Goal: Answer question/provide support

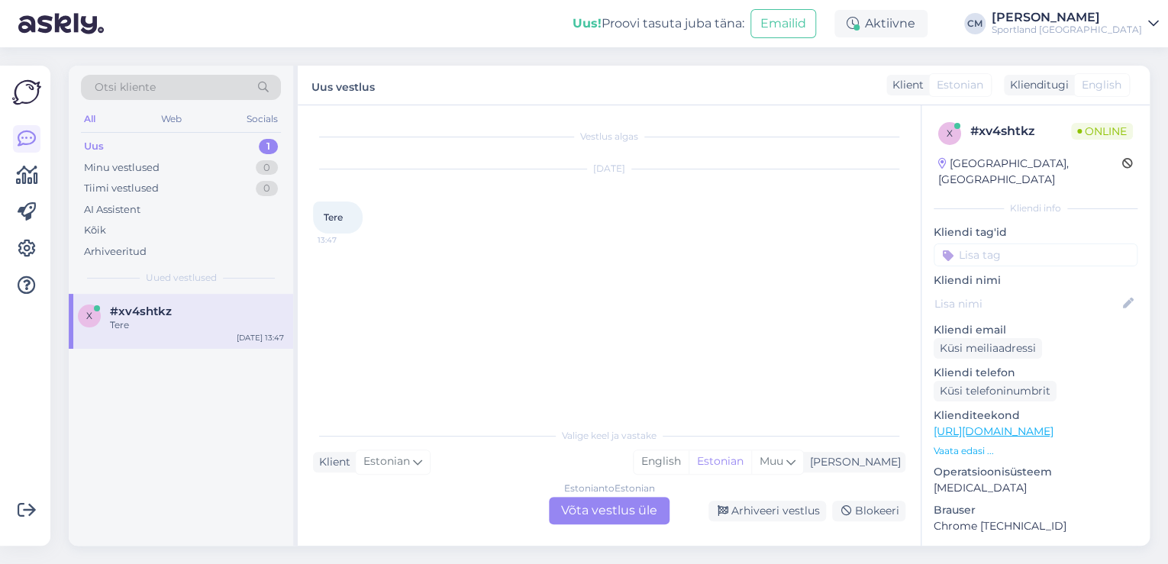
click at [624, 508] on div "Estonian to Estonian Võta vestlus üle" at bounding box center [609, 510] width 121 height 27
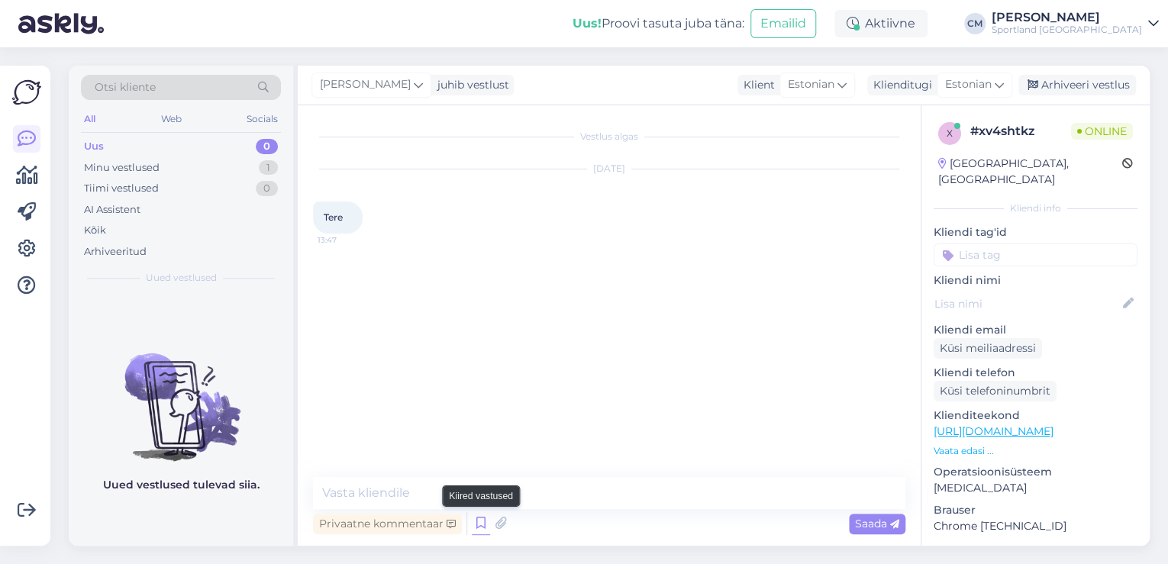
click at [483, 525] on icon at bounding box center [481, 523] width 18 height 23
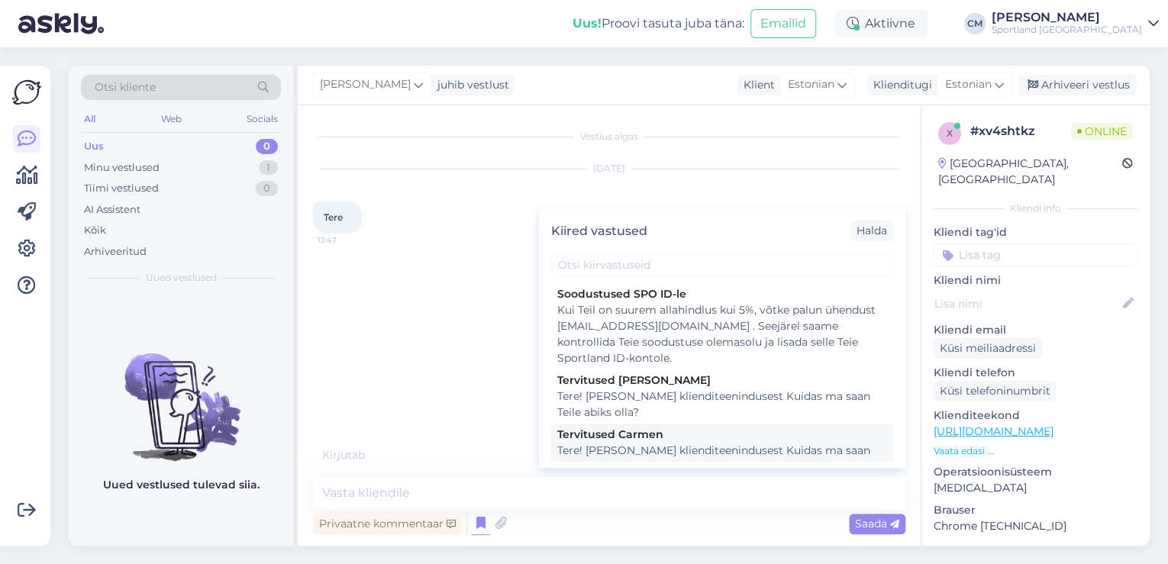
click at [727, 443] on div "Tere! [PERSON_NAME] klienditeenindusest Kuidas ma saan Teile abiks olla?" at bounding box center [722, 459] width 330 height 32
type textarea "Tere! [PERSON_NAME] klienditeenindusest Kuidas ma saan Teile abiks olla?"
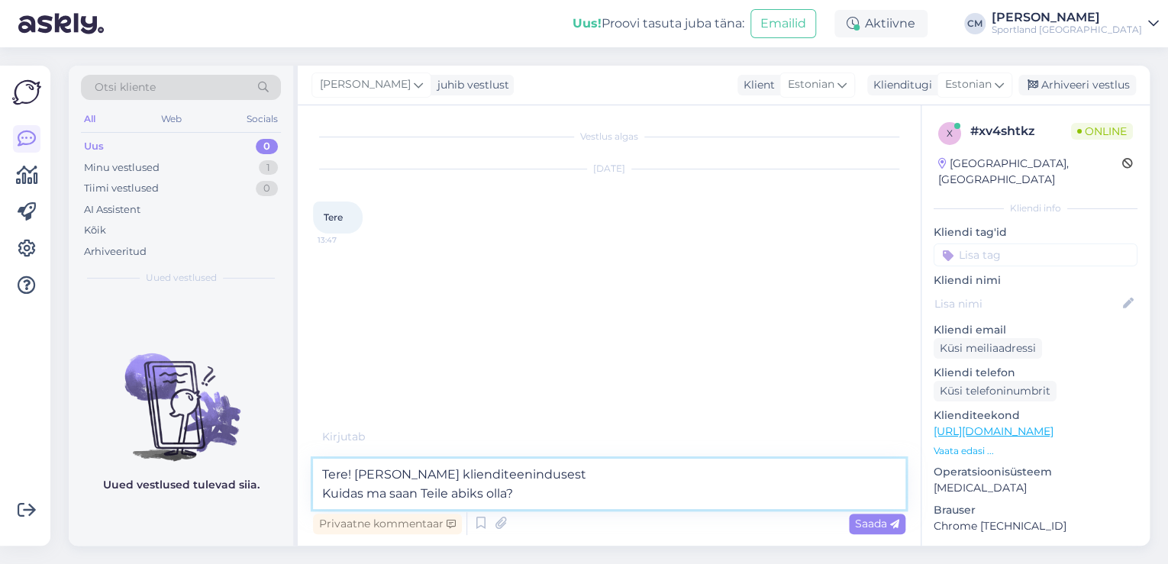
click at [659, 495] on textarea "Tere! [PERSON_NAME] klienditeenindusest Kuidas ma saan Teile abiks olla?" at bounding box center [609, 484] width 592 height 50
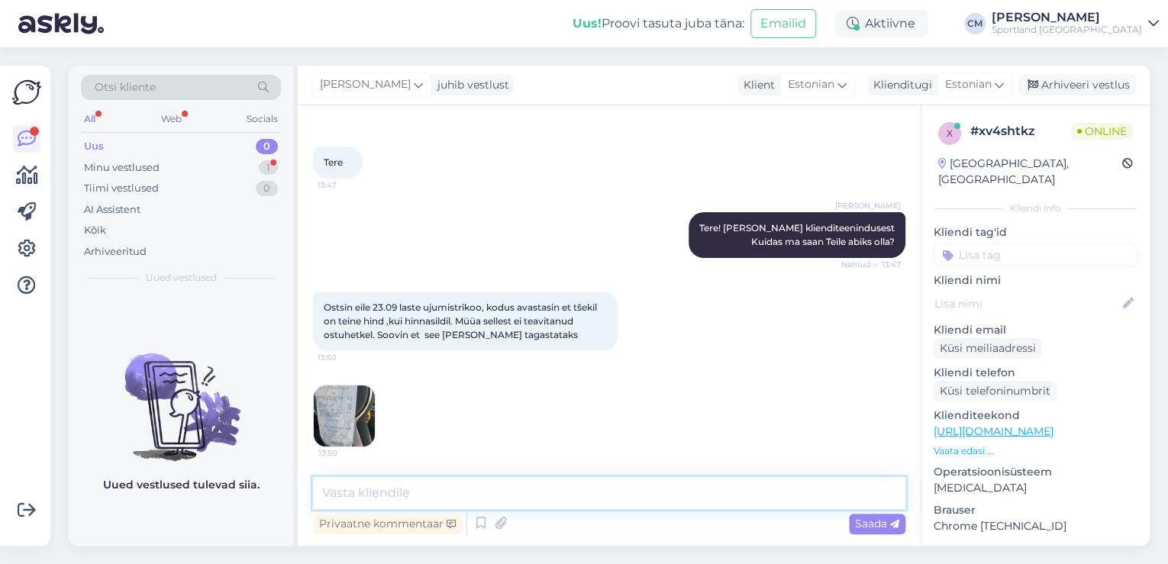
scroll to position [150, 0]
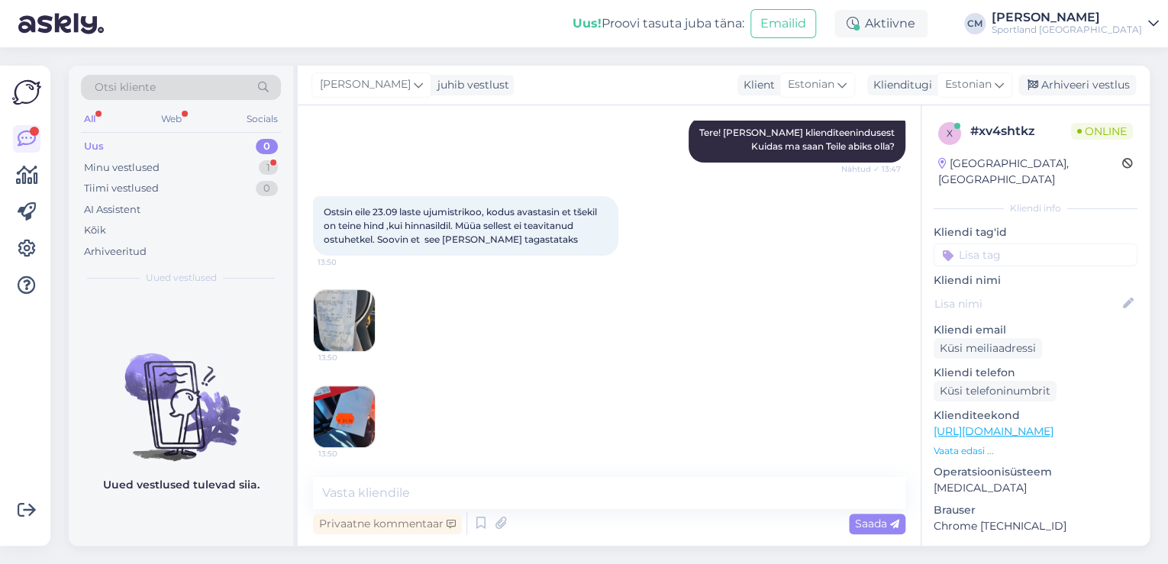
click at [360, 312] on img at bounding box center [344, 320] width 61 height 61
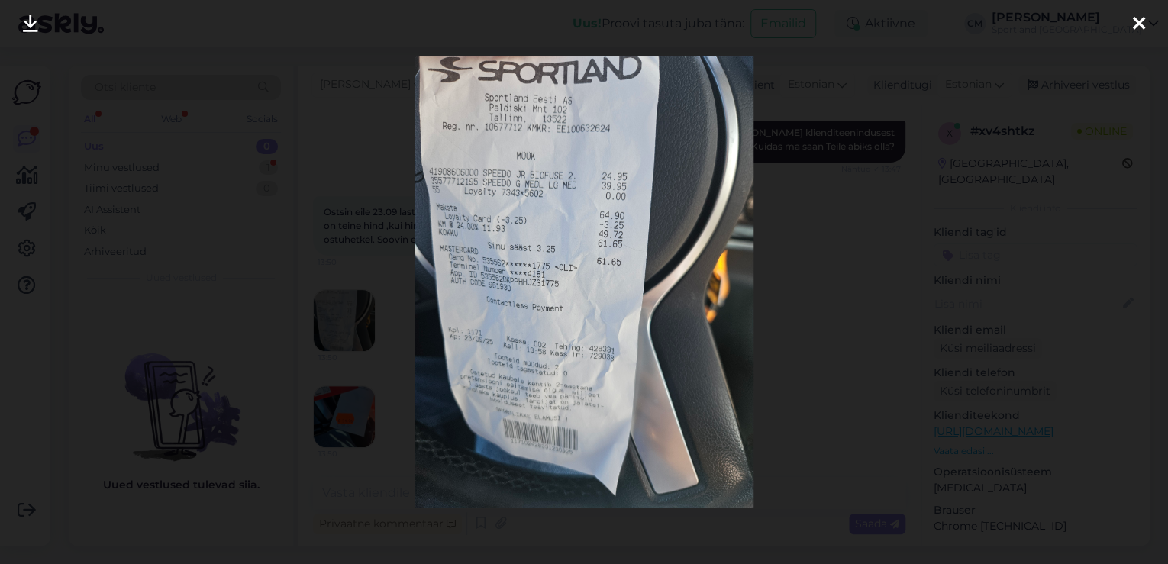
click at [374, 305] on div at bounding box center [584, 282] width 1168 height 564
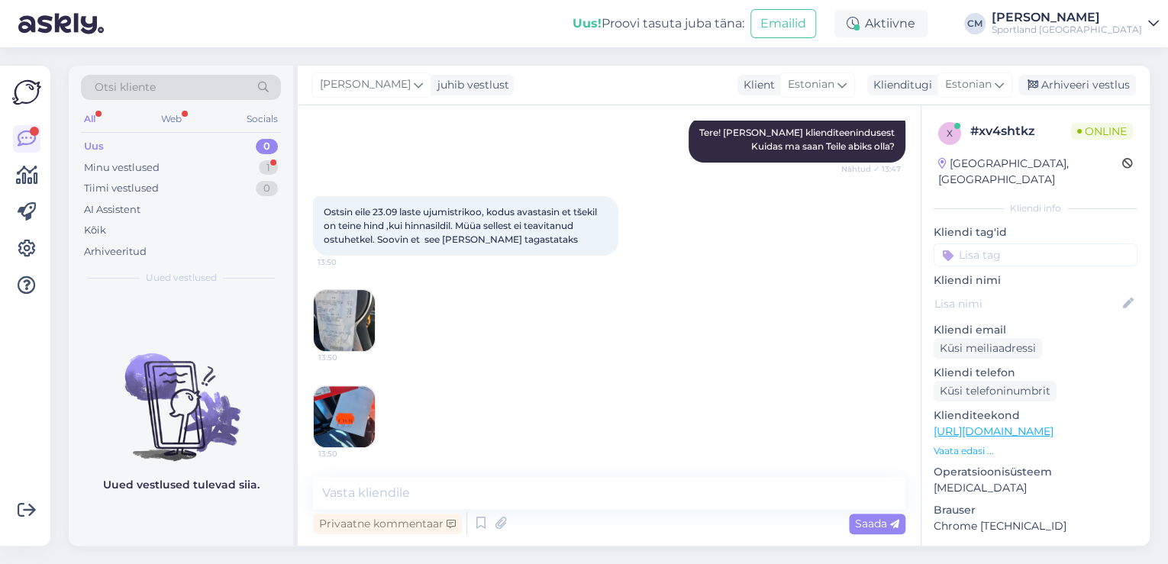
click at [358, 395] on img at bounding box center [344, 416] width 61 height 61
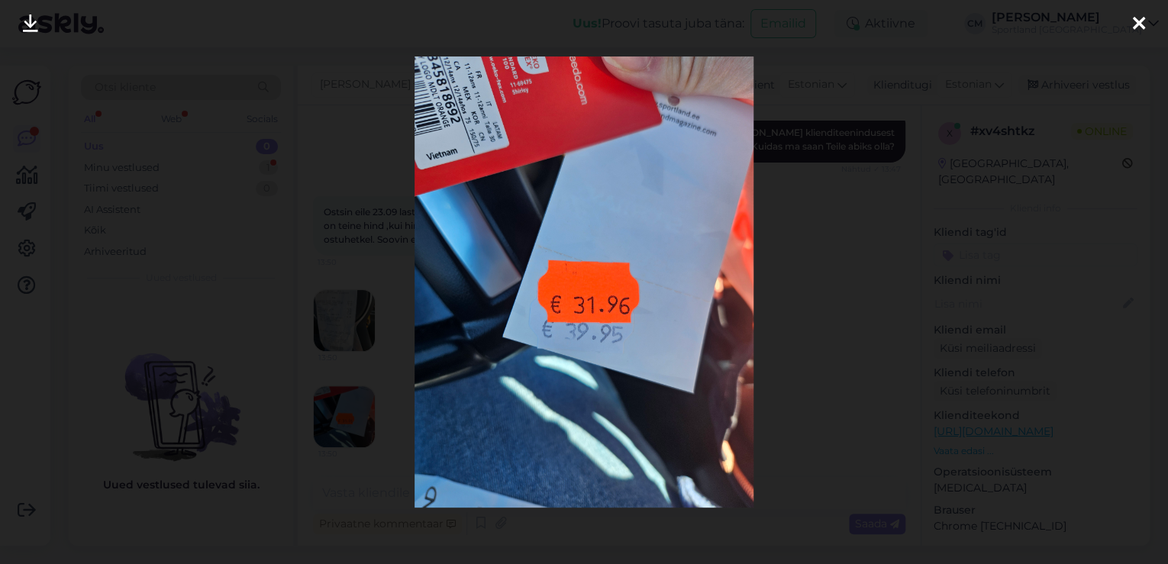
click at [372, 336] on div at bounding box center [584, 282] width 1168 height 564
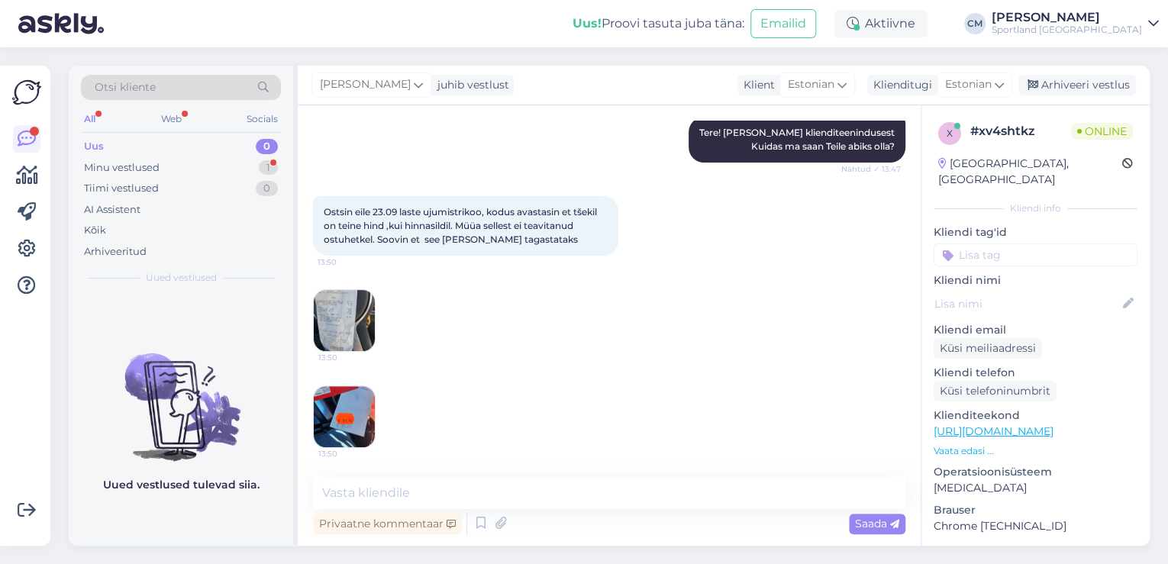
click at [368, 321] on img at bounding box center [344, 320] width 61 height 61
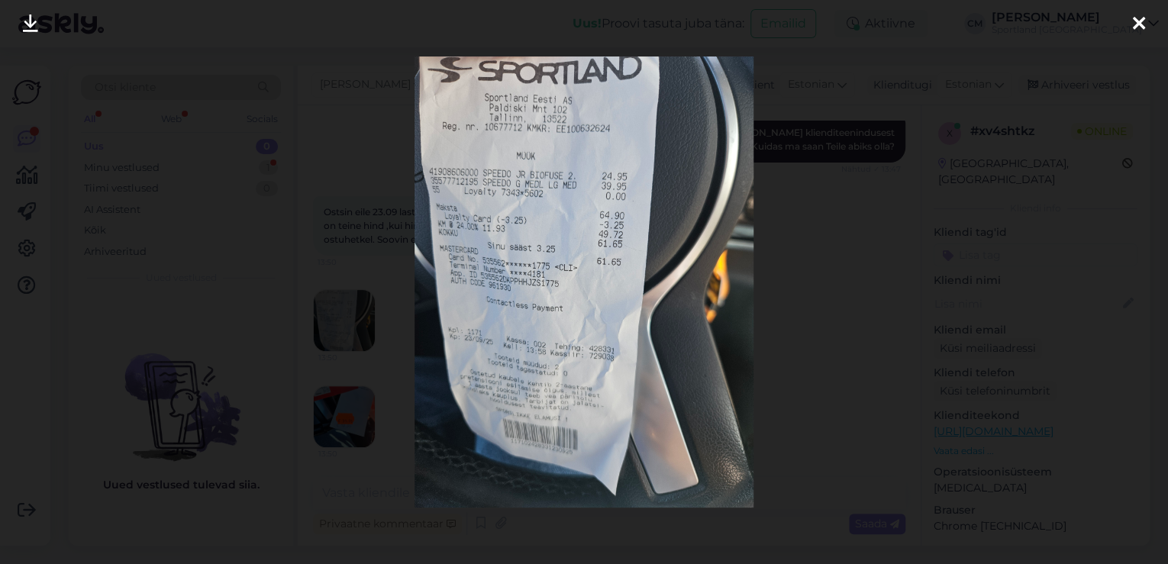
click at [373, 316] on div at bounding box center [584, 282] width 1168 height 564
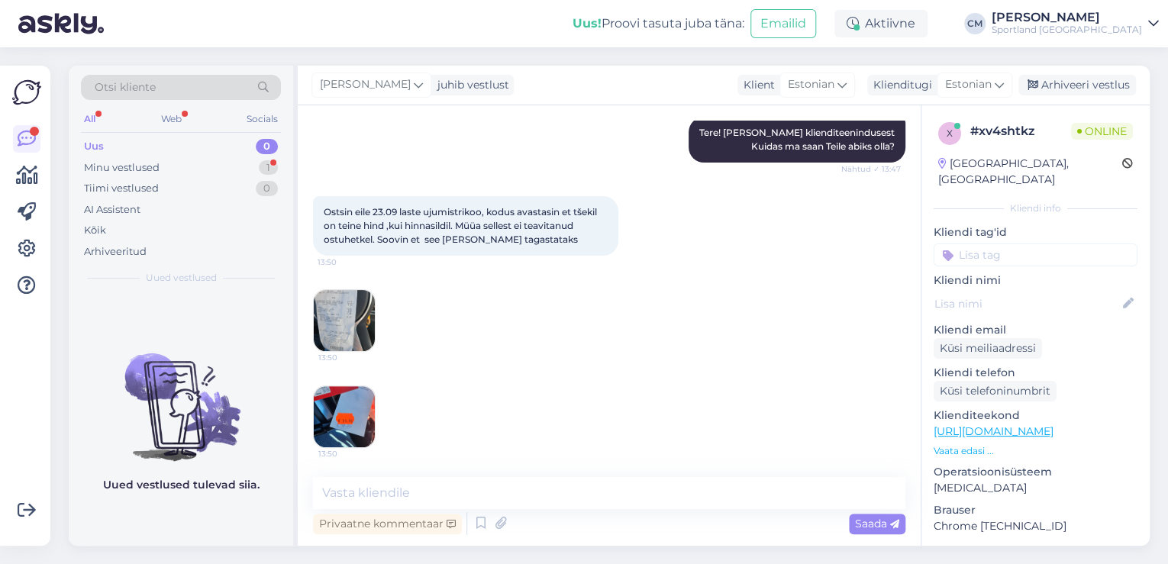
click at [357, 412] on img at bounding box center [344, 416] width 61 height 61
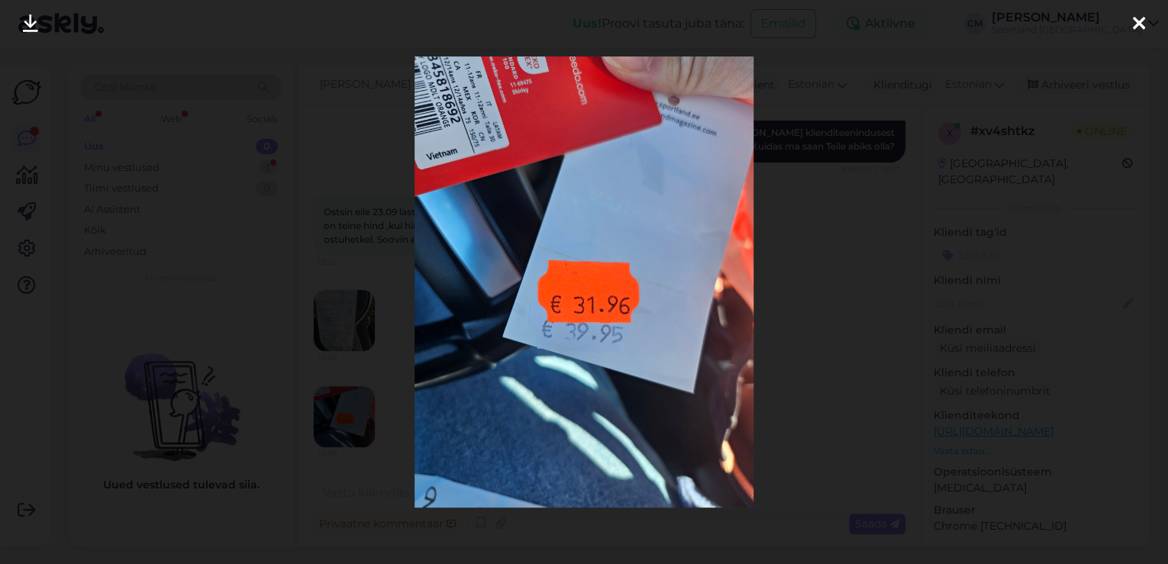
click at [348, 327] on div at bounding box center [584, 282] width 1168 height 564
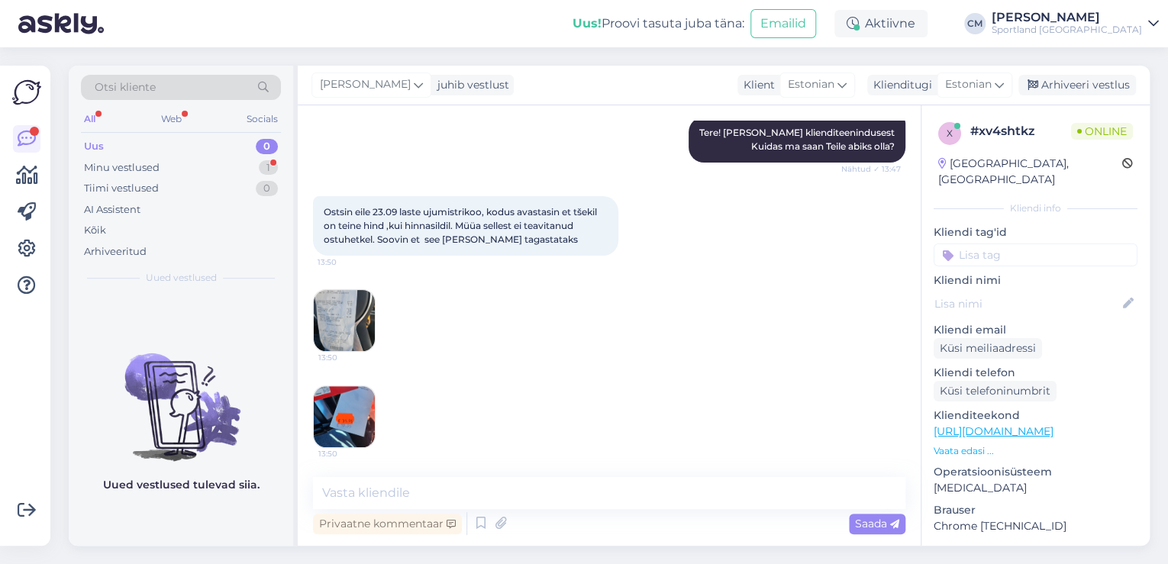
click at [340, 311] on img at bounding box center [344, 320] width 61 height 61
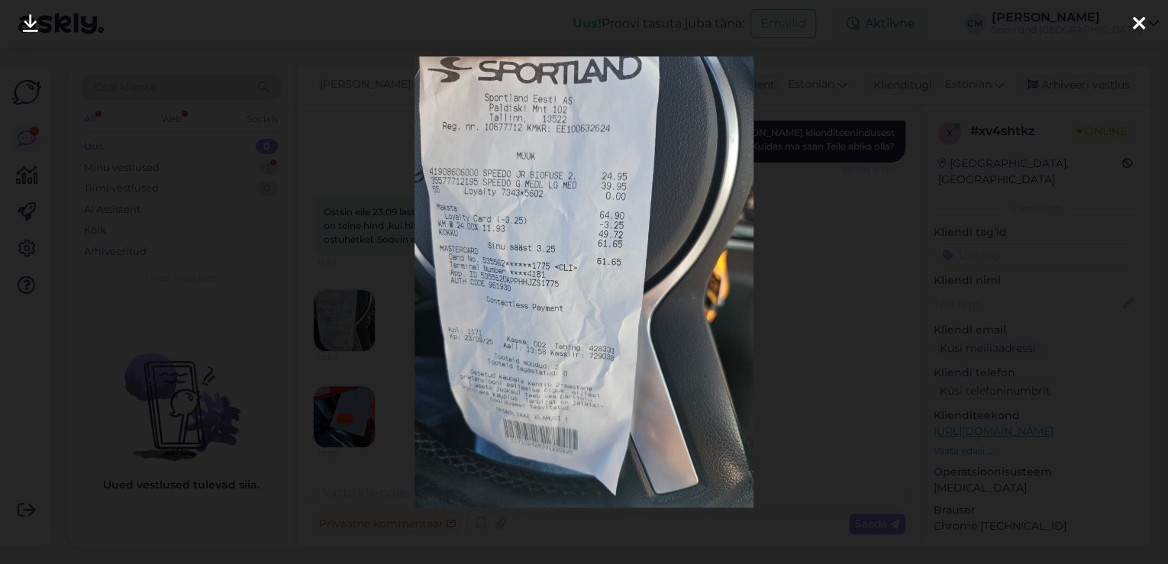
click at [334, 330] on div at bounding box center [584, 282] width 1168 height 564
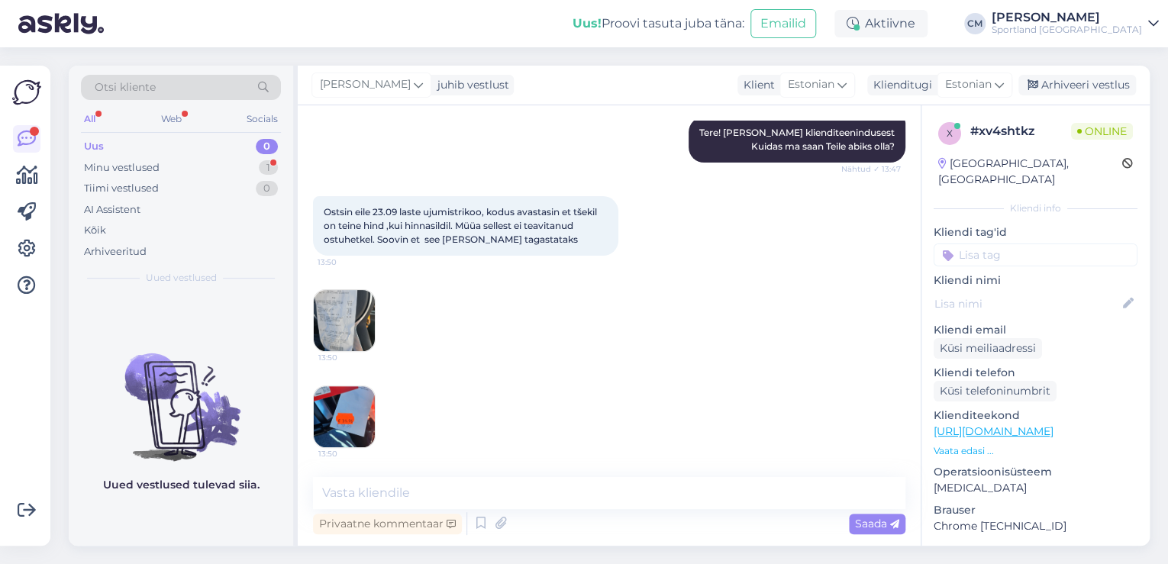
click at [351, 400] on img at bounding box center [344, 416] width 61 height 61
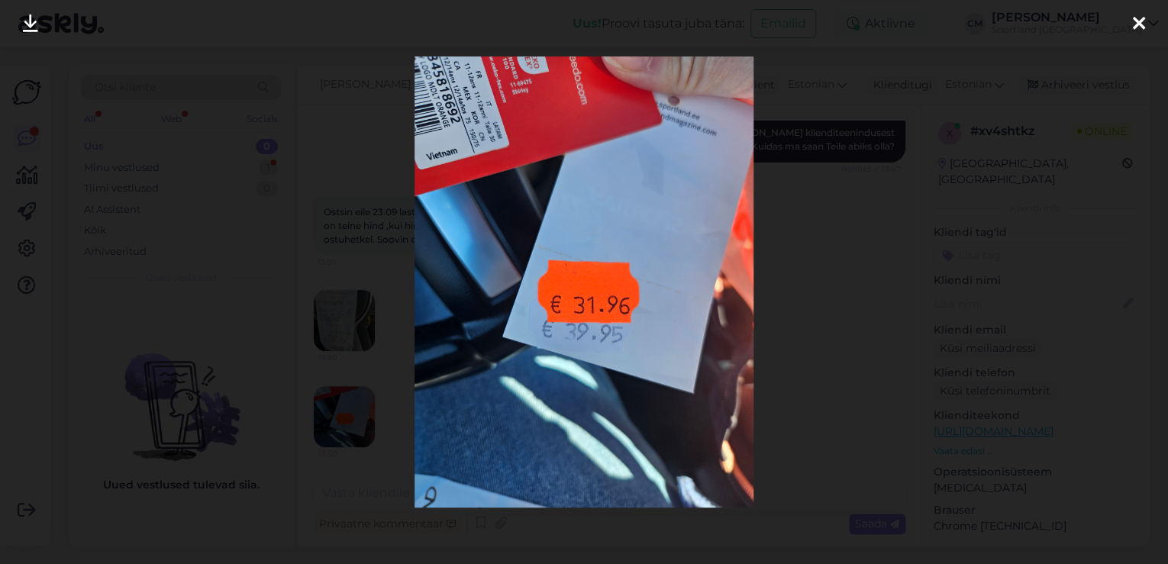
click at [352, 217] on div at bounding box center [584, 282] width 1168 height 564
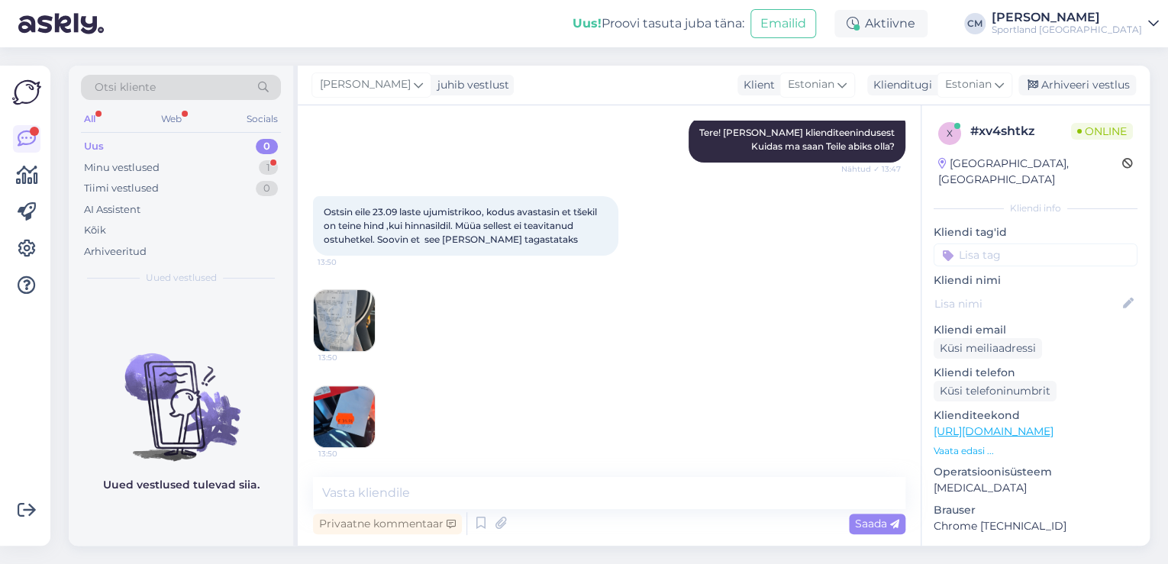
click at [337, 308] on img at bounding box center [344, 320] width 61 height 61
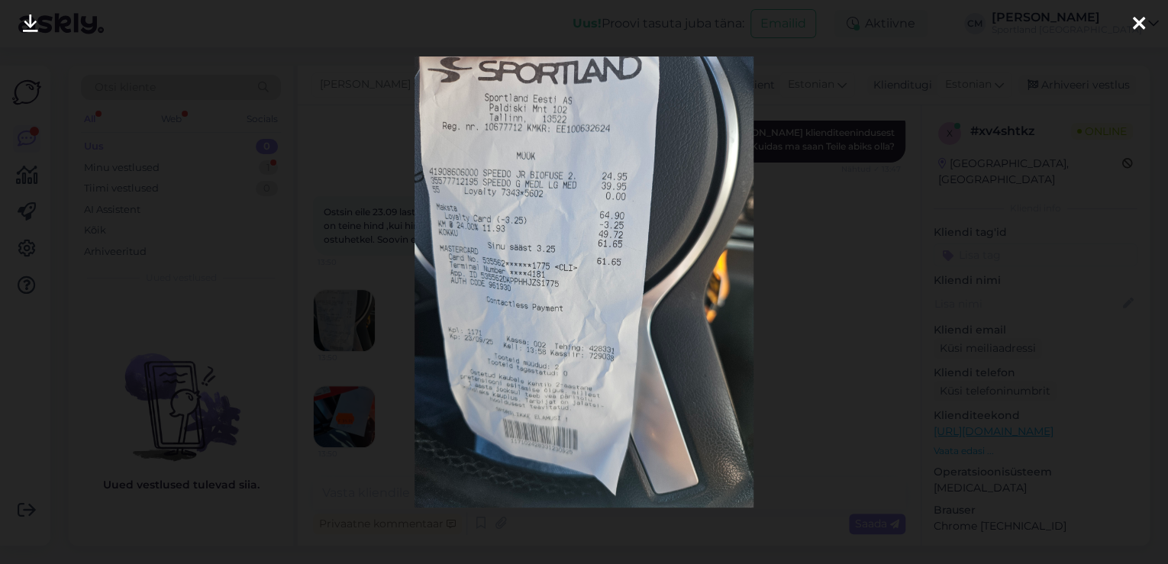
click at [848, 150] on div at bounding box center [584, 282] width 1168 height 564
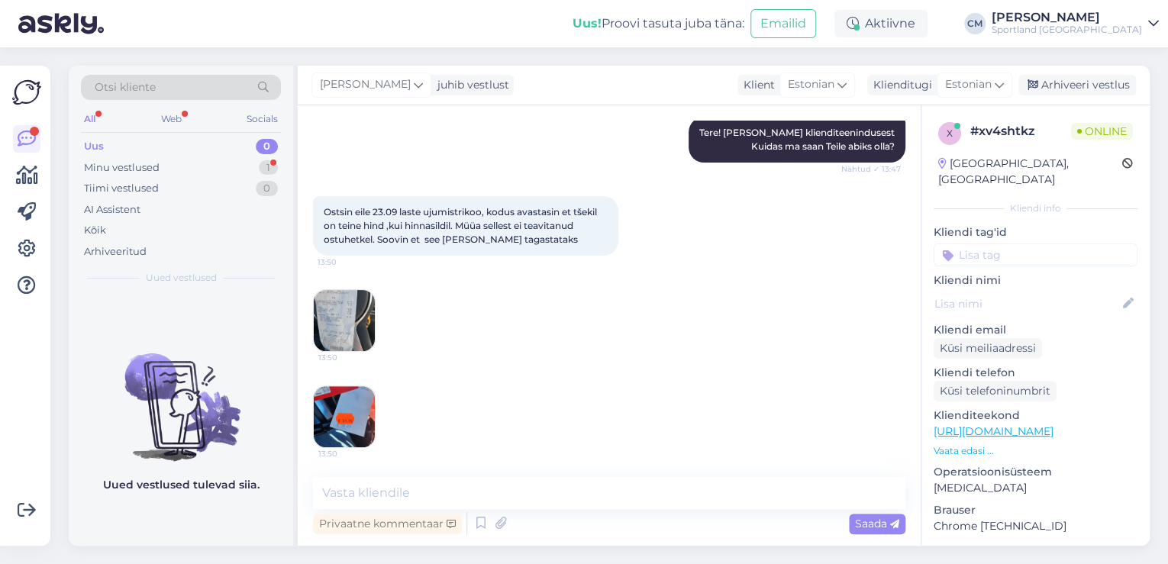
click at [354, 323] on img at bounding box center [344, 320] width 61 height 61
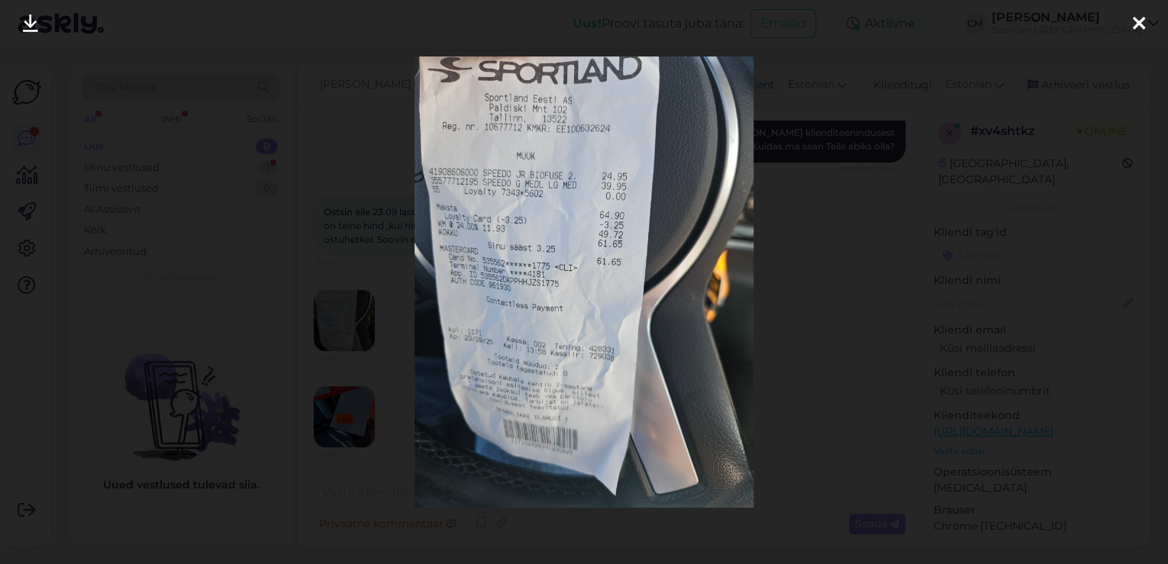
click at [396, 385] on div at bounding box center [584, 282] width 1168 height 564
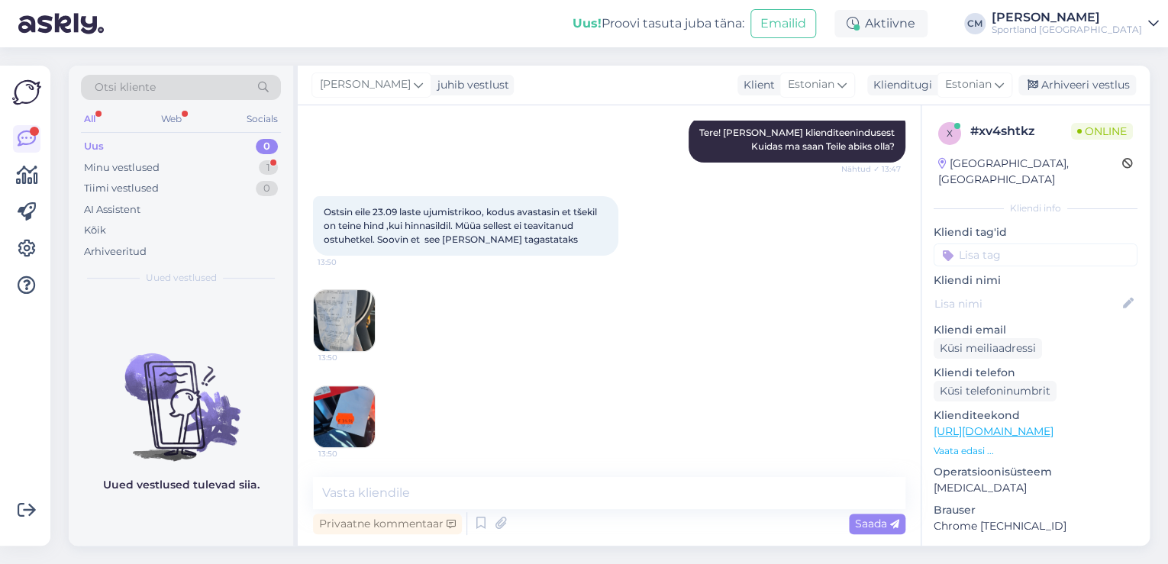
click at [363, 419] on img at bounding box center [344, 416] width 61 height 61
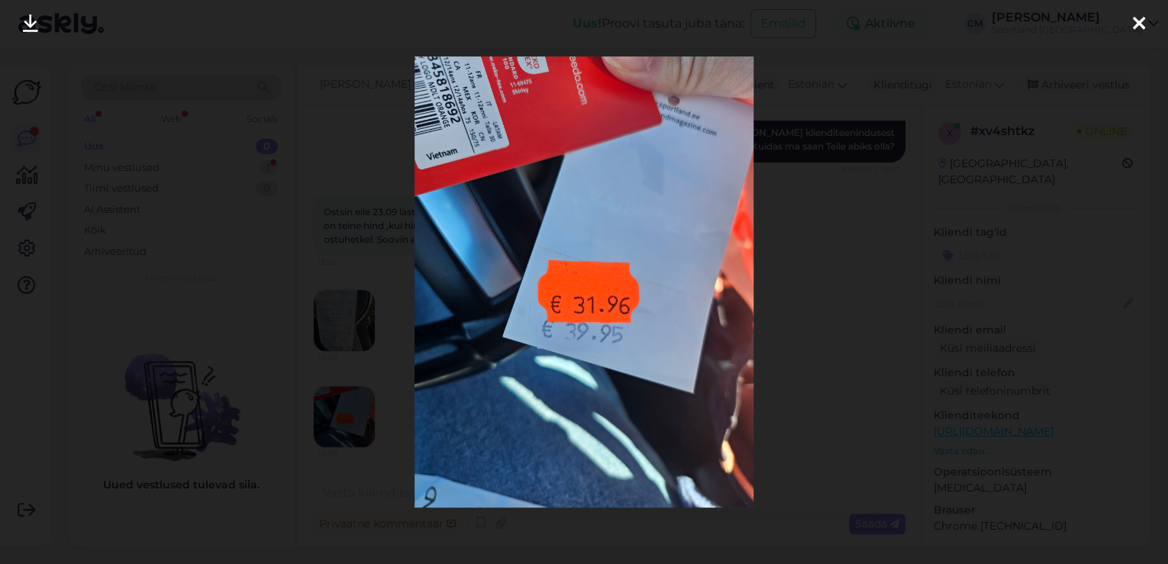
click at [388, 154] on div at bounding box center [584, 282] width 1168 height 564
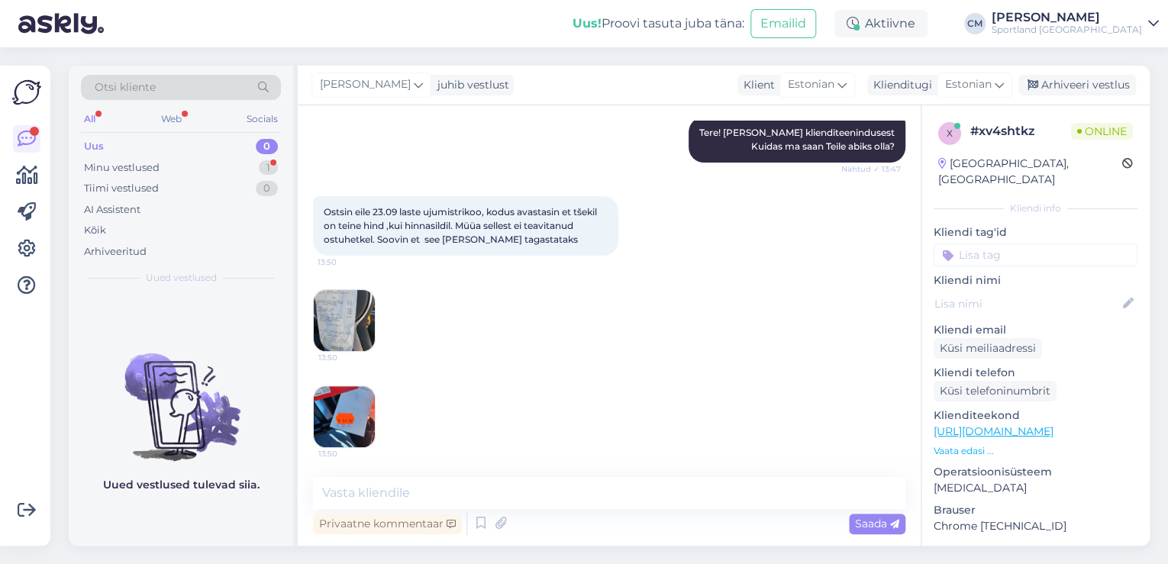
click at [337, 312] on img at bounding box center [344, 320] width 61 height 61
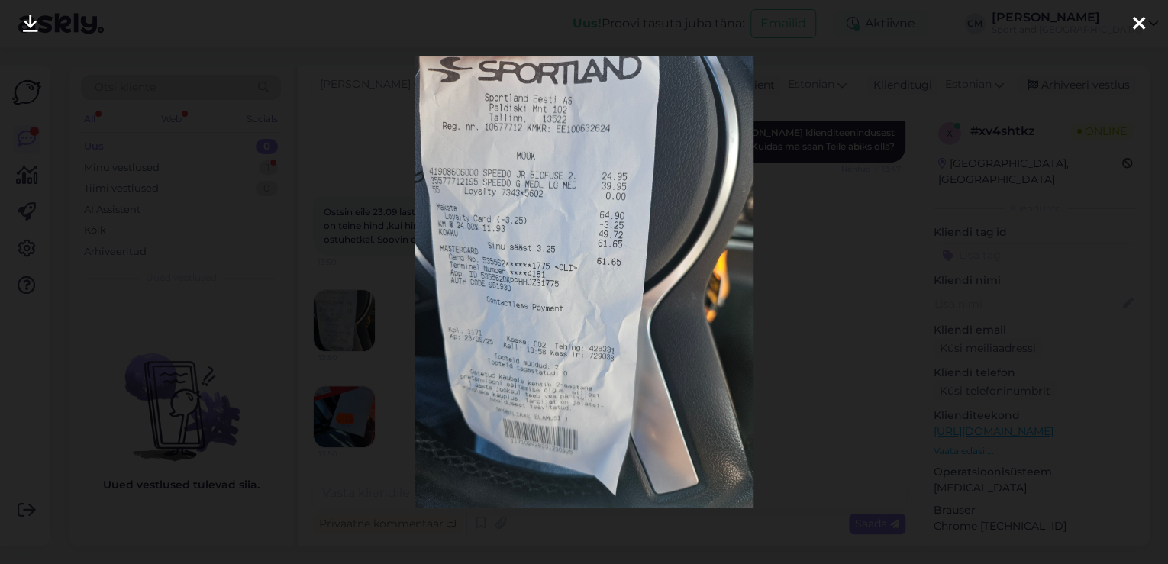
scroll to position [217, 0]
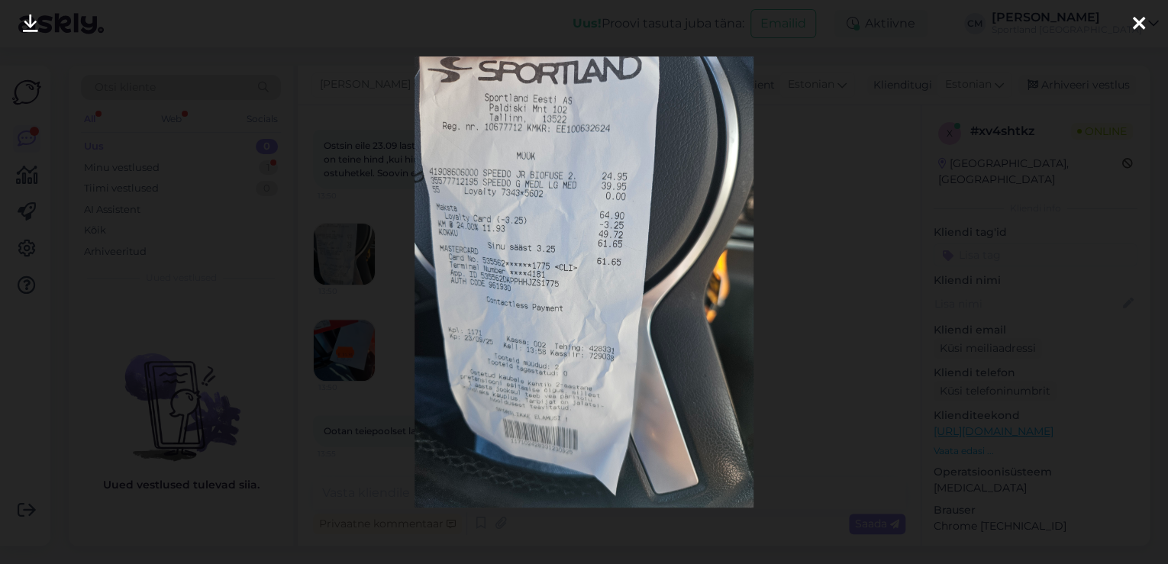
click at [379, 373] on div at bounding box center [584, 282] width 1168 height 564
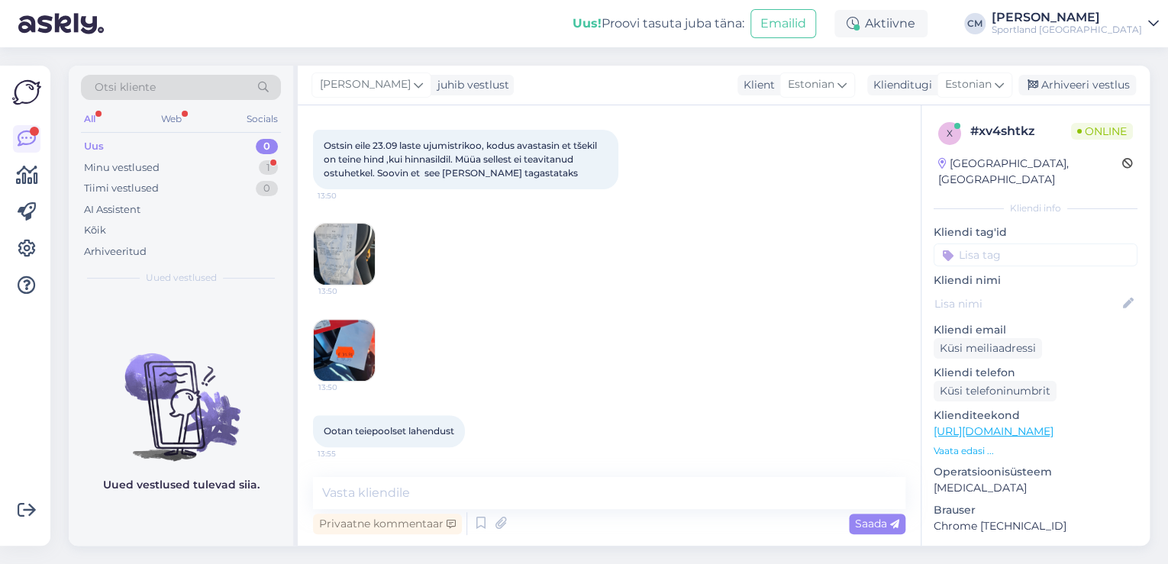
click at [346, 265] on img at bounding box center [344, 254] width 61 height 61
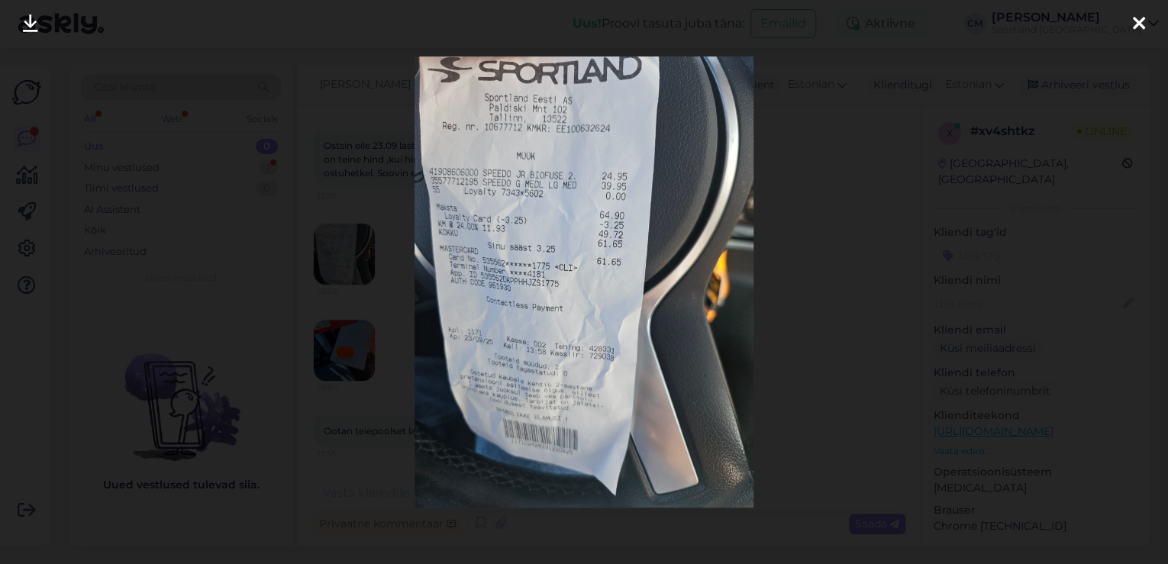
click at [357, 157] on div at bounding box center [584, 282] width 1168 height 564
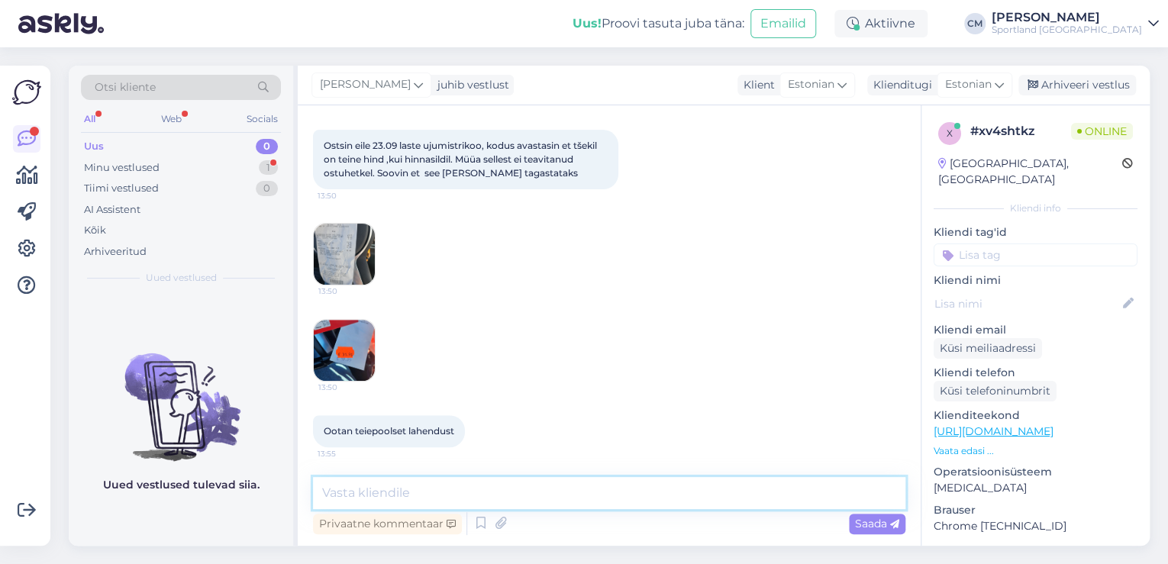
click at [426, 504] on textarea at bounding box center [609, 493] width 592 height 32
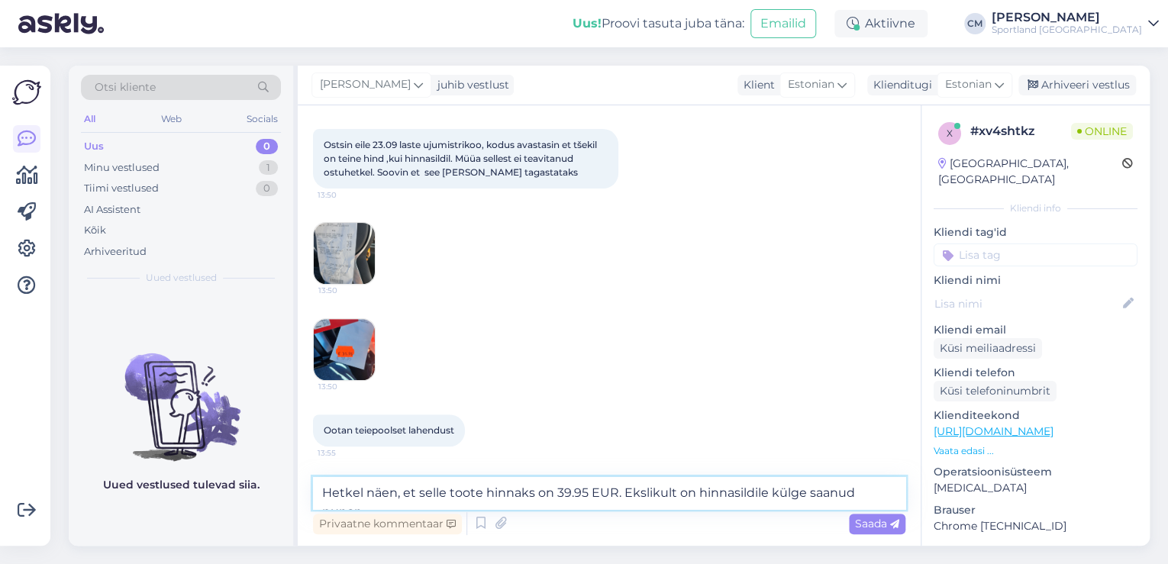
scroll to position [233, 0]
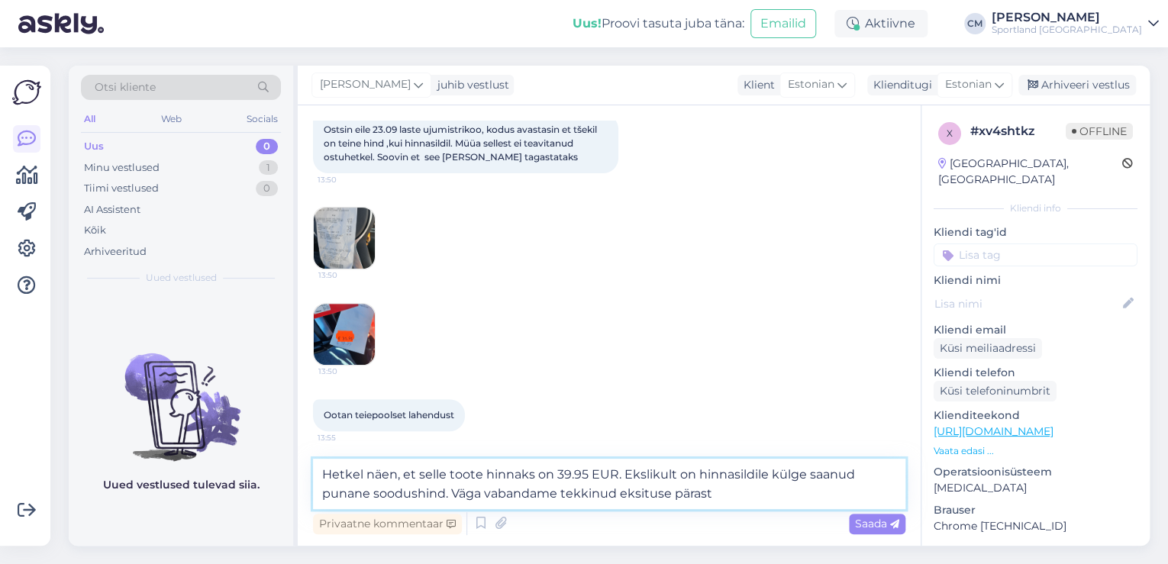
type textarea "Hetkel näen, et selle toote hinnaks on 39.95 EUR. Ekslikult on hinnasildile kül…"
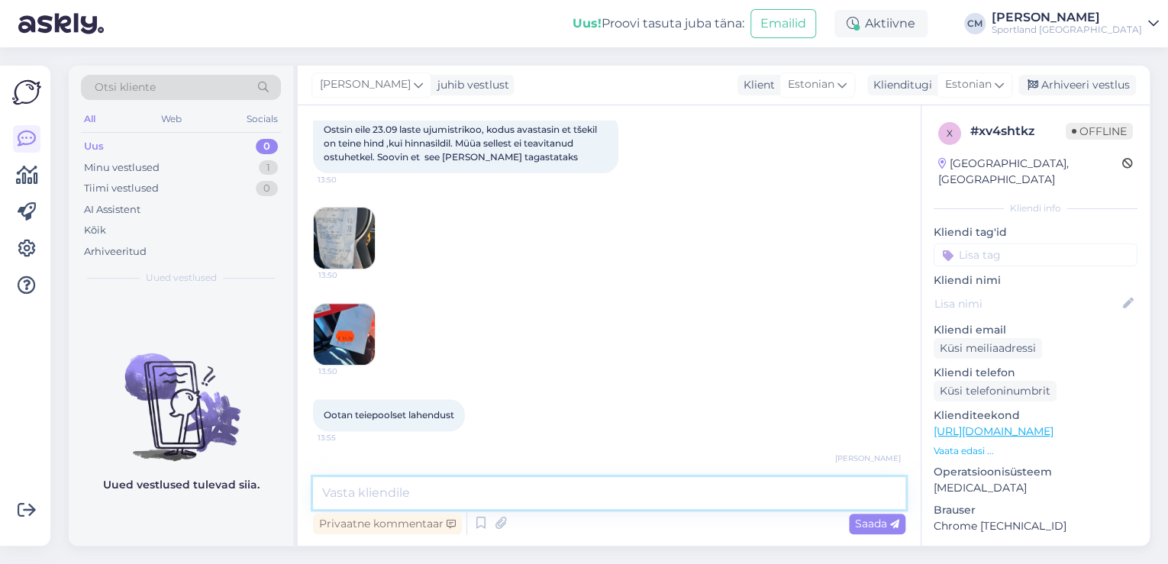
scroll to position [309, 0]
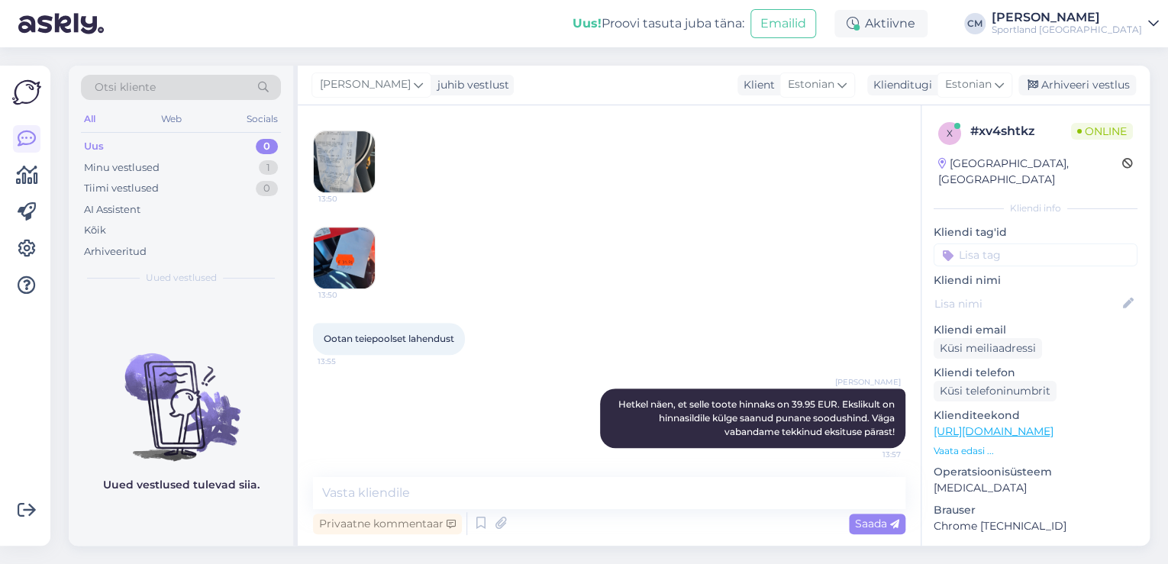
click at [323, 153] on img at bounding box center [344, 161] width 61 height 61
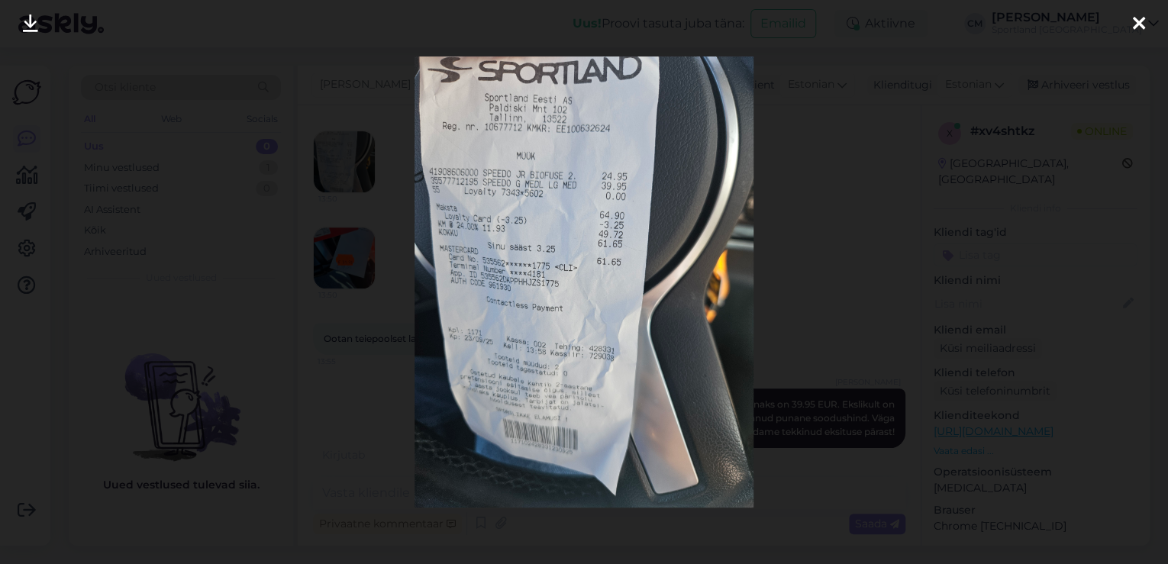
click at [359, 264] on div at bounding box center [584, 282] width 1168 height 564
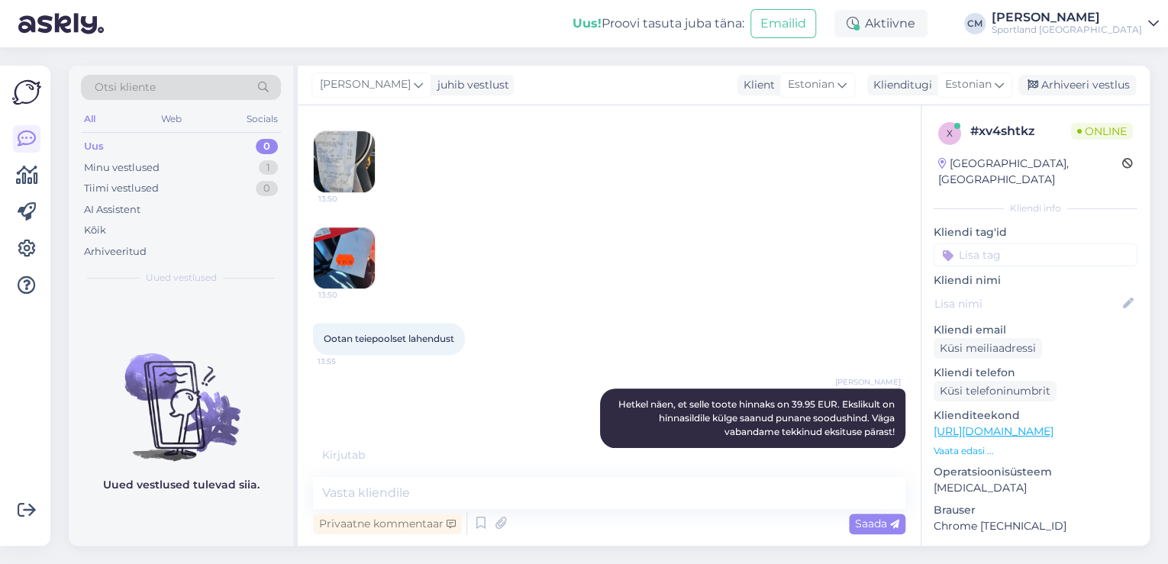
click at [336, 250] on img at bounding box center [344, 257] width 61 height 61
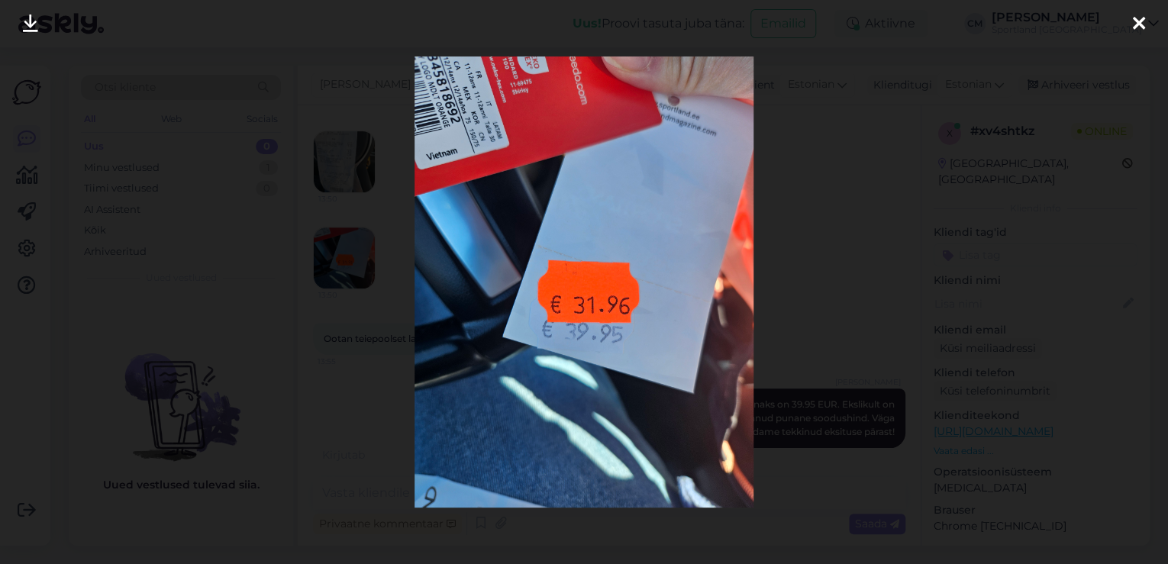
click at [345, 211] on div at bounding box center [584, 282] width 1168 height 564
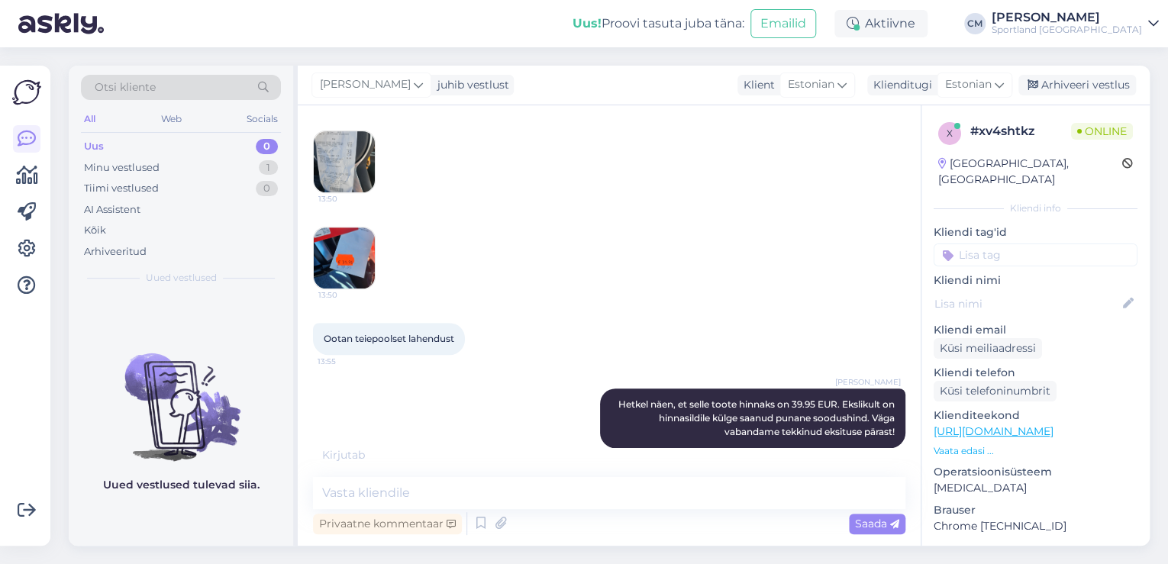
click at [359, 259] on img at bounding box center [344, 257] width 61 height 61
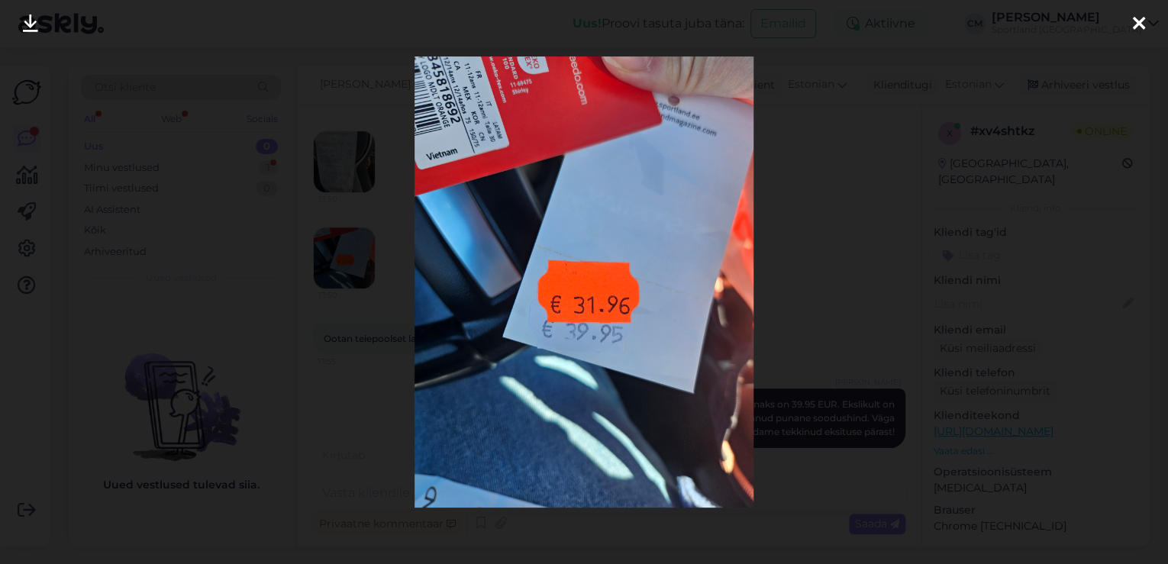
scroll to position [375, 0]
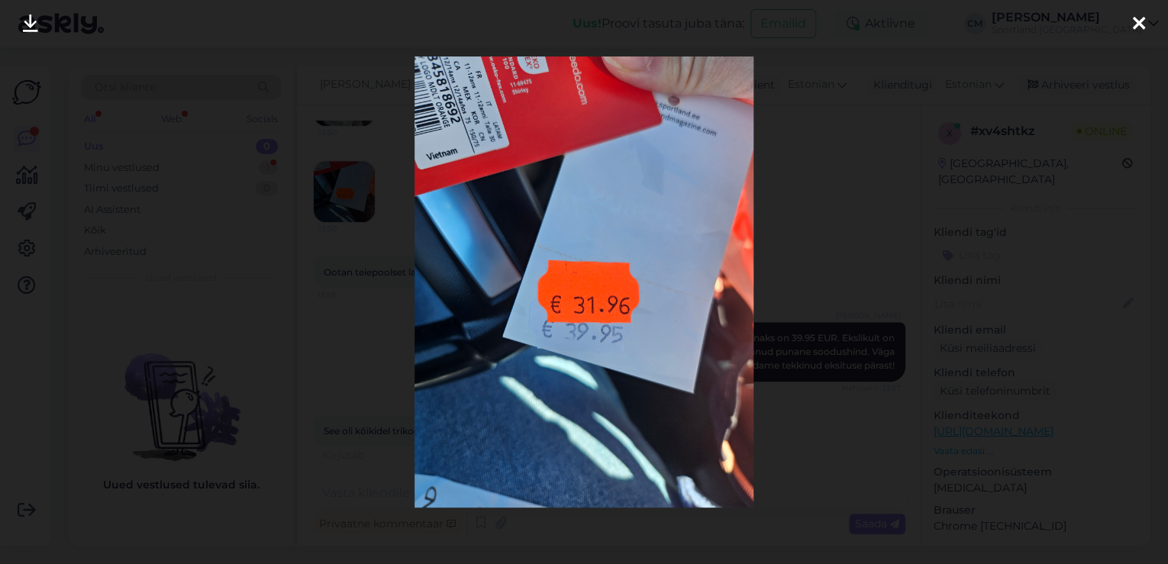
click at [372, 311] on div at bounding box center [584, 282] width 1168 height 564
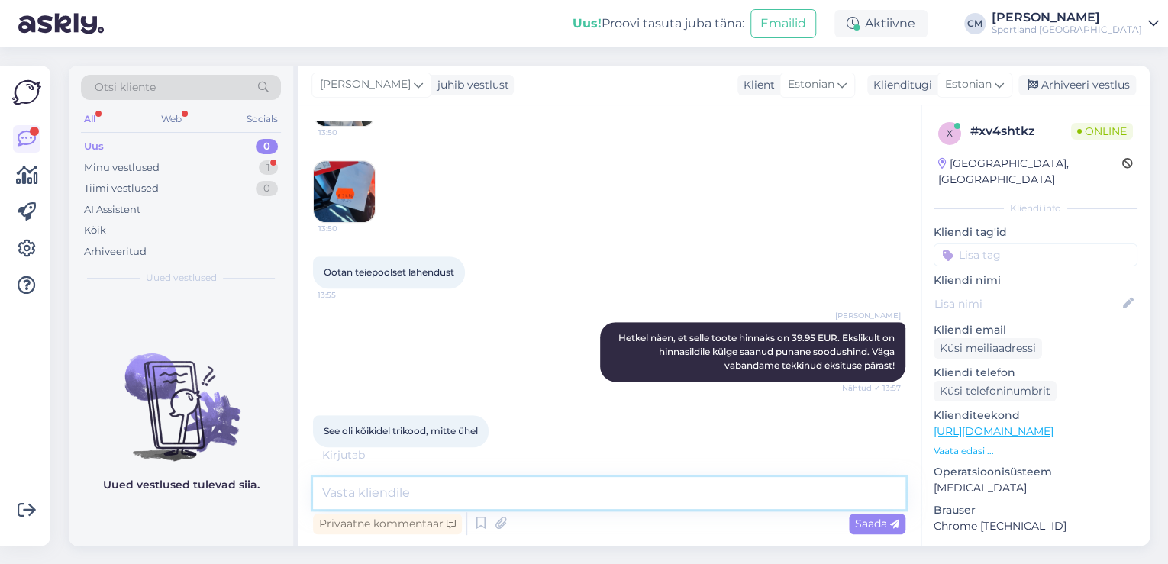
click at [400, 497] on textarea at bounding box center [609, 493] width 592 height 32
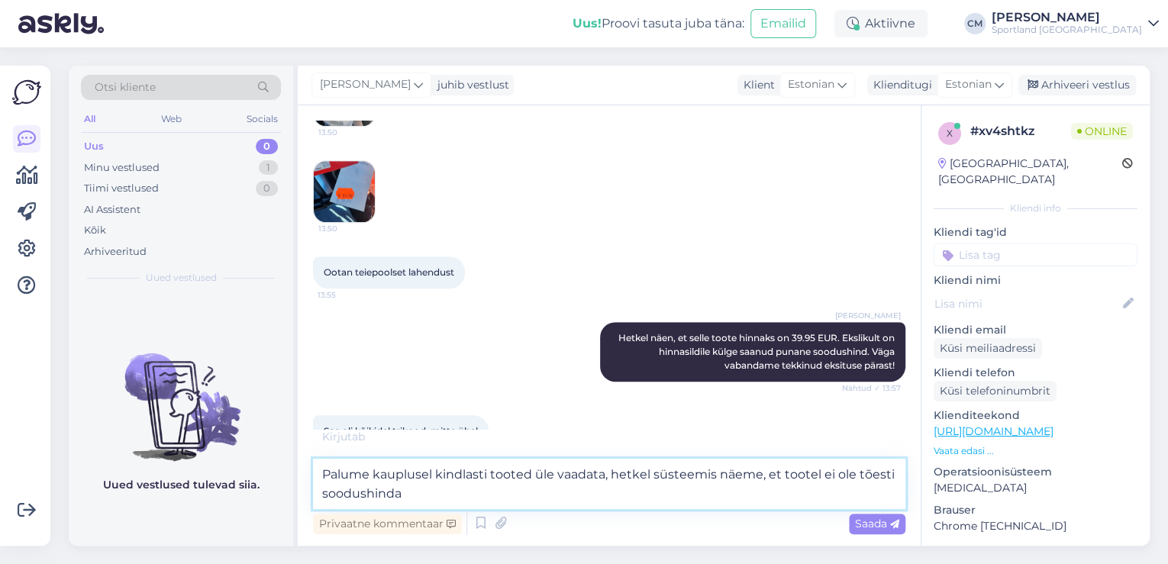
scroll to position [459, 0]
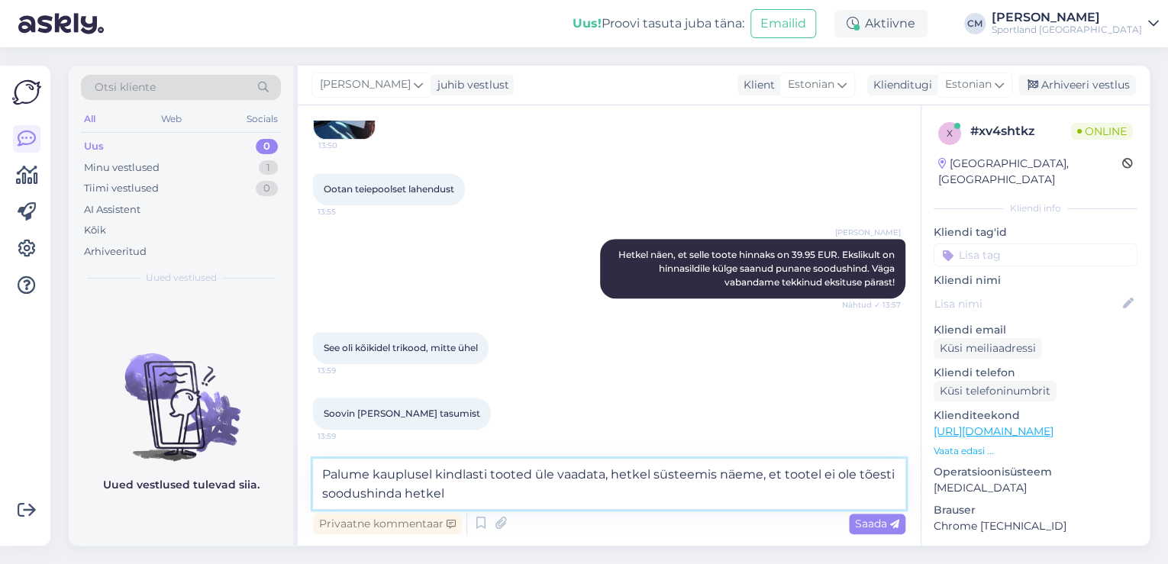
type textarea "Palume kauplusel kindlasti tooted üle vaadata, hetkel süsteemis näeme, et toote…"
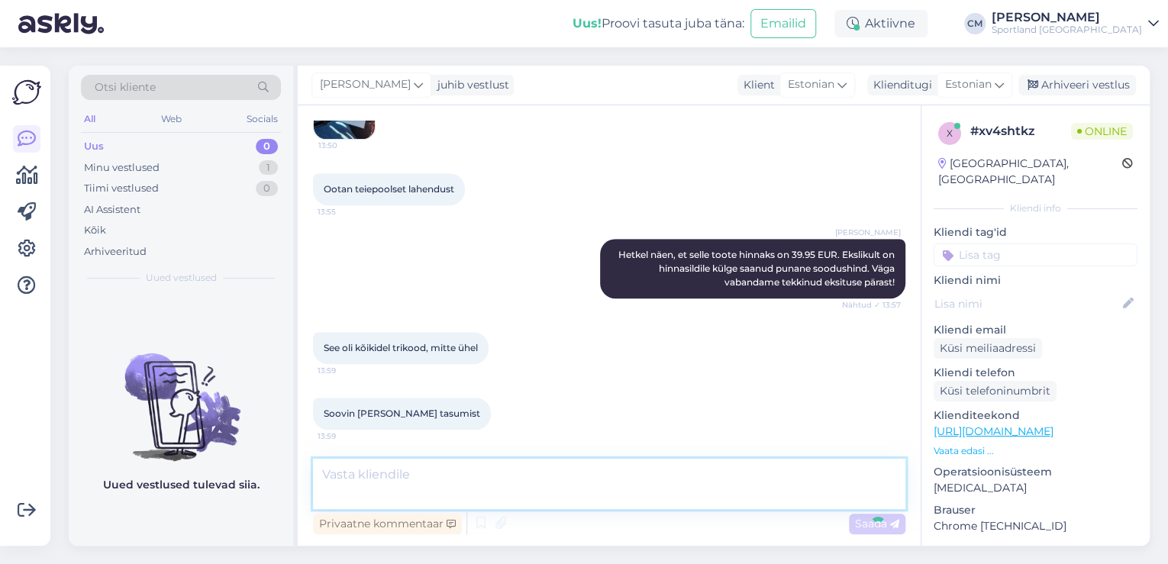
scroll to position [520, 0]
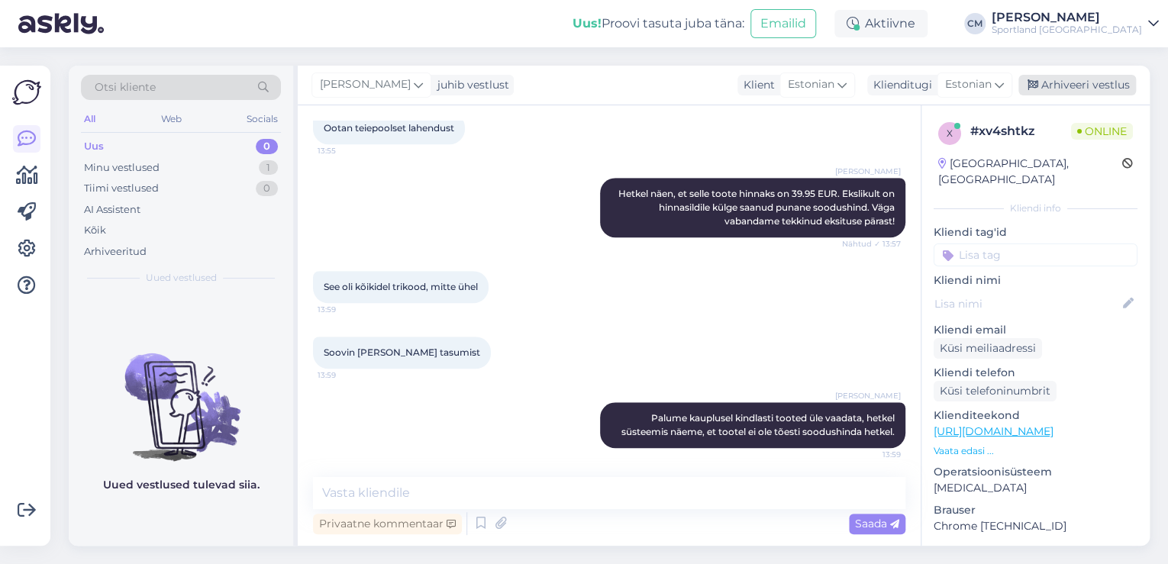
click at [1036, 89] on icon at bounding box center [1032, 85] width 11 height 11
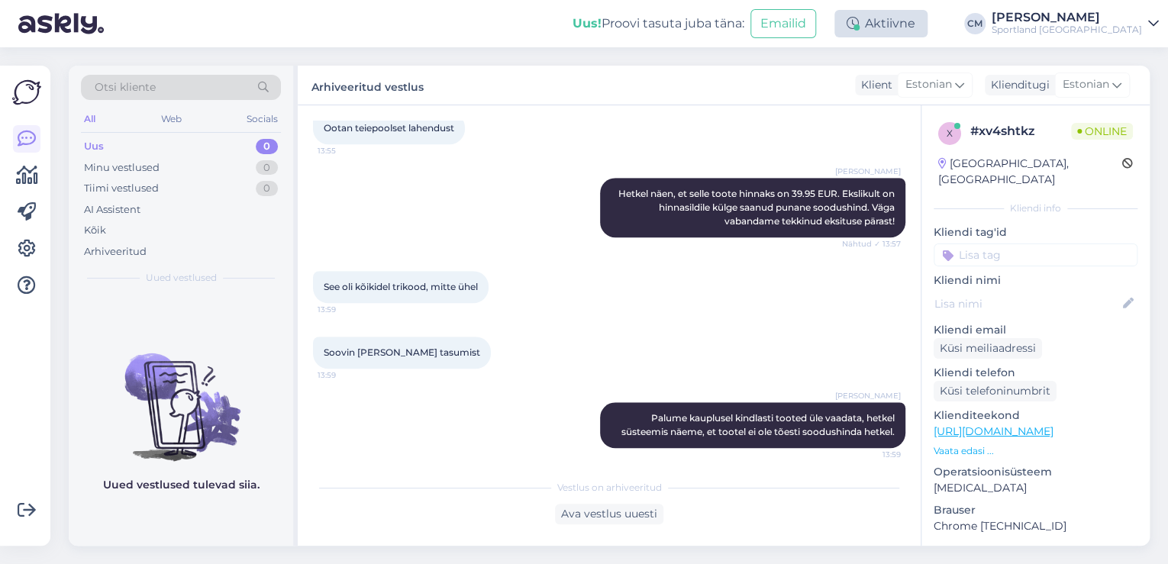
click at [927, 27] on div "Aktiivne" at bounding box center [880, 23] width 93 height 27
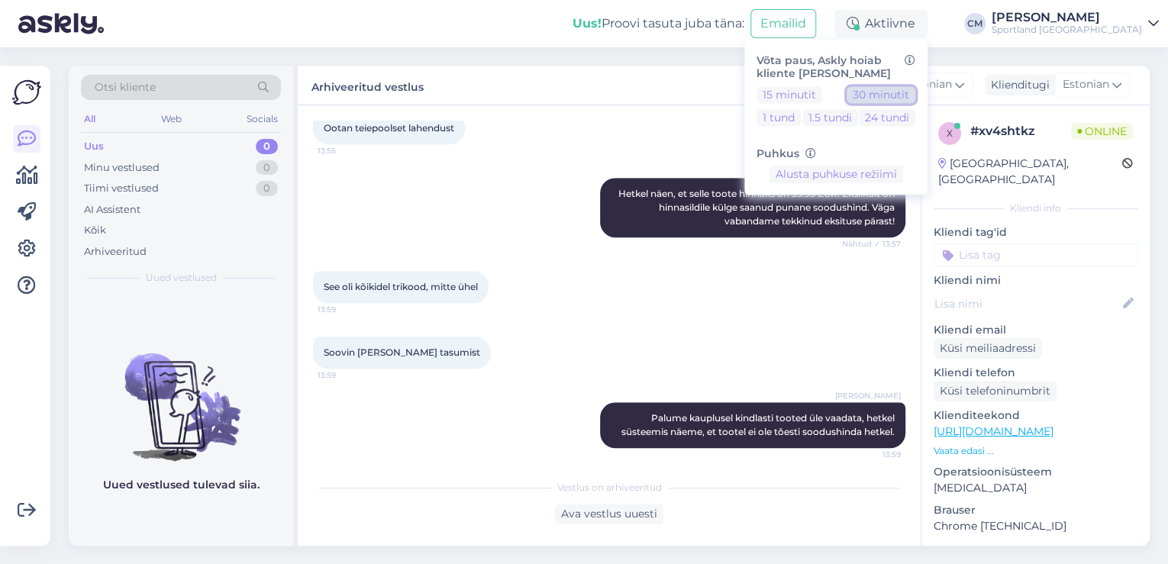
click at [915, 95] on button "30 minutit" at bounding box center [880, 94] width 69 height 17
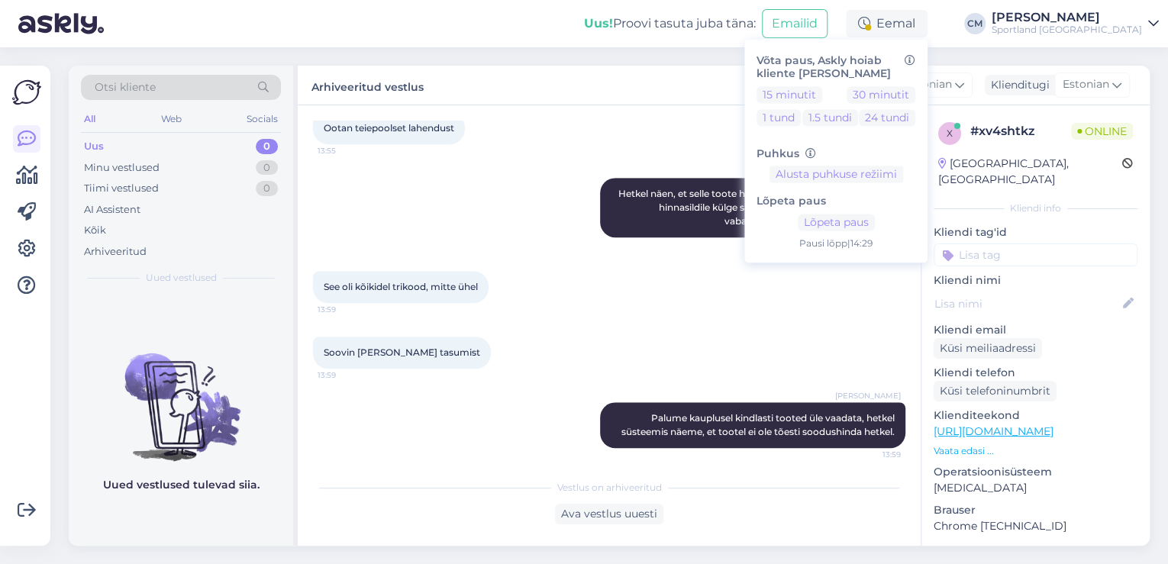
click at [1026, 243] on input at bounding box center [1035, 254] width 204 height 23
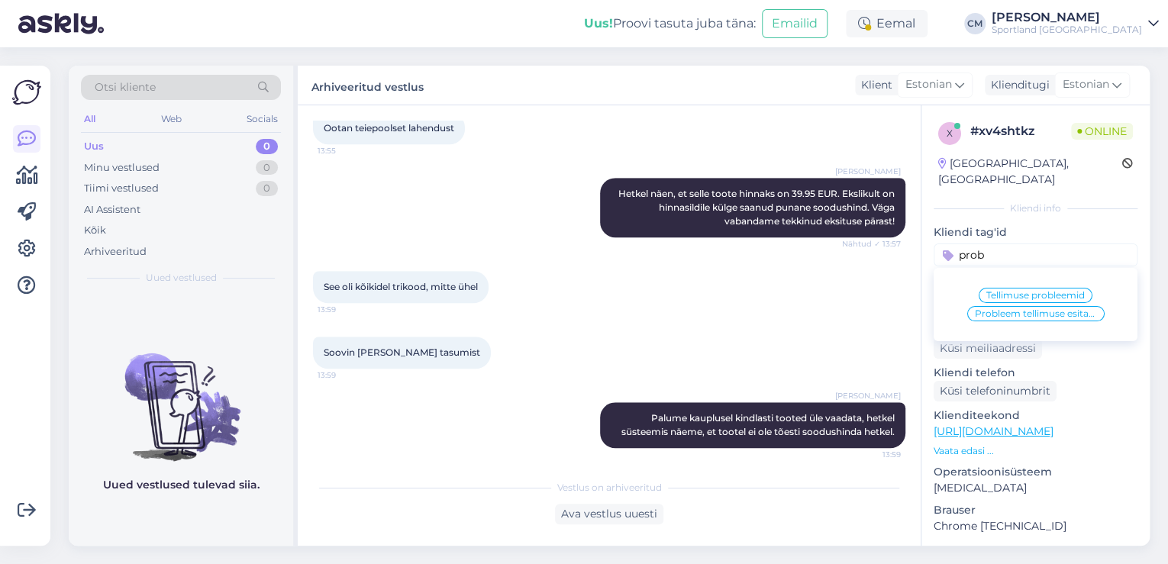
type input "prob"
click at [1036, 309] on span "Probleem tellimuse esitamisega" at bounding box center [1036, 313] width 122 height 9
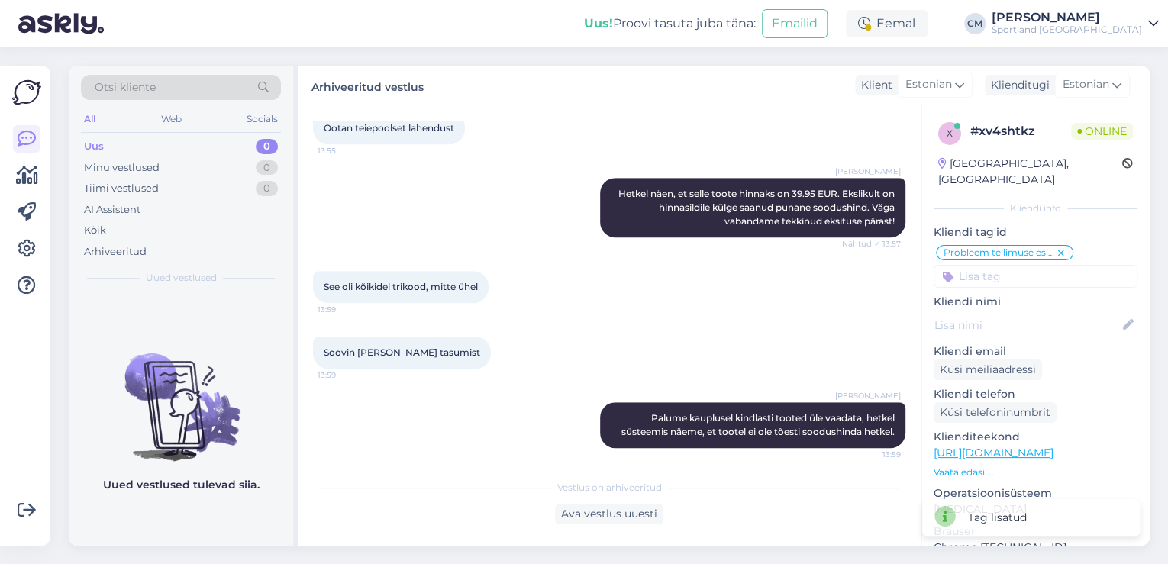
click at [1052, 248] on span "Probleem tellimuse esitamisega" at bounding box center [999, 252] width 112 height 9
click at [1075, 243] on div "Probleem tellimuse esitamisega Võidu lunastamine Vaba aeg Vaata saadavust - lei…" at bounding box center [1035, 265] width 204 height 44
click at [1061, 247] on icon at bounding box center [1060, 253] width 9 height 12
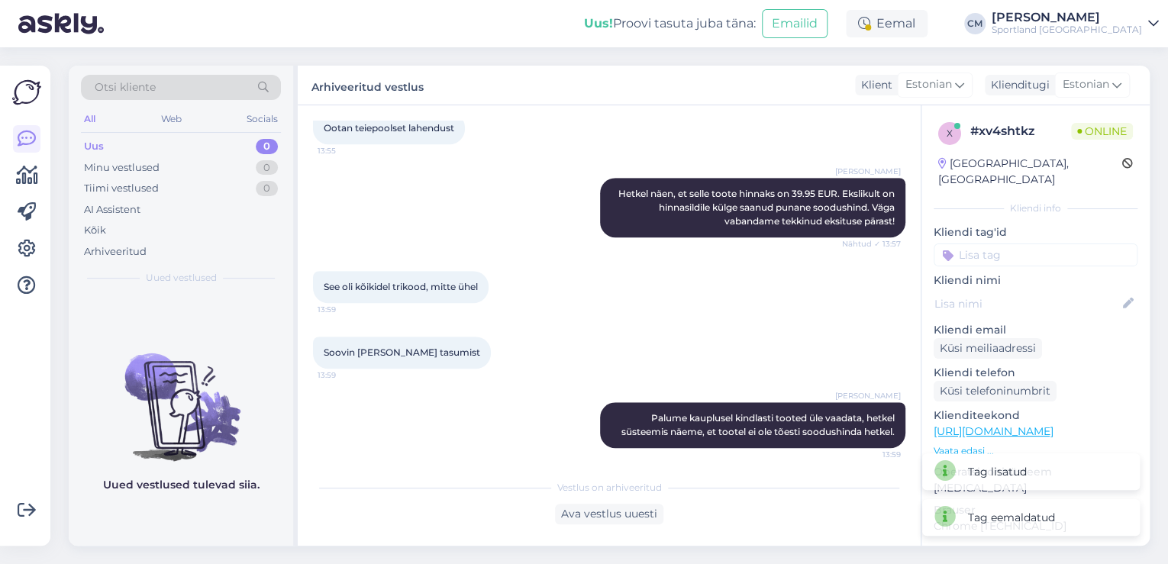
click at [1059, 250] on input at bounding box center [1035, 254] width 204 height 23
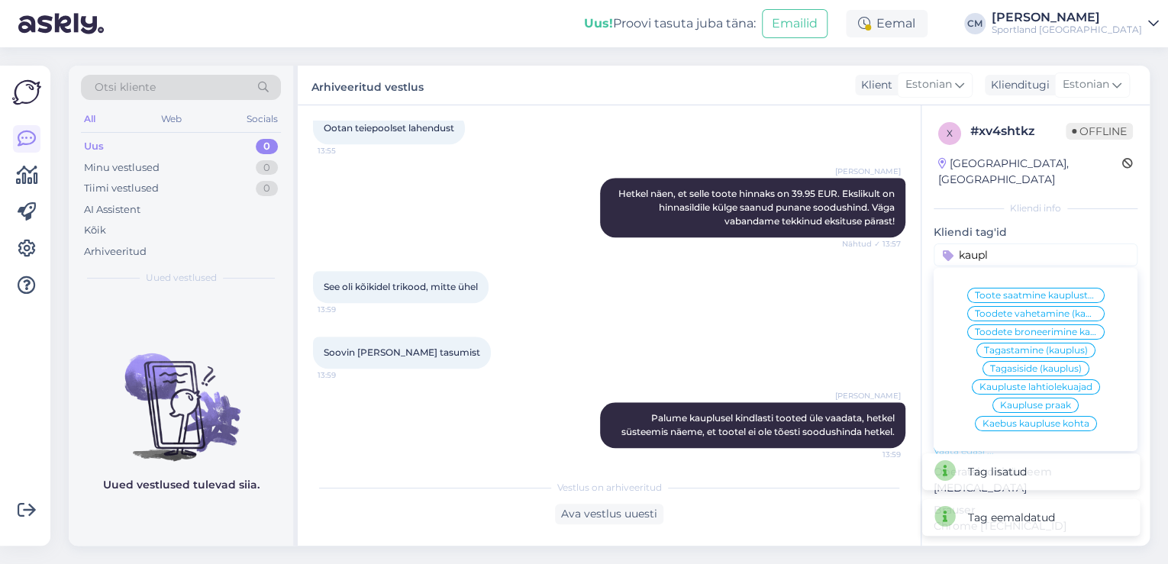
type input "kaupl"
click at [1036, 419] on span "Kaebus kaupluse kohta" at bounding box center [1035, 423] width 107 height 9
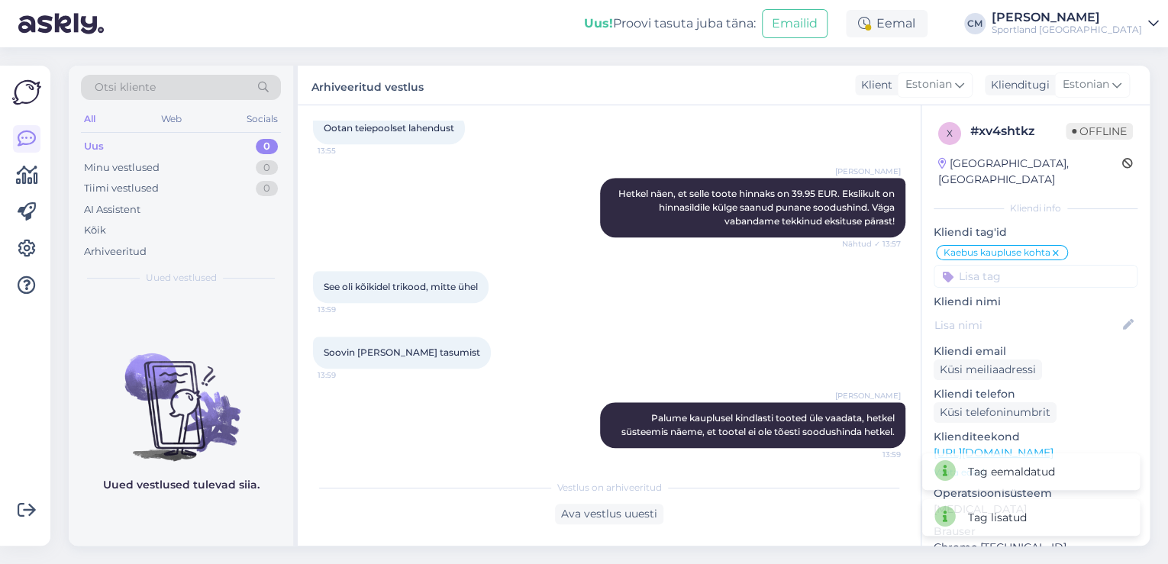
click at [1095, 27] on div "Sportland [GEOGRAPHIC_DATA]" at bounding box center [1066, 30] width 150 height 12
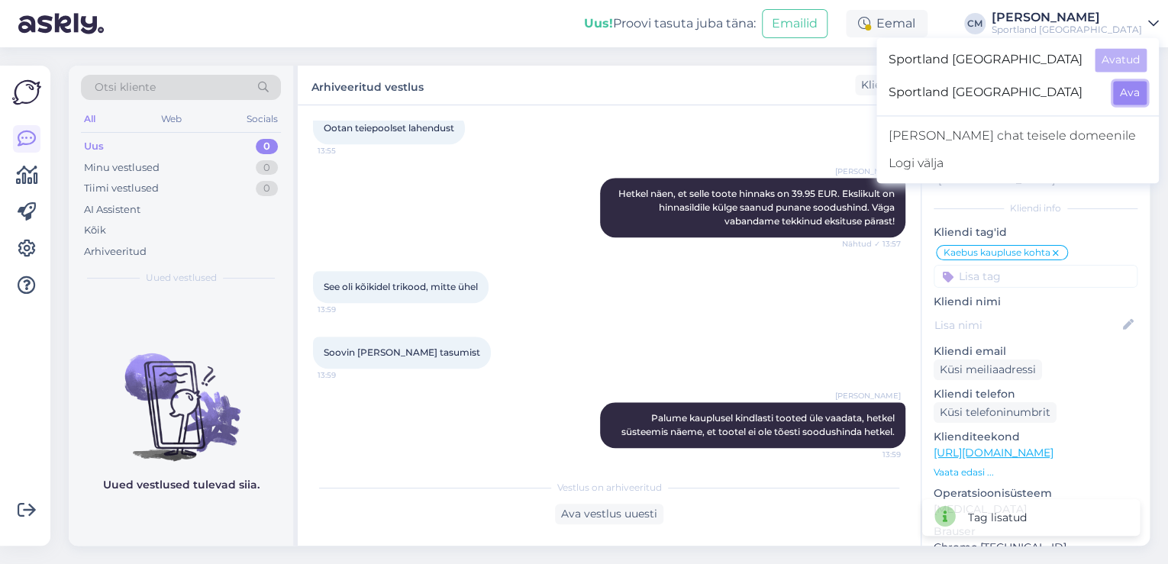
click at [1121, 86] on button "Ava" at bounding box center [1130, 93] width 34 height 24
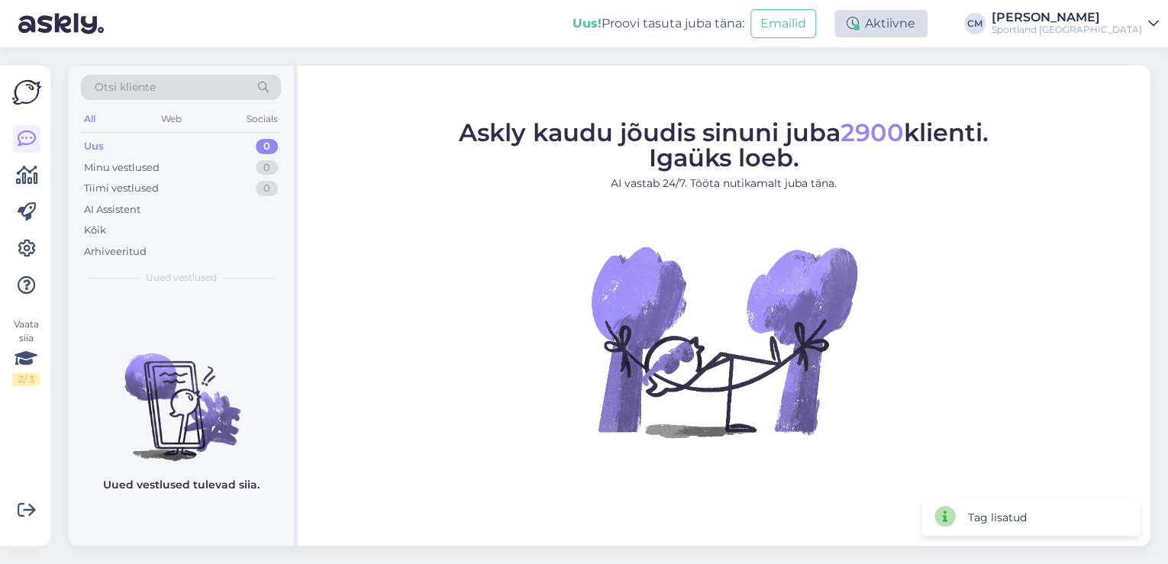
click at [902, 27] on div "Aktiivne" at bounding box center [880, 23] width 93 height 27
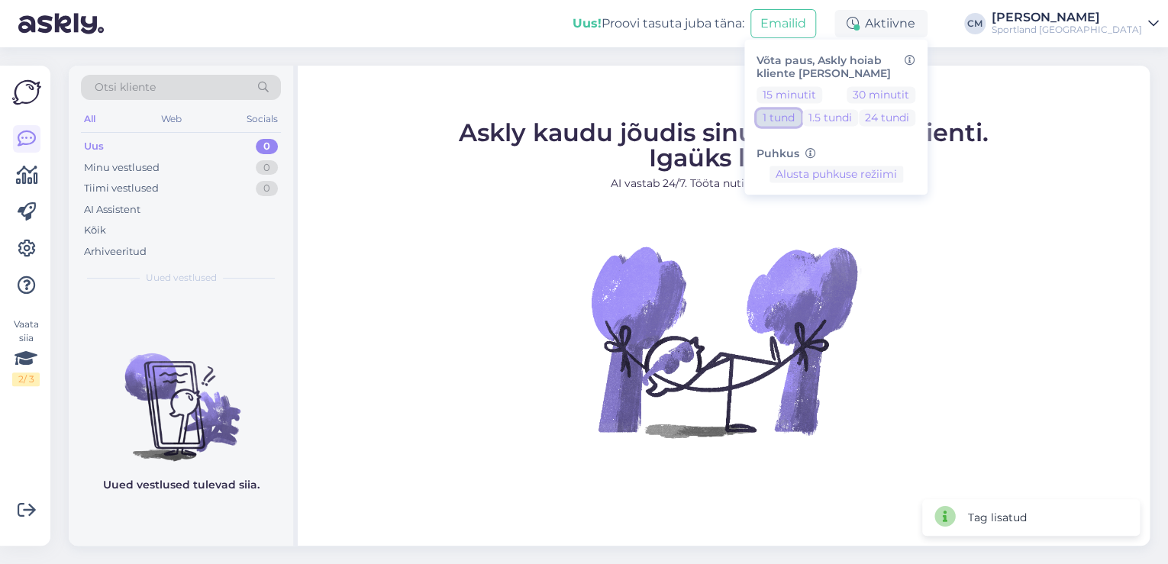
click at [801, 117] on button "1 tund" at bounding box center [778, 117] width 44 height 17
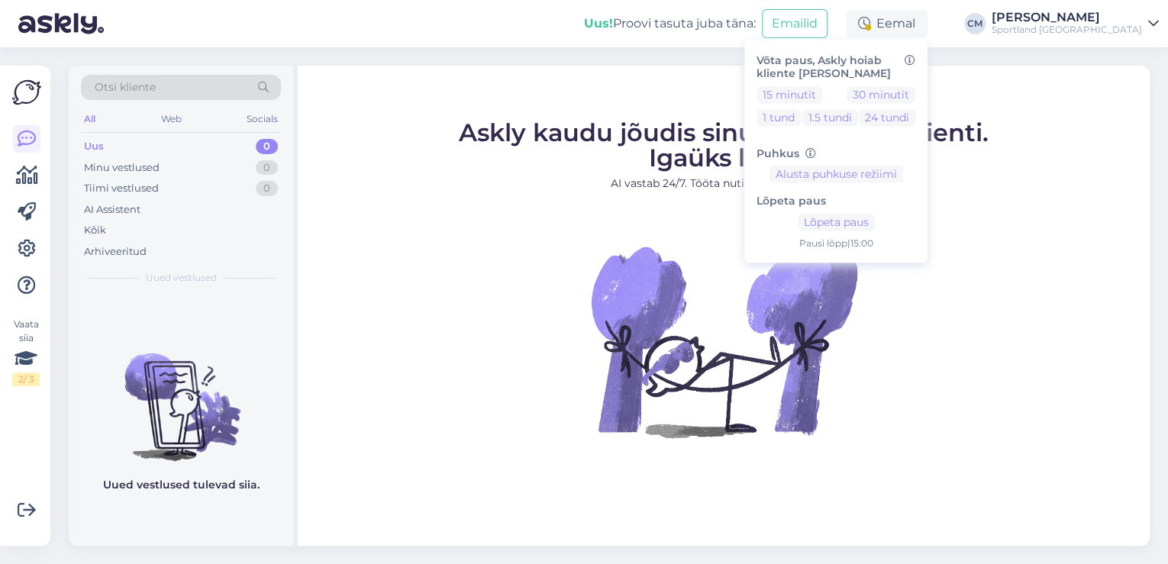
click at [1083, 34] on div "Sportland [GEOGRAPHIC_DATA]" at bounding box center [1066, 30] width 150 height 12
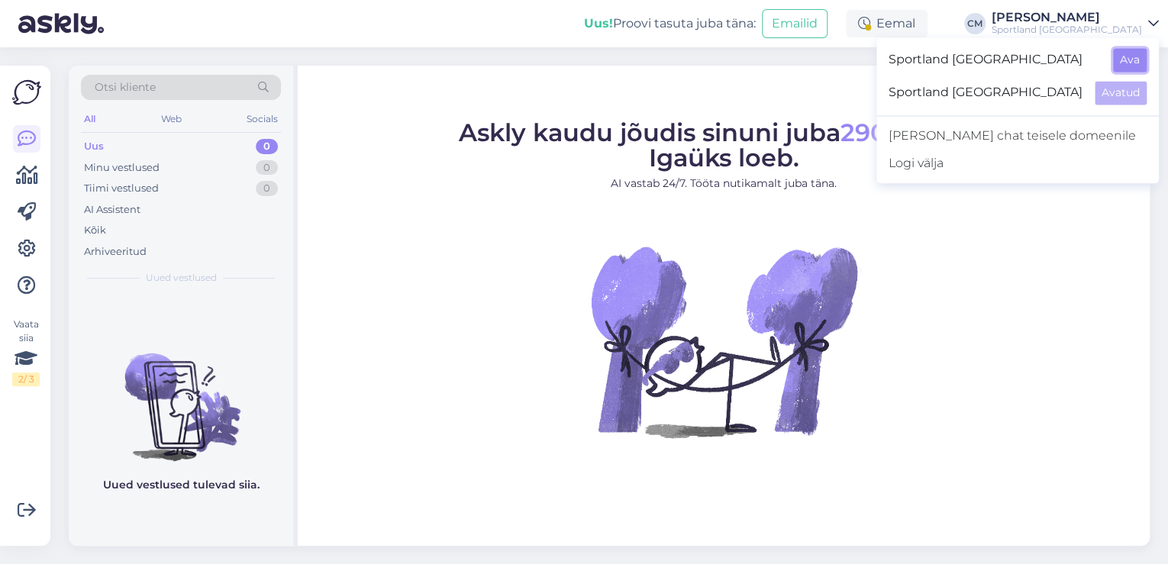
click at [1126, 66] on button "Ava" at bounding box center [1130, 60] width 34 height 24
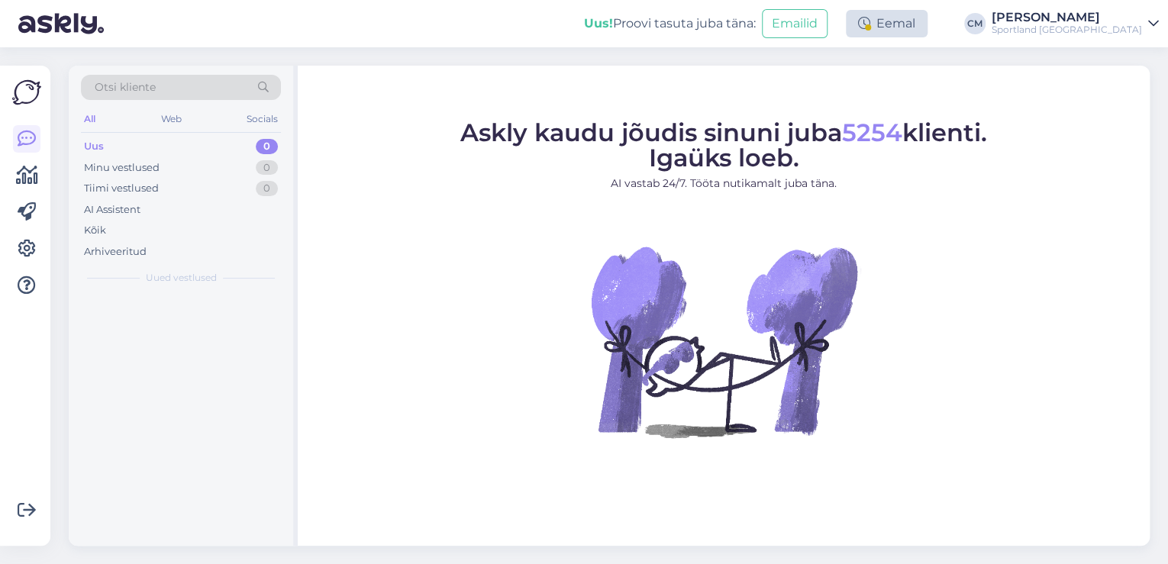
click at [927, 29] on div "Eemal" at bounding box center [887, 23] width 82 height 27
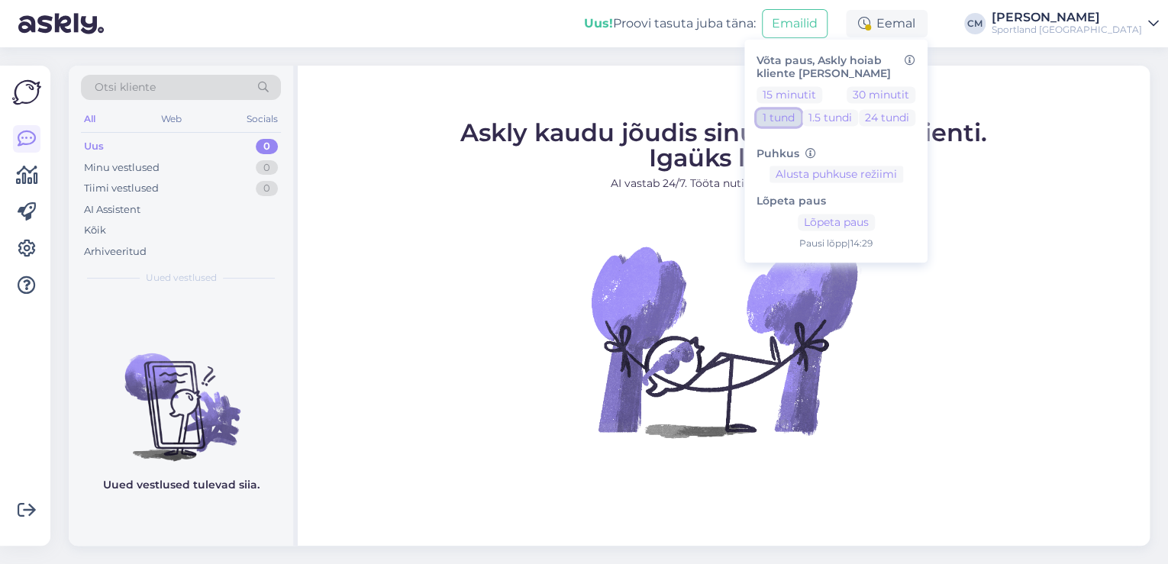
click at [801, 118] on button "1 tund" at bounding box center [778, 117] width 44 height 17
click at [245, 190] on div "Tiimi vestlused 1" at bounding box center [181, 188] width 200 height 21
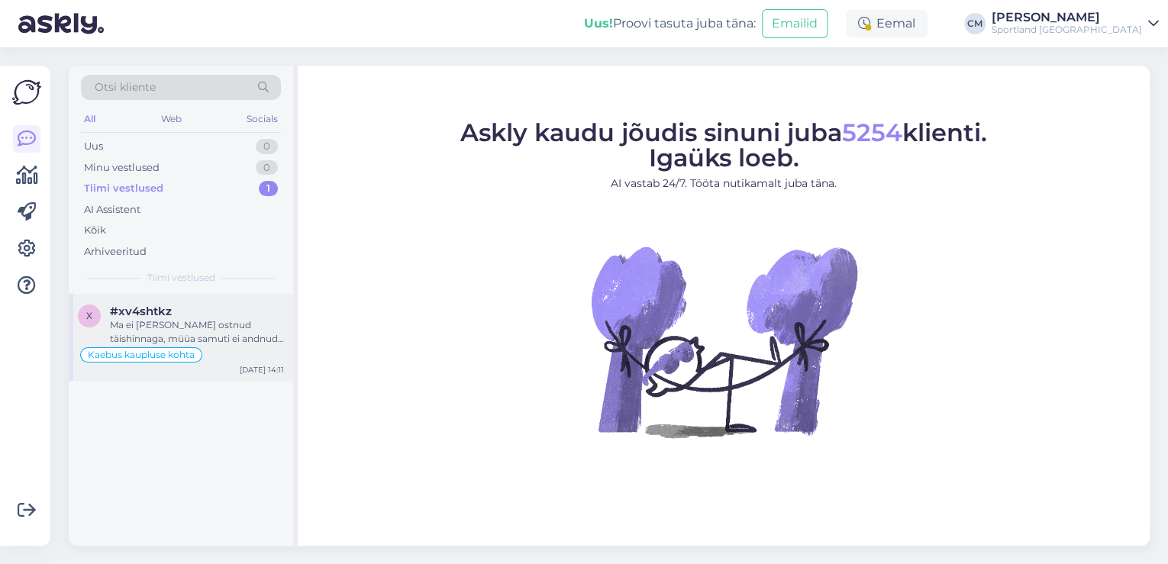
click at [223, 340] on div "Ma ei [PERSON_NAME] ostnud täishinnaga, müüa samuti ei andnud hinnaerinevusest …" at bounding box center [197, 331] width 174 height 27
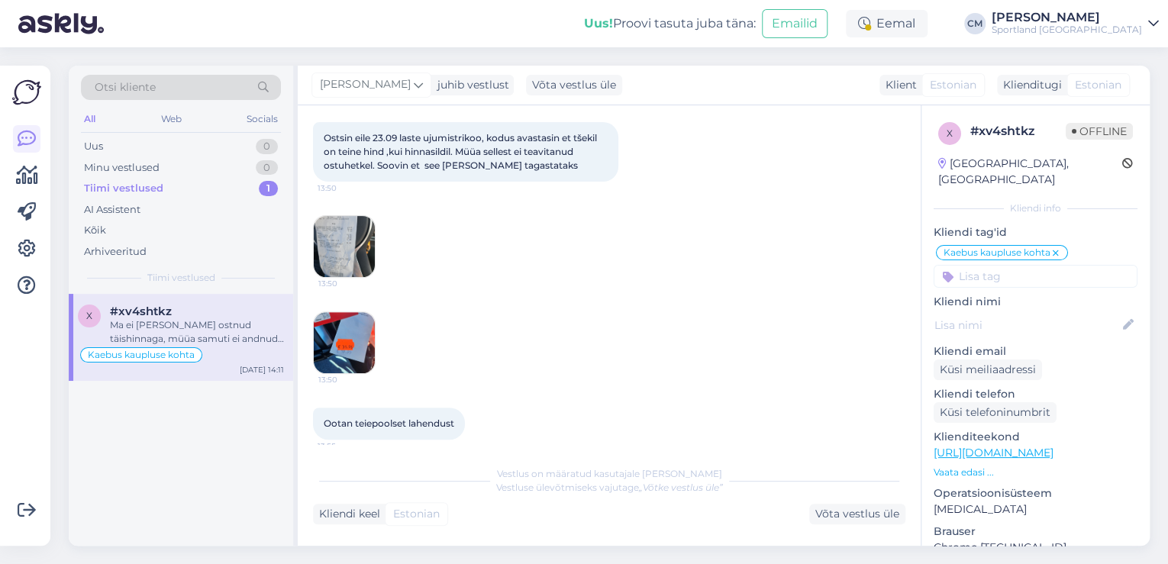
scroll to position [219, 0]
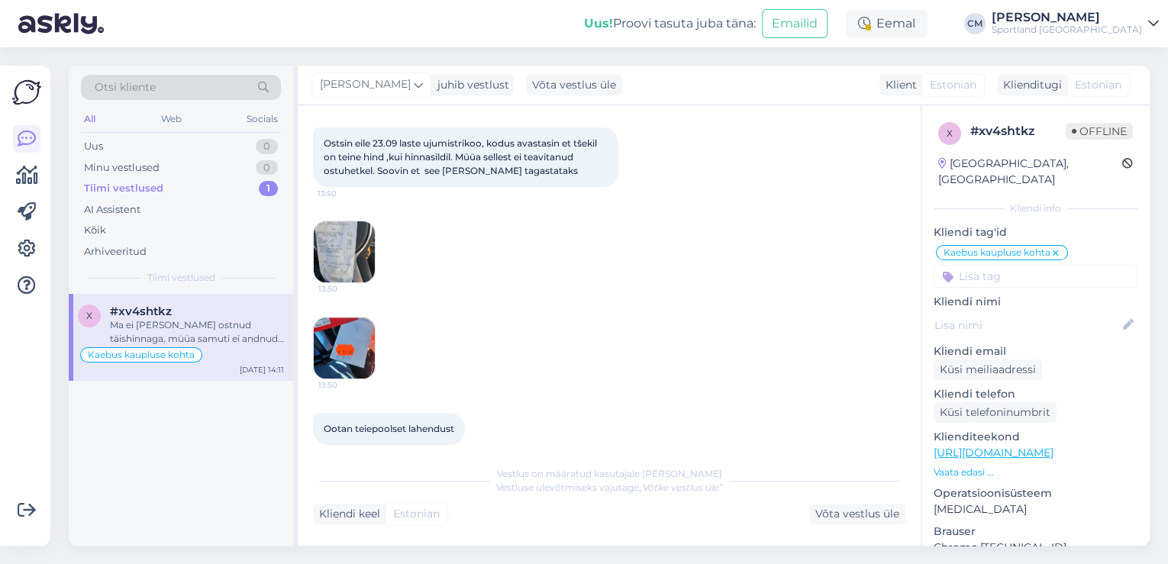
click at [352, 346] on img at bounding box center [344, 347] width 61 height 61
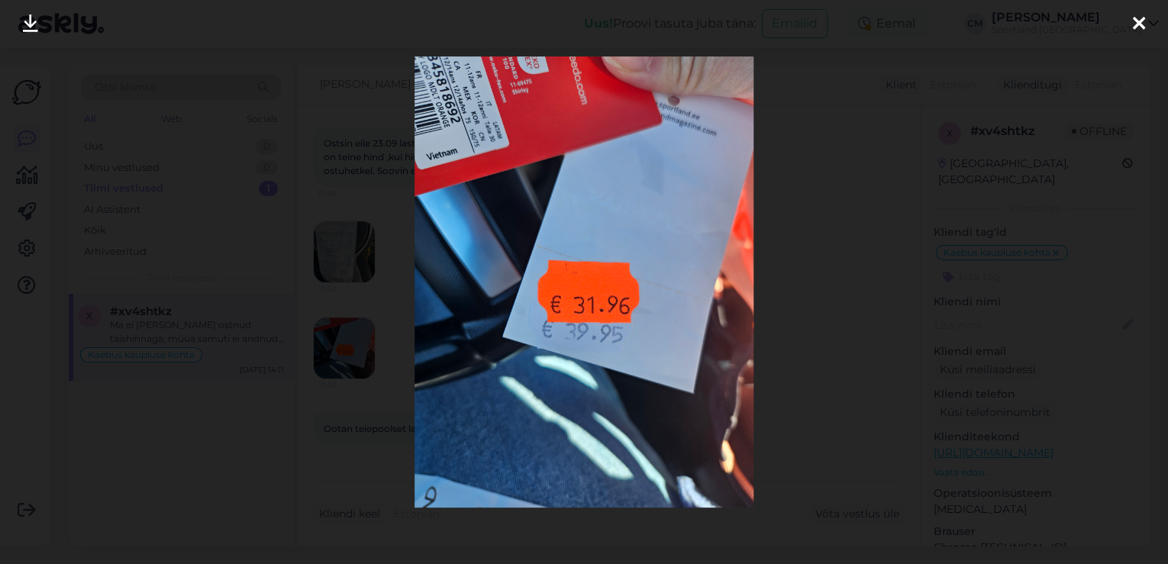
click at [360, 283] on div at bounding box center [584, 282] width 1168 height 564
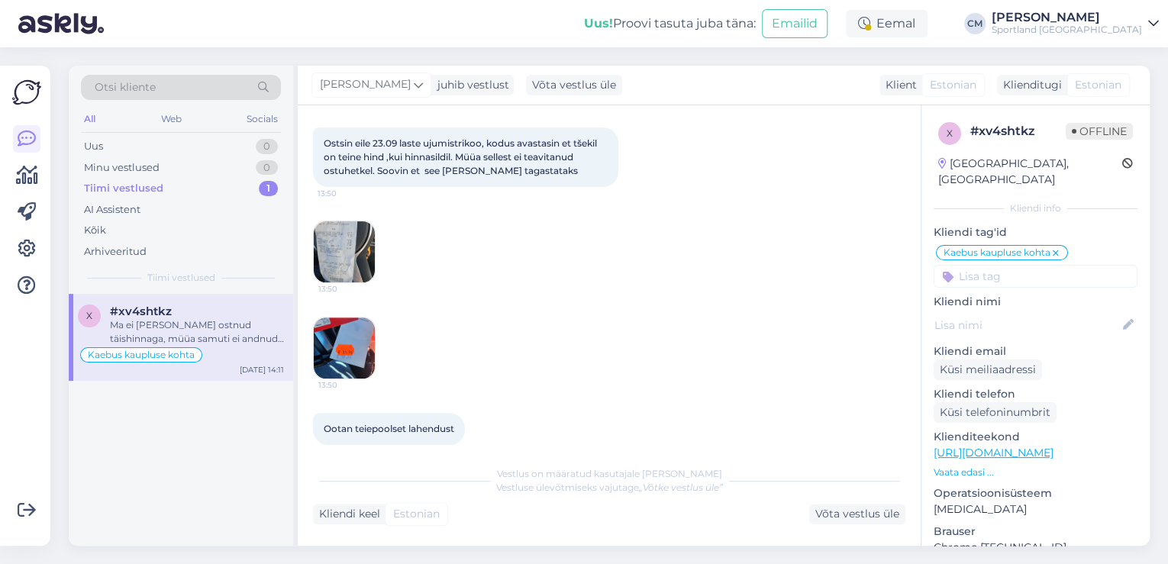
click at [333, 258] on img at bounding box center [344, 251] width 61 height 61
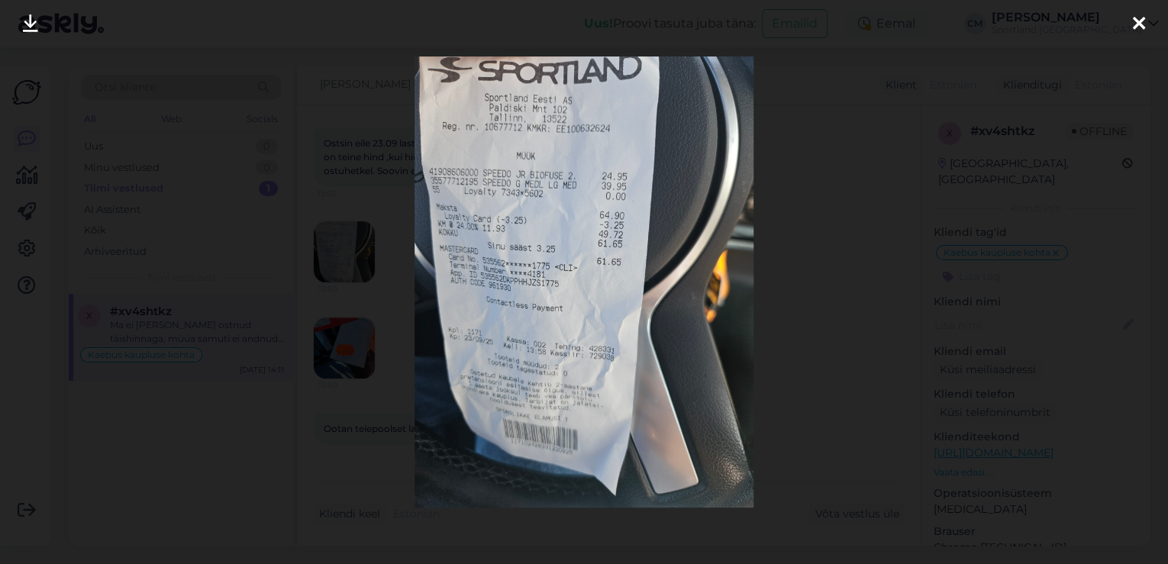
click at [400, 176] on div at bounding box center [584, 282] width 1168 height 564
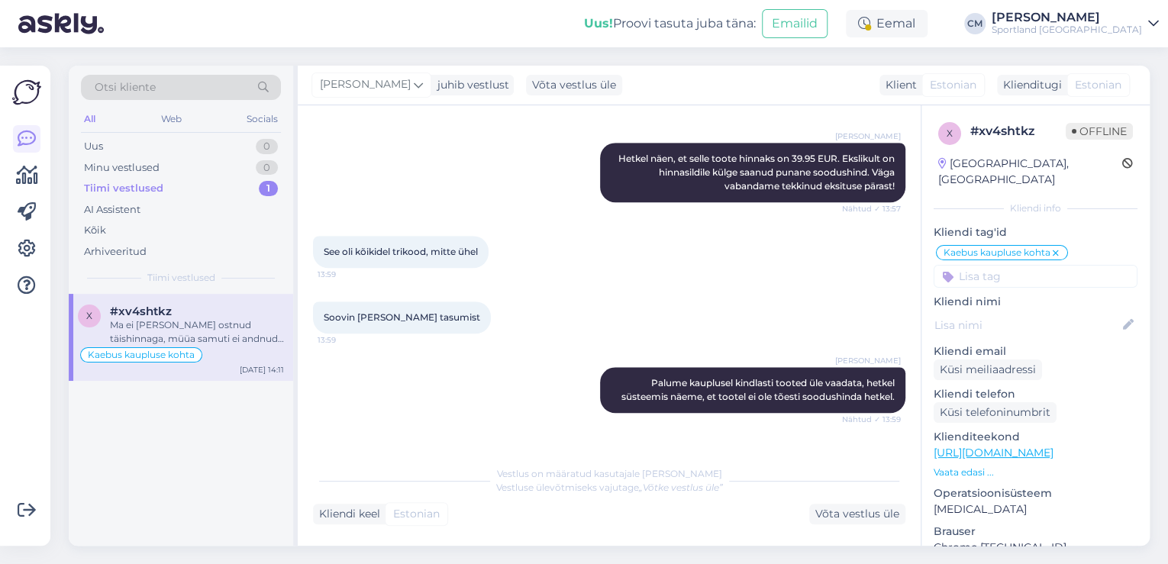
scroll to position [646, 0]
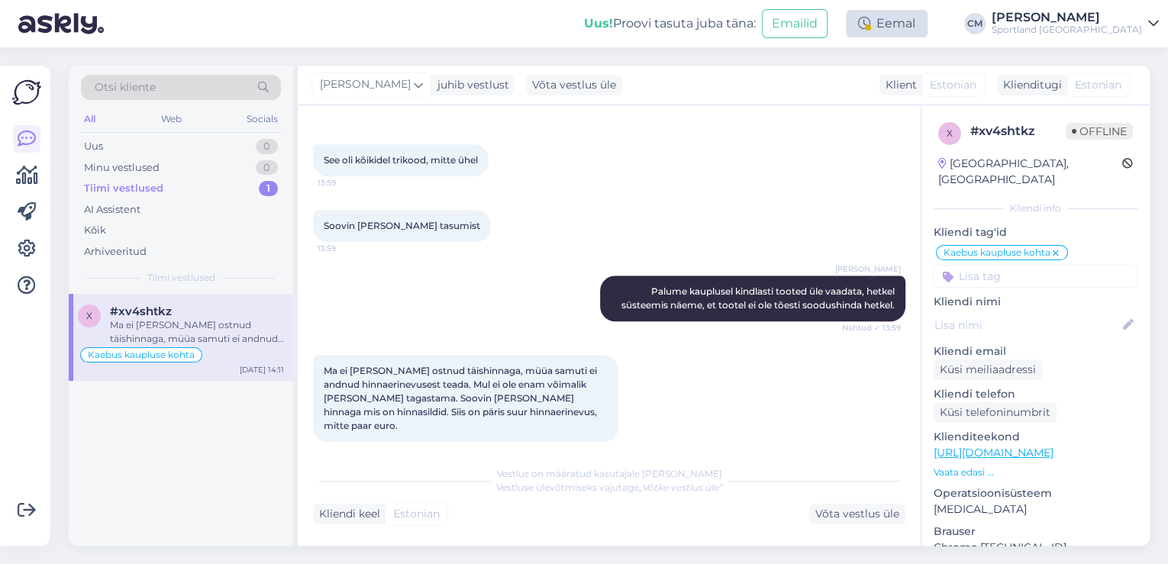
click at [927, 24] on div "Eemal" at bounding box center [887, 23] width 82 height 27
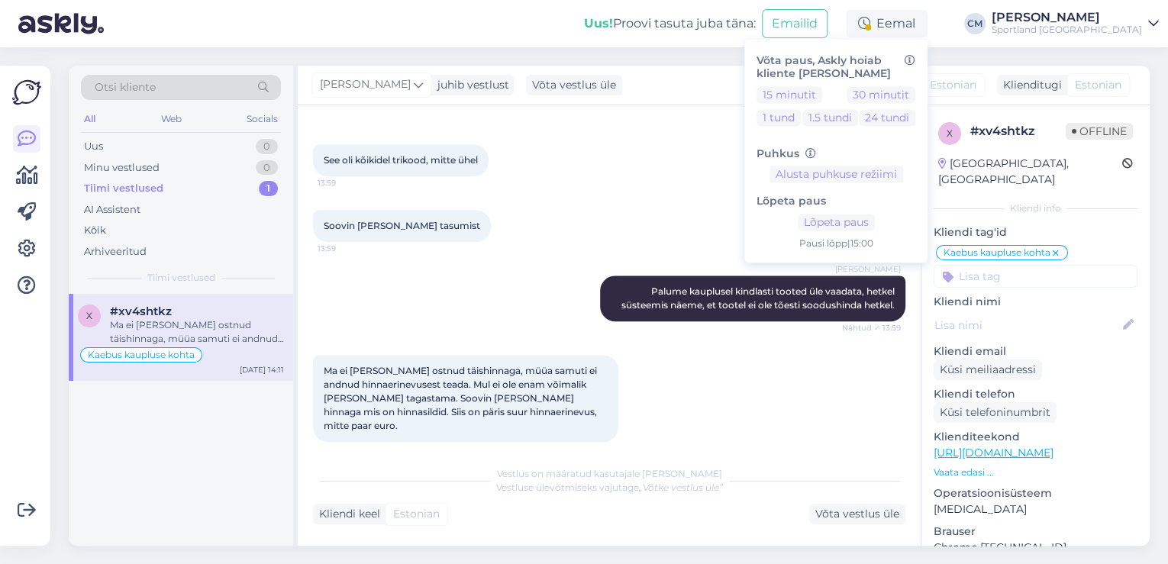
click at [709, 134] on div "See oli kõikidel trikood, mitte ühel 13:59" at bounding box center [609, 160] width 592 height 66
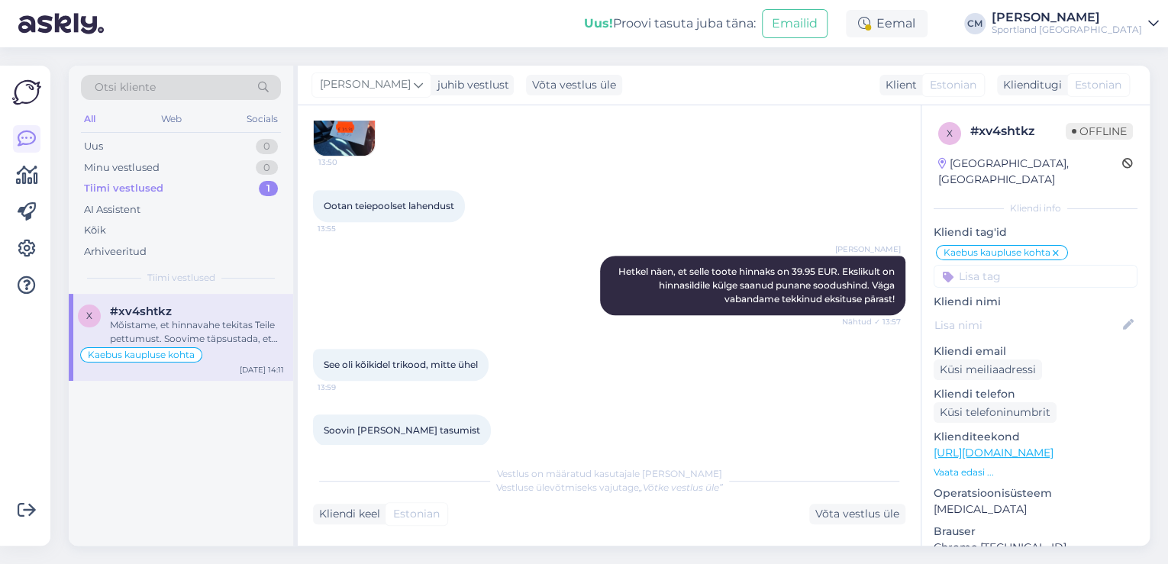
scroll to position [198, 0]
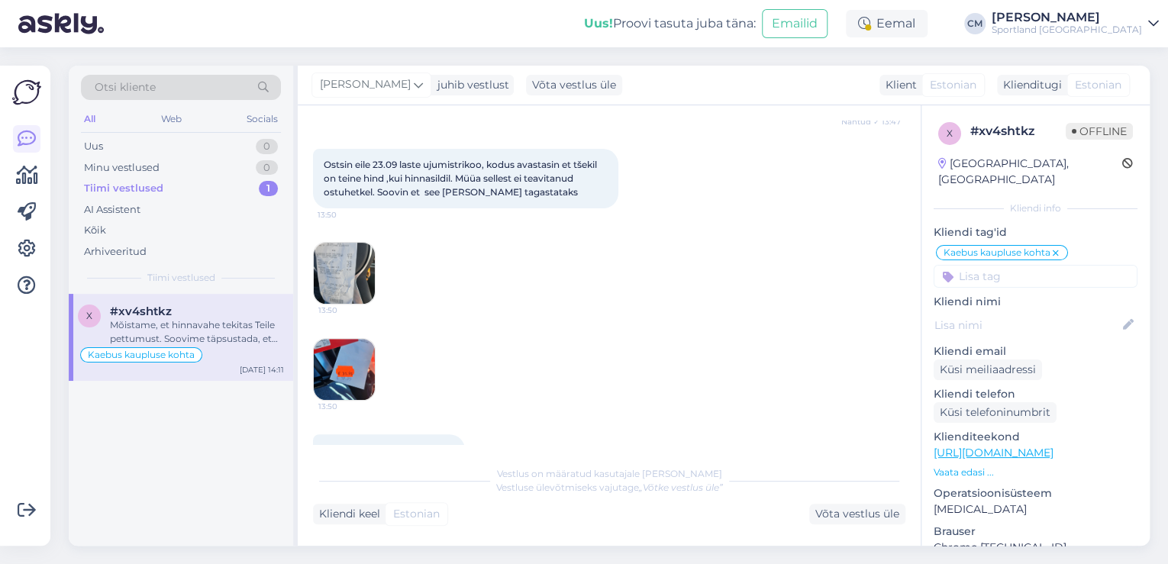
click at [366, 279] on img at bounding box center [344, 273] width 61 height 61
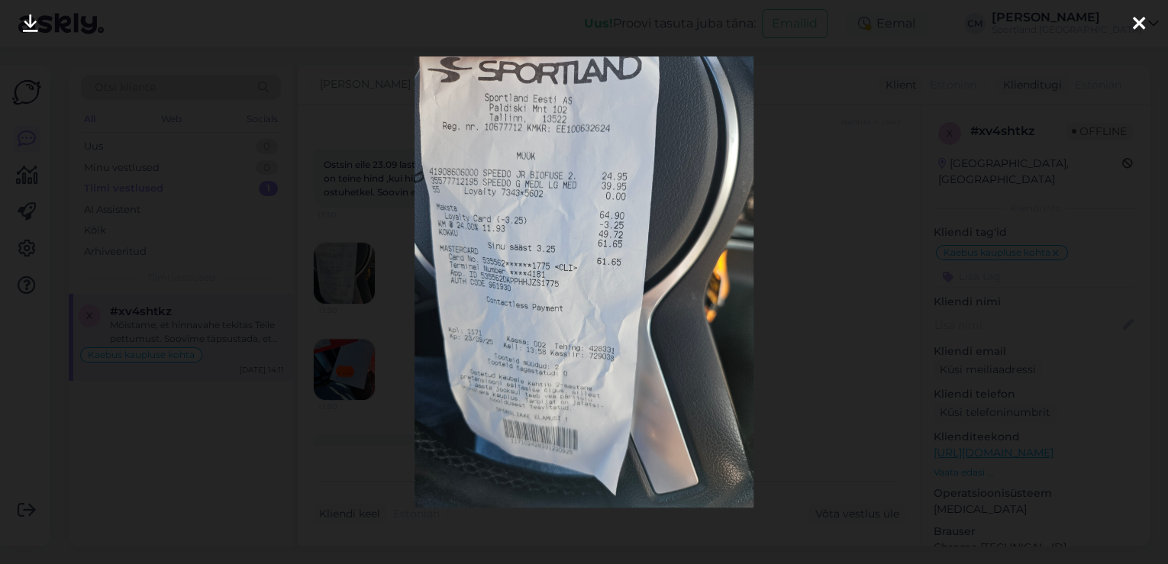
click at [375, 272] on div at bounding box center [584, 282] width 1168 height 564
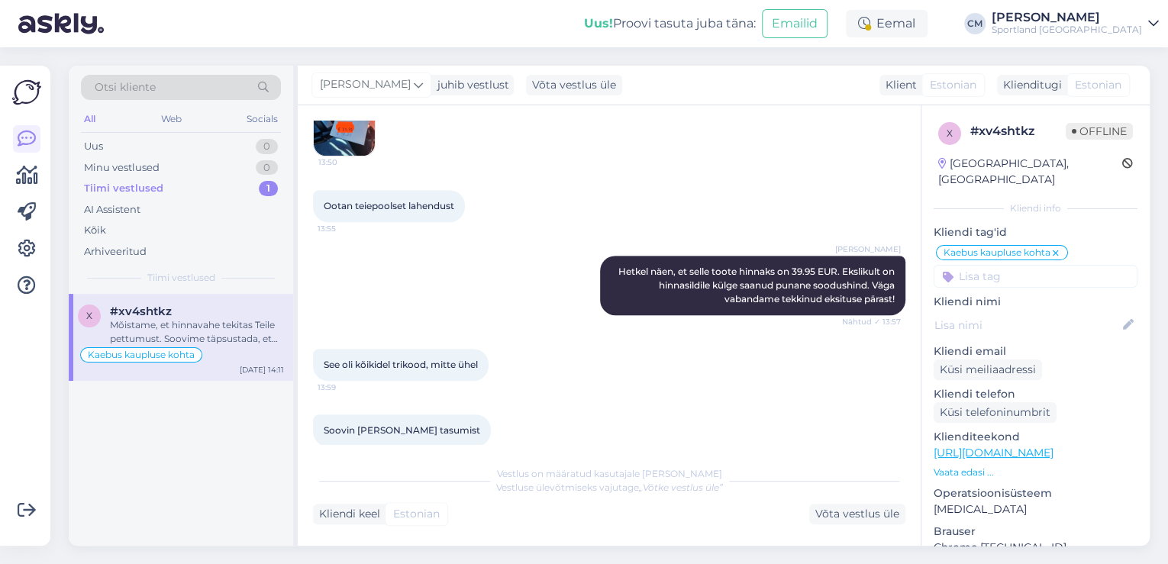
scroll to position [808, 0]
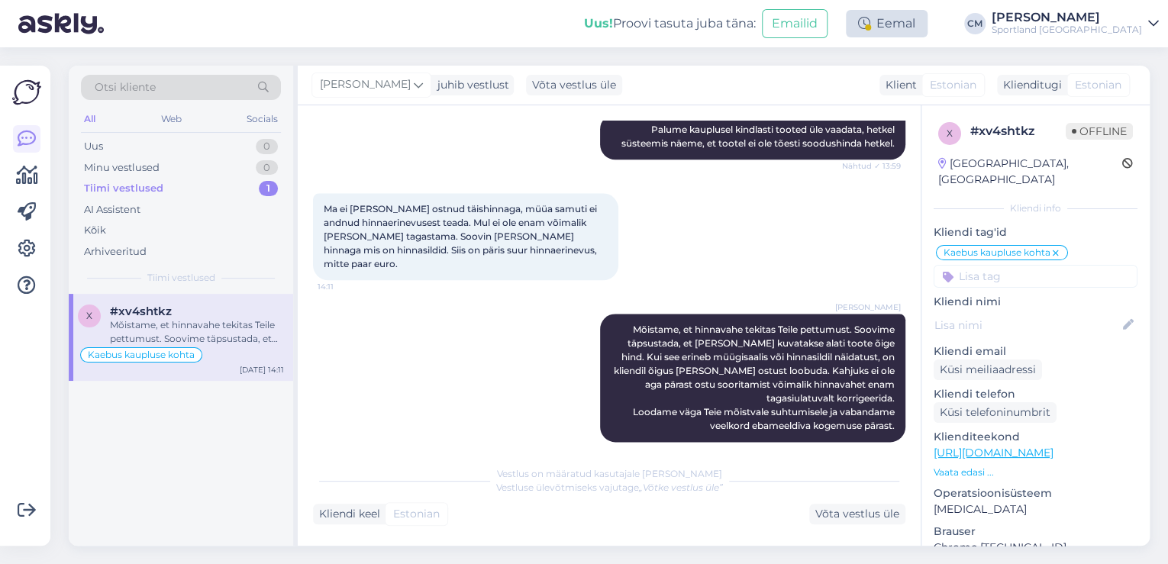
click at [924, 27] on div "Eemal" at bounding box center [887, 23] width 82 height 27
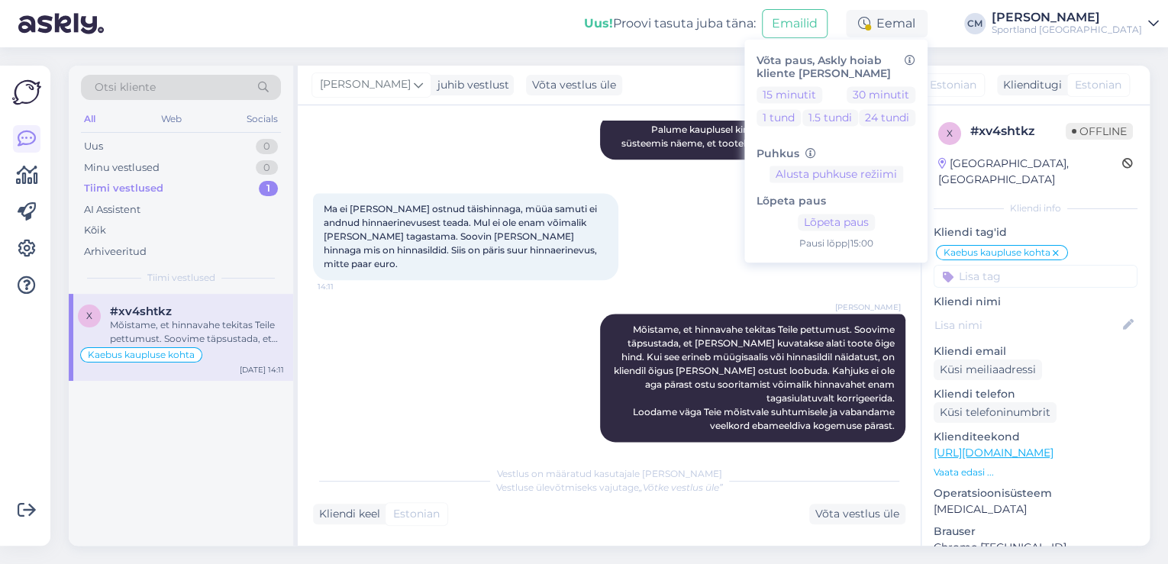
click at [879, 235] on div "Lõpeta paus Lõpeta paus Pausi [PERSON_NAME] | 15:00" at bounding box center [835, 217] width 159 height 68
click at [875, 227] on button "Lõpeta paus" at bounding box center [836, 222] width 77 height 17
click at [1068, 19] on div "[PERSON_NAME]" at bounding box center [1066, 17] width 150 height 12
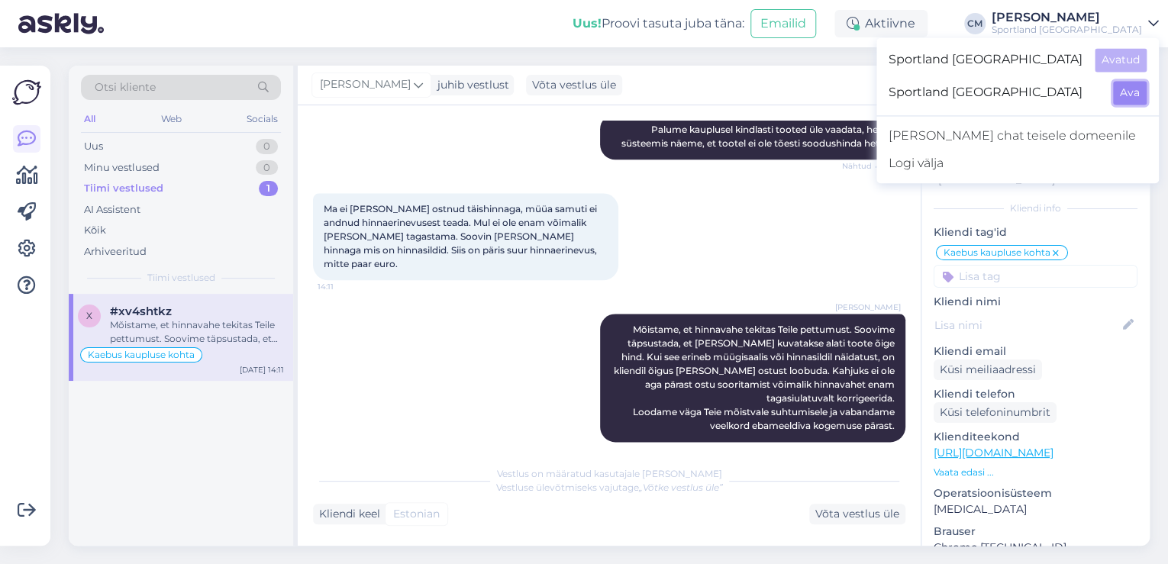
click at [1118, 85] on button "Ava" at bounding box center [1130, 93] width 34 height 24
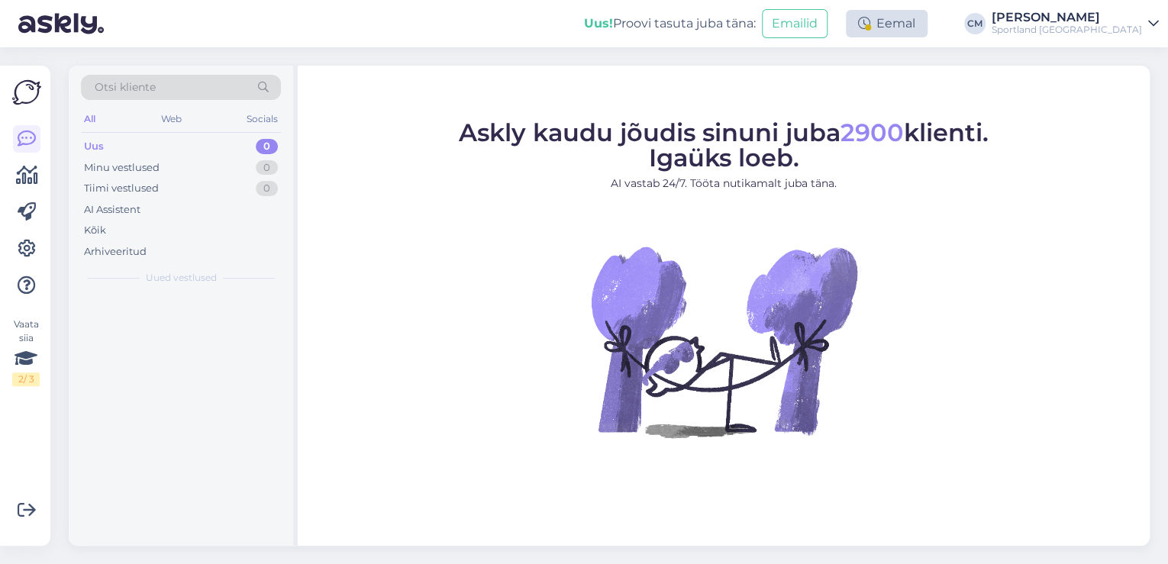
click at [870, 27] on icon at bounding box center [864, 24] width 12 height 12
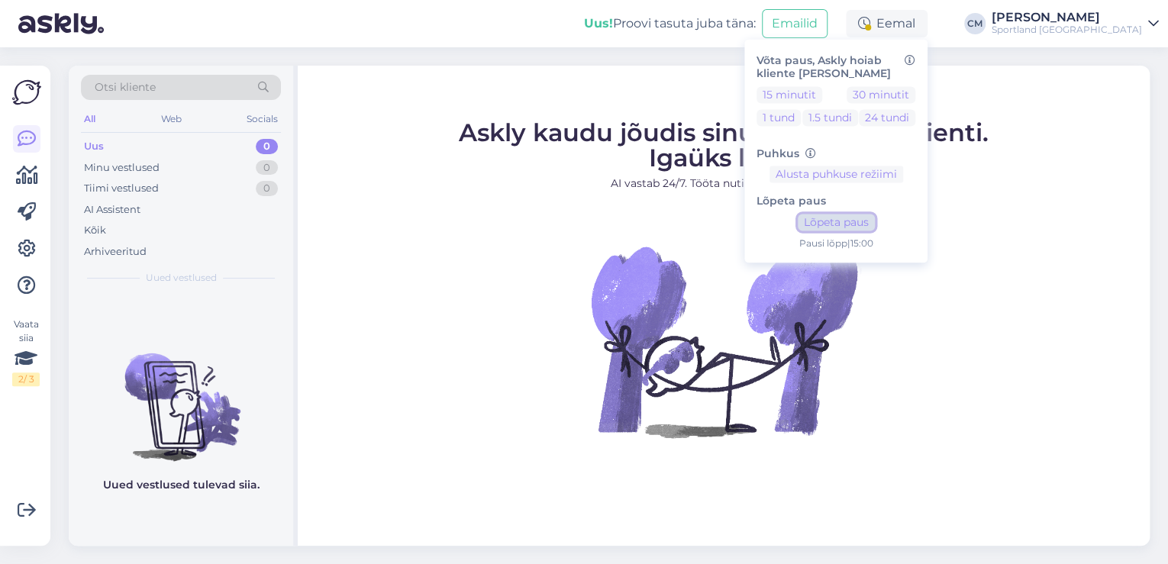
click at [875, 219] on button "Lõpeta paus" at bounding box center [836, 222] width 77 height 17
click at [1075, 33] on div "Sportland [GEOGRAPHIC_DATA]" at bounding box center [1066, 30] width 150 height 12
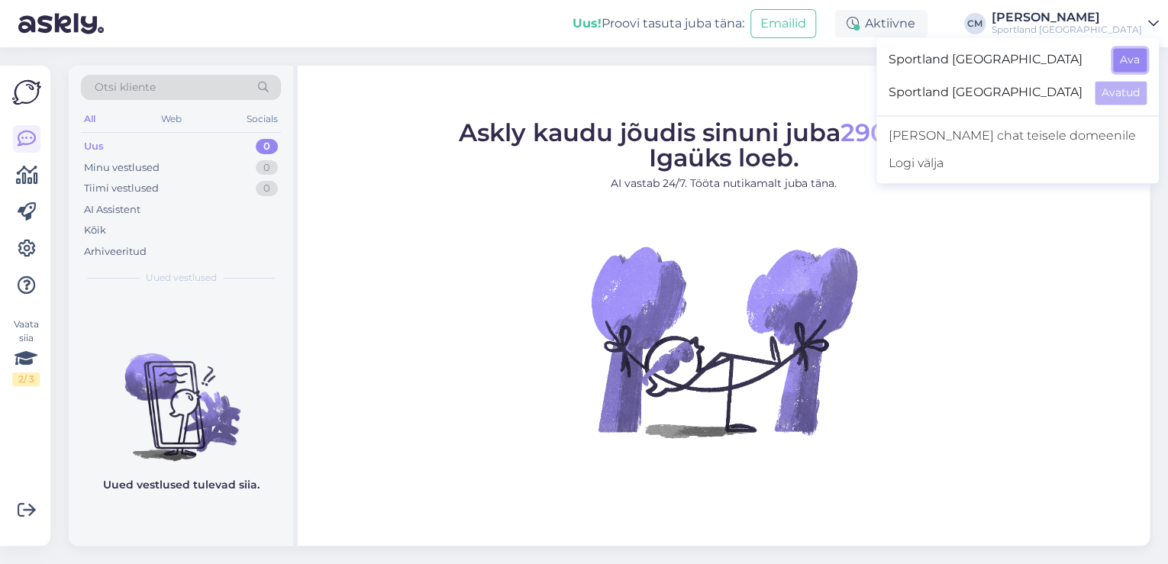
click at [1120, 66] on button "Ava" at bounding box center [1130, 60] width 34 height 24
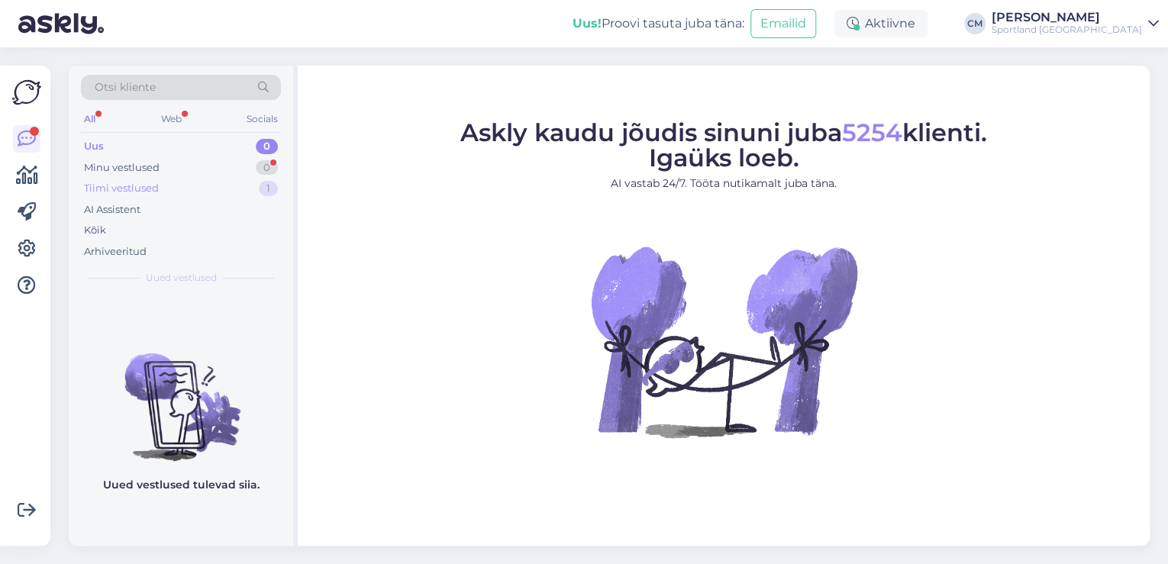
click at [232, 192] on div "Tiimi vestlused 1" at bounding box center [181, 188] width 200 height 21
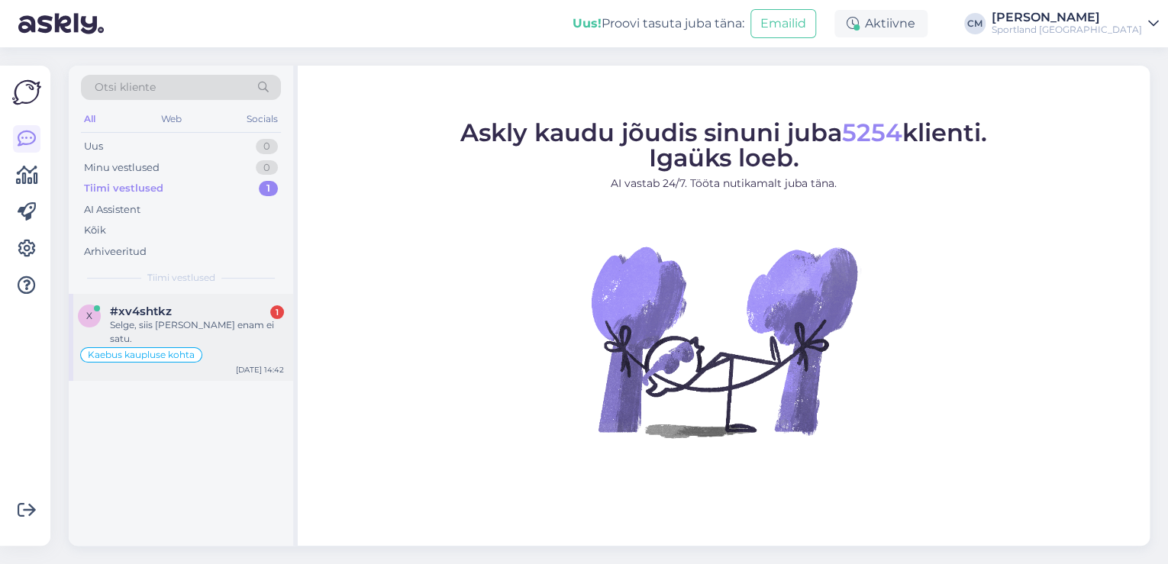
click at [229, 330] on div "Selge, siis [PERSON_NAME] enam ei satu." at bounding box center [197, 331] width 174 height 27
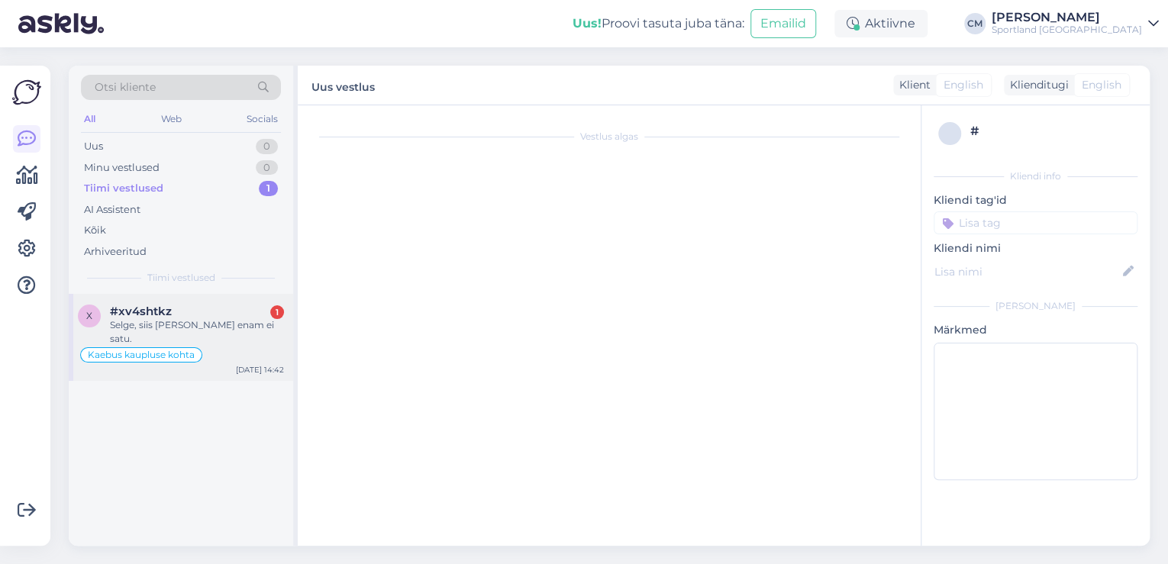
scroll to position [874, 0]
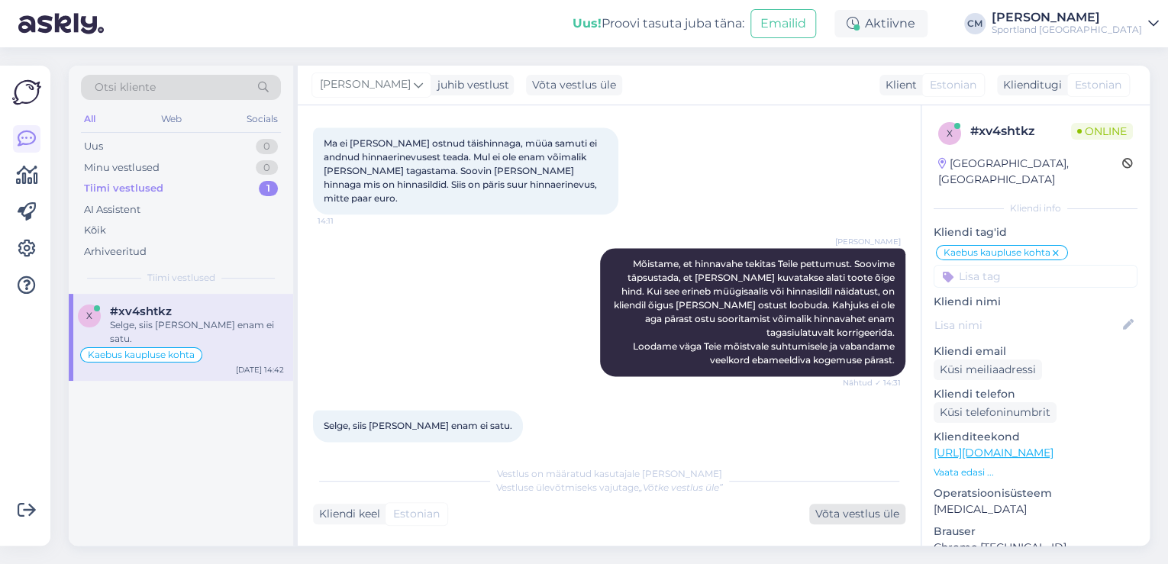
click at [848, 509] on div "Võta vestlus üle" at bounding box center [857, 514] width 96 height 21
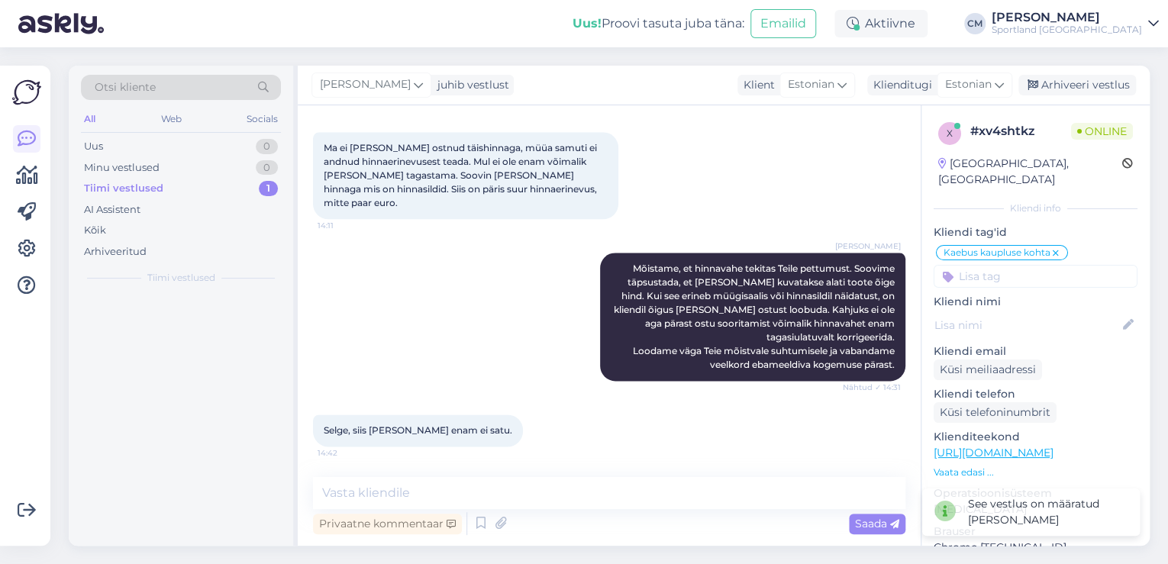
scroll to position [855, 0]
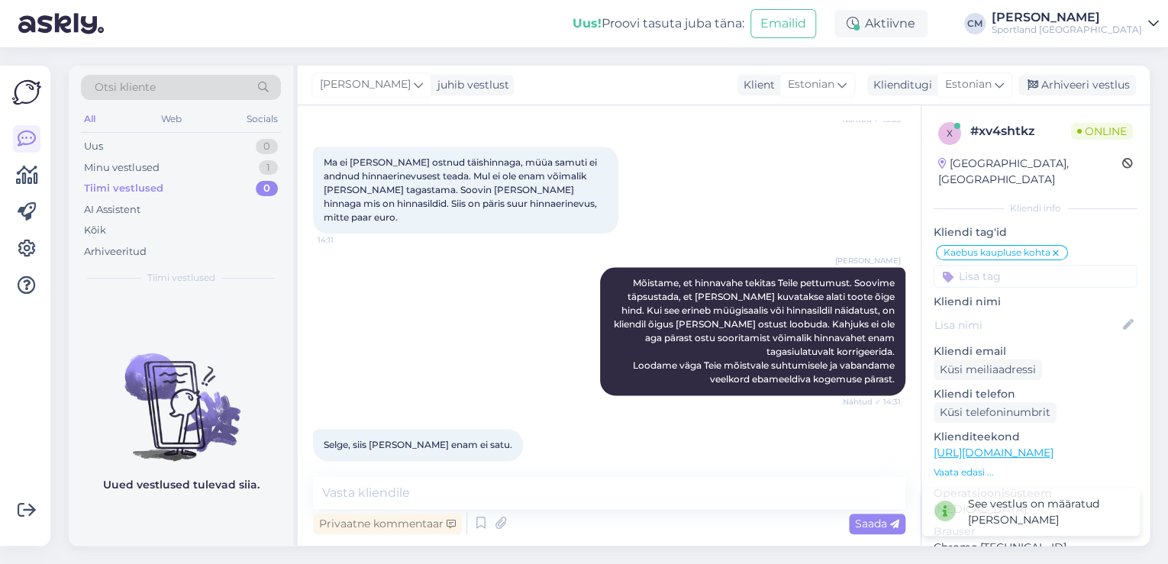
click at [714, 510] on div "Privaatne kommentaar Saada" at bounding box center [609, 523] width 592 height 29
click at [699, 503] on textarea at bounding box center [609, 493] width 592 height 32
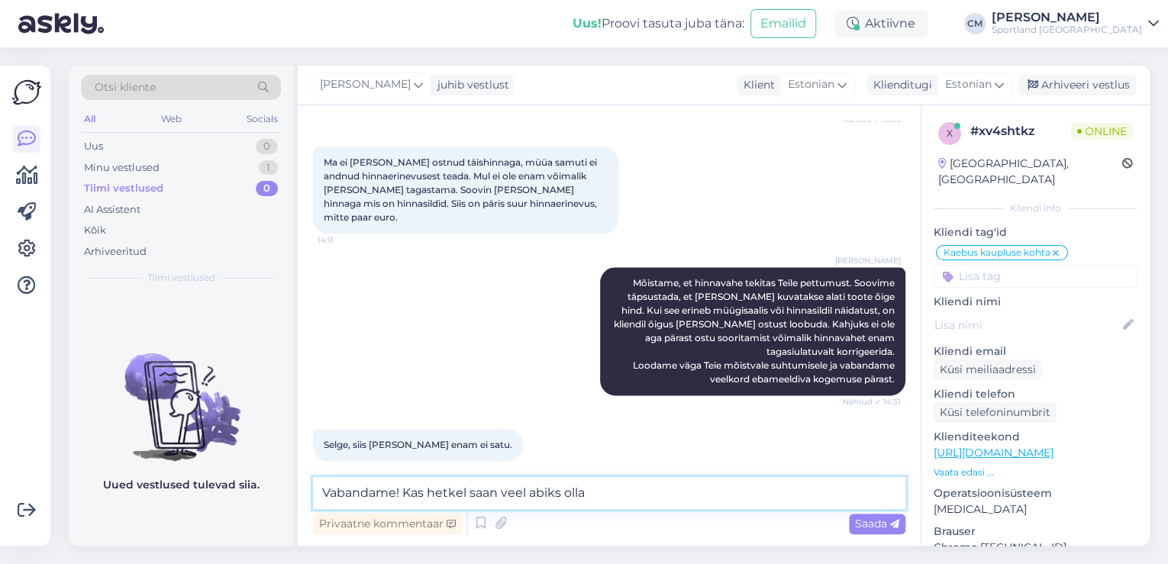
type textarea "Vabandame! Kas hetkel saan veel abiks olla?"
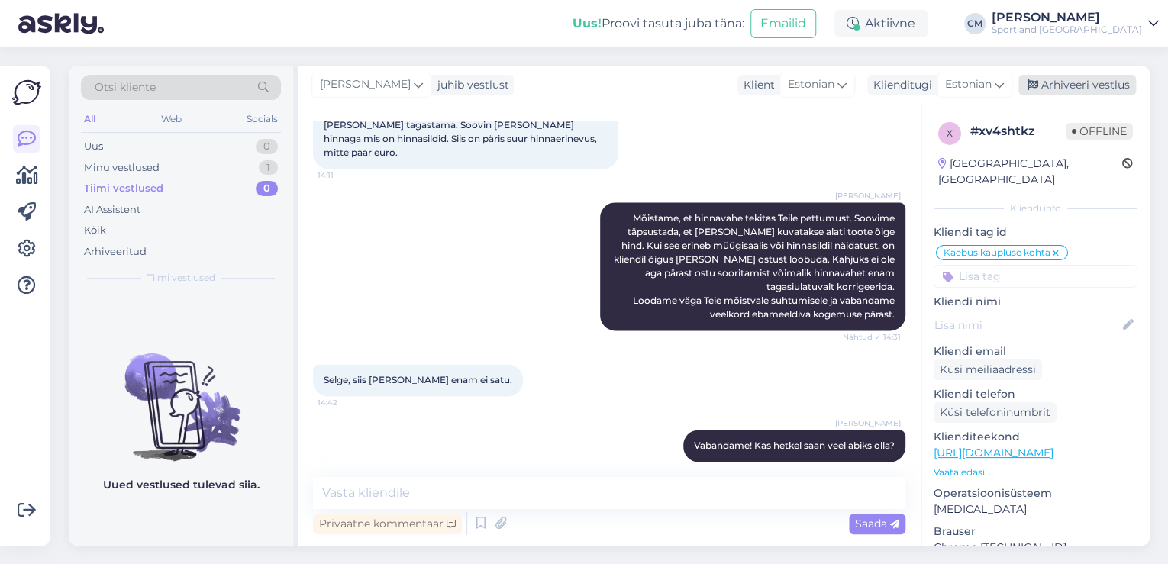
click at [1059, 97] on div "[PERSON_NAME] juhib vestlust Klient [DEMOGRAPHIC_DATA] Klienditugi [DEMOGRAPHIC…" at bounding box center [724, 86] width 852 height 40
click at [1059, 92] on div "Arhiveeri vestlus" at bounding box center [1077, 85] width 118 height 21
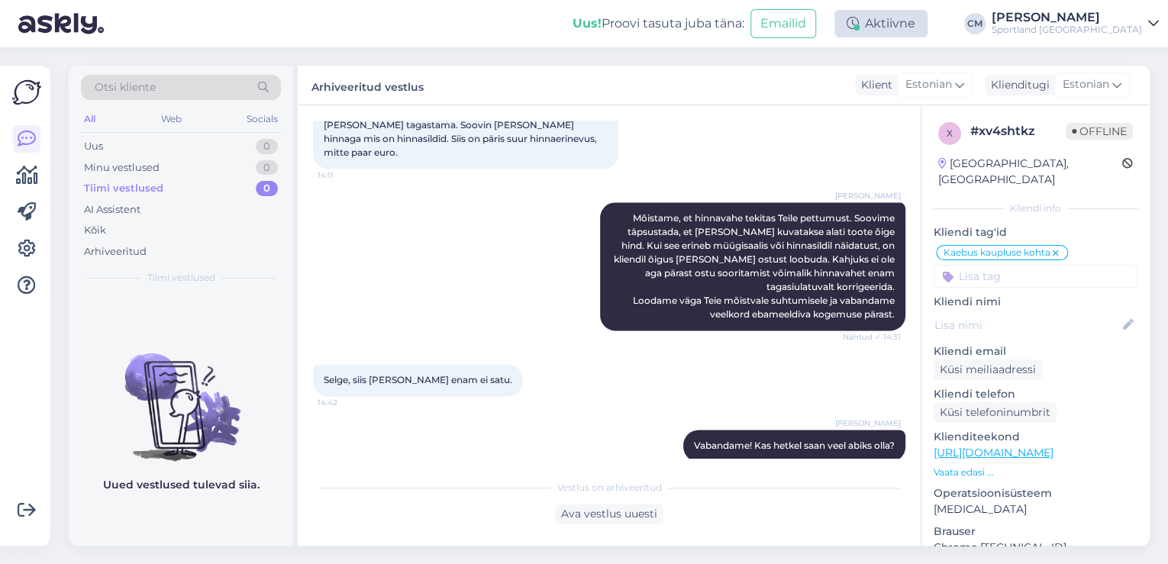
click at [859, 21] on icon at bounding box center [852, 24] width 12 height 12
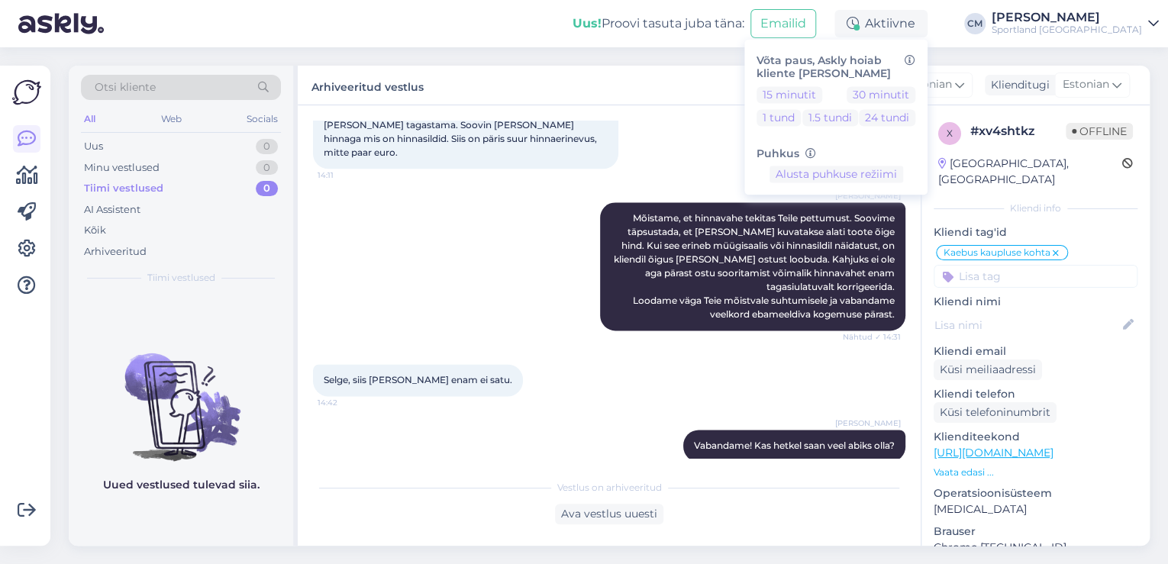
click at [846, 84] on div "Võta paus, Askly hoiab kliente [PERSON_NAME] 15 minutit 30 minutit 1 tund 1.5 t…" at bounding box center [835, 117] width 183 height 156
click at [822, 93] on button "15 minutit" at bounding box center [789, 94] width 66 height 17
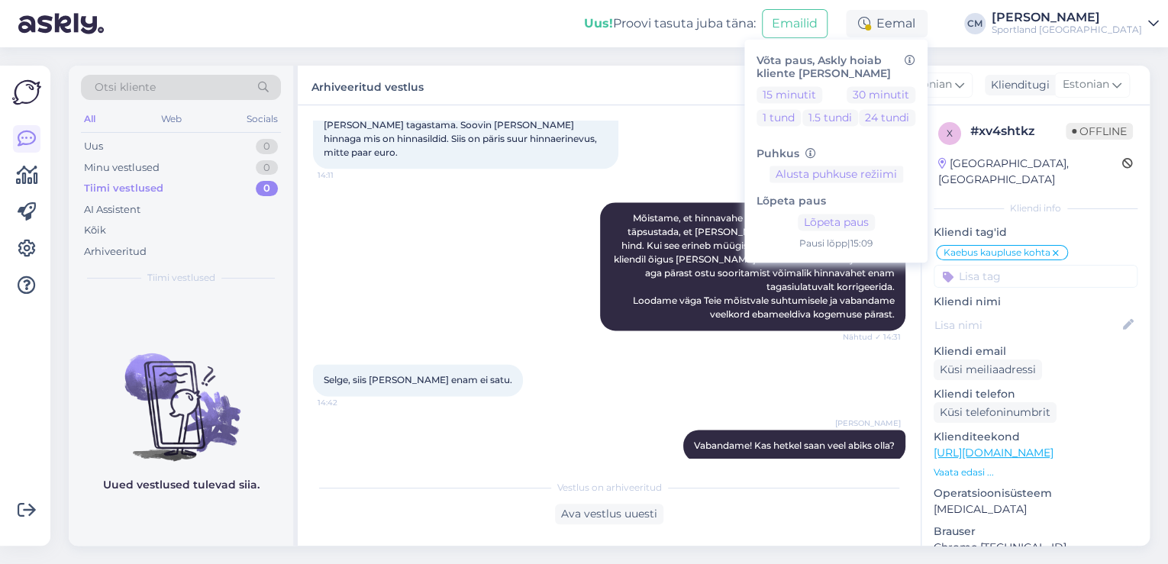
click at [1065, 24] on div "Sportland [GEOGRAPHIC_DATA]" at bounding box center [1066, 30] width 150 height 12
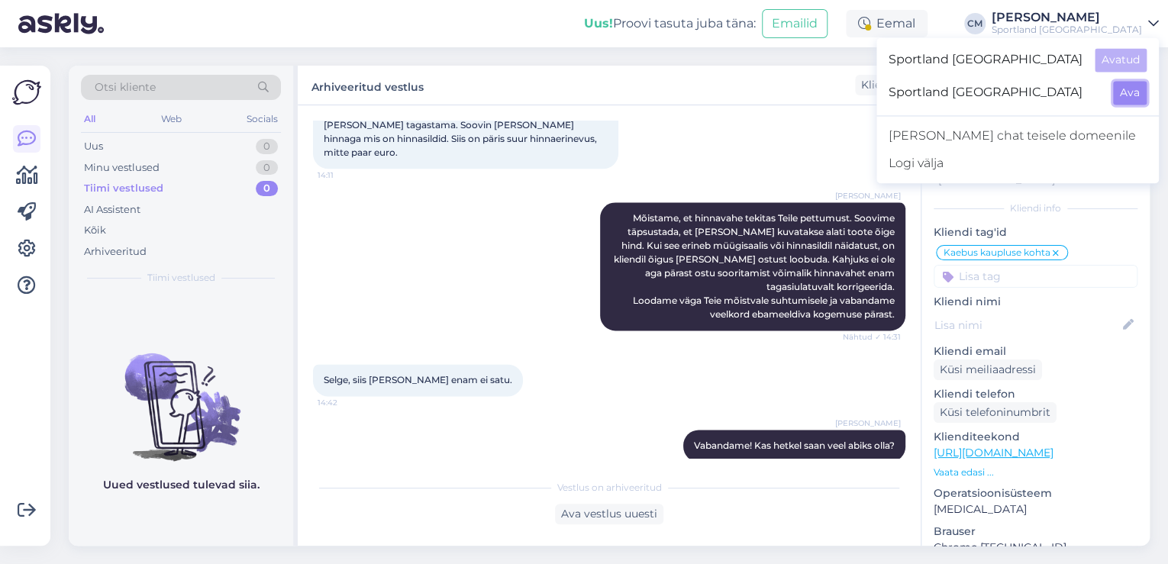
click at [1125, 82] on button "Ava" at bounding box center [1130, 93] width 34 height 24
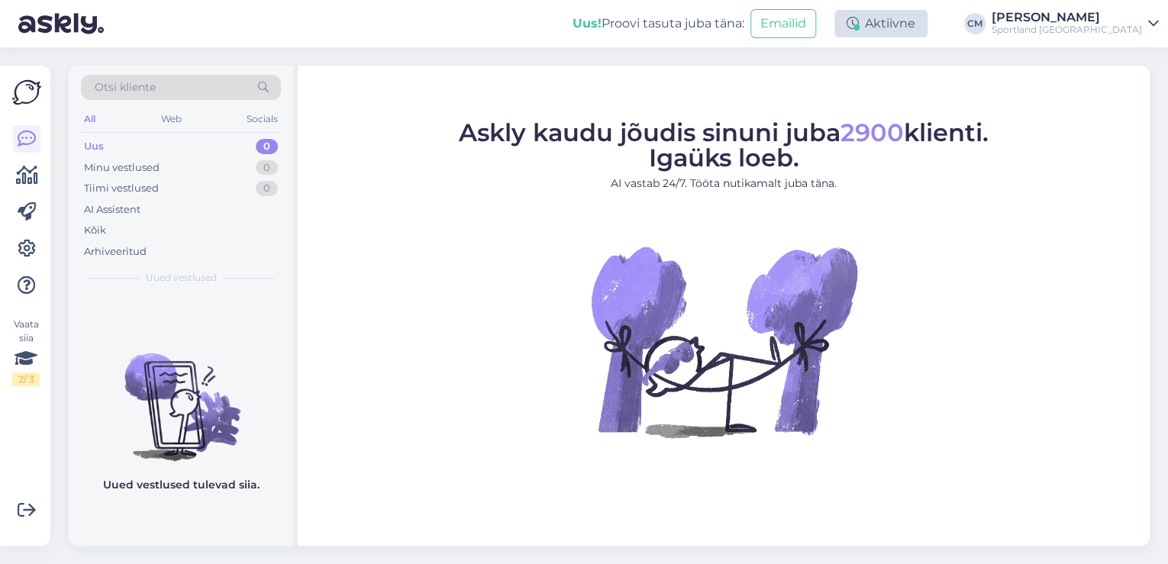
click at [925, 25] on div "Aktiivne" at bounding box center [880, 23] width 93 height 27
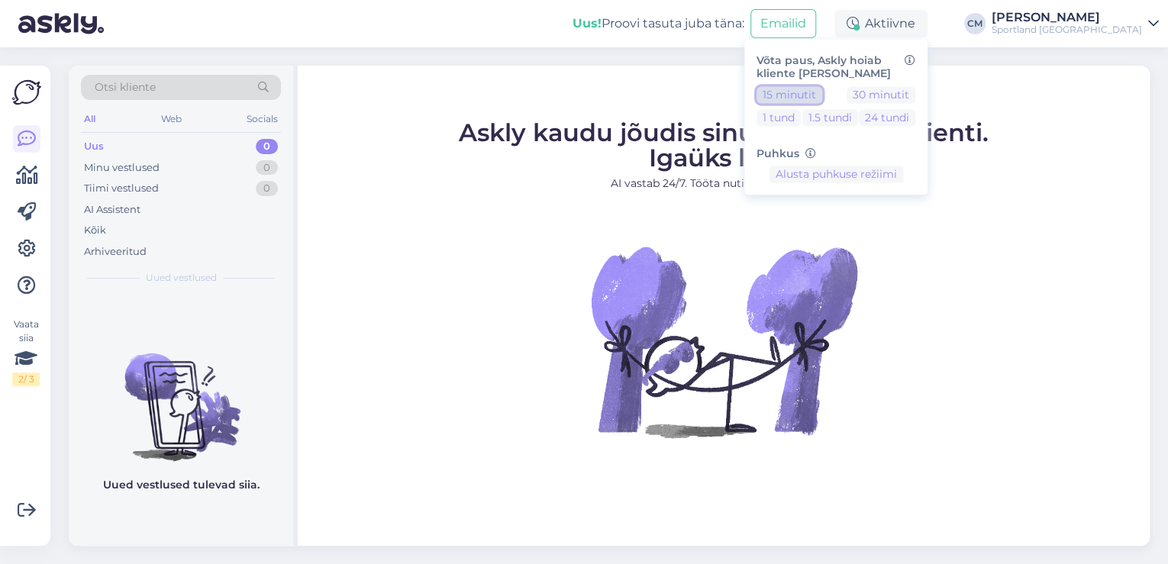
click at [822, 95] on button "15 minutit" at bounding box center [789, 94] width 66 height 17
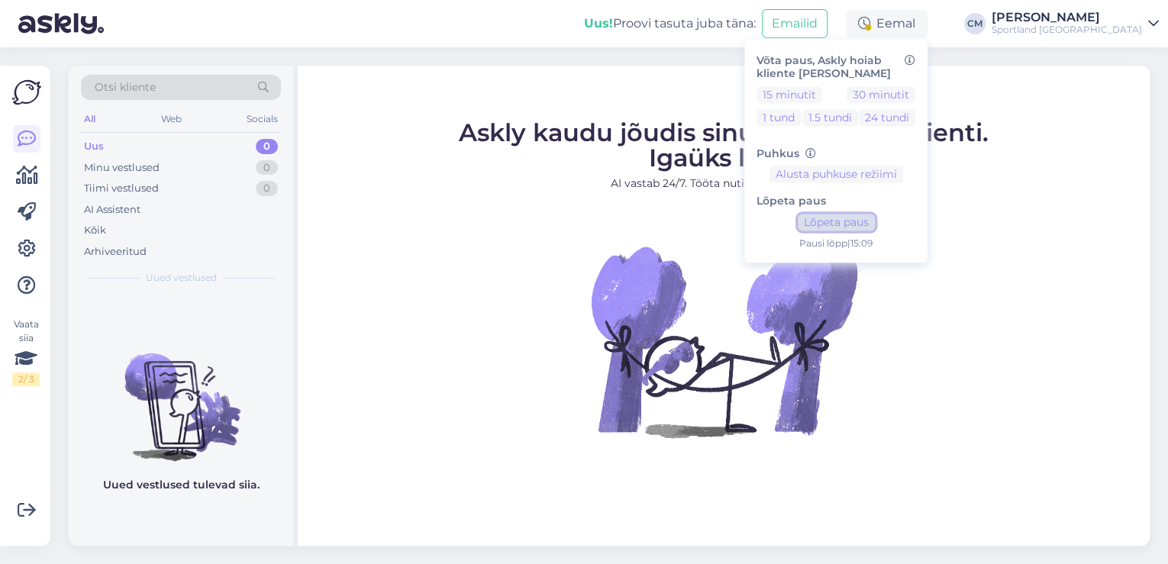
click at [875, 226] on button "Lõpeta paus" at bounding box center [836, 222] width 77 height 17
click at [1107, 24] on div "Sportland [GEOGRAPHIC_DATA]" at bounding box center [1066, 30] width 150 height 12
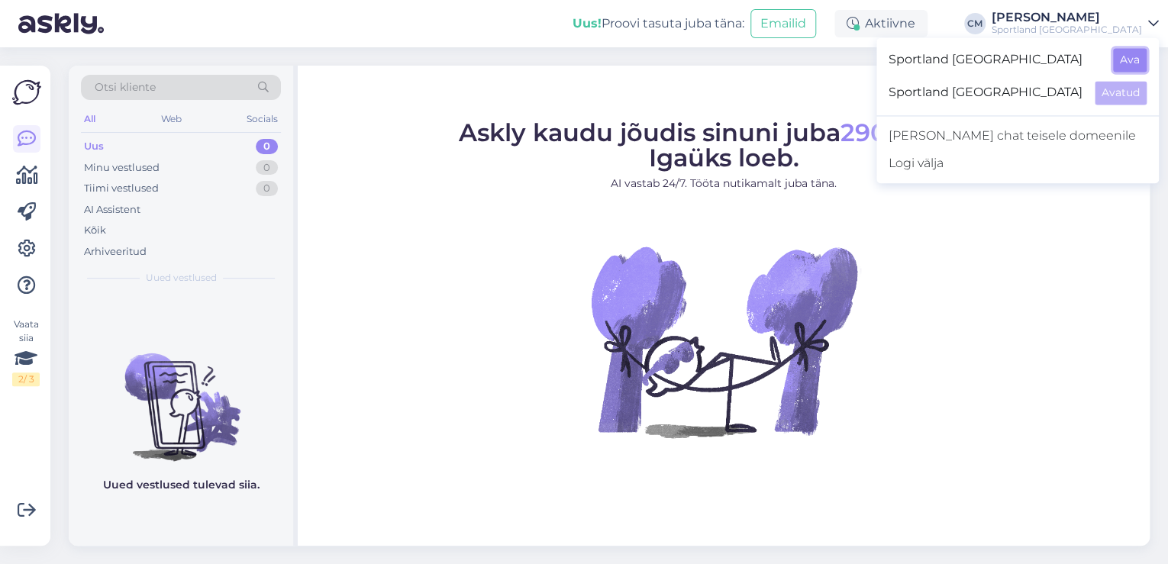
click at [1121, 53] on button "Ava" at bounding box center [1130, 60] width 34 height 24
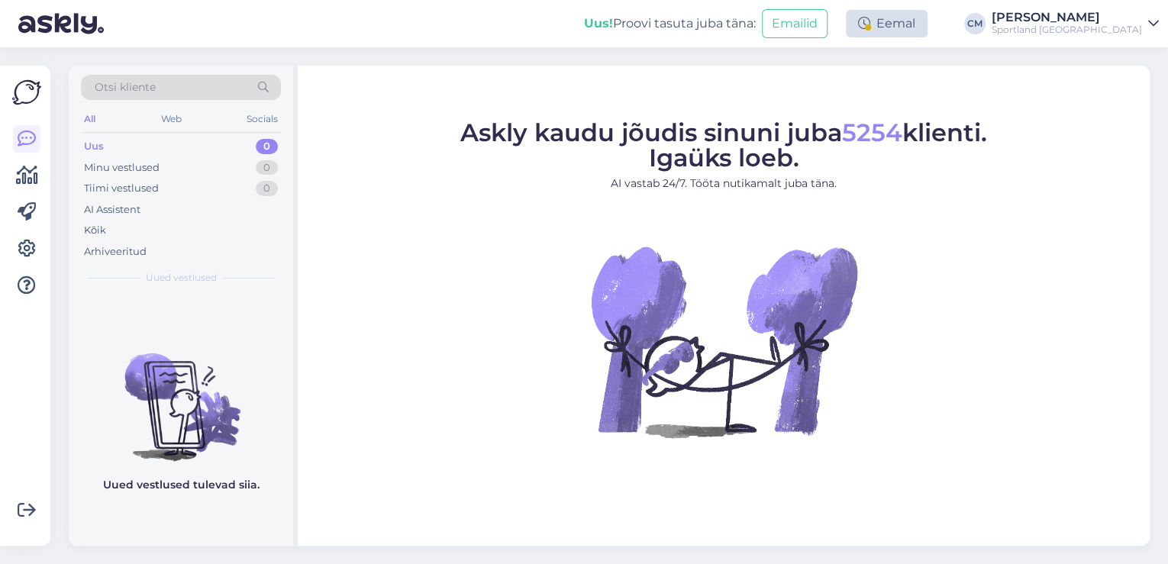
click at [927, 35] on div "Eemal" at bounding box center [887, 23] width 82 height 27
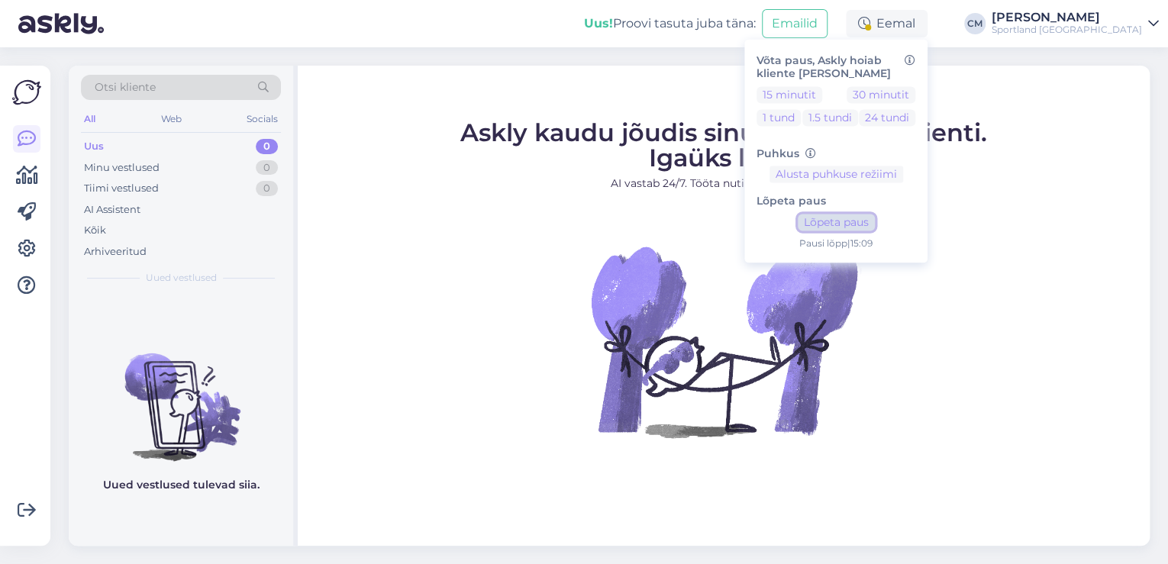
click at [875, 219] on button "Lõpeta paus" at bounding box center [836, 222] width 77 height 17
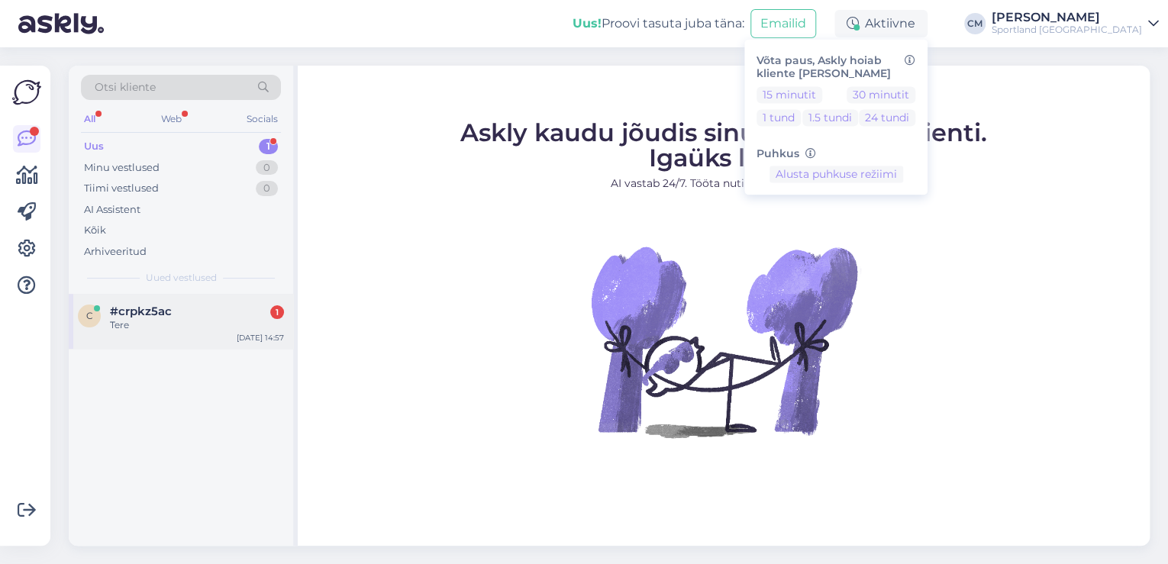
click at [221, 317] on div "#crpkz5ac 1" at bounding box center [197, 312] width 174 height 14
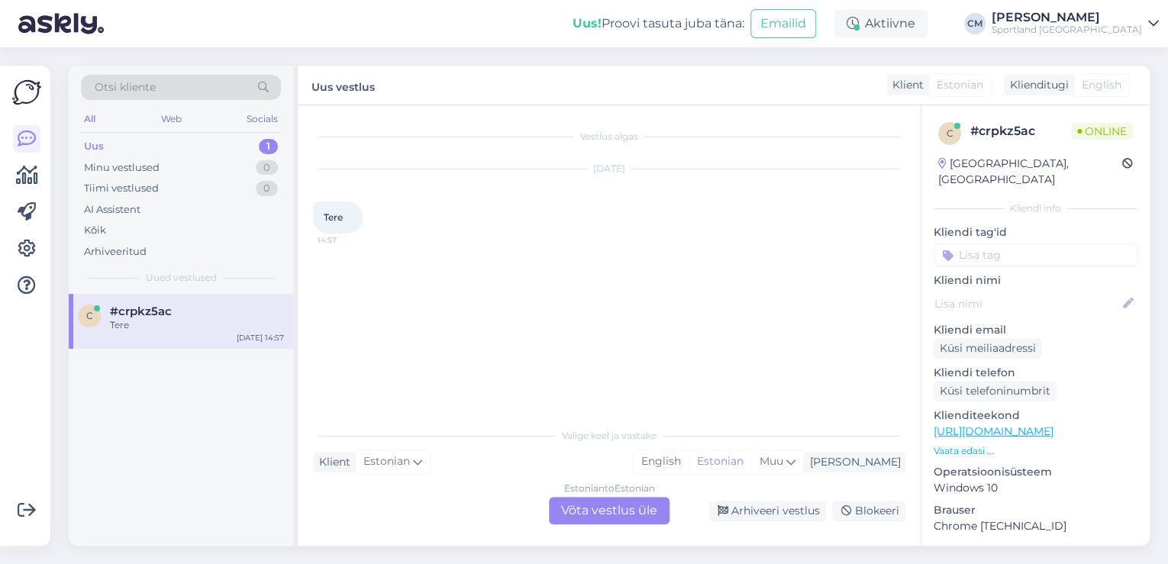
click at [660, 522] on div "Estonian to Estonian Võta vestlus üle" at bounding box center [609, 510] width 121 height 27
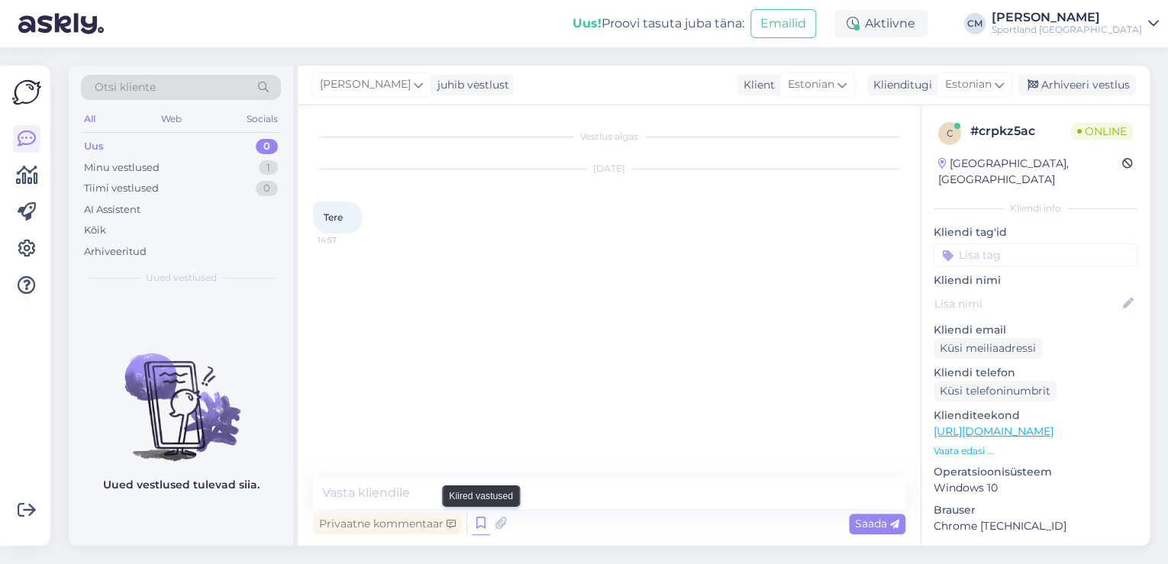
click at [477, 528] on icon at bounding box center [481, 523] width 18 height 23
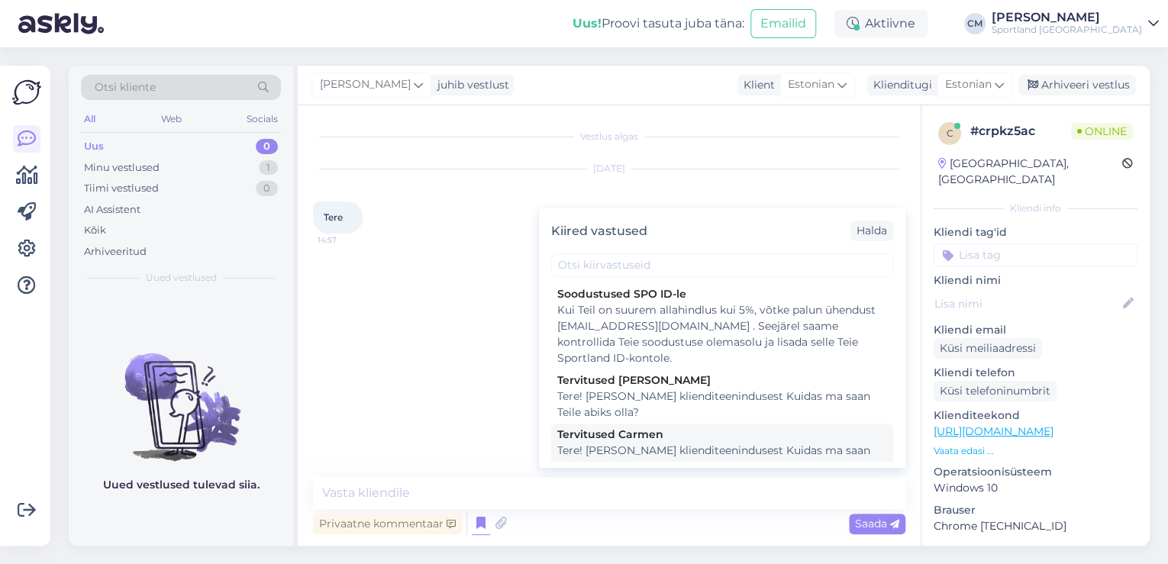
click at [655, 459] on div "Tere! [PERSON_NAME] klienditeenindusest Kuidas ma saan Teile abiks olla?" at bounding box center [722, 459] width 330 height 32
type textarea "Tere! [PERSON_NAME] klienditeenindusest Kuidas ma saan Teile abiks olla?"
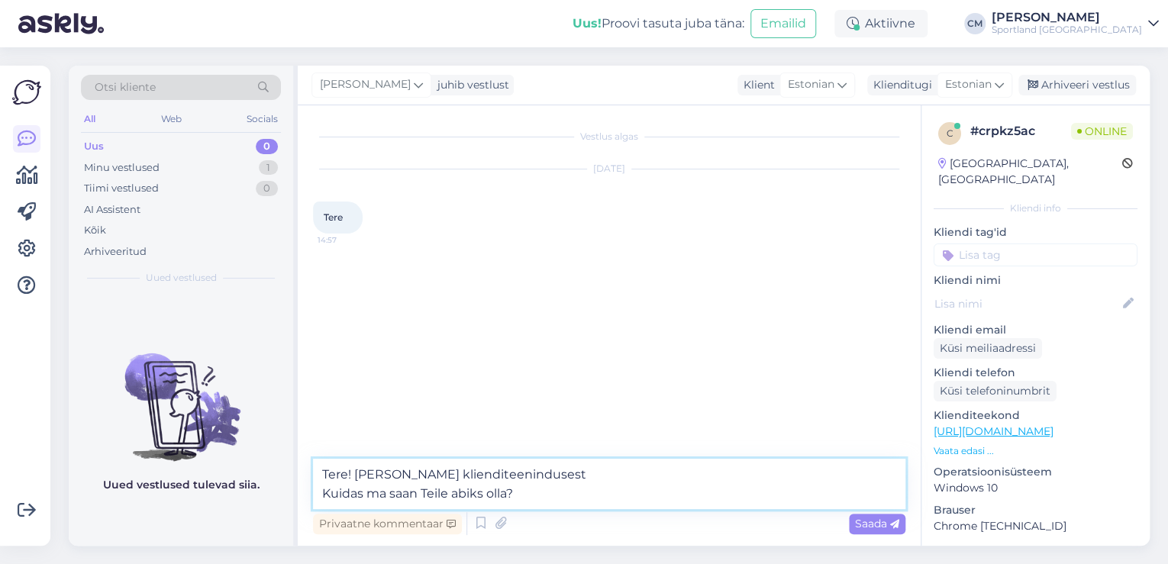
click at [627, 485] on textarea "Tere! [PERSON_NAME] klienditeenindusest Kuidas ma saan Teile abiks olla?" at bounding box center [609, 484] width 592 height 50
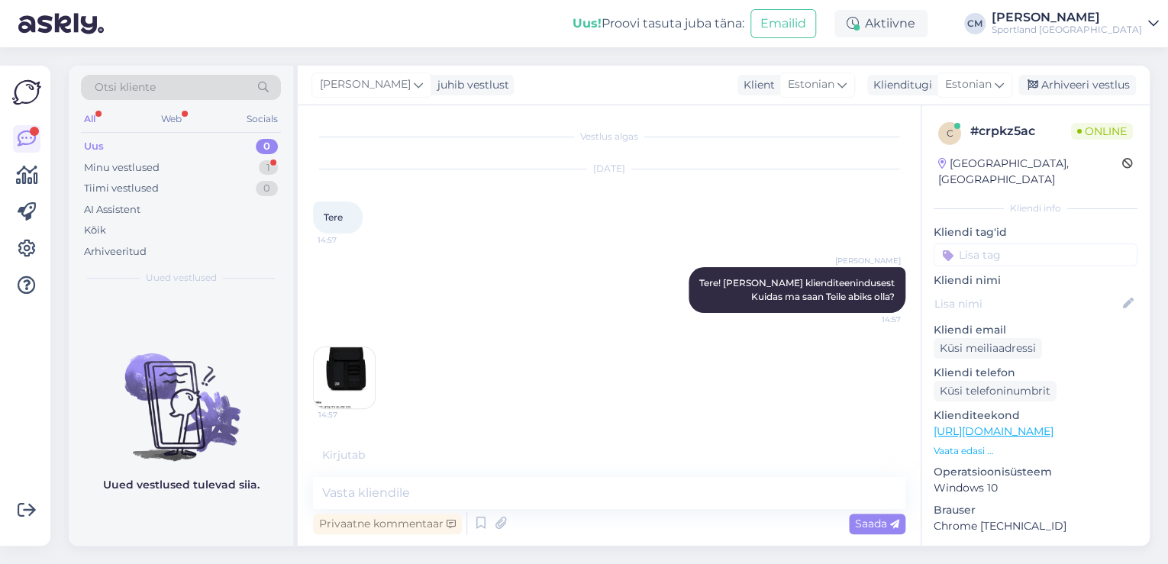
click at [357, 375] on img at bounding box center [344, 377] width 61 height 61
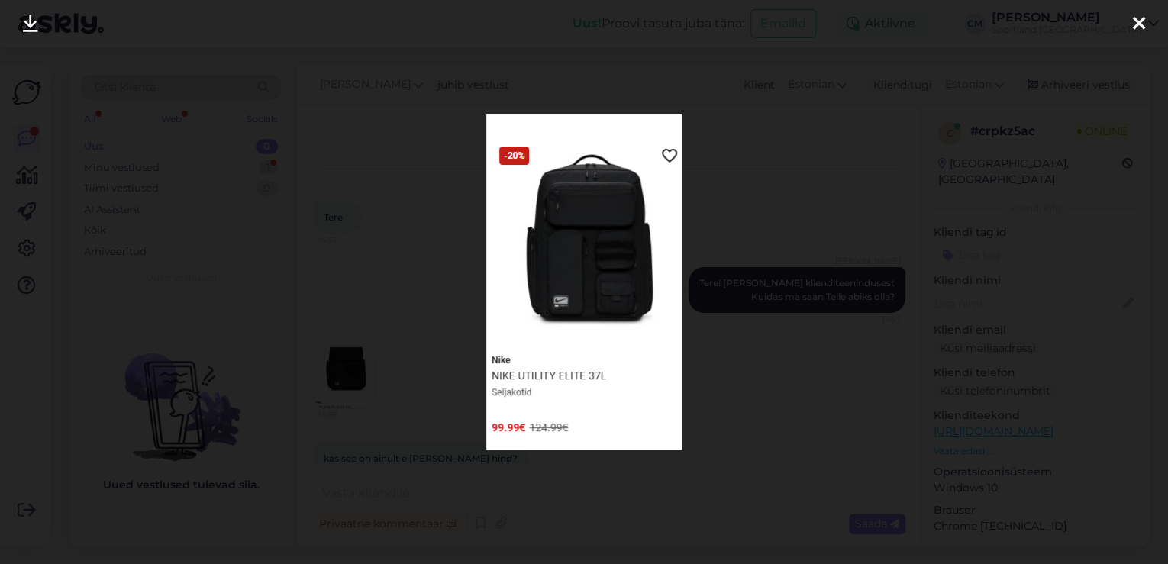
scroll to position [27, 0]
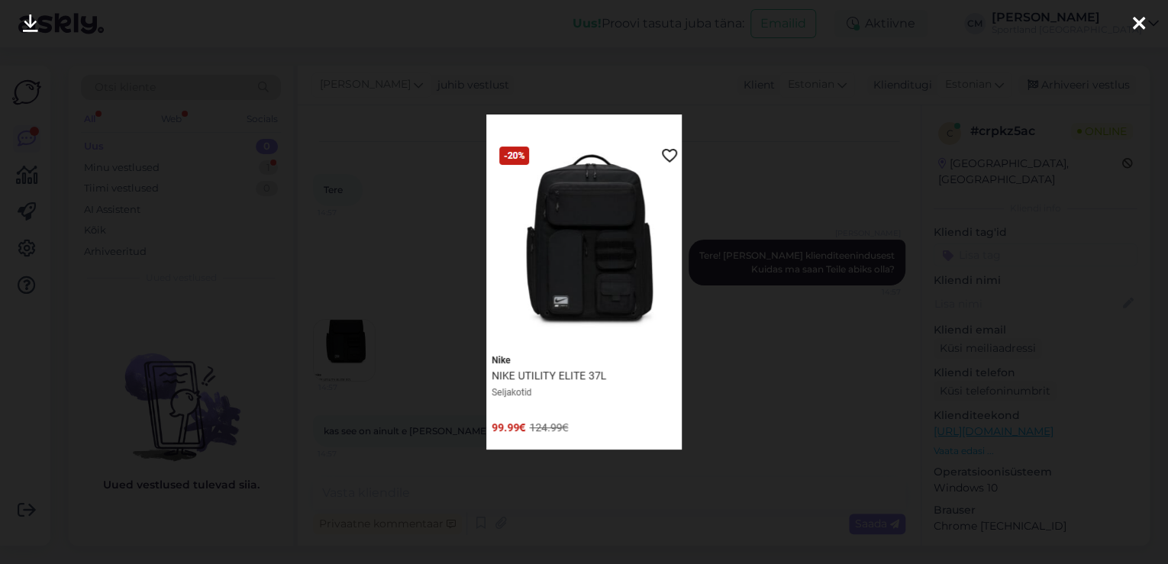
click at [427, 310] on div at bounding box center [584, 282] width 1168 height 564
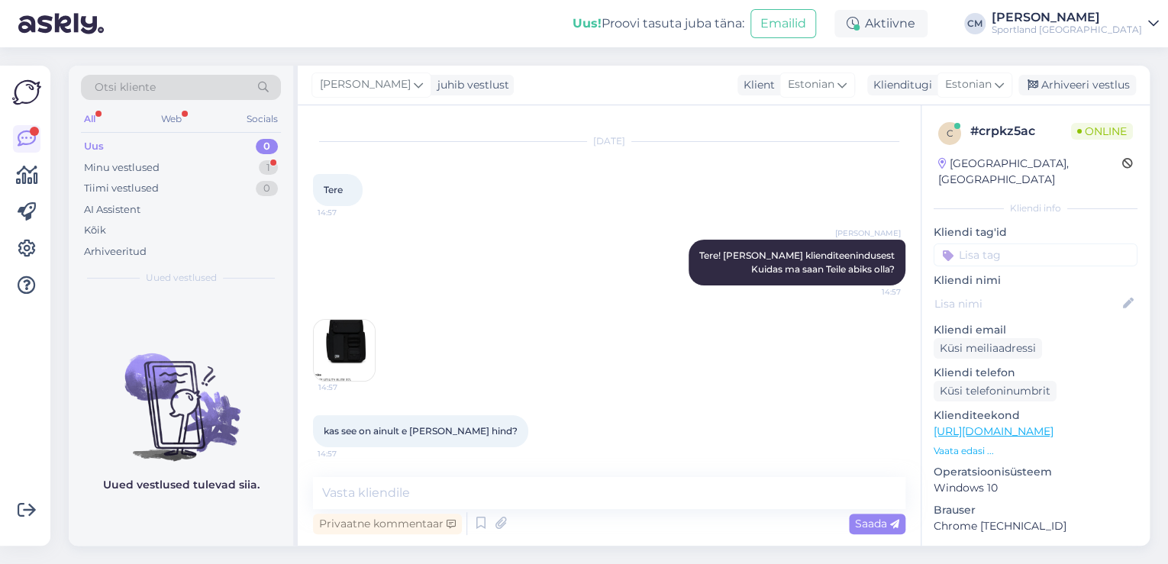
click at [336, 354] on img at bounding box center [344, 350] width 61 height 61
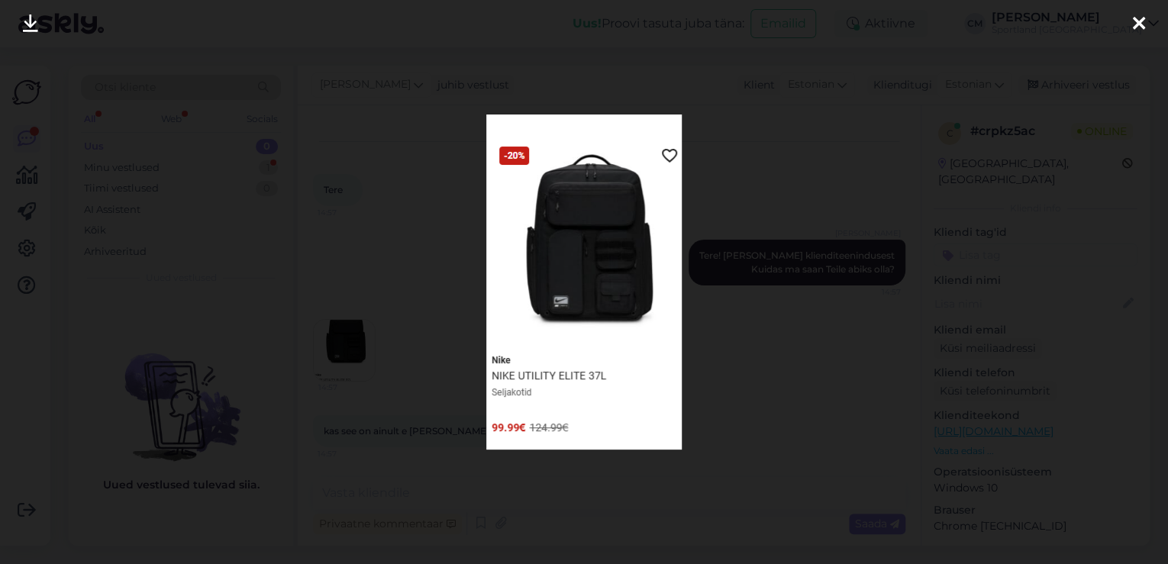
click at [355, 334] on div at bounding box center [584, 282] width 1168 height 564
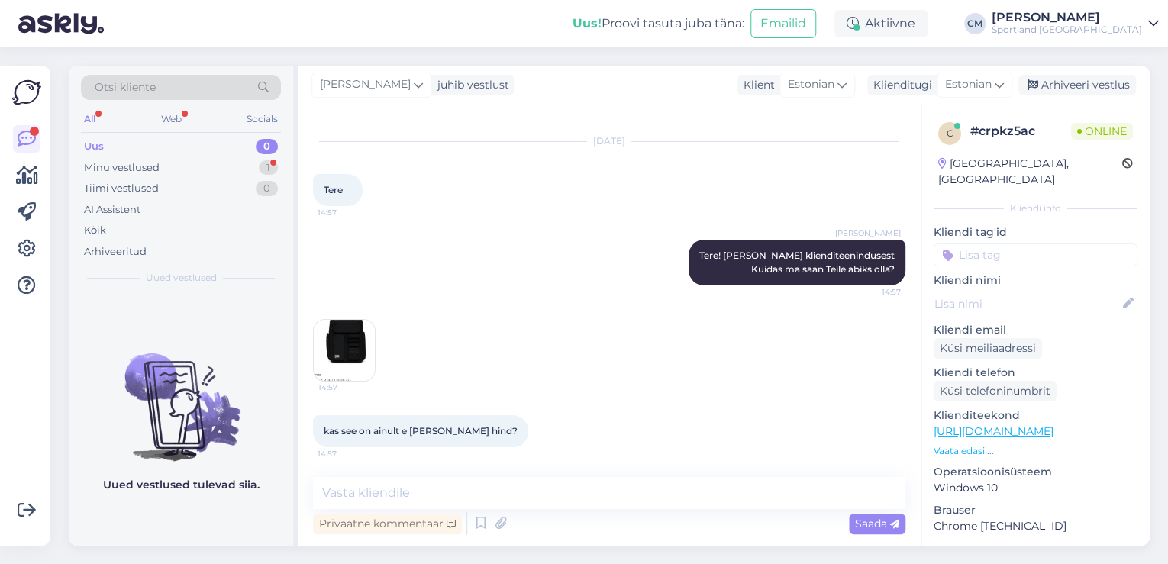
click at [977, 444] on p "Vaata edasi ..." at bounding box center [1035, 451] width 204 height 14
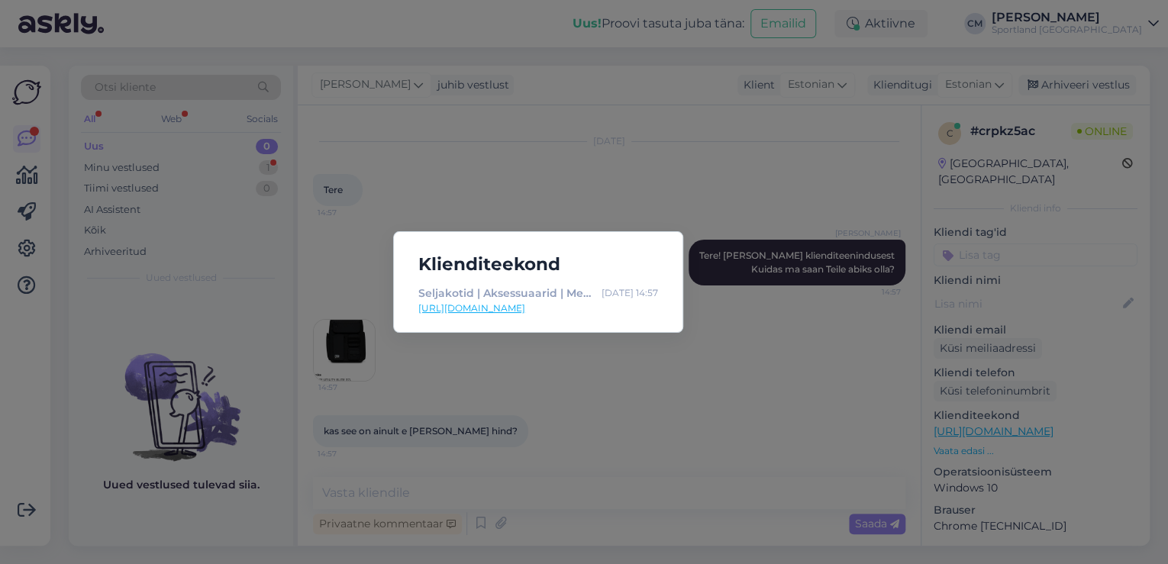
click at [595, 305] on link "[URL][DOMAIN_NAME]" at bounding box center [538, 308] width 240 height 14
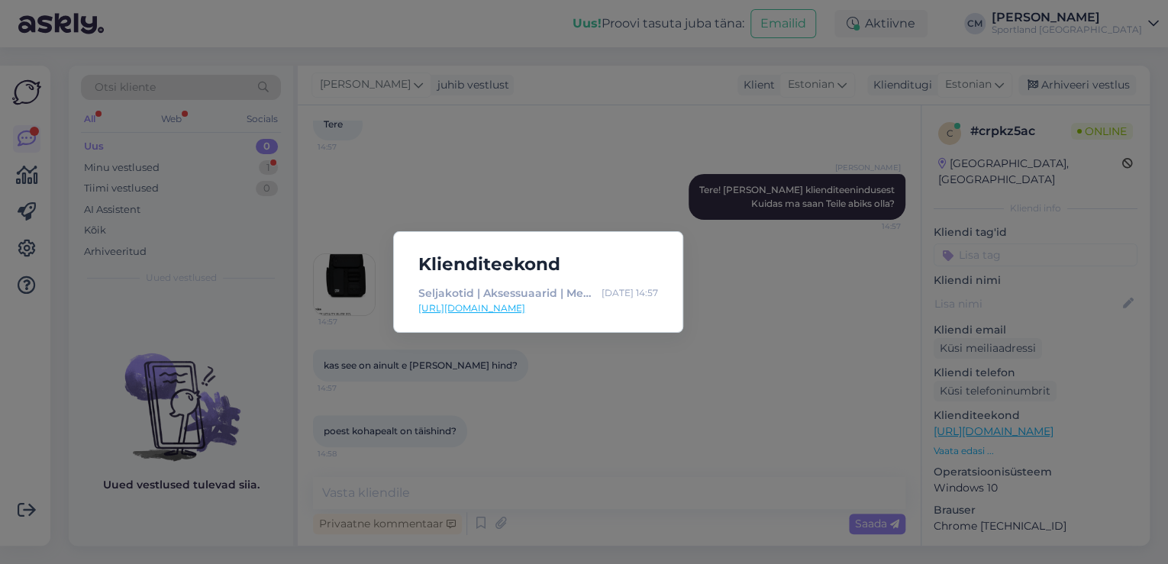
click at [427, 491] on div "Klienditeekond Seljakotid | Aksessuaarid | Mehed | Osta veebist - Sportland [DA…" at bounding box center [584, 282] width 1168 height 564
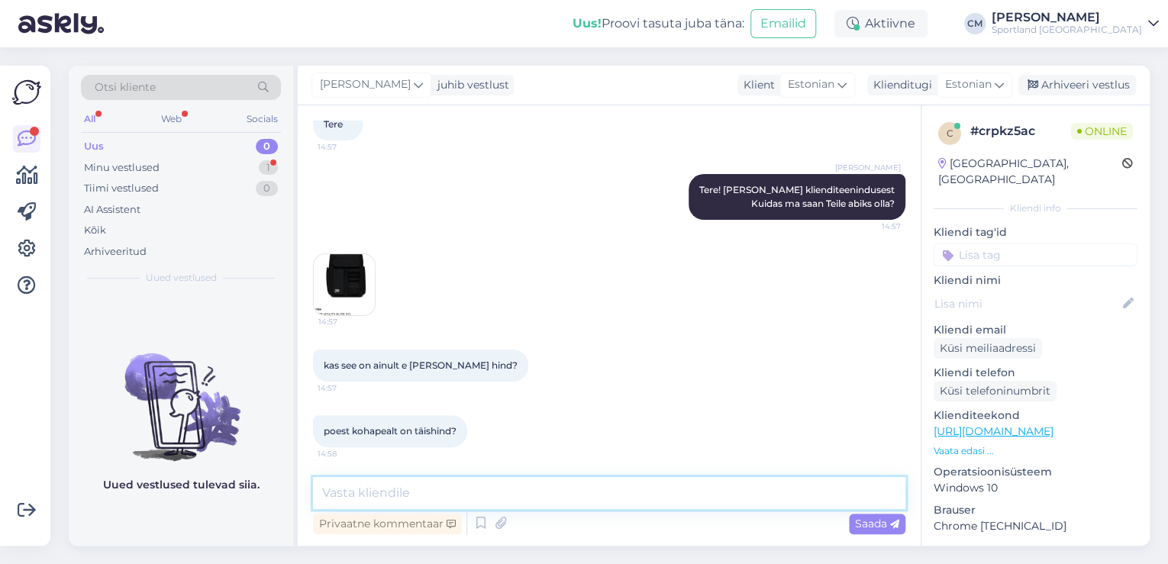
click at [425, 493] on textarea at bounding box center [609, 493] width 592 height 32
type textarea "Hinnad kaupluses ja e-poes on [PERSON_NAME]."
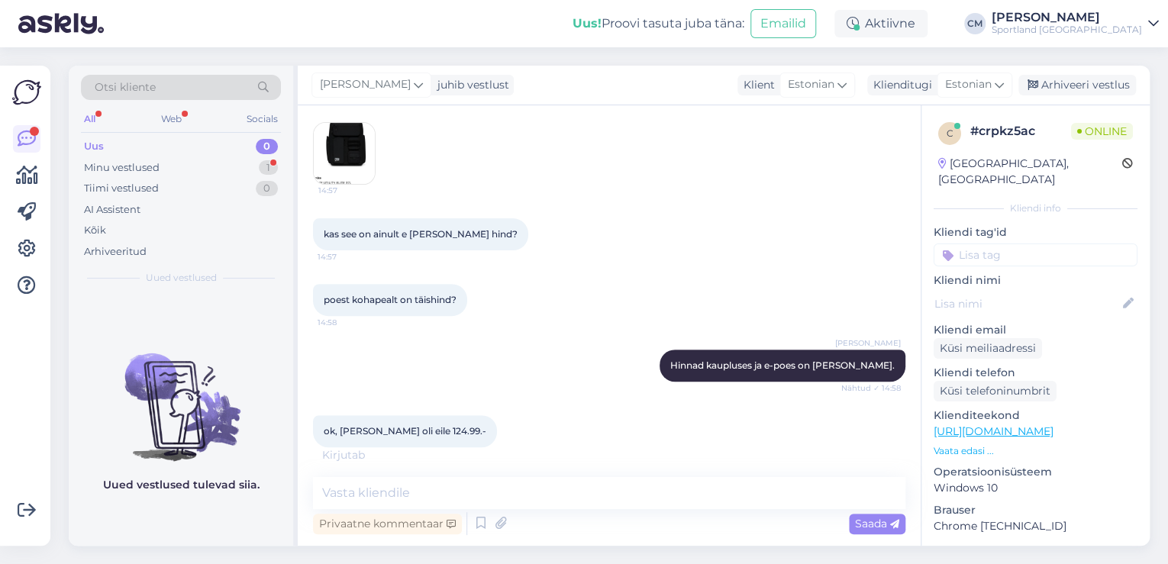
scroll to position [290, 0]
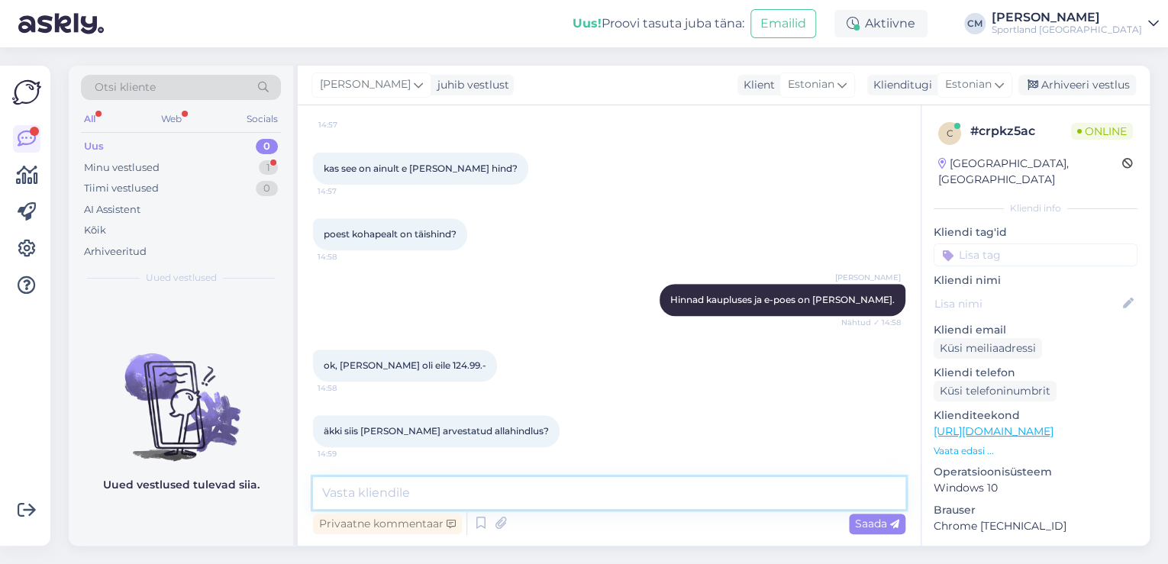
click at [354, 491] on textarea at bounding box center [609, 493] width 592 height 32
type textarea "A"
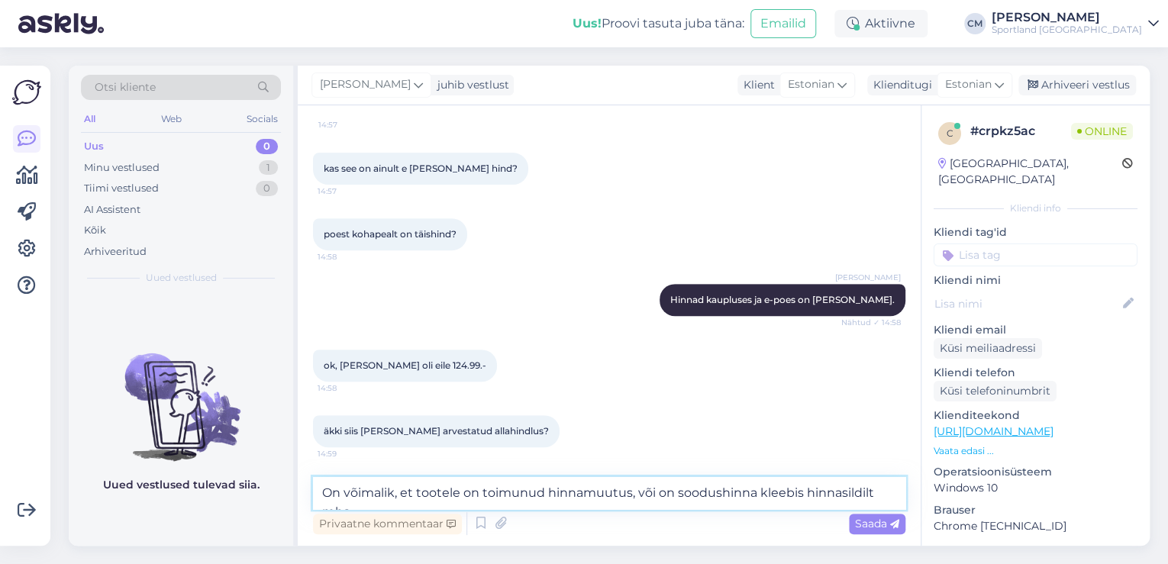
scroll to position [306, 0]
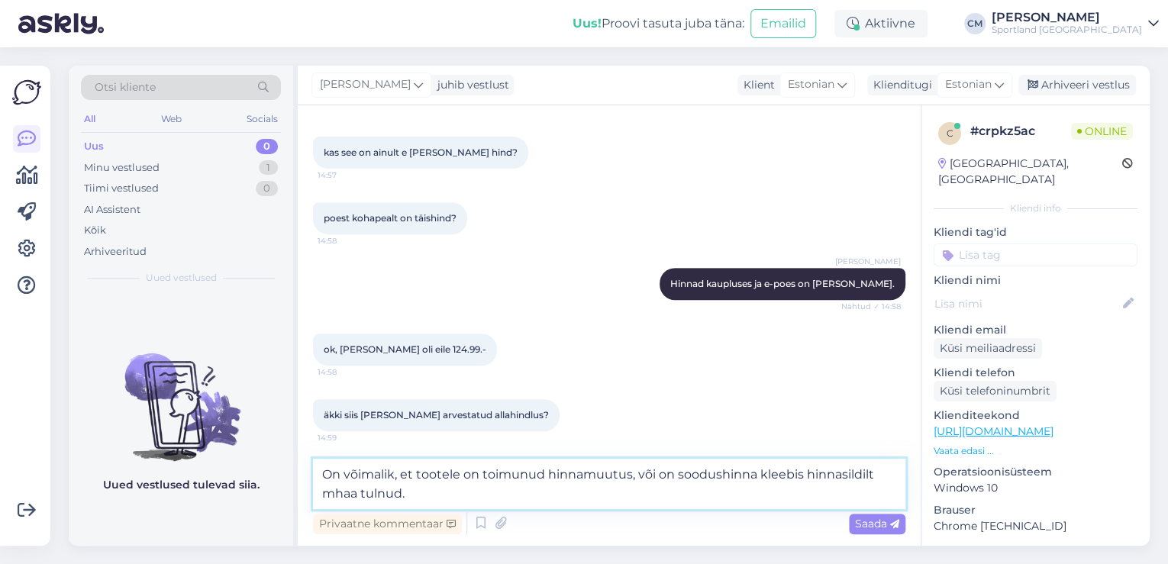
click at [458, 475] on textarea "On võimalik, et tootele on toimunud hinnamuutus, või on soodushinna kleebis hin…" at bounding box center [609, 484] width 592 height 50
click at [641, 479] on textarea "On võimalik, et tootega on toimunud hinnamuutus, või on soodushinna kleebis hin…" at bounding box center [609, 484] width 592 height 50
click at [352, 488] on textarea "On võimalik, et tootega on toimunud hinnamuutus või on soodushinna kleebis hinn…" at bounding box center [609, 484] width 592 height 50
click at [439, 498] on textarea "On võimalik, et tootega on toimunud hinnamuutus või on soodushinna kleebis hinn…" at bounding box center [609, 484] width 592 height 50
type textarea "On võimalik, et tootega on toimunud hinnamuutus või on soodushinna kleebis hinn…"
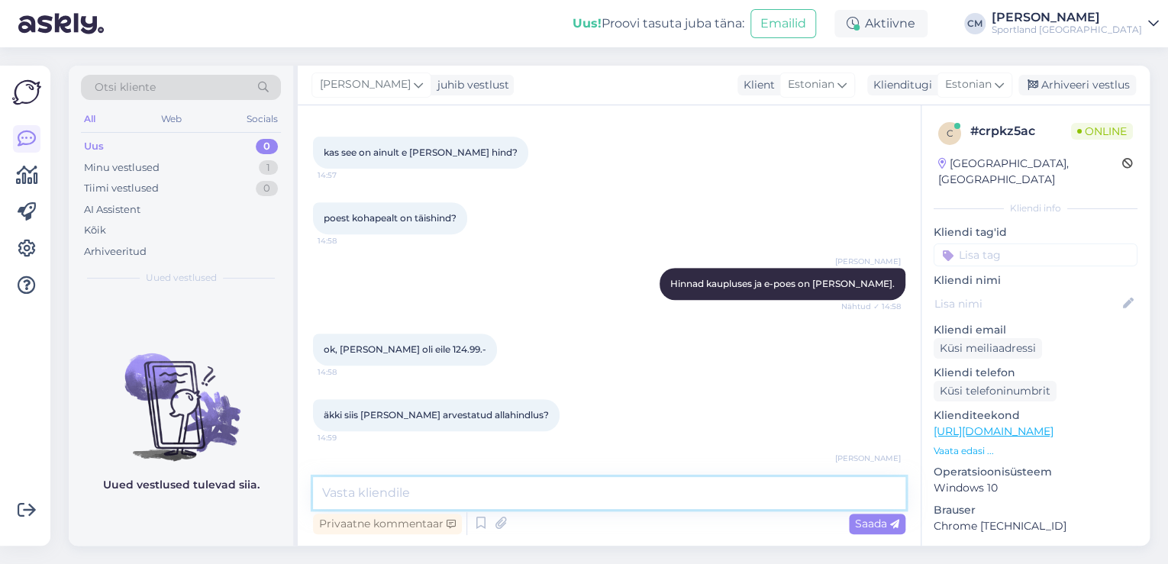
scroll to position [383, 0]
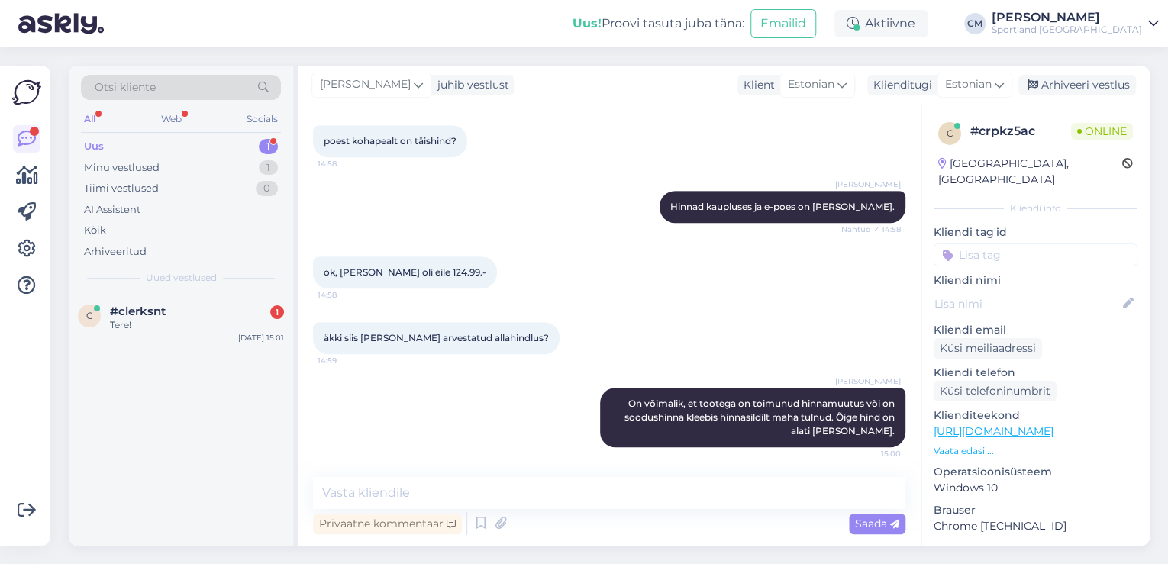
click at [156, 355] on div "c #clerksnt 1 Tere! [DATE] 15:01" at bounding box center [181, 420] width 224 height 252
click at [189, 343] on div "c #clerksnt 1 Tere! [DATE] 15:01" at bounding box center [181, 321] width 224 height 55
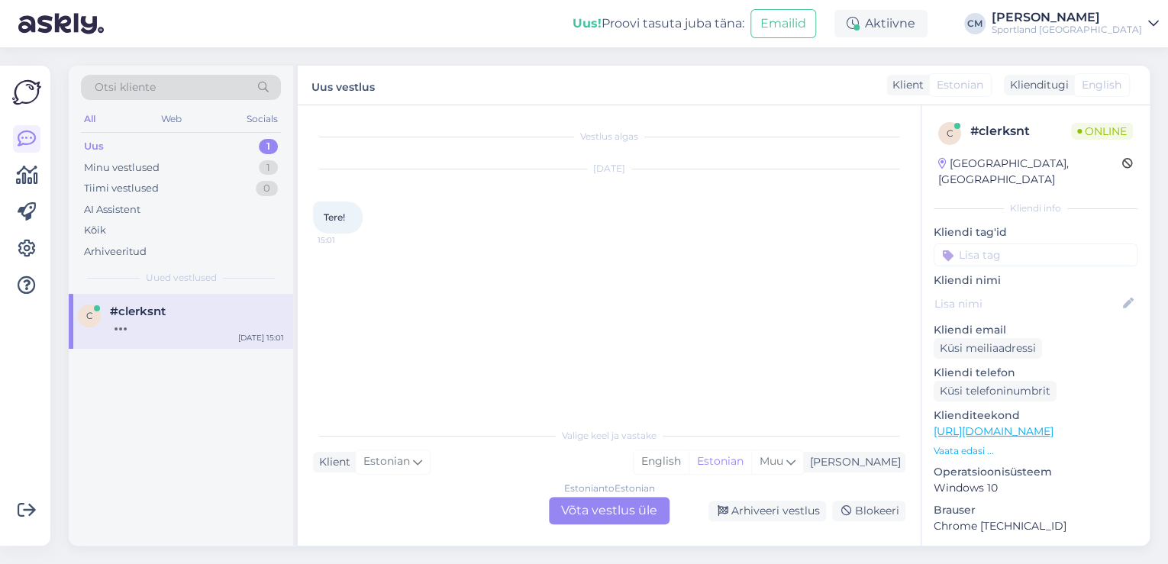
click at [617, 494] on div "Estonian to Estonian" at bounding box center [609, 489] width 91 height 14
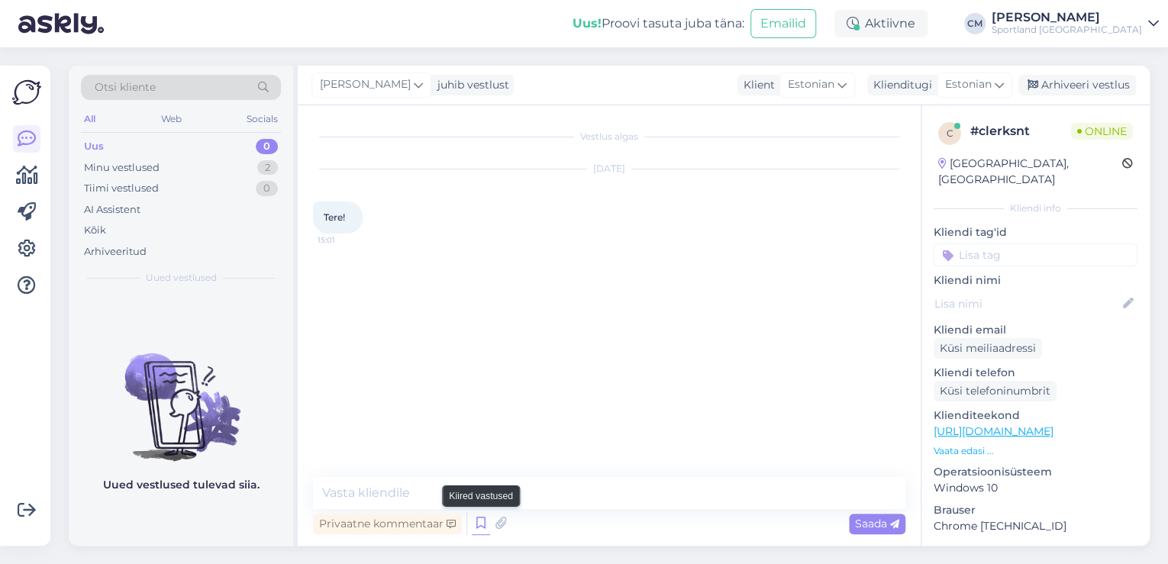
click at [475, 529] on icon at bounding box center [481, 523] width 18 height 23
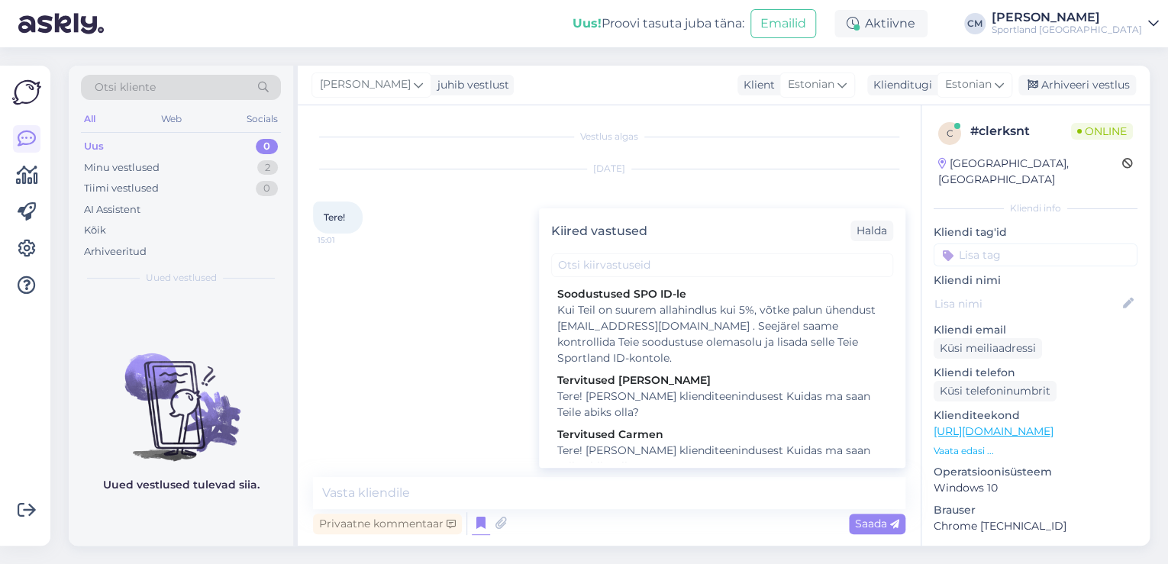
click at [594, 443] on div "Tere! [PERSON_NAME] klienditeenindusest Kuidas ma saan Teile abiks olla?" at bounding box center [722, 459] width 330 height 32
type textarea "Tere! [PERSON_NAME] klienditeenindusest Kuidas ma saan Teile abiks olla?"
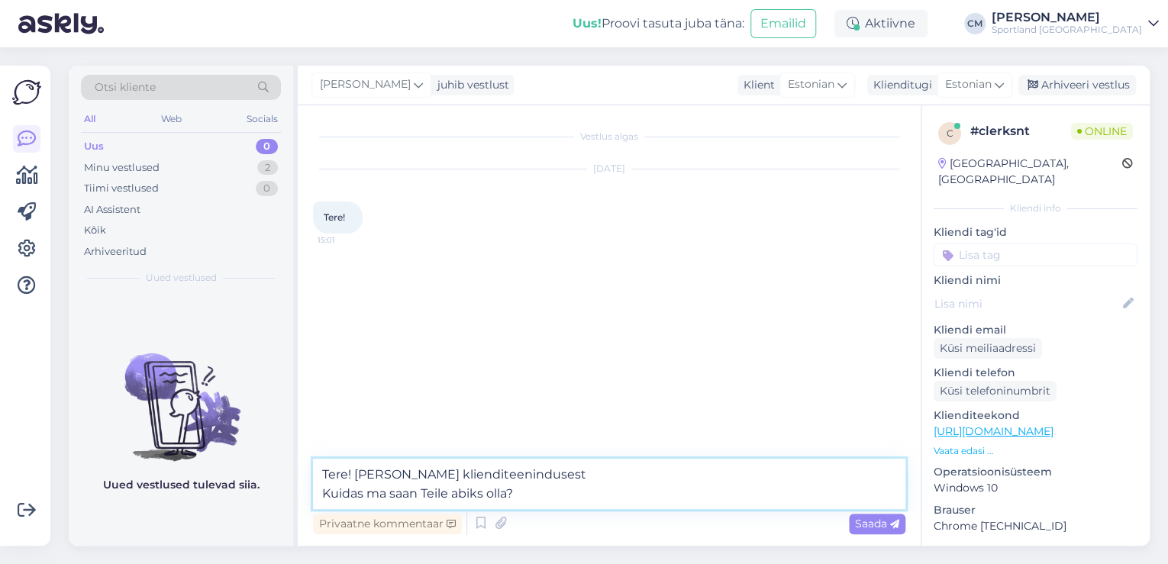
click at [565, 473] on textarea "Tere! [PERSON_NAME] klienditeenindusest Kuidas ma saan Teile abiks olla?" at bounding box center [609, 484] width 592 height 50
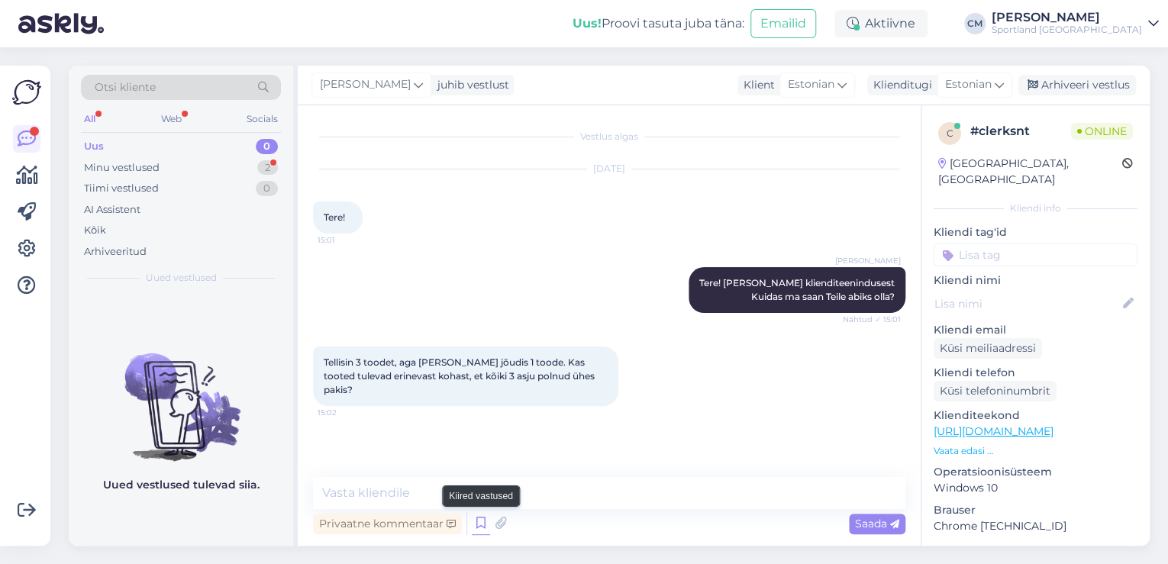
click at [479, 524] on icon at bounding box center [481, 523] width 18 height 23
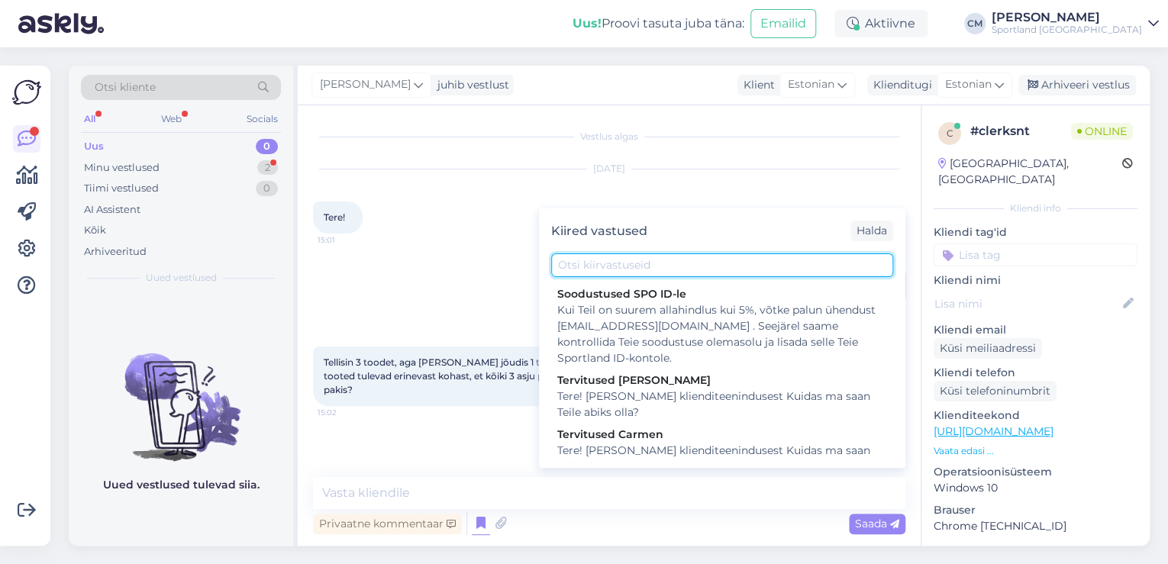
click at [620, 259] on input "text" at bounding box center [722, 265] width 342 height 24
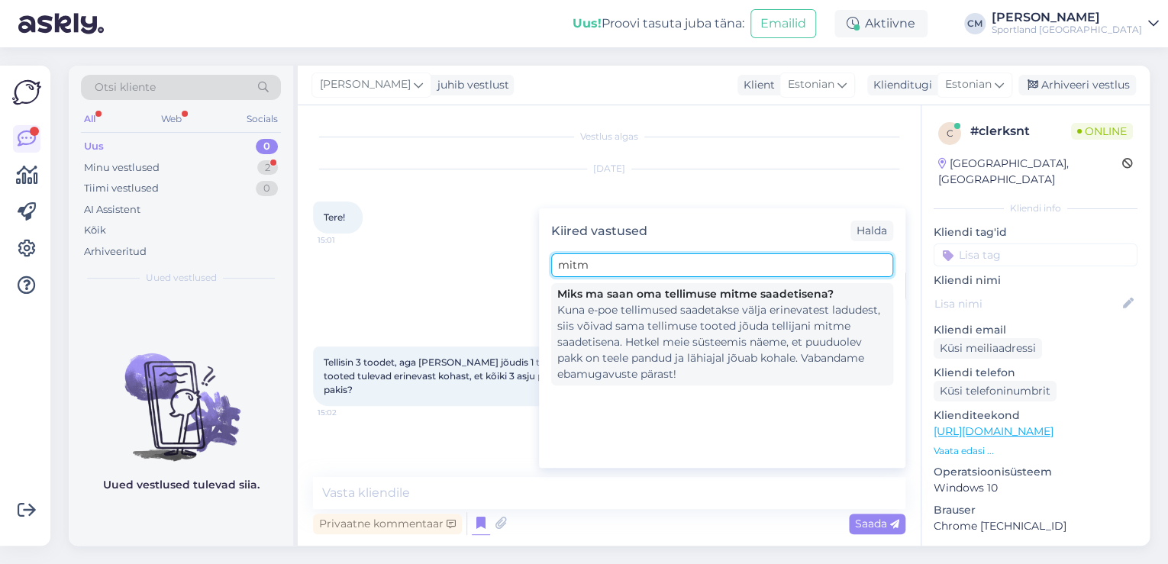
type input "mitm"
click at [624, 308] on div "Kuna e-poe tellimused saadetakse välja erinevatest ladudest, siis võivad sama t…" at bounding box center [722, 342] width 330 height 80
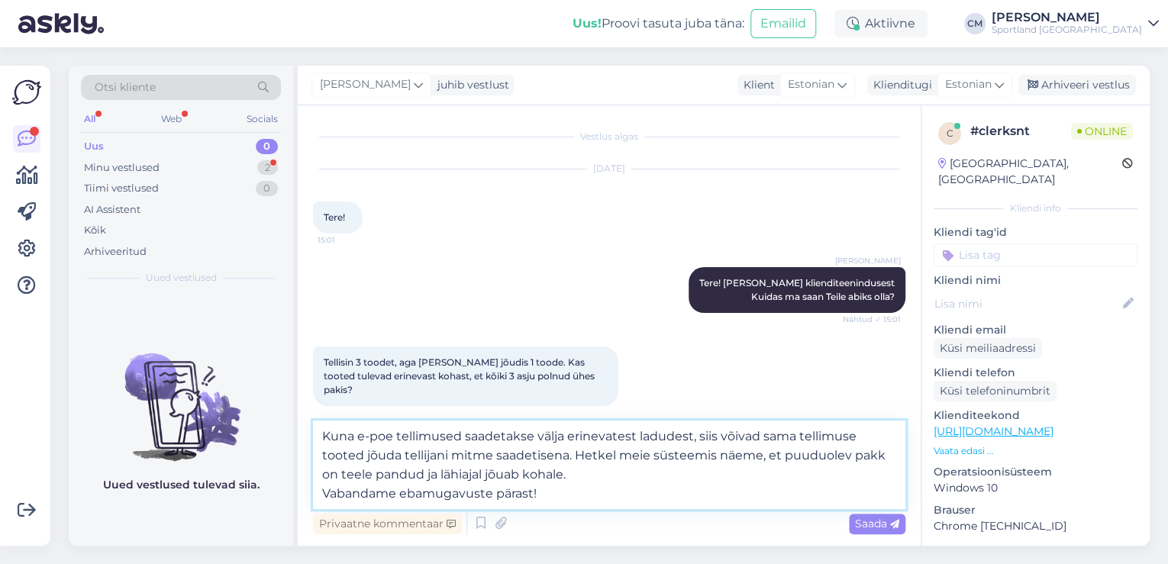
drag, startPoint x: 580, startPoint y: 498, endPoint x: 577, endPoint y: 459, distance: 39.0
click at [577, 459] on textarea "Kuna e-poe tellimused saadetakse välja erinevatest ladudest, siis võivad sama t…" at bounding box center [609, 465] width 592 height 89
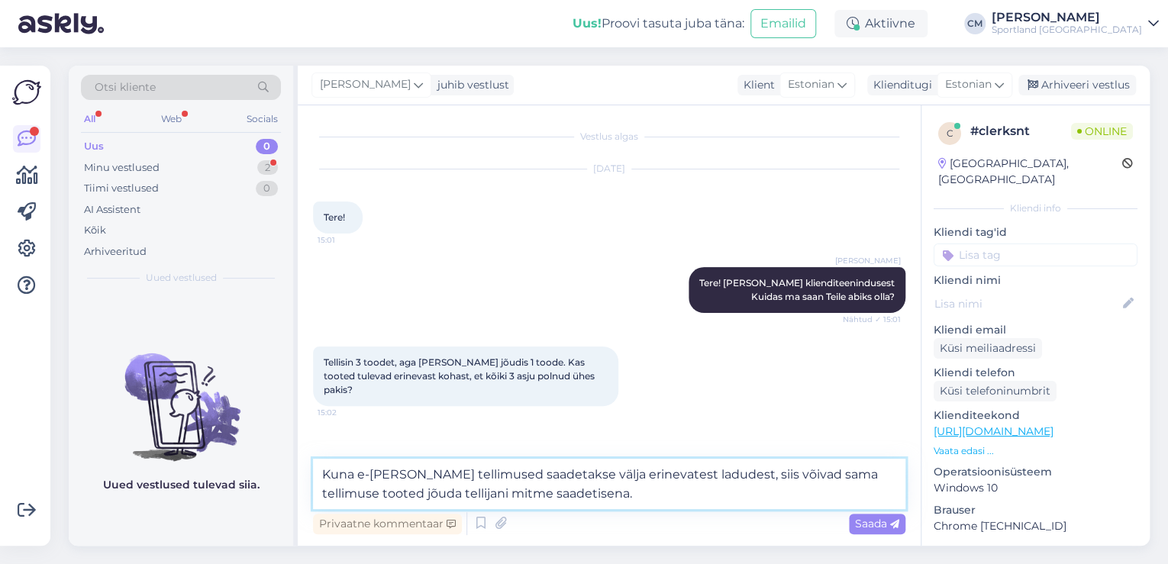
click at [329, 477] on textarea "Kuna e-[PERSON_NAME] tellimused saadetakse välja erinevatest ladudest, siis või…" at bounding box center [609, 484] width 592 height 50
type textarea "Jah, kuna e-[PERSON_NAME] tellimused saadetakse välja erinevatest ladudest, sii…"
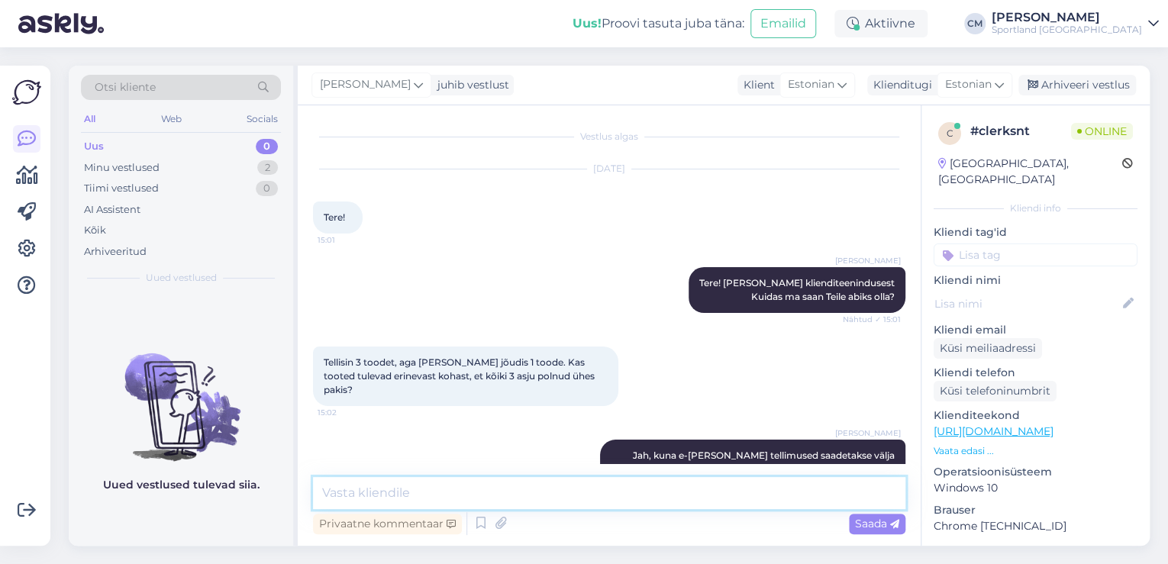
scroll to position [38, 0]
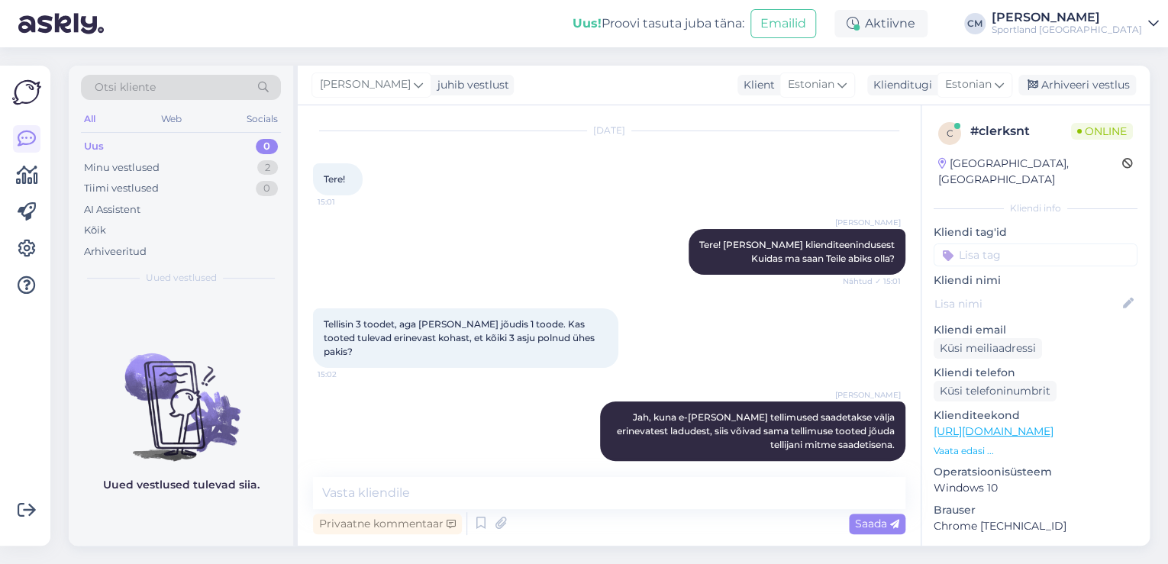
click at [1036, 243] on input at bounding box center [1035, 254] width 204 height 23
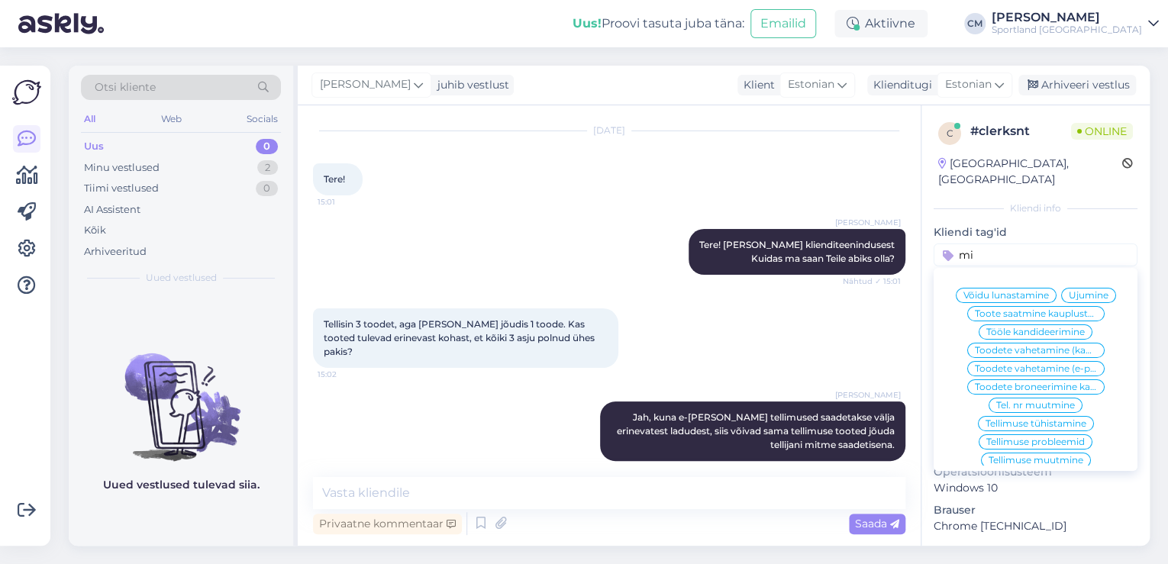
type input "m"
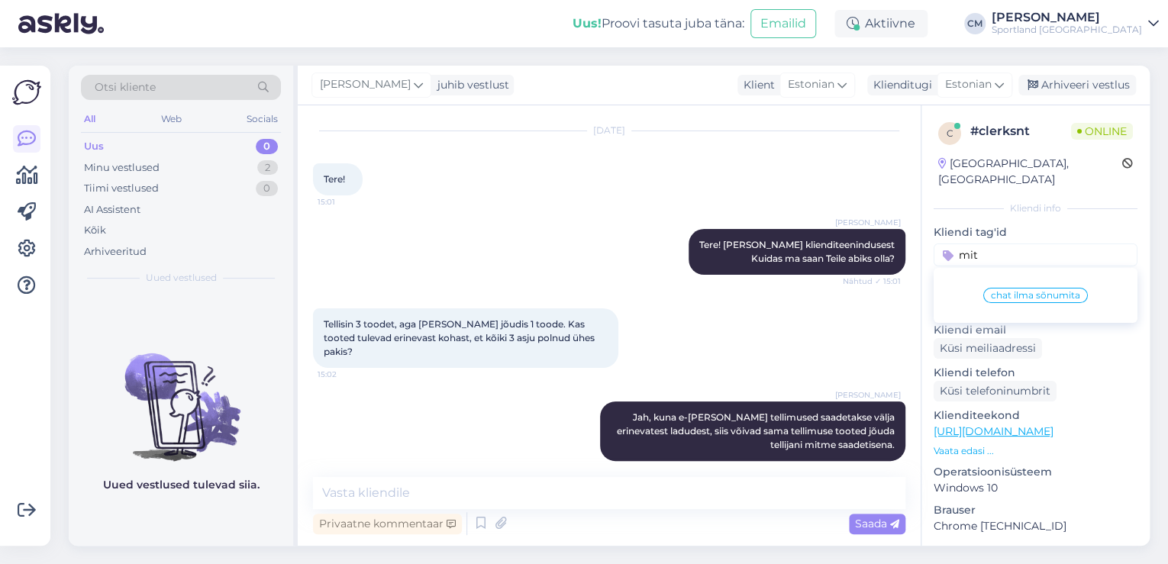
scroll to position [55, 0]
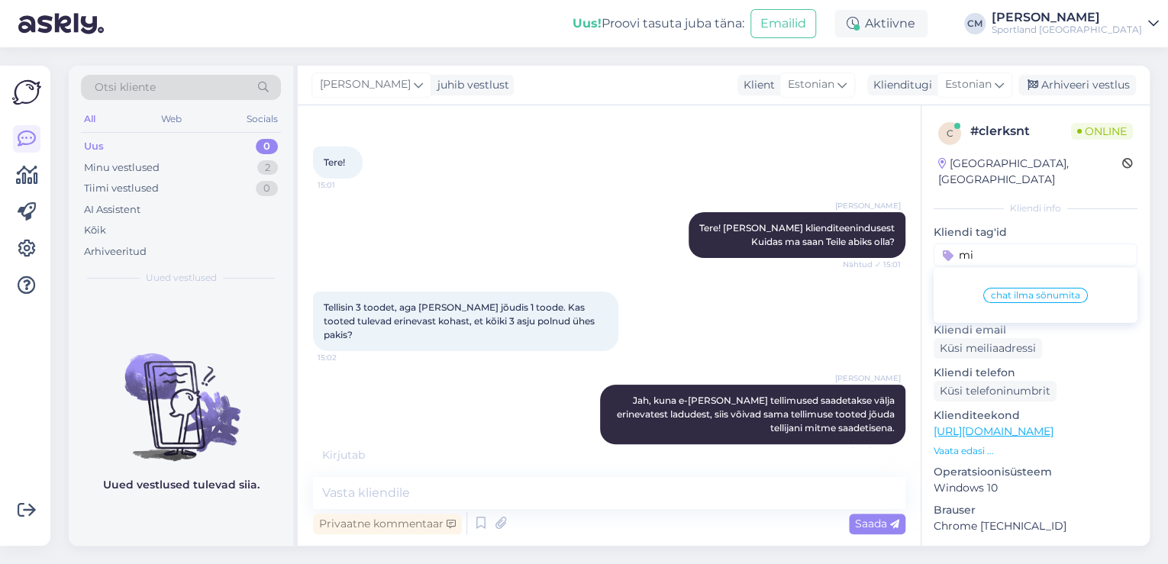
type input "m"
type input "o"
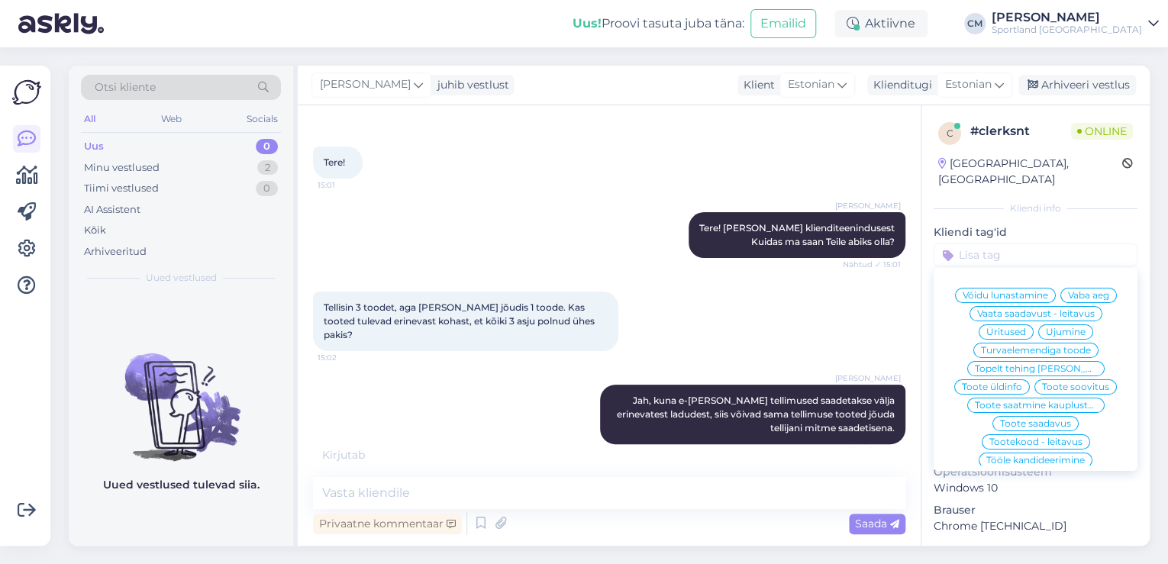
scroll to position [104, 0]
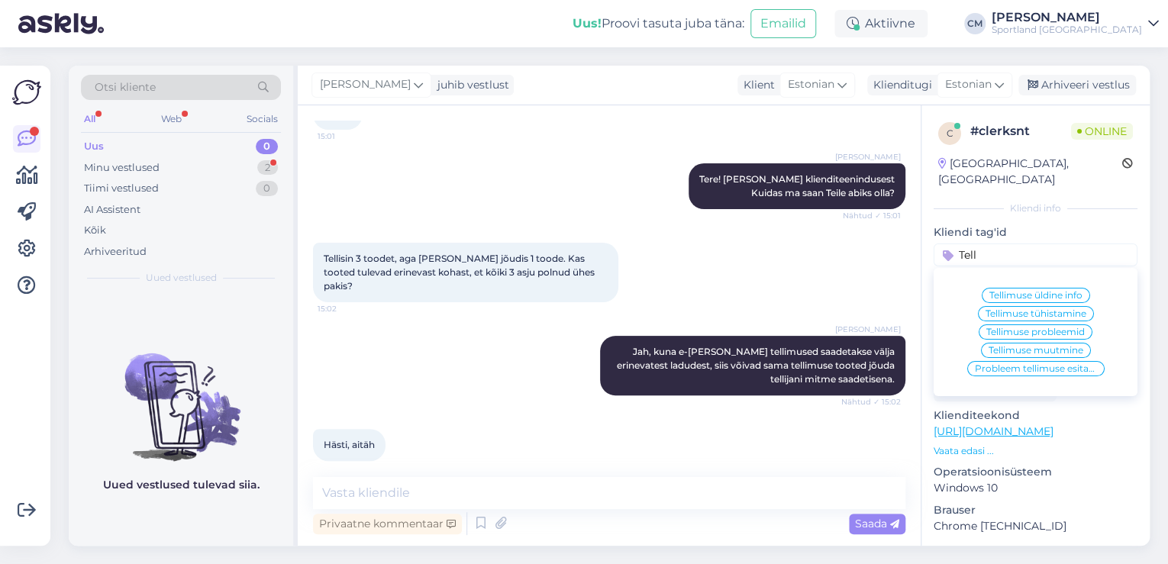
type input "Tell"
click at [1038, 291] on span "Tellimuse üldine info" at bounding box center [1035, 295] width 93 height 9
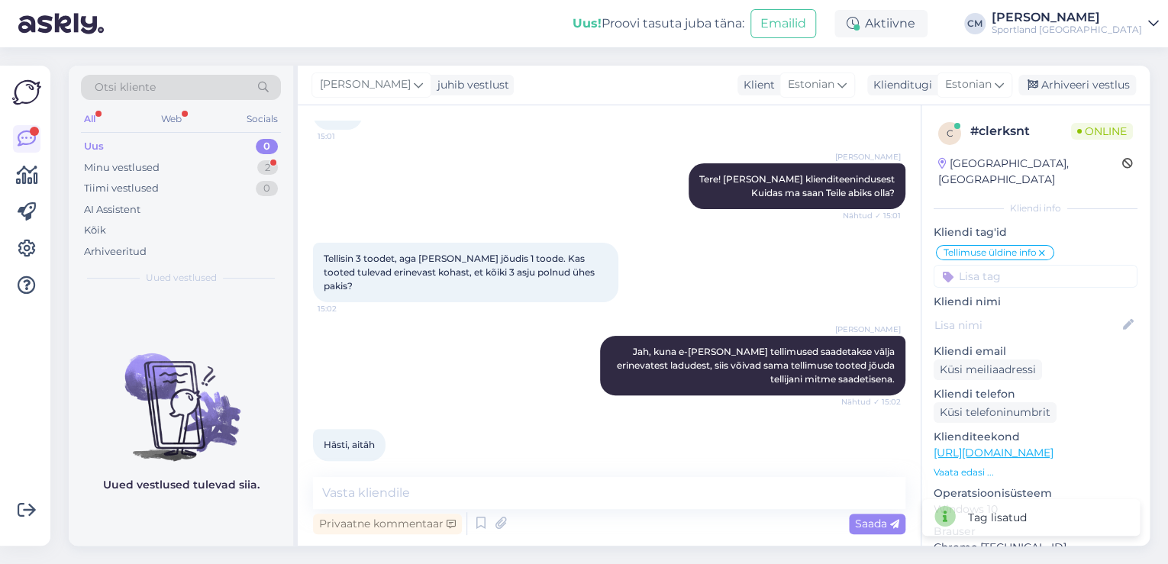
click at [529, 465] on div "Vestlus algas [DATE] Tere! 15:01 [PERSON_NAME] Tere! [PERSON_NAME] klienditeeni…" at bounding box center [609, 325] width 623 height 440
click at [521, 472] on div "Vestlus algas [DATE] Tere! 15:01 [PERSON_NAME] Tere! [PERSON_NAME] klienditeeni…" at bounding box center [609, 325] width 623 height 440
click at [521, 473] on div "Vestlus algas [DATE] Tere! 15:01 [PERSON_NAME] Tere! [PERSON_NAME] klienditeeni…" at bounding box center [609, 325] width 623 height 440
click at [514, 498] on textarea at bounding box center [609, 493] width 592 height 32
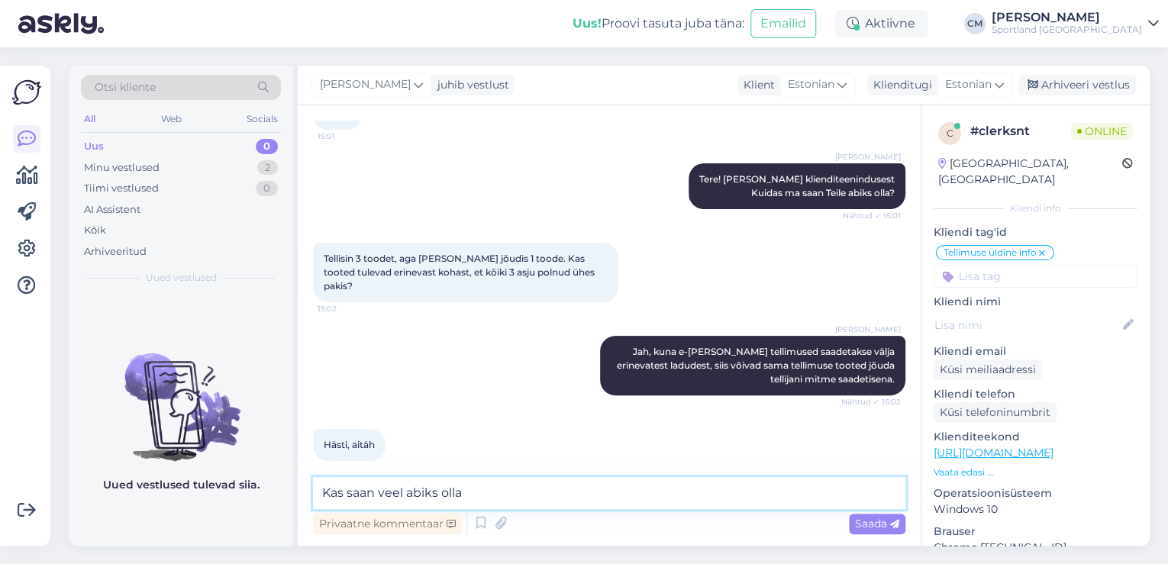
type textarea "Kas saan veel abiks olla?"
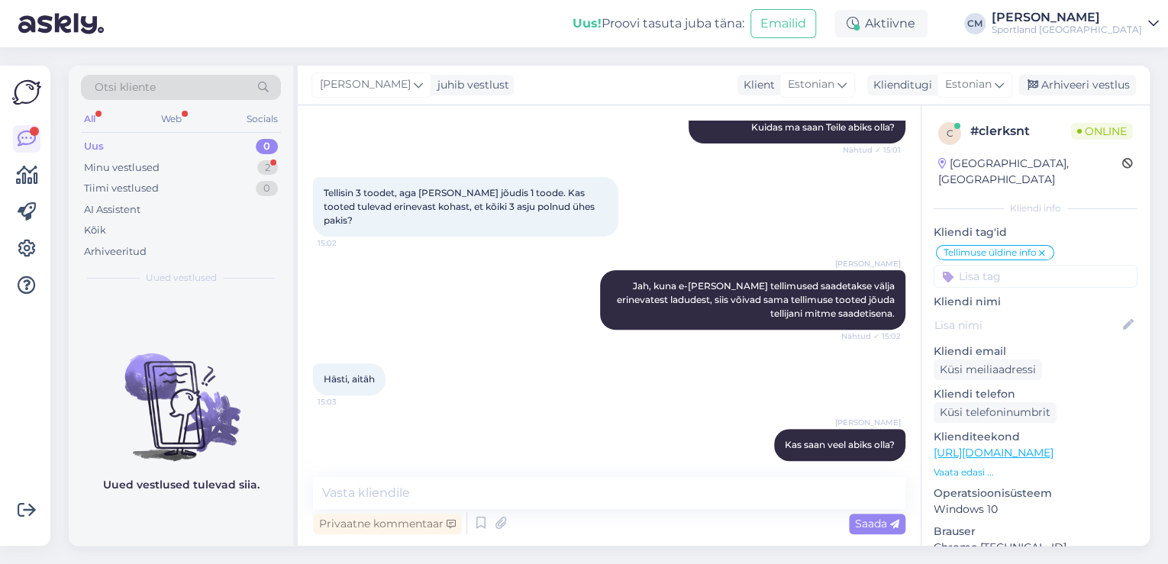
scroll to position [249, 0]
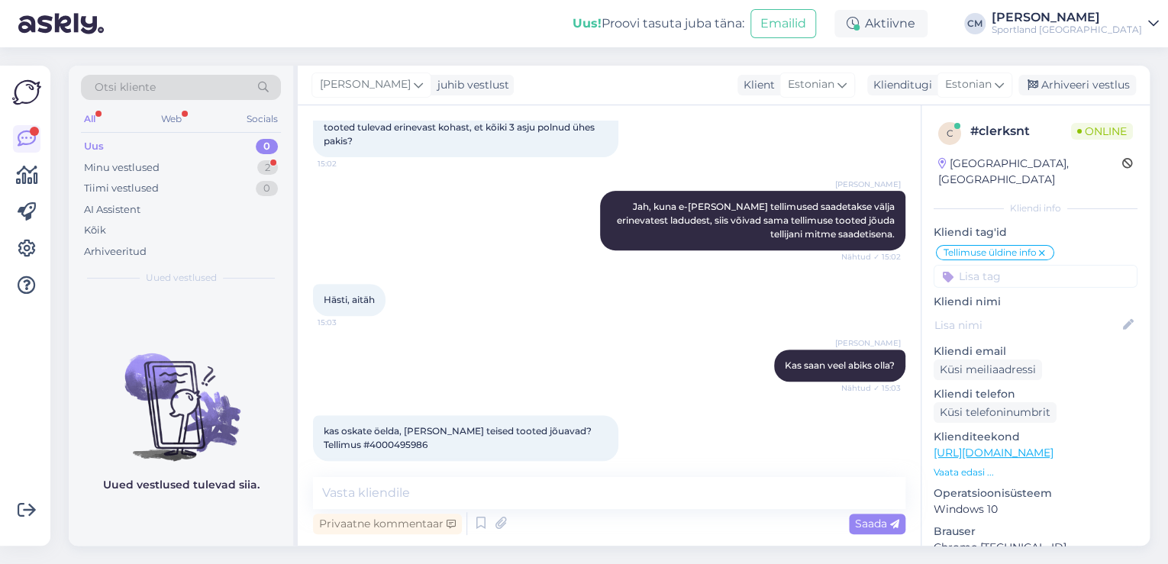
click at [356, 431] on span "kas oskate öelda, [PERSON_NAME] teised tooted jõuavad? Tellimus #4000495986" at bounding box center [459, 437] width 270 height 25
copy span "4000495986"
click at [412, 507] on textarea at bounding box center [609, 493] width 592 height 32
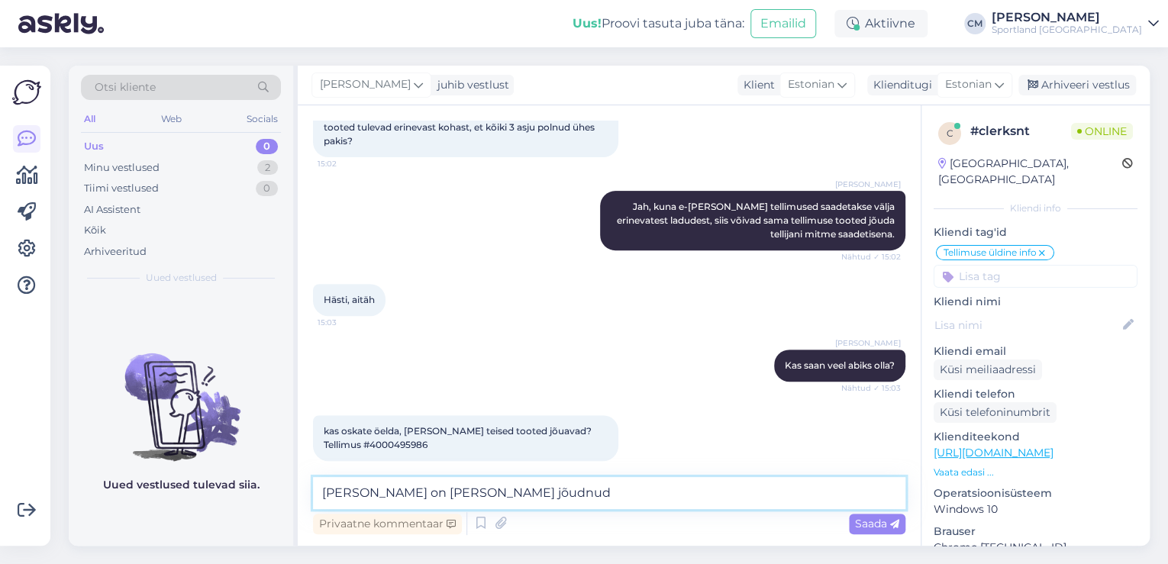
type textarea "[PERSON_NAME] on [PERSON_NAME] jõudnud?"
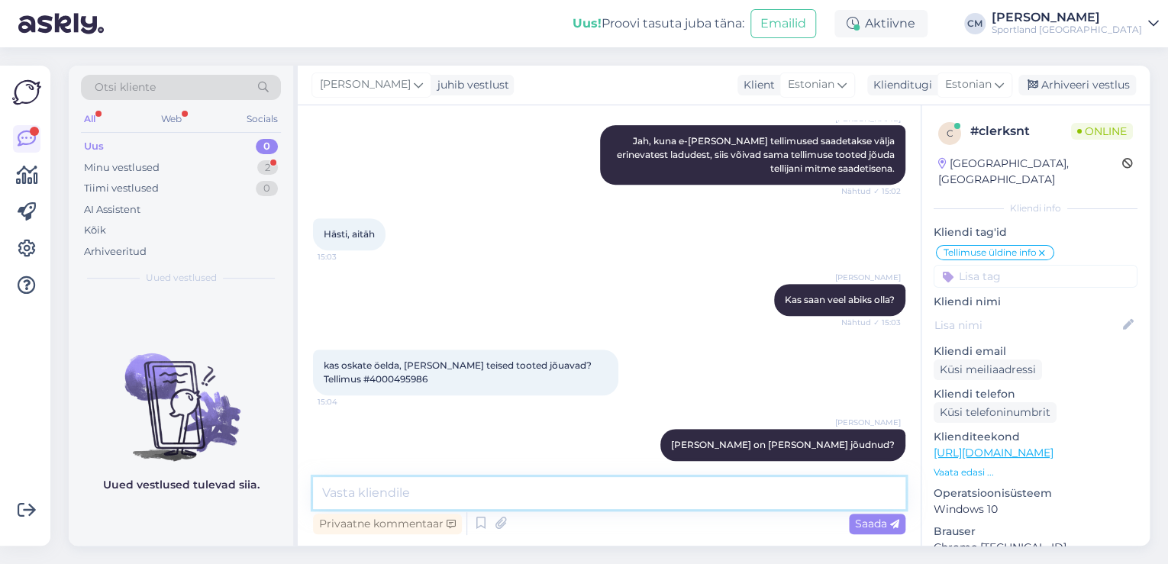
scroll to position [380, 0]
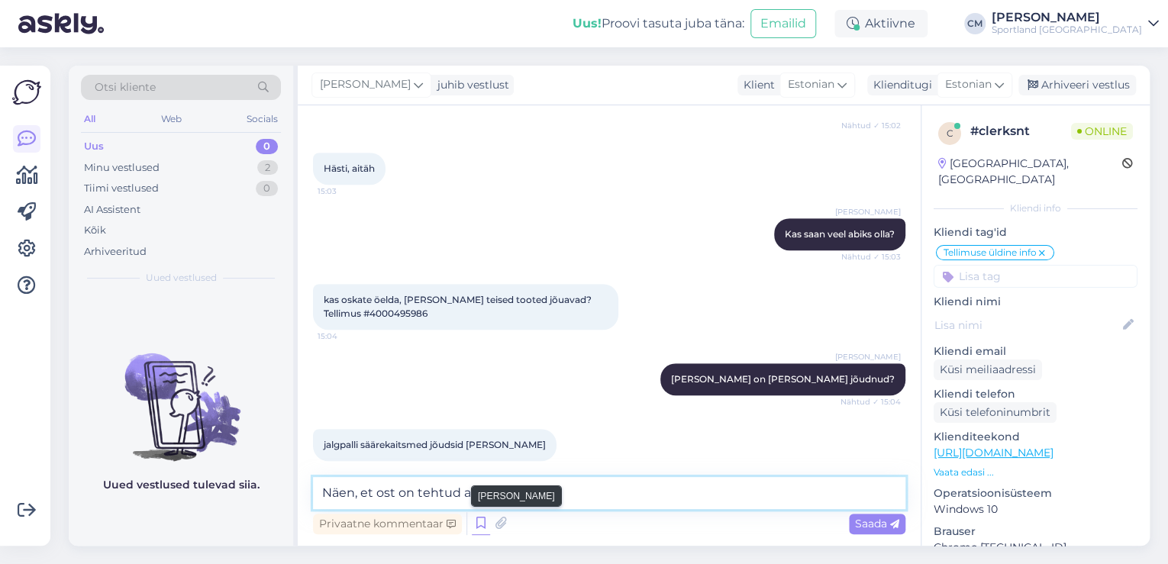
type textarea "Näen, et ost on tehtud alles eile."
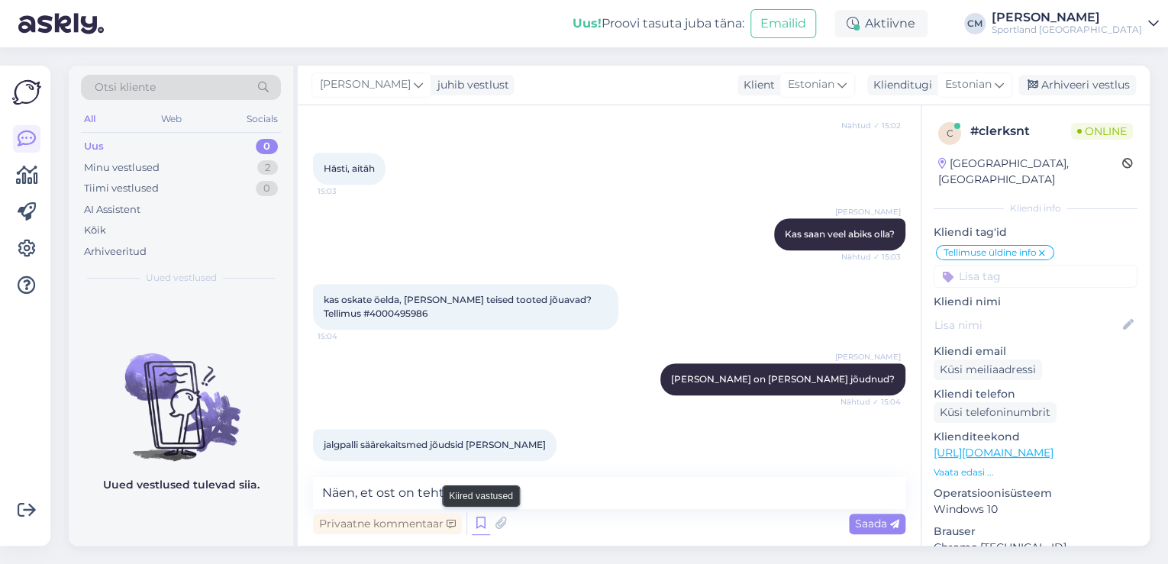
click at [484, 518] on icon at bounding box center [481, 523] width 18 height 23
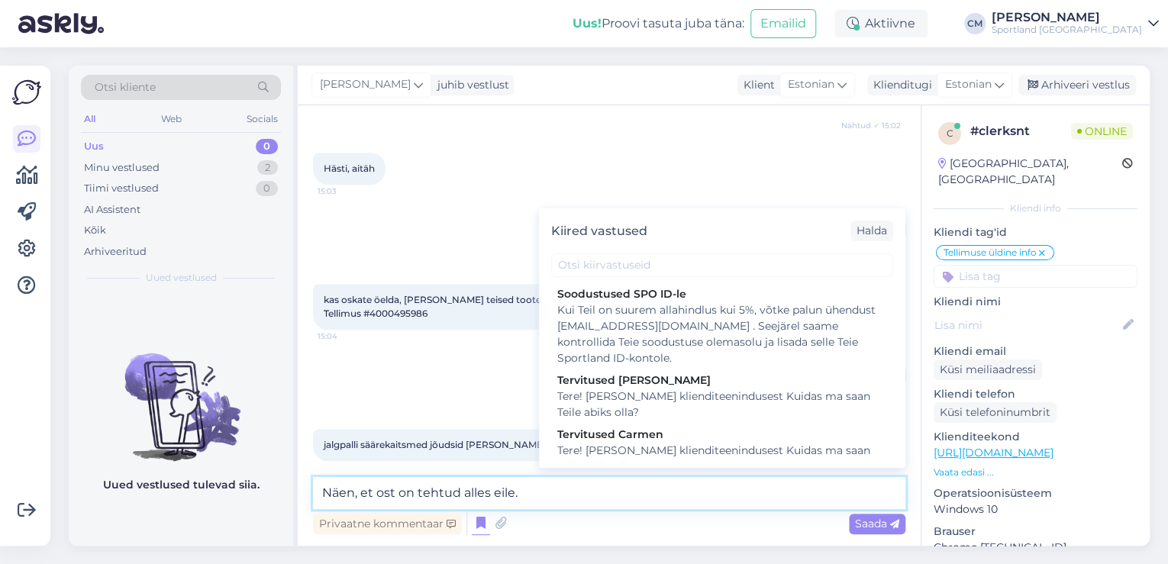
click at [540, 486] on textarea "Näen, et ost on tehtud alles eile." at bounding box center [609, 493] width 592 height 32
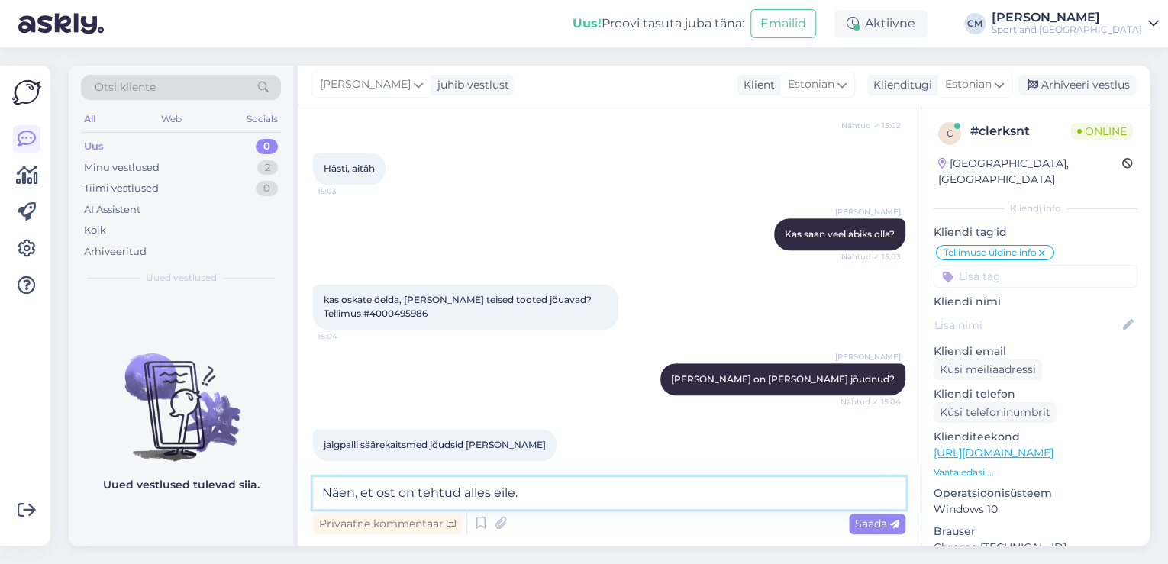
drag, startPoint x: 528, startPoint y: 488, endPoint x: 307, endPoint y: 491, distance: 221.3
click at [307, 491] on div "Vestlus algas [DATE] Tere! 15:01 [PERSON_NAME] Tere! [PERSON_NAME] klienditeeni…" at bounding box center [609, 325] width 623 height 440
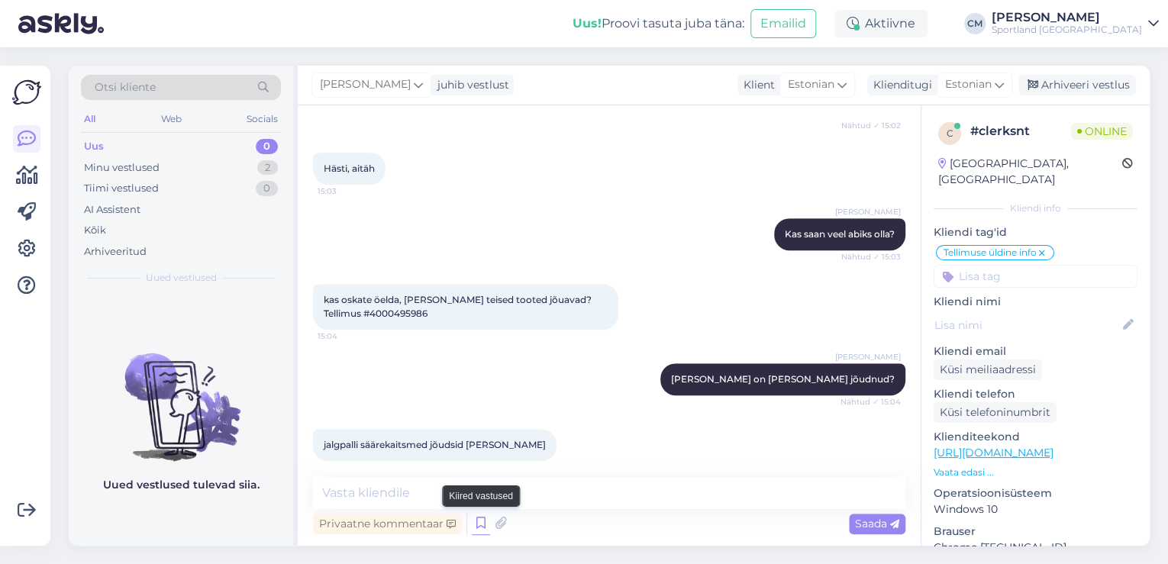
click at [476, 522] on icon at bounding box center [481, 523] width 18 height 23
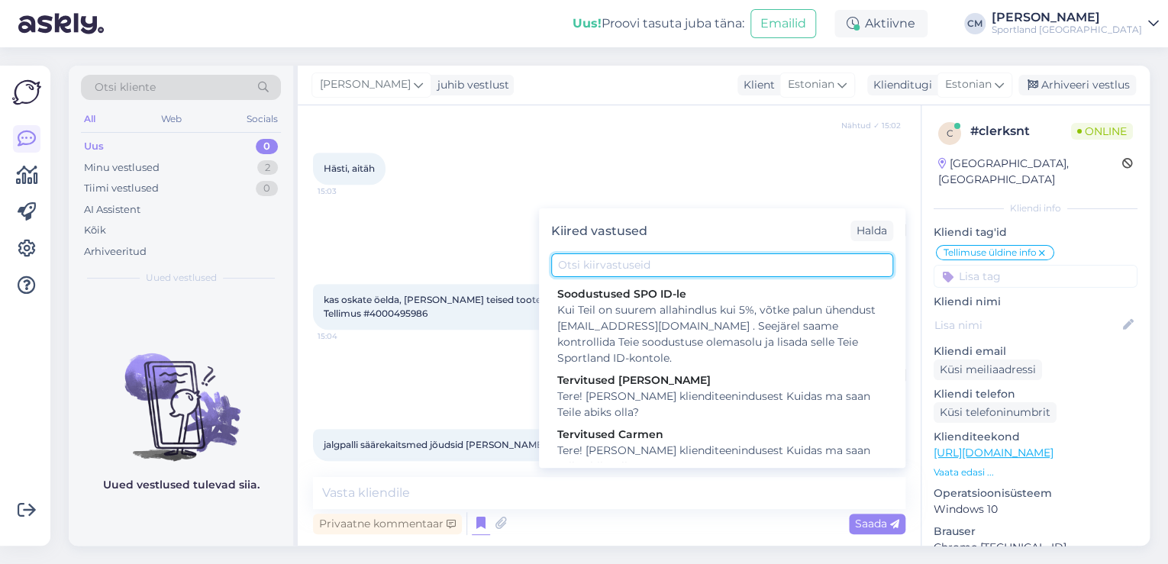
click at [654, 259] on input "text" at bounding box center [722, 265] width 342 height 24
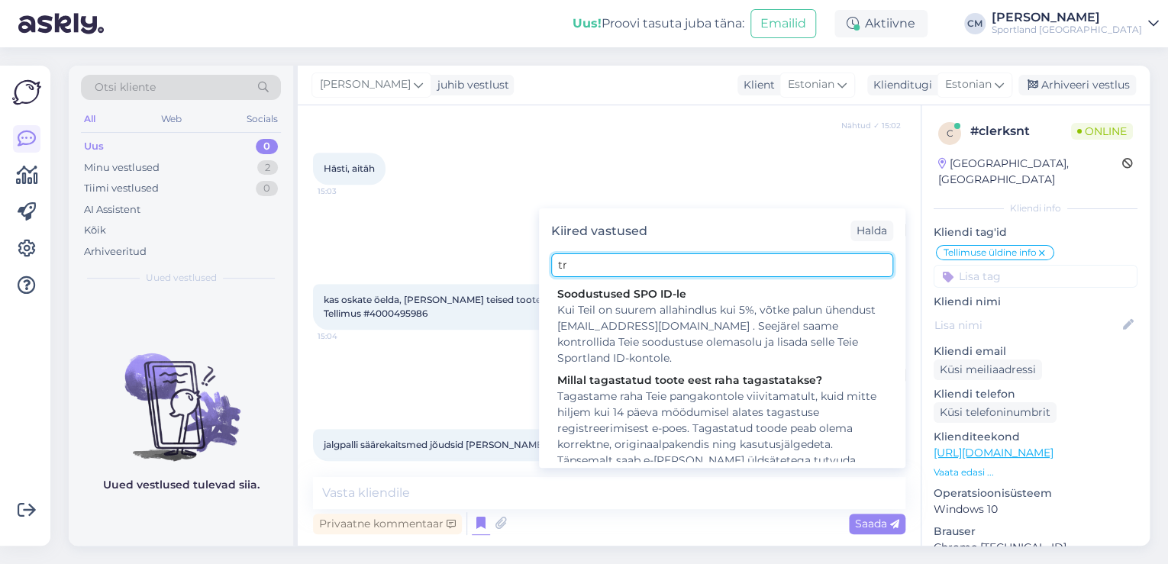
click at [592, 269] on input "tr" at bounding box center [722, 265] width 342 height 24
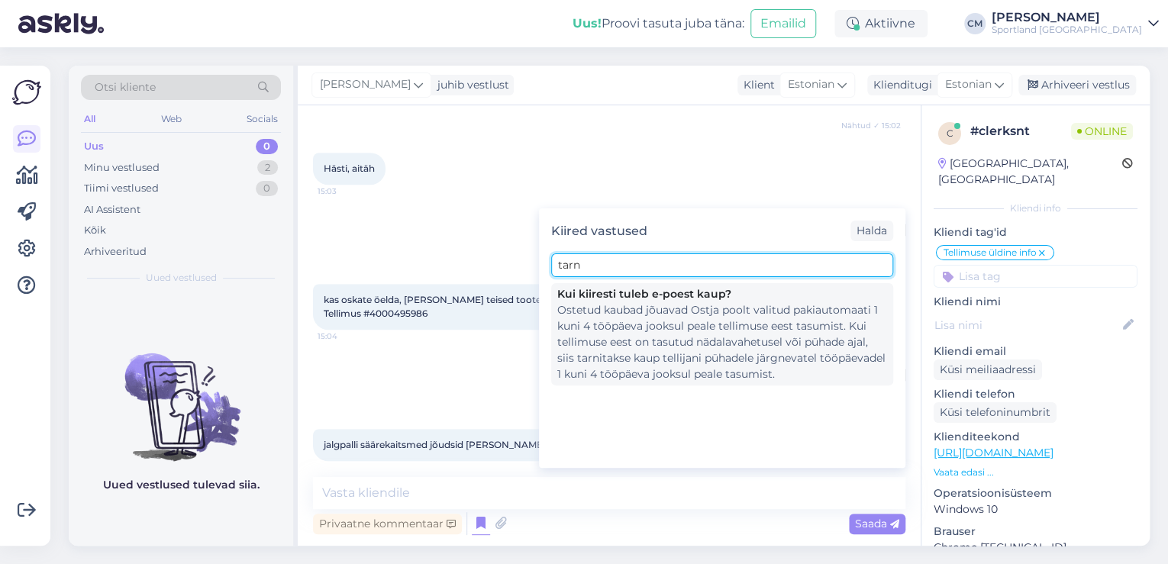
type input "tarn"
click at [622, 342] on div "Ostetud kaubad jõuavad Ostja poolt valitud pakiautomaati 1 kuni 4 tööpäeva jook…" at bounding box center [722, 342] width 330 height 80
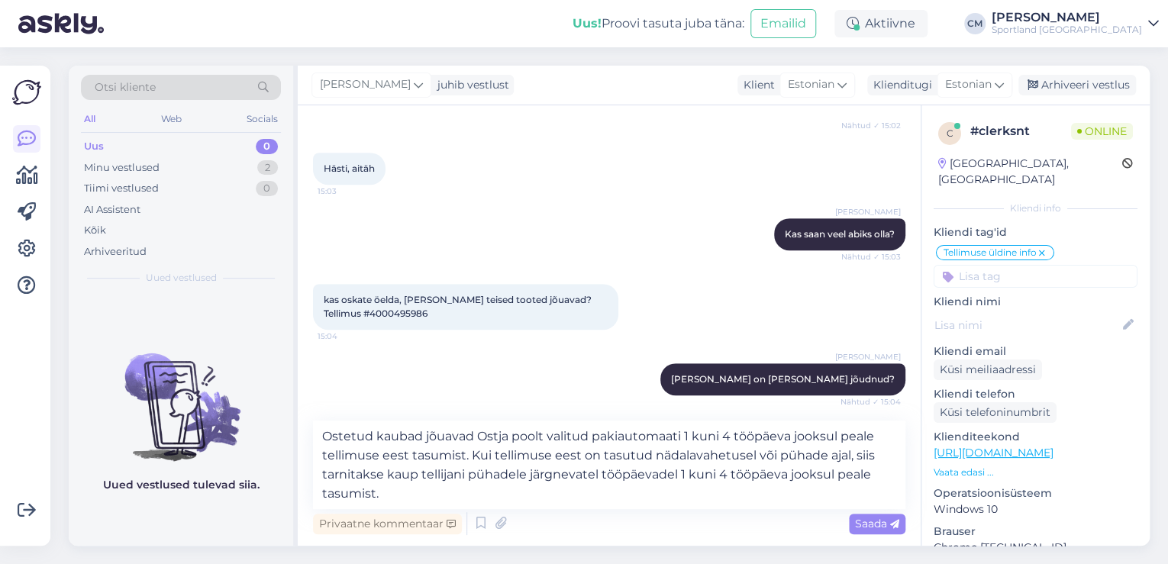
scroll to position [397, 0]
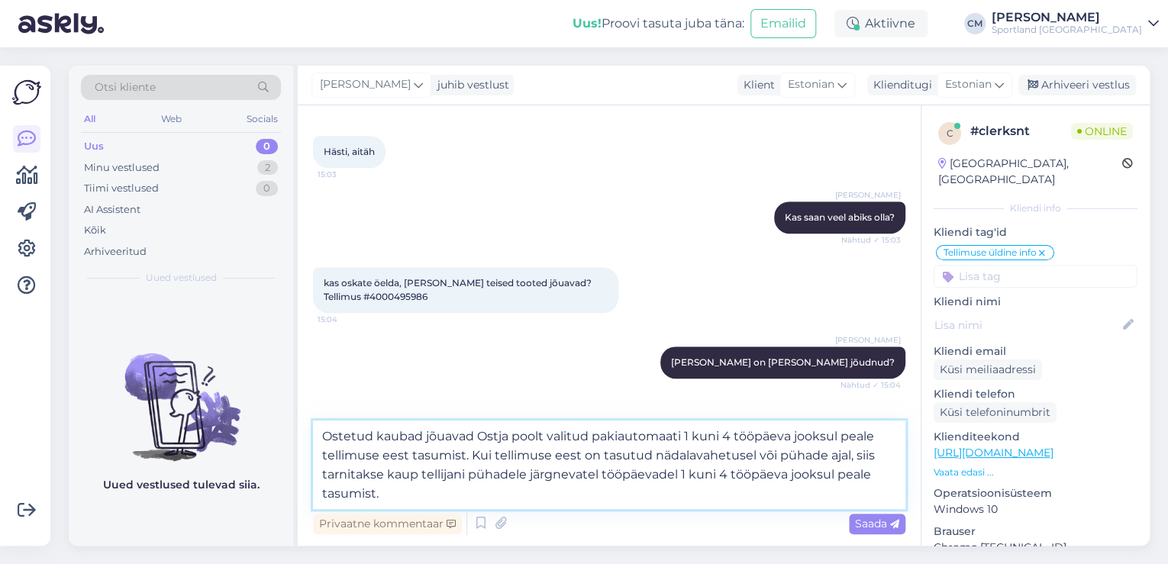
drag, startPoint x: 438, startPoint y: 501, endPoint x: 471, endPoint y: 451, distance: 60.1
click at [471, 451] on textarea "Ostetud kaubad jõuavad Ostja poolt valitud pakiautomaati 1 kuni 4 tööpäeva jook…" at bounding box center [609, 465] width 592 height 89
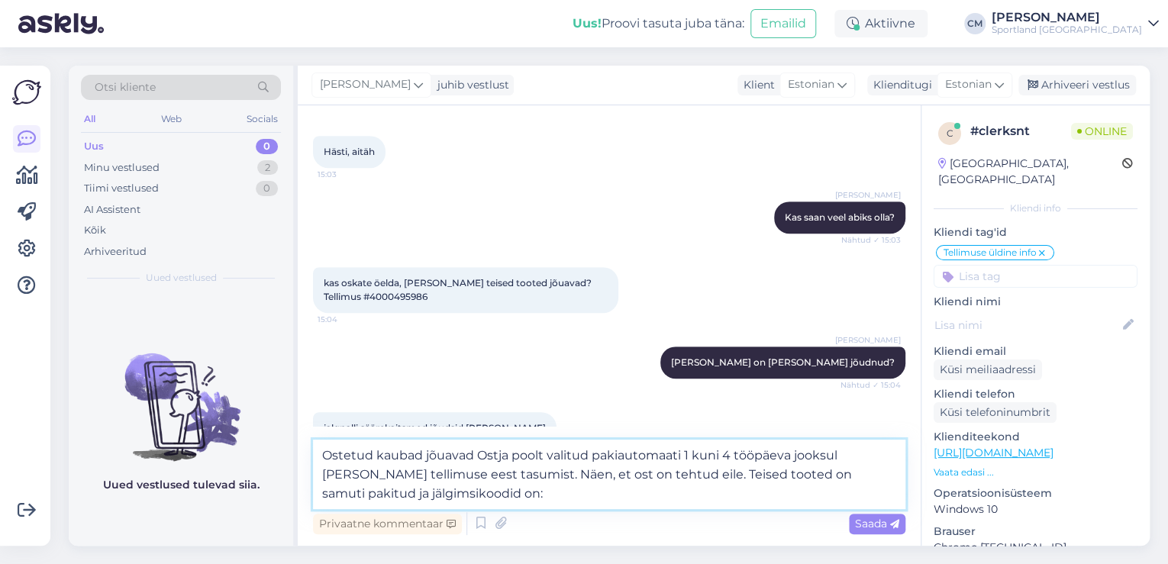
paste textarea "05757992179395"
paste textarea "05607122255667"
click at [365, 489] on textarea "Ostetud kaubad jõuavad Ostja poolt valitud pakiautomaati 1 kuni 4 tööpäeva jook…" at bounding box center [609, 474] width 592 height 69
type textarea "Ostetud kaubad jõuavad Ostja poolt valitud pakiautomaati 1 kuni 4 tööpäeva jook…"
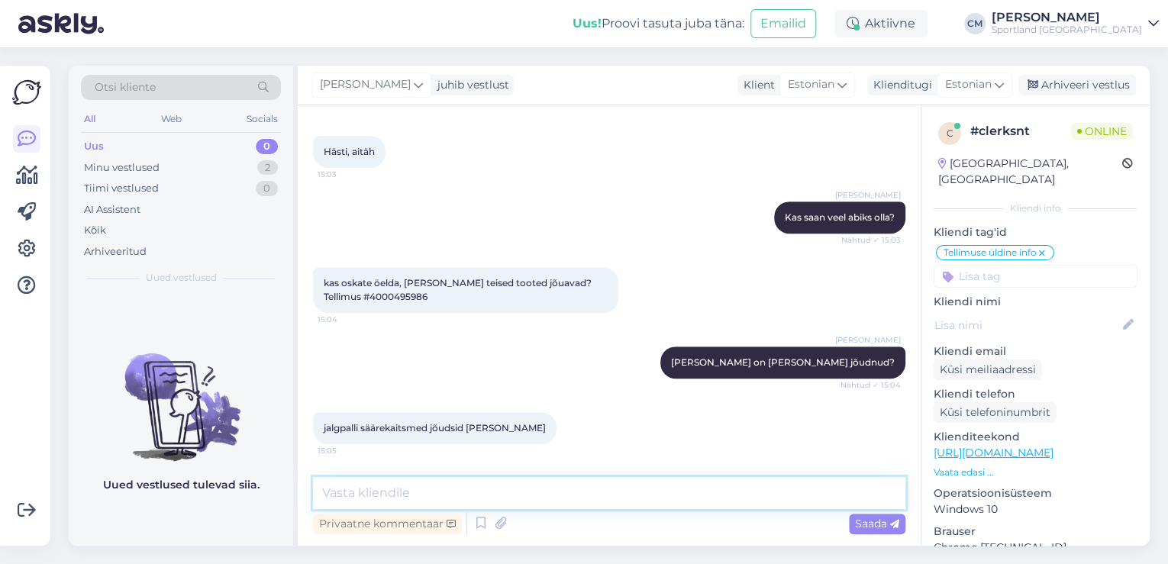
scroll to position [487, 0]
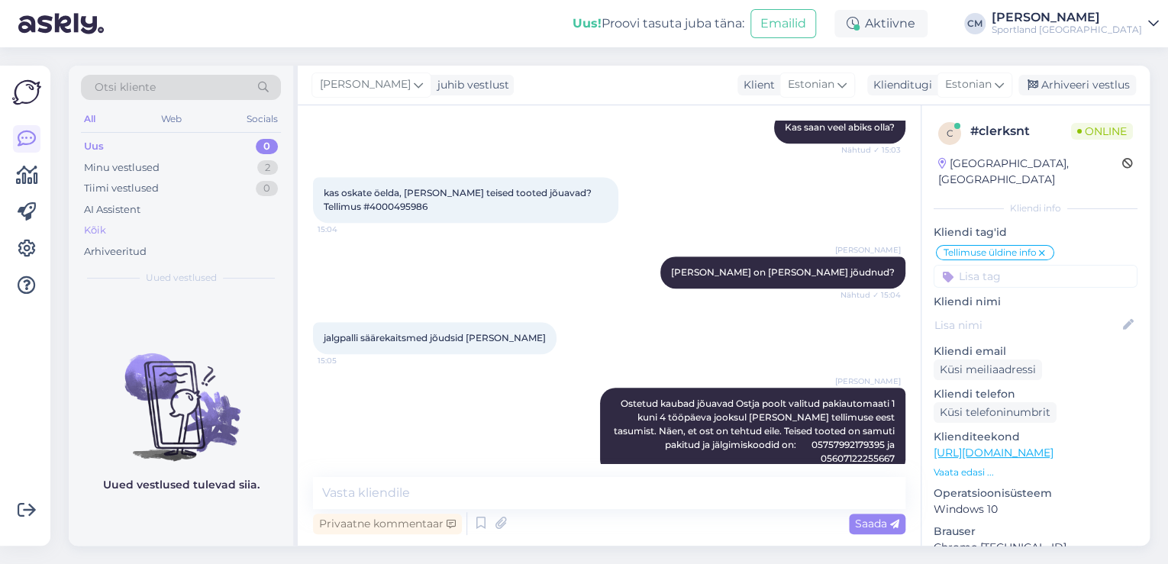
click at [157, 226] on div "Kõik" at bounding box center [181, 230] width 200 height 21
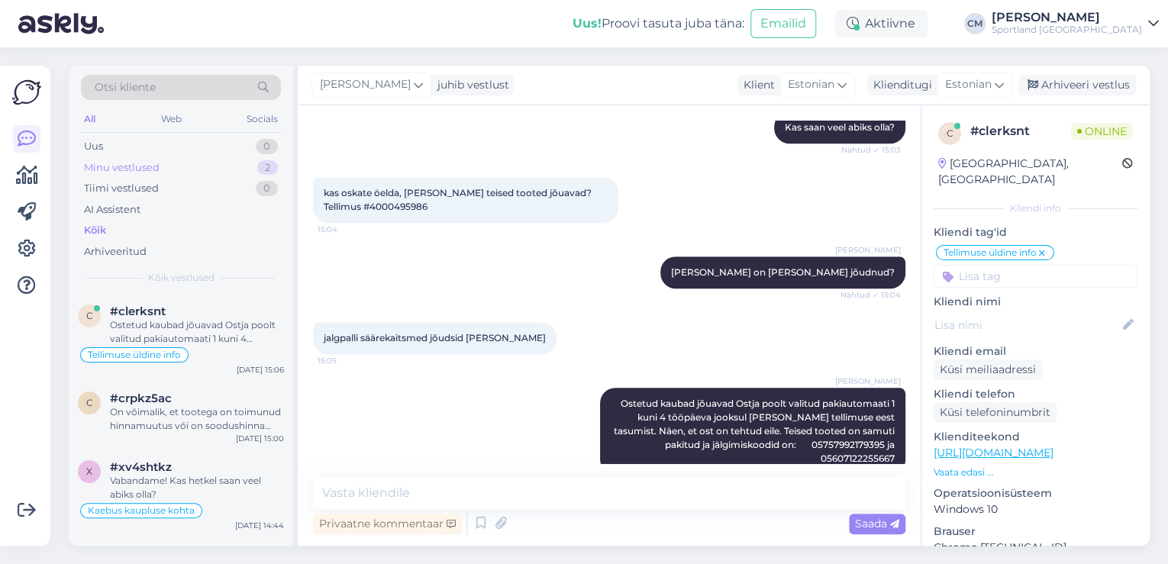
click at [261, 162] on div "2" at bounding box center [267, 167] width 21 height 15
drag, startPoint x: 246, startPoint y: 286, endPoint x: 237, endPoint y: 410, distance: 123.9
click at [237, 410] on div "On võimalik, et tootega on toimunud hinnamuutus või on soodushinna kleebis hinn…" at bounding box center [197, 418] width 174 height 27
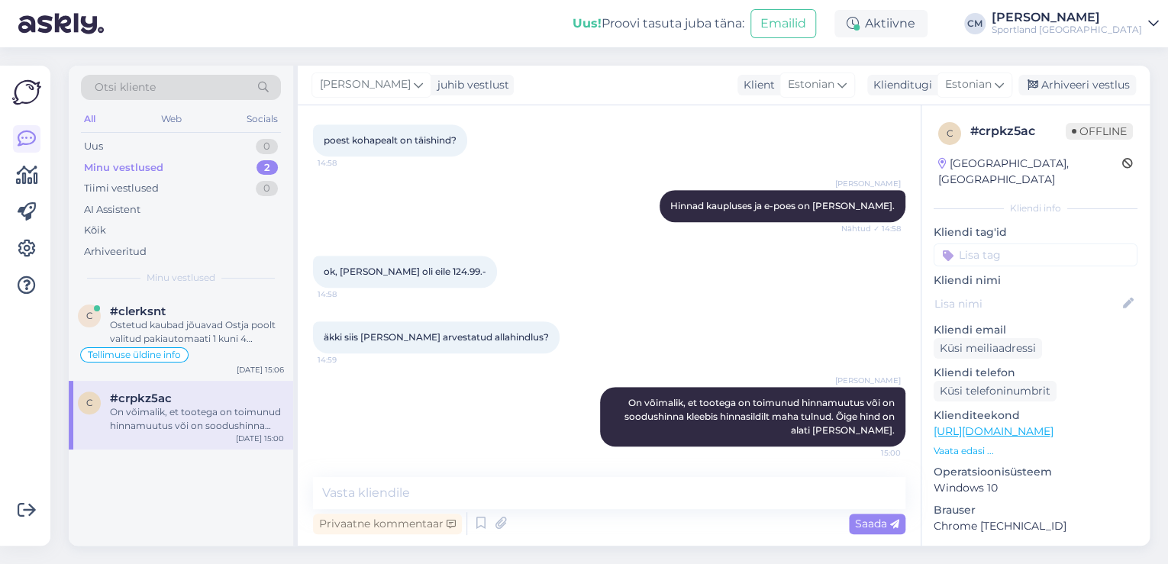
scroll to position [383, 0]
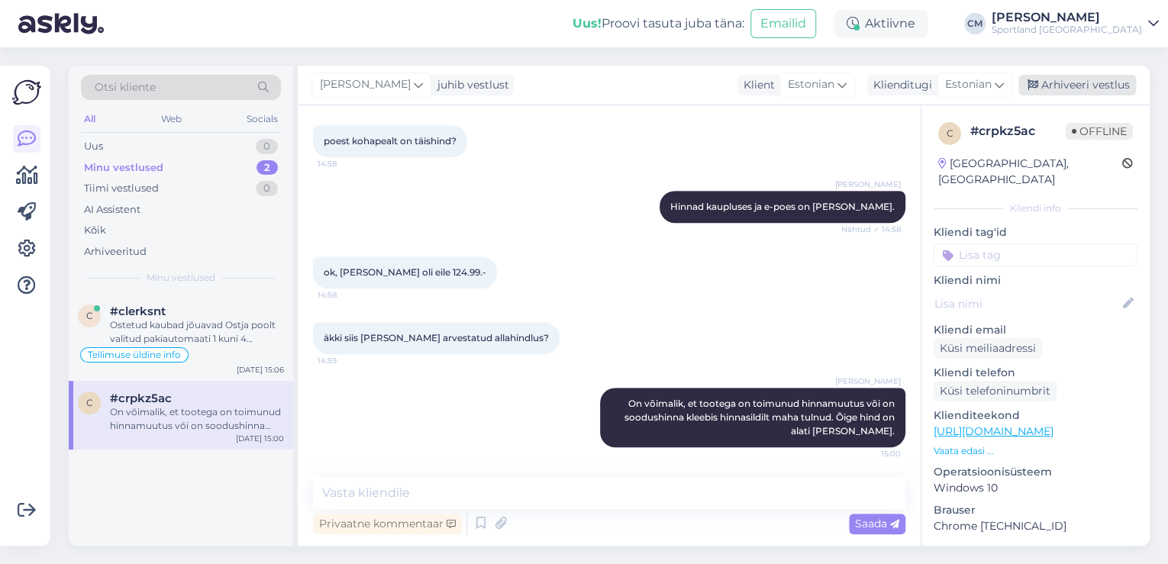
click at [1078, 86] on div "Arhiveeri vestlus" at bounding box center [1077, 85] width 118 height 21
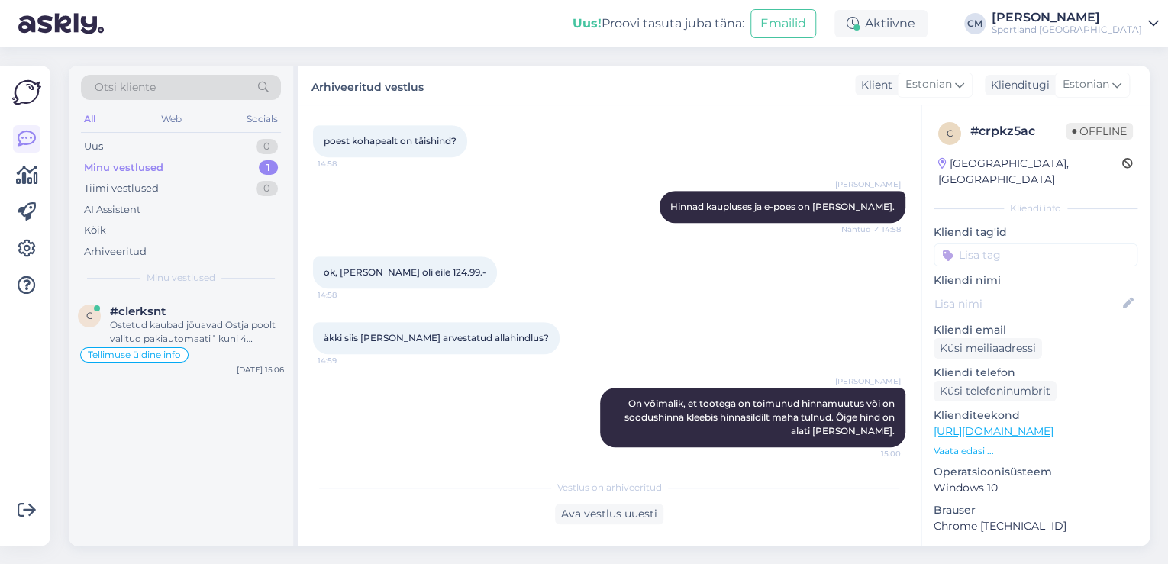
click at [1047, 243] on input at bounding box center [1035, 254] width 204 height 23
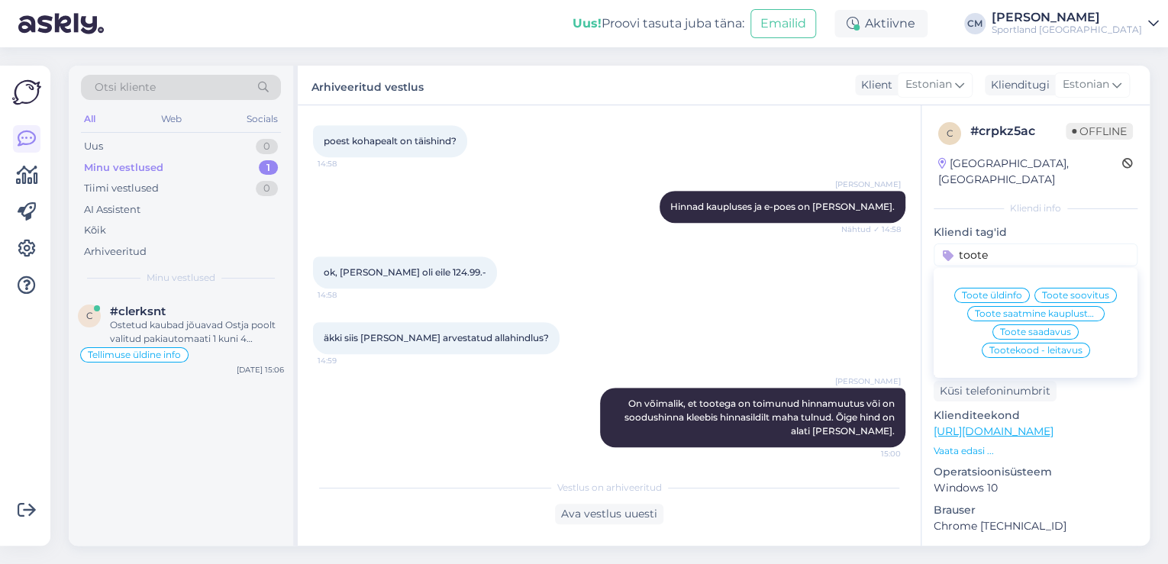
type input "toote"
click at [997, 291] on span "Toote üldinfo" at bounding box center [992, 295] width 60 height 9
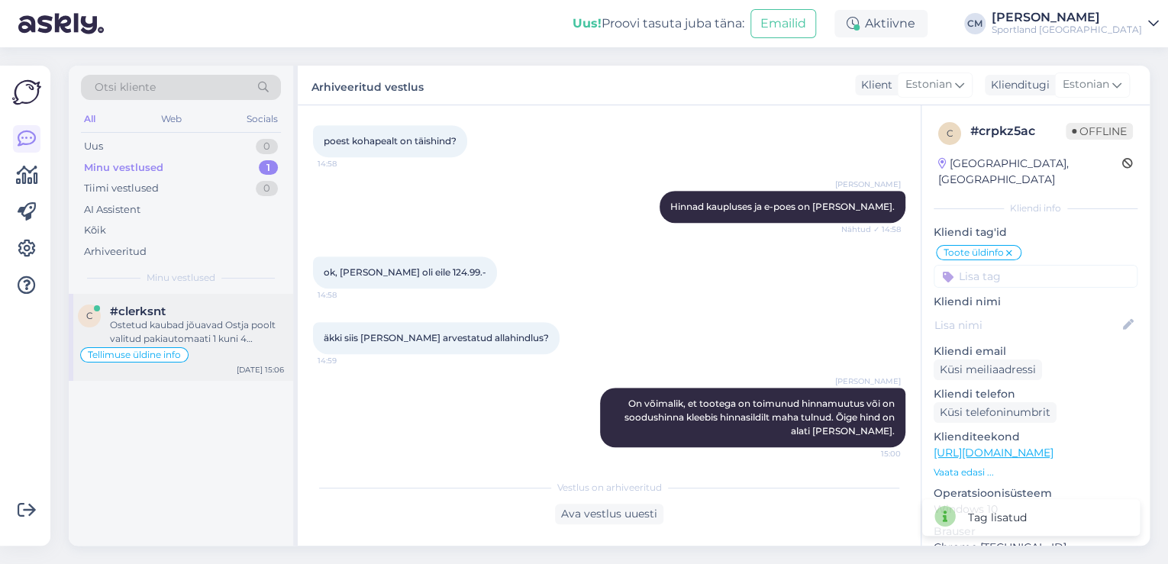
click at [196, 327] on div "Ostetud kaubad jõuavad Ostja poolt valitud pakiautomaati 1 kuni 4 tööpäeva jook…" at bounding box center [197, 331] width 174 height 27
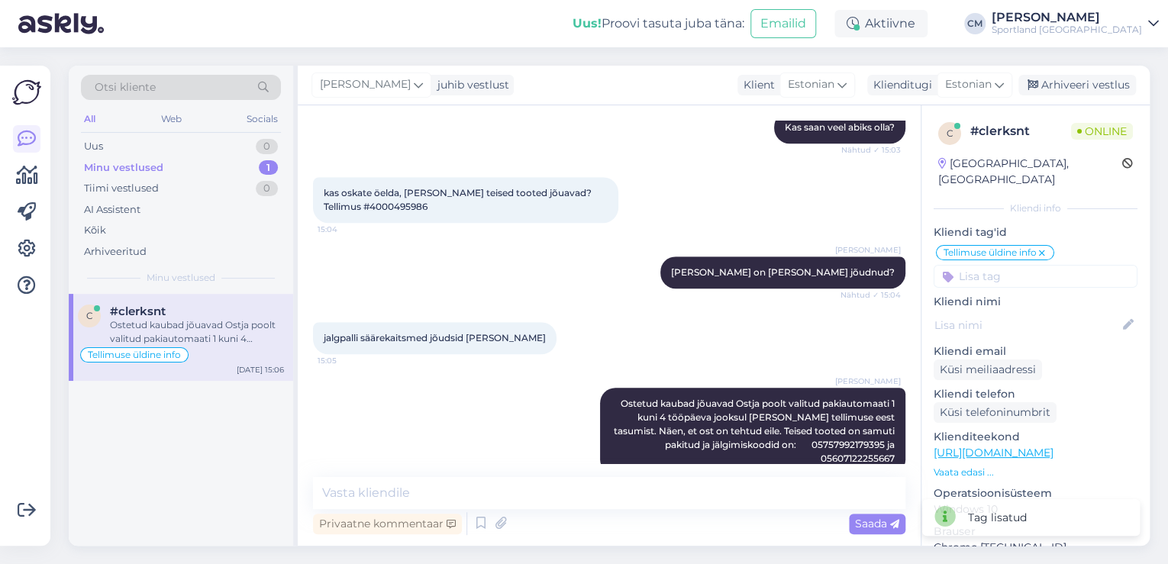
click at [962, 266] on input at bounding box center [1035, 276] width 204 height 23
type input "tar"
click at [1050, 312] on span "Tarne küsimused" at bounding box center [1035, 316] width 79 height 9
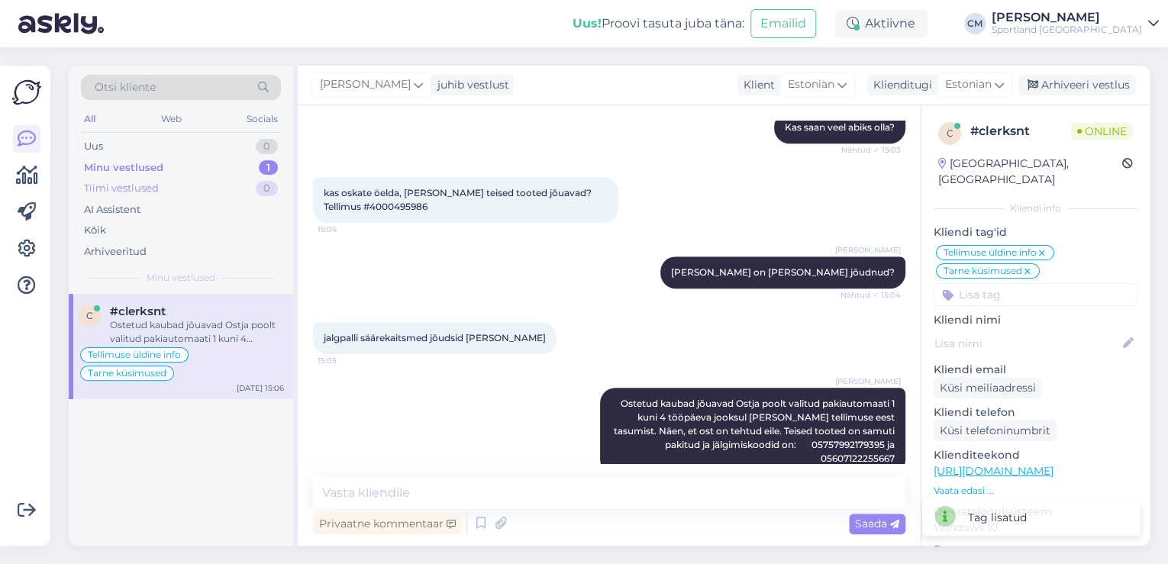
click at [184, 196] on div "Tiimi vestlused 0" at bounding box center [181, 188] width 200 height 21
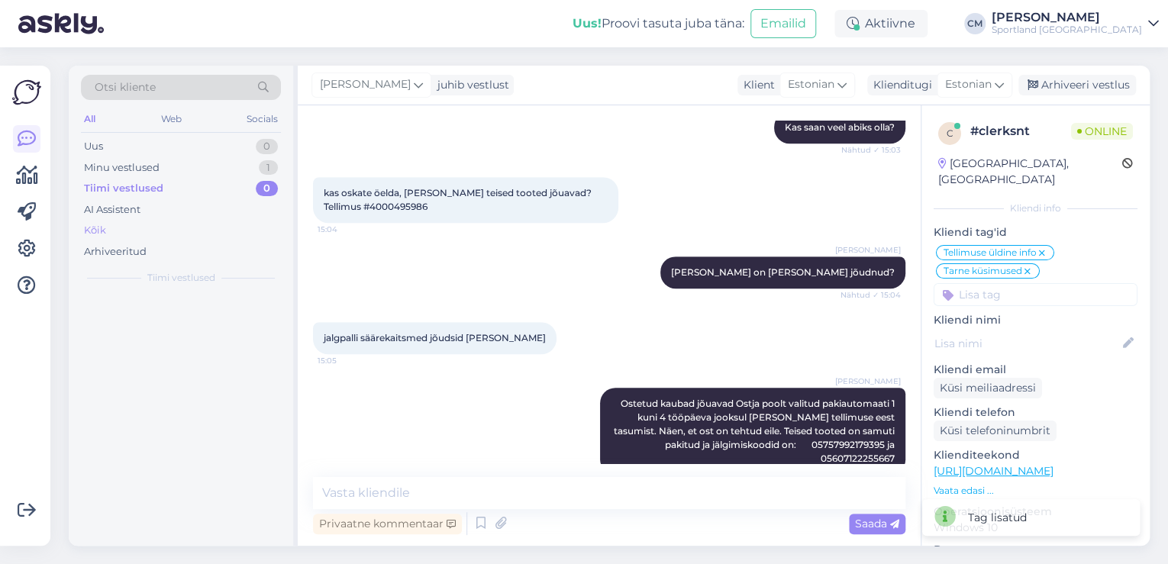
click at [158, 228] on div "Kõik" at bounding box center [181, 230] width 200 height 21
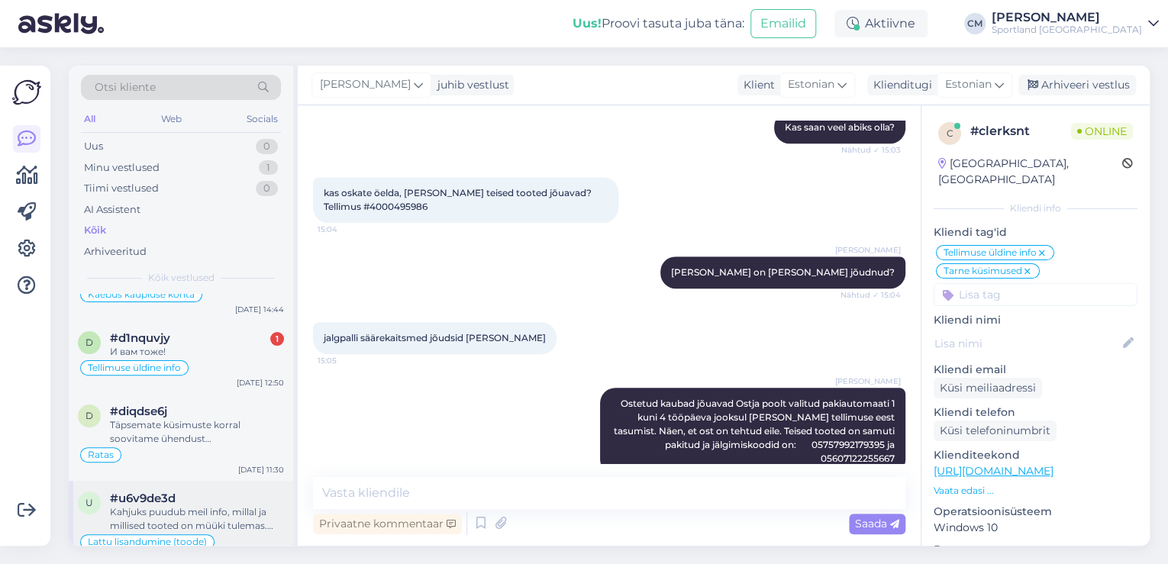
scroll to position [244, 0]
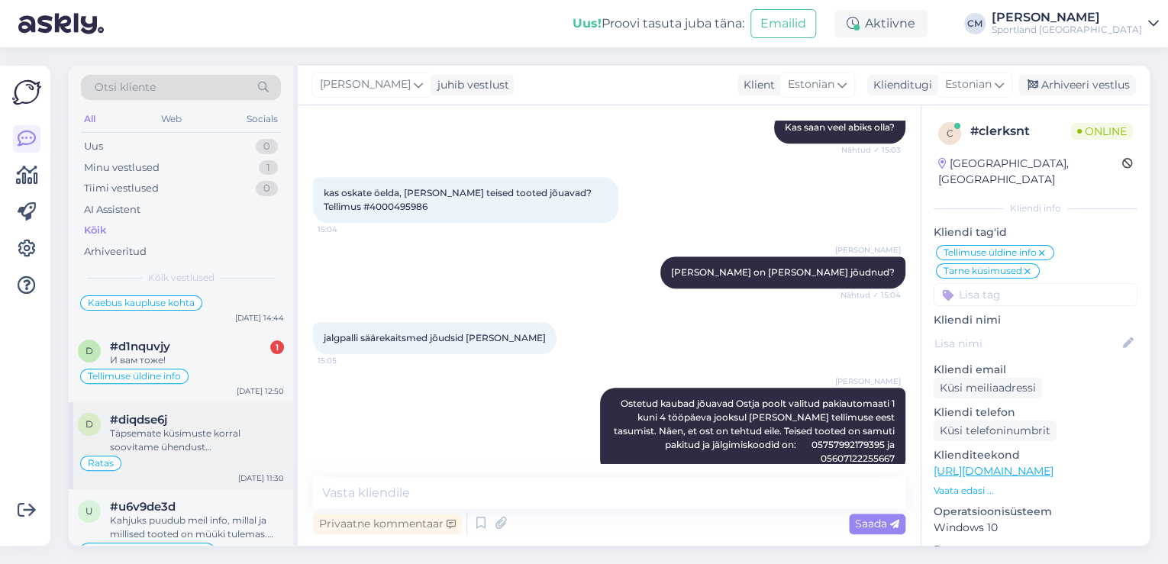
click at [224, 441] on div "Täpsemate küsimuste korral soovitame ühendust [PERSON_NAME] Sportland rattaspet…" at bounding box center [197, 440] width 174 height 27
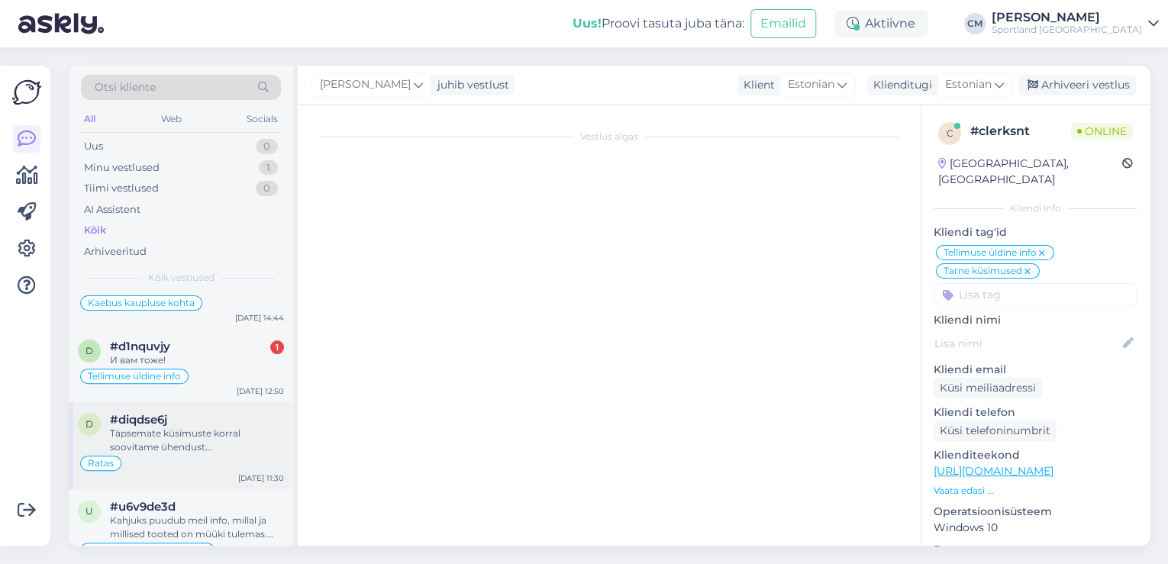
scroll to position [167, 0]
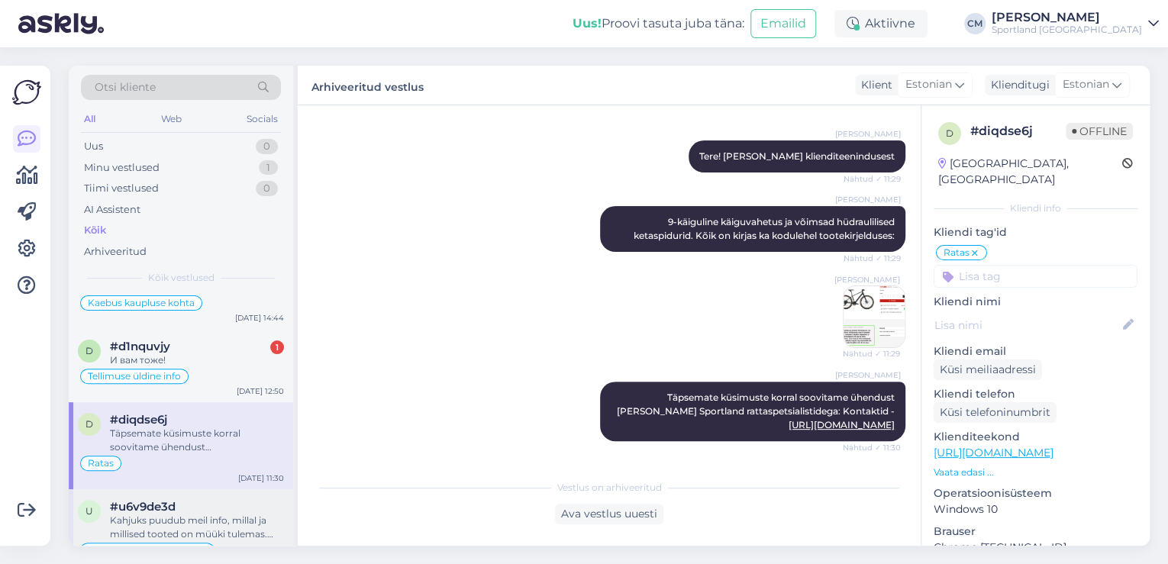
click at [208, 489] on div "u #u6v9de3d Kahjuks puudub meil info, millal ja millised tooted on müüki tulema…" at bounding box center [181, 532] width 224 height 87
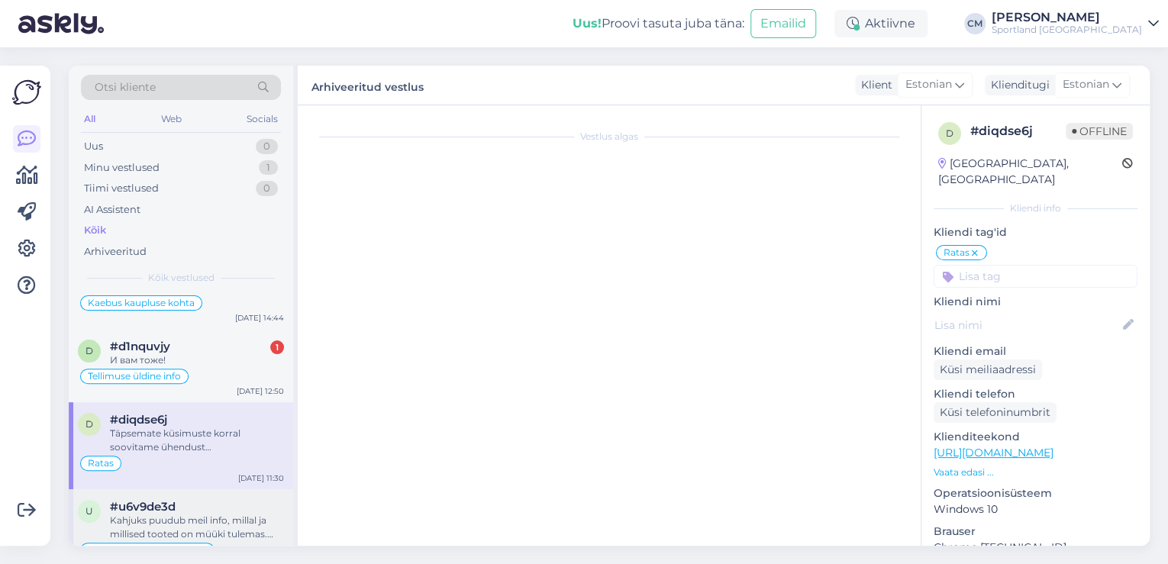
scroll to position [0, 0]
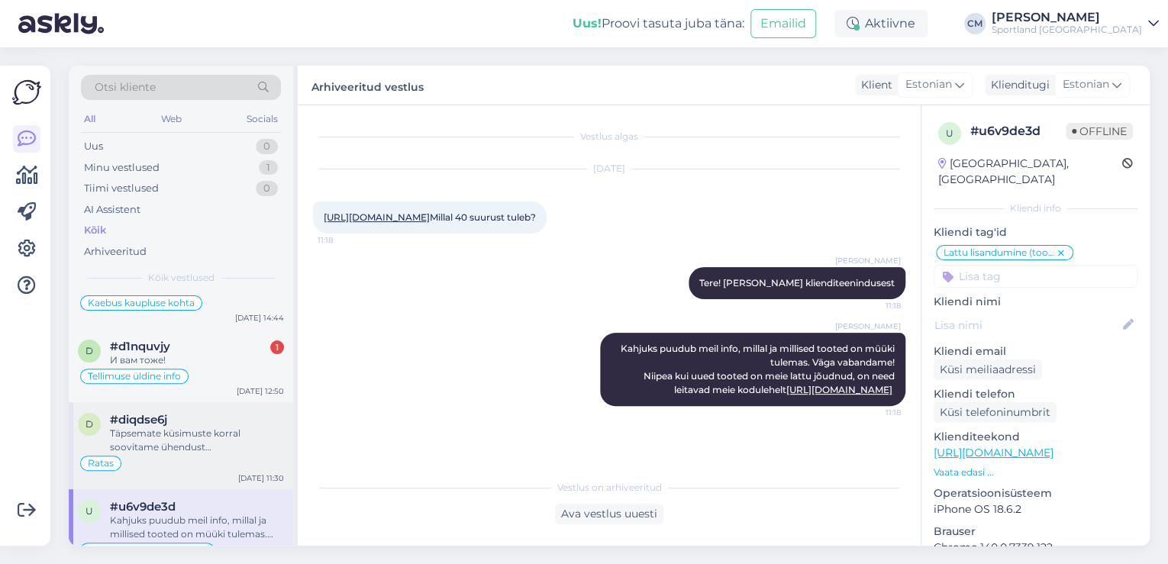
click at [230, 448] on div "Täpsemate küsimuste korral soovitame ühendust [PERSON_NAME] Sportland rattaspet…" at bounding box center [197, 440] width 174 height 27
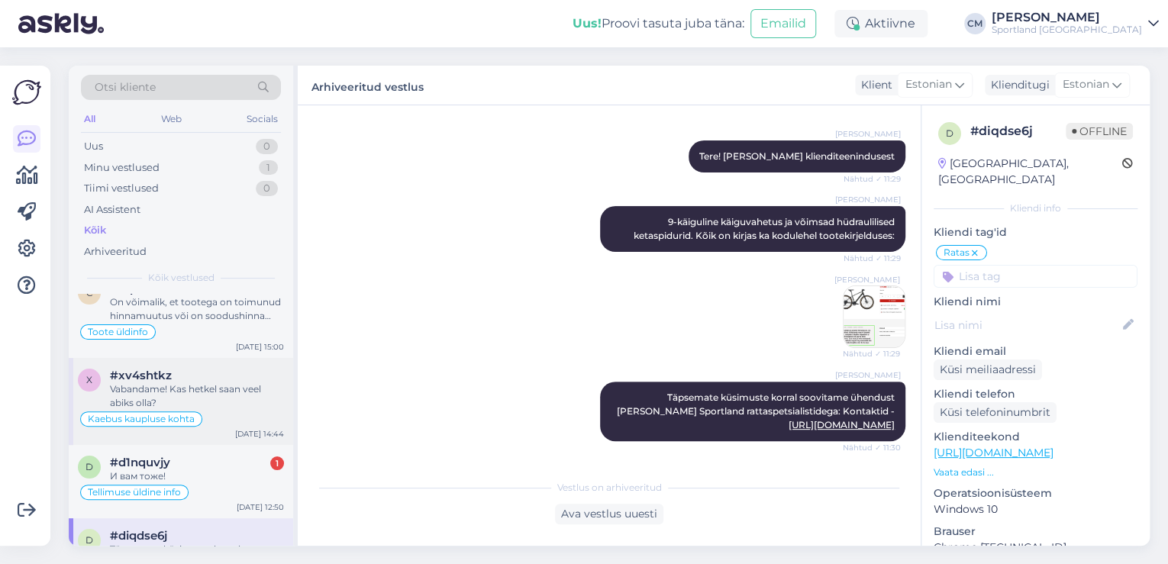
scroll to position [122, 0]
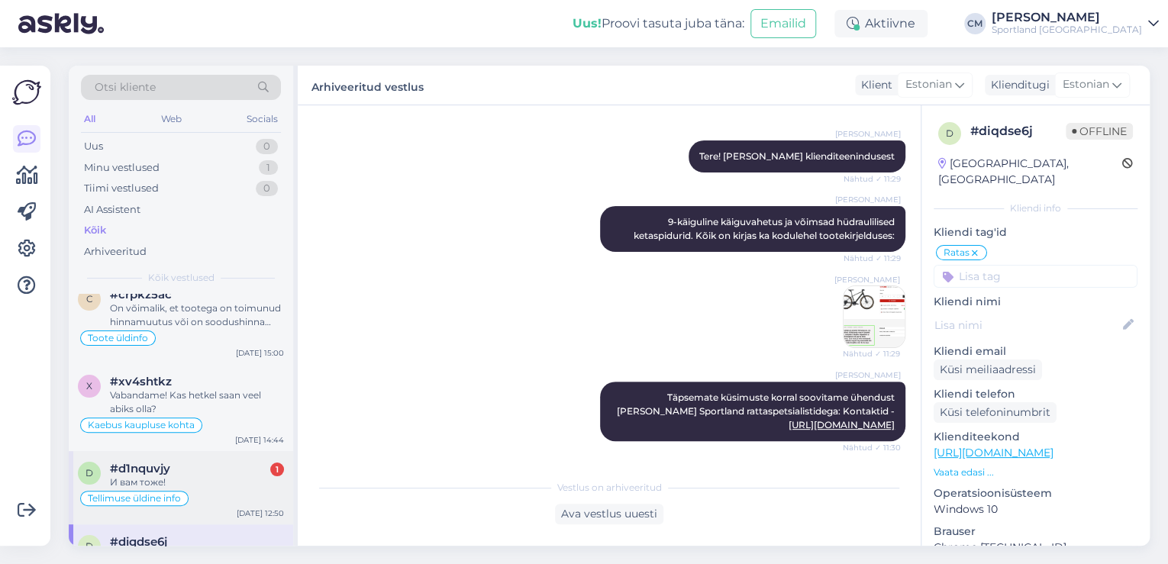
click at [209, 483] on div "И вам тоже!" at bounding box center [197, 482] width 174 height 14
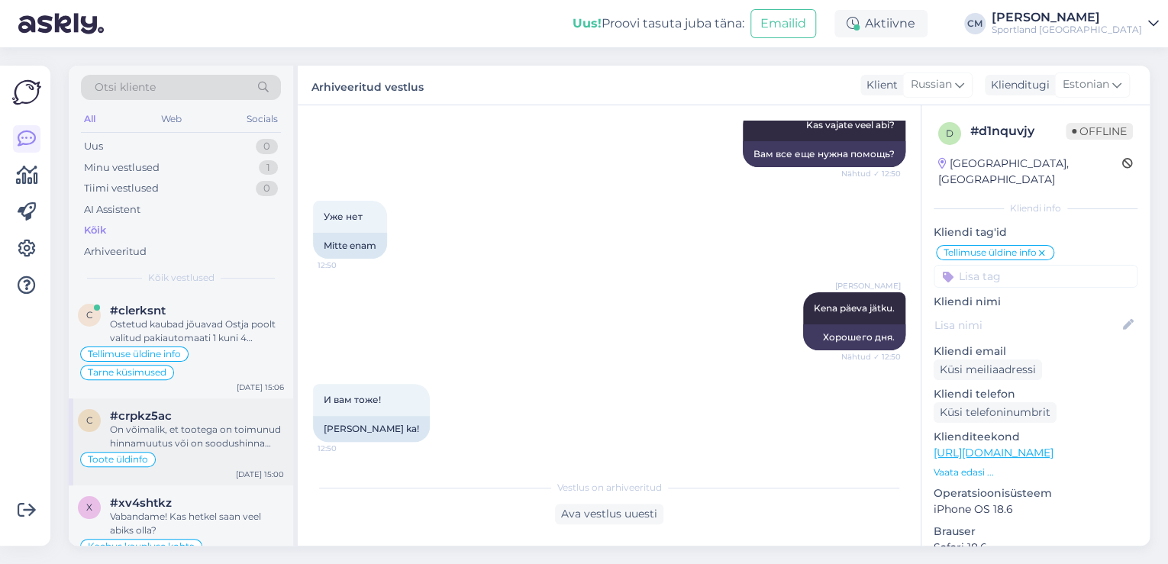
scroll to position [0, 0]
click at [205, 445] on div "On võimalik, et tootega on toimunud hinnamuutus või on soodushinna kleebis hinn…" at bounding box center [197, 437] width 174 height 27
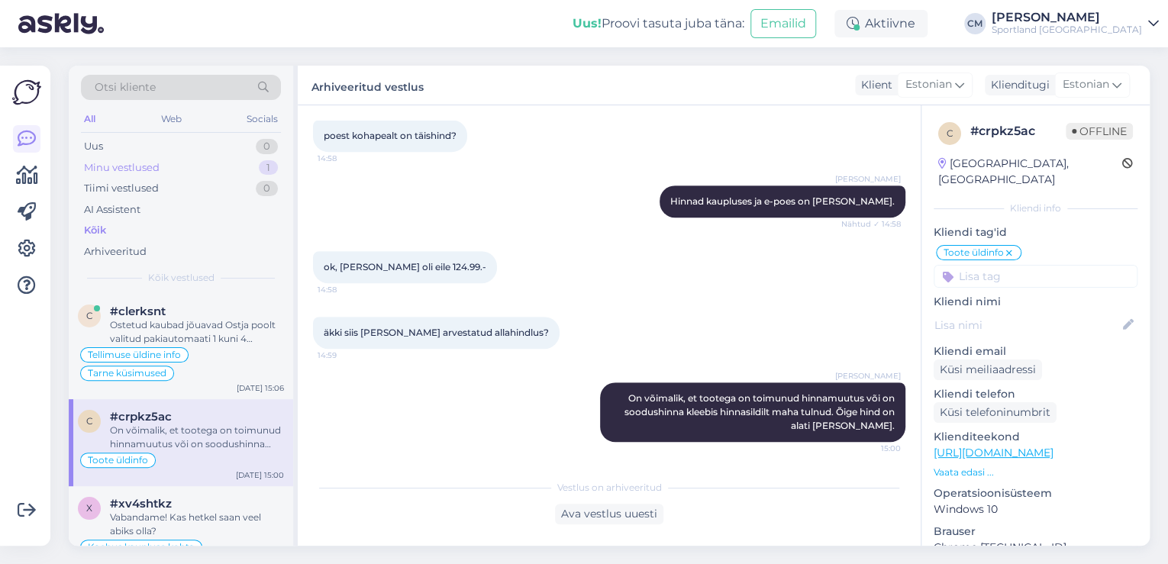
click at [273, 168] on div "1" at bounding box center [268, 167] width 19 height 15
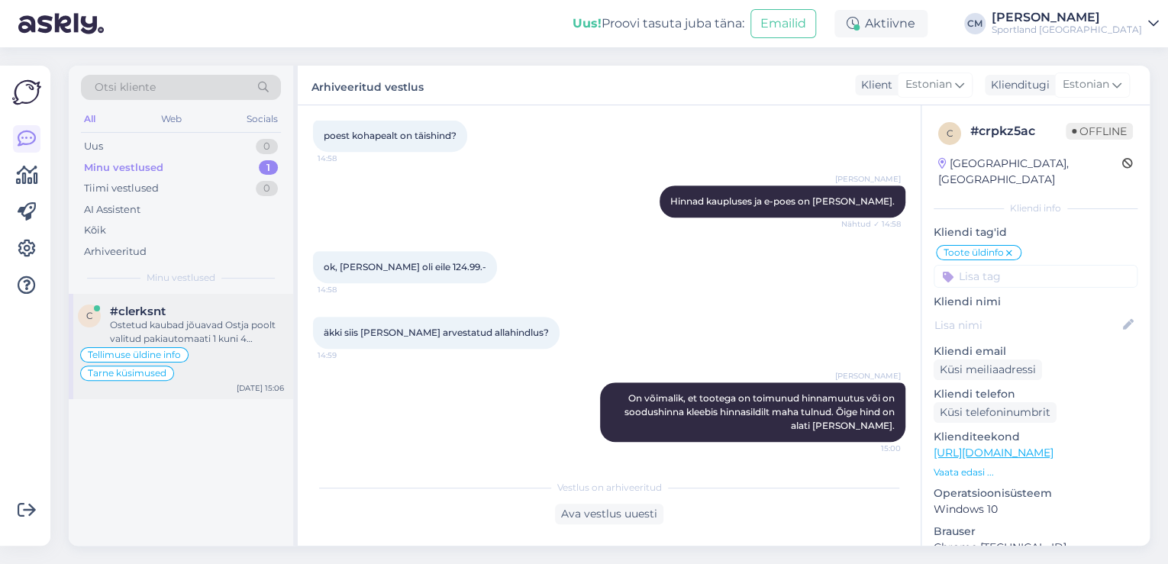
click at [230, 327] on div "Ostetud kaubad jõuavad Ostja poolt valitud pakiautomaati 1 kuni 4 tööpäeva jook…" at bounding box center [197, 331] width 174 height 27
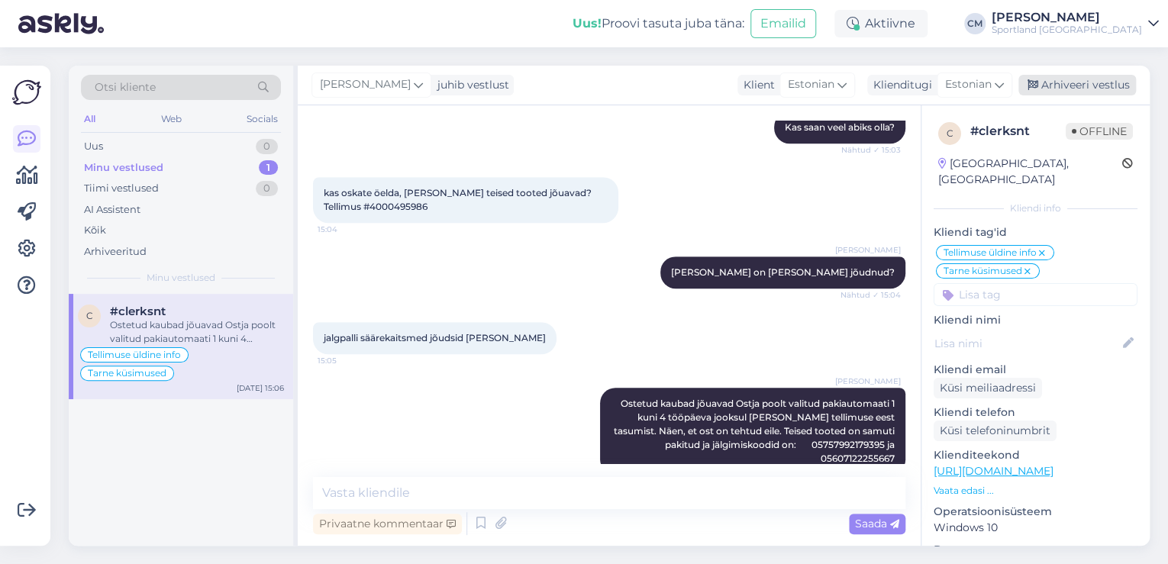
click at [1075, 80] on div "Arhiveeri vestlus" at bounding box center [1077, 85] width 118 height 21
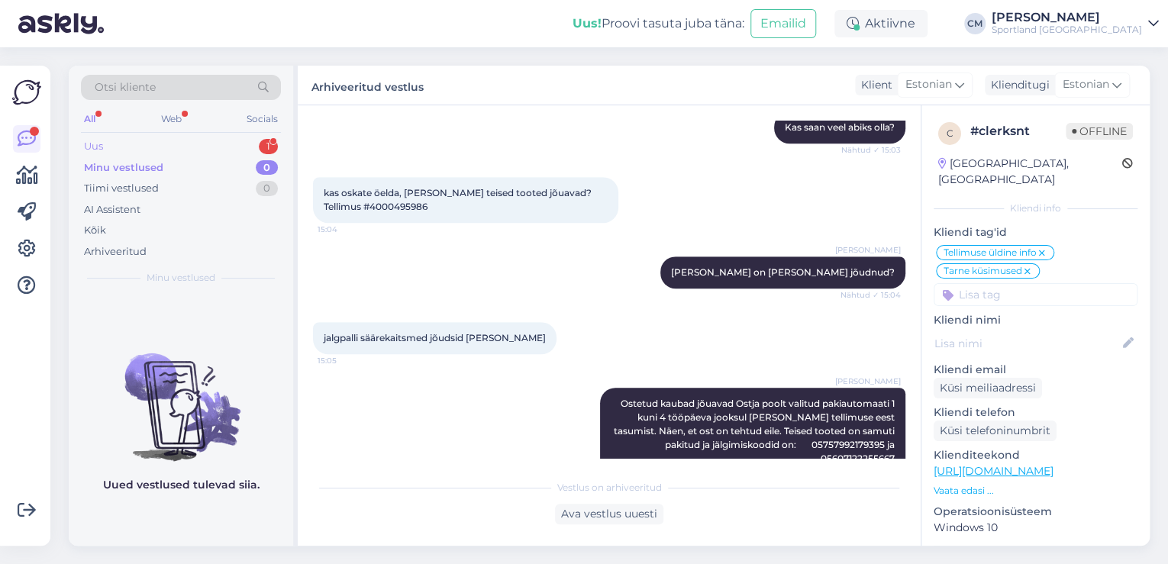
click at [225, 147] on div "Uus 1" at bounding box center [181, 146] width 200 height 21
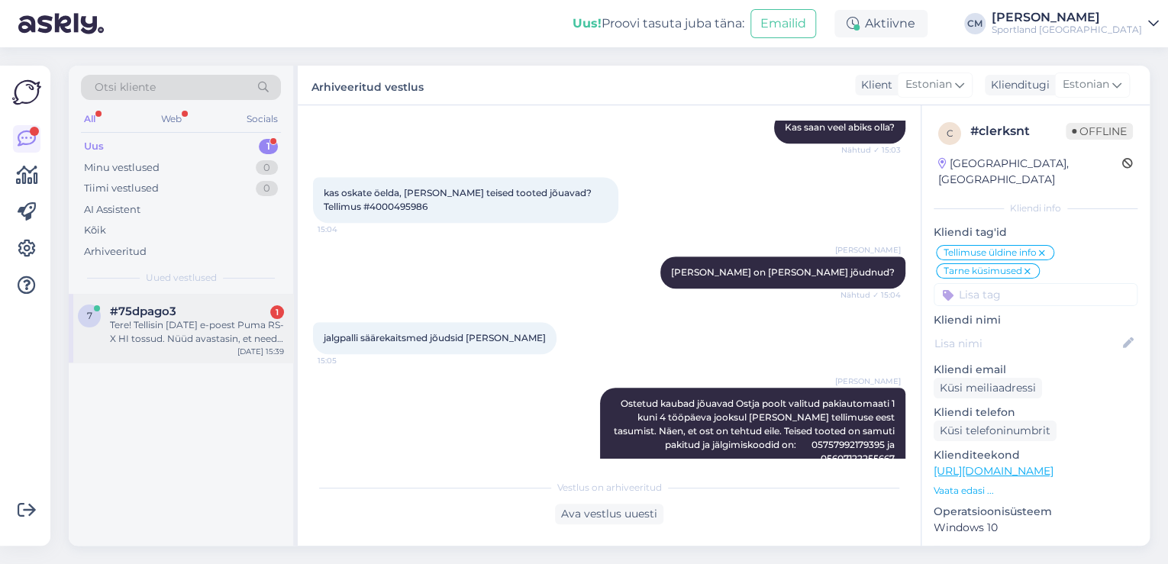
click at [232, 324] on div "Tere! Tellisin [DATE] e-poest Puma RS-X HI tossud. Nüüd avastasin, et need on v…" at bounding box center [197, 331] width 174 height 27
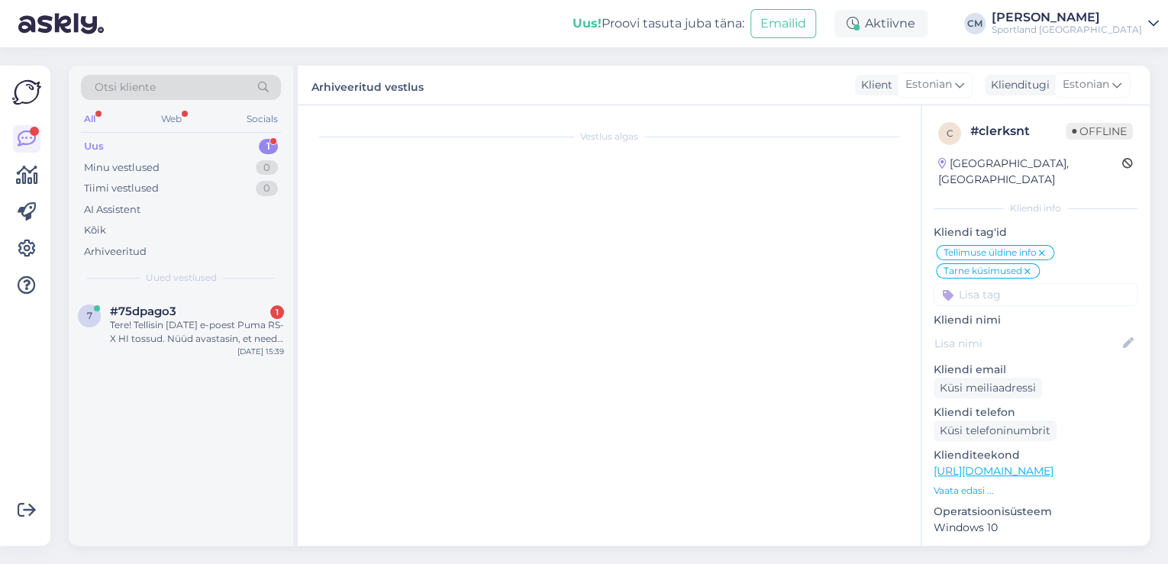
scroll to position [32, 0]
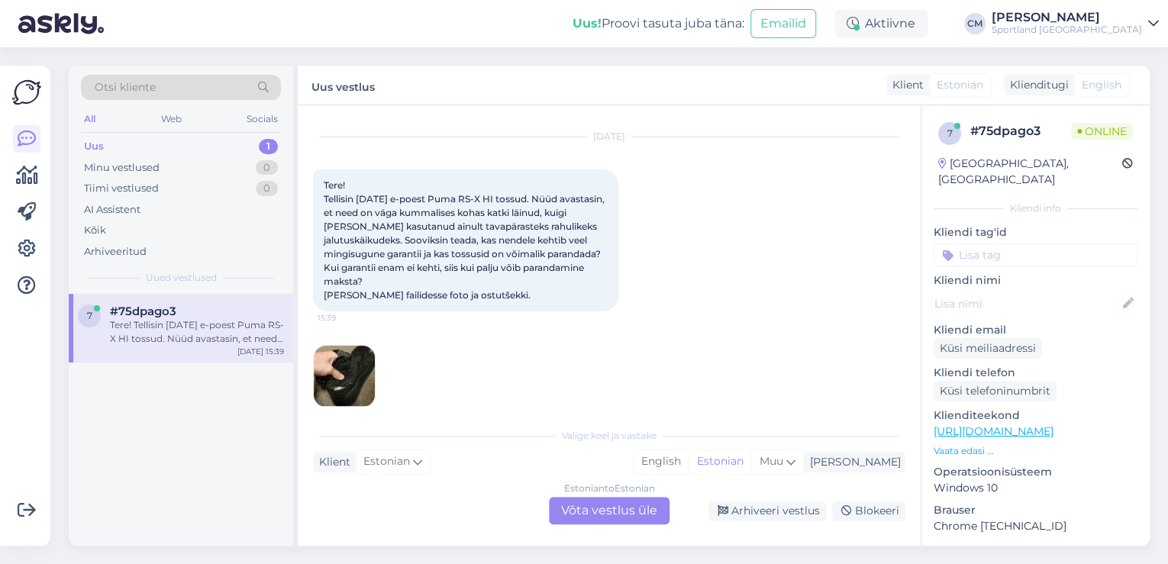
click at [599, 490] on div "Estonian to Estonian" at bounding box center [609, 489] width 91 height 14
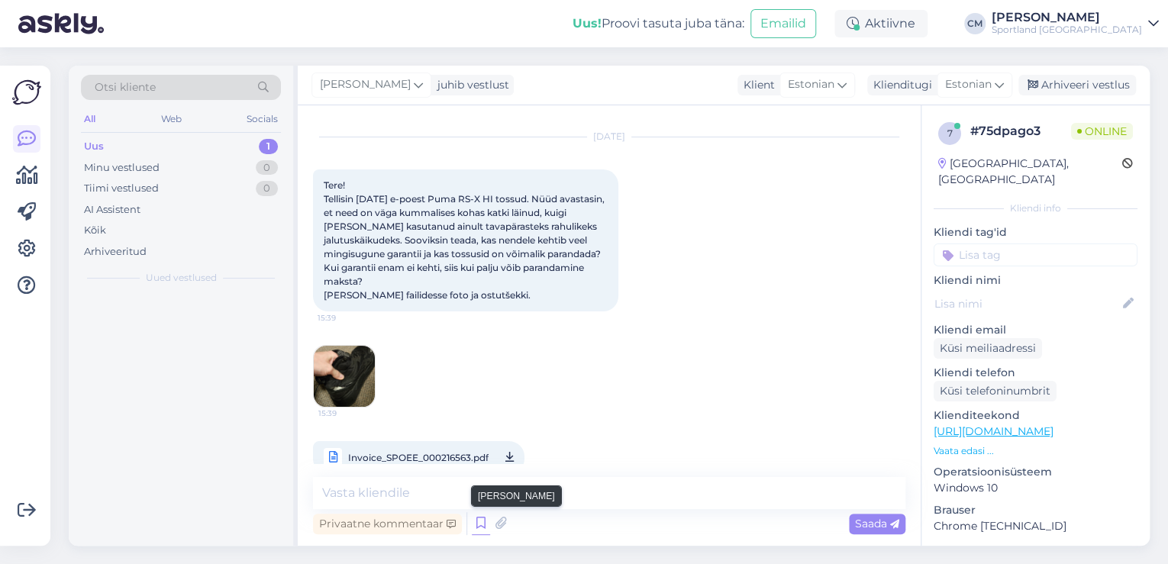
click at [479, 520] on icon at bounding box center [481, 523] width 18 height 23
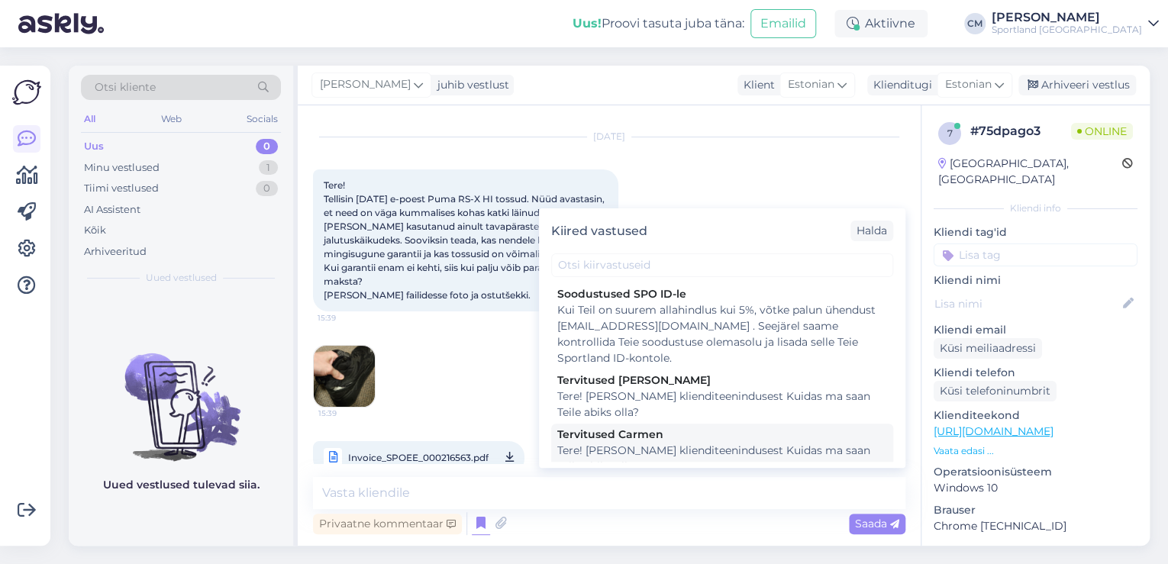
click at [611, 456] on div "Tere! [PERSON_NAME] klienditeenindusest Kuidas ma saan Teile abiks olla?" at bounding box center [722, 459] width 330 height 32
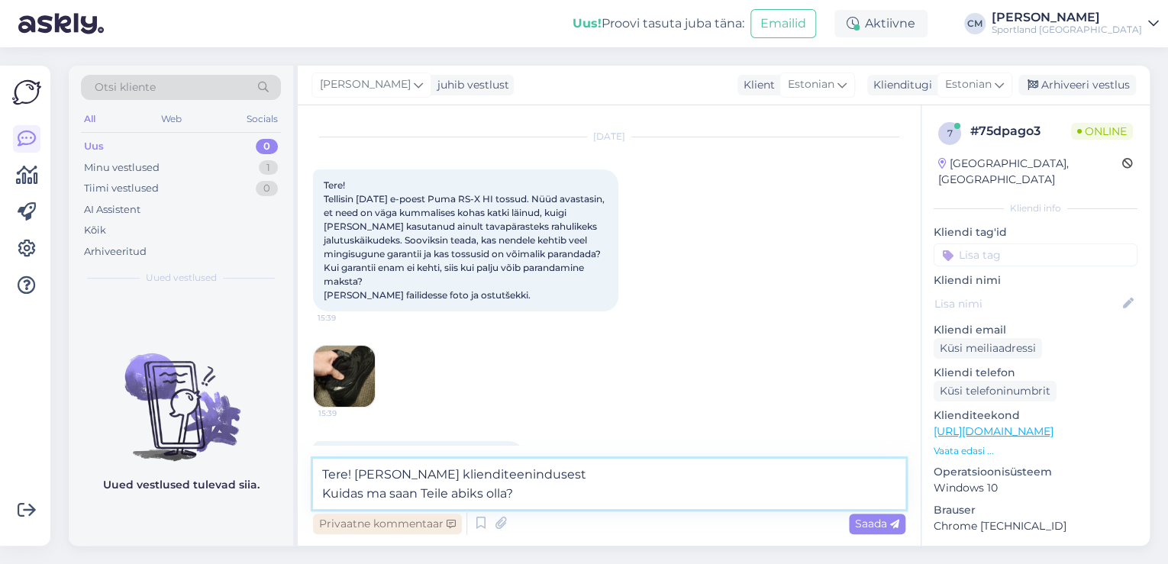
drag, startPoint x: 507, startPoint y: 501, endPoint x: 330, endPoint y: 522, distance: 177.5
click at [330, 522] on div "Tere! [PERSON_NAME] klienditeenindusest Kuidas ma saan Teile abiks olla? Privaa…" at bounding box center [609, 498] width 592 height 79
type textarea "Tere! [PERSON_NAME] klienditeenindusest"
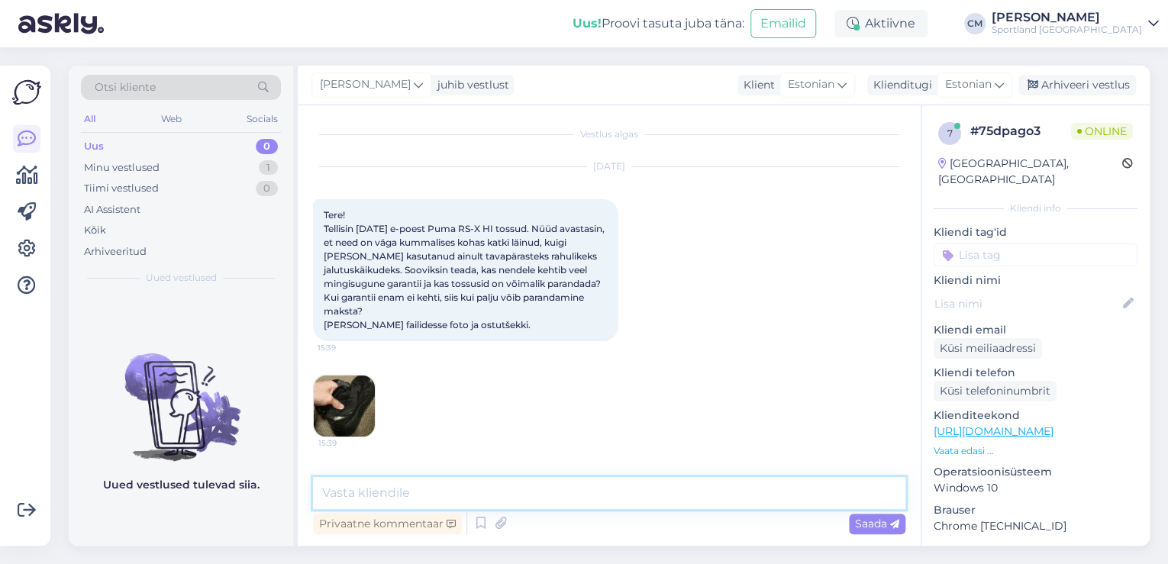
scroll to position [63, 0]
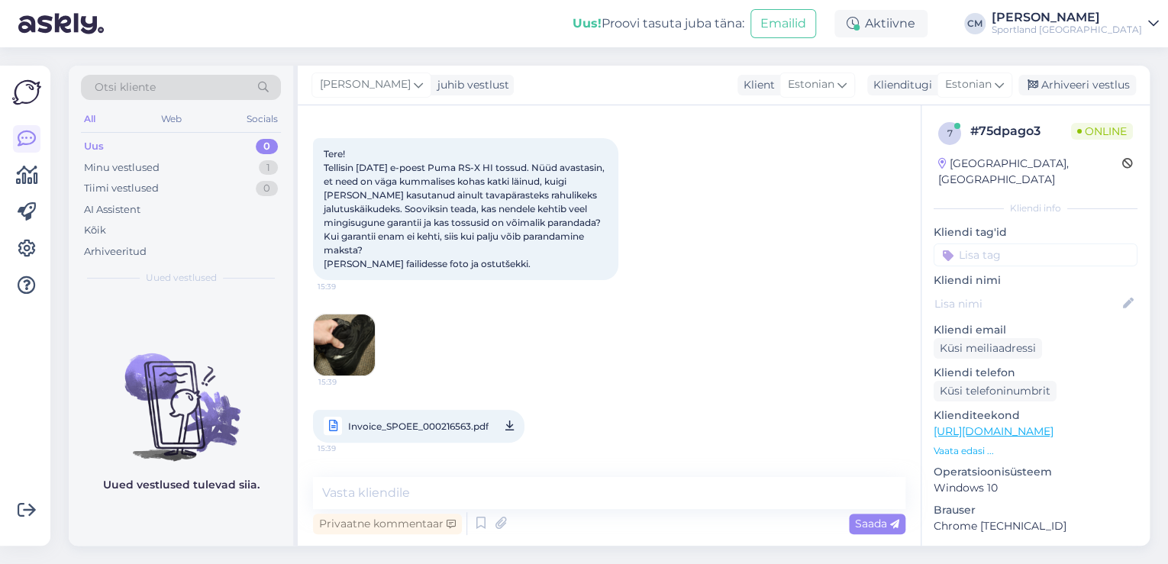
click at [356, 330] on img at bounding box center [344, 344] width 61 height 61
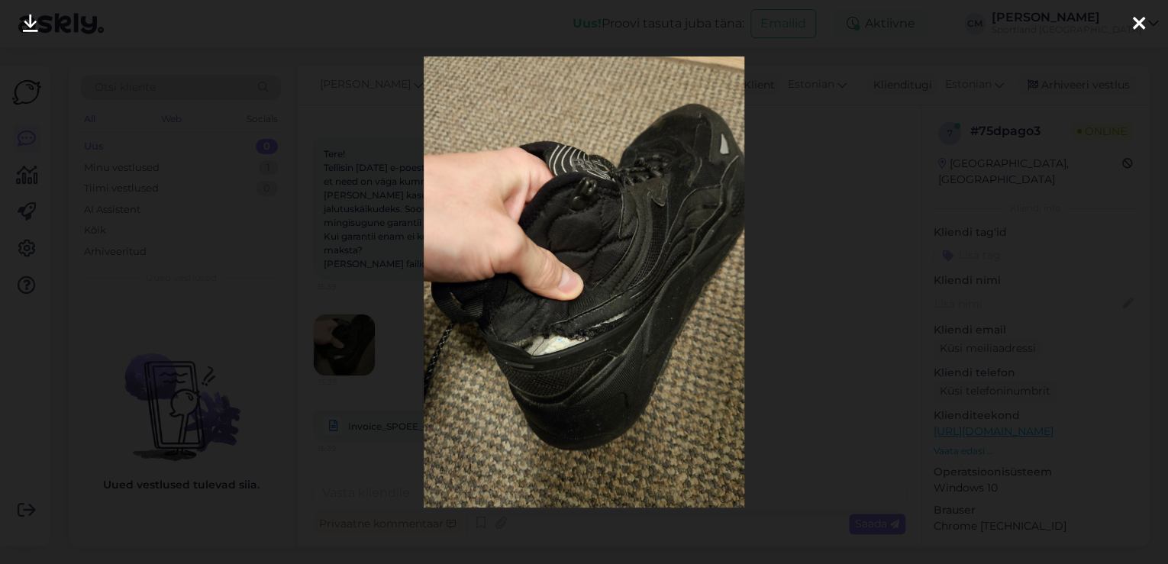
click at [388, 290] on div at bounding box center [584, 282] width 1168 height 564
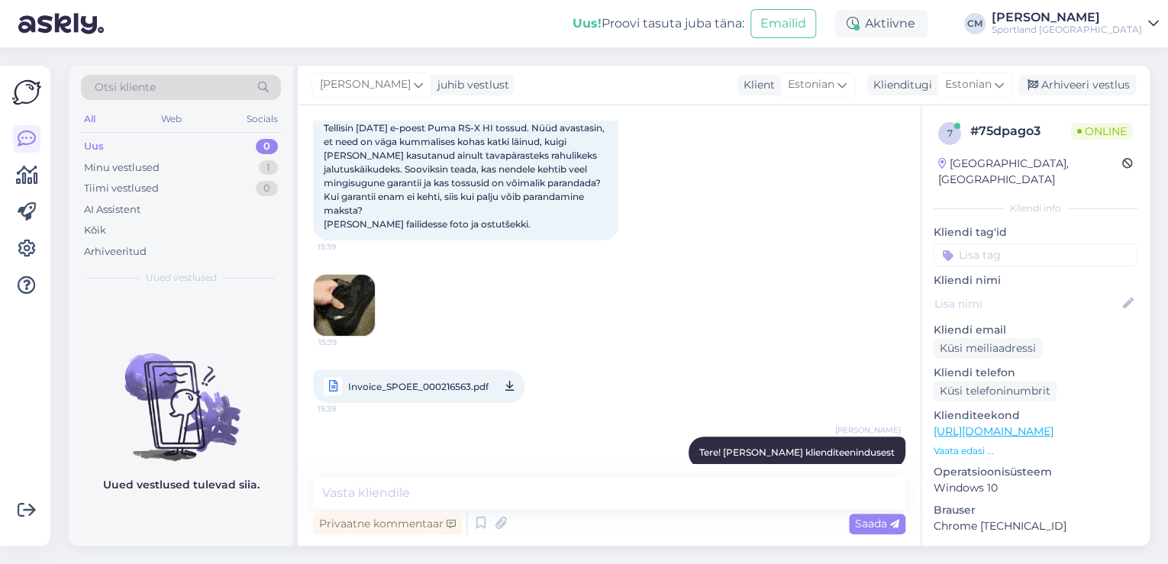
scroll to position [124, 0]
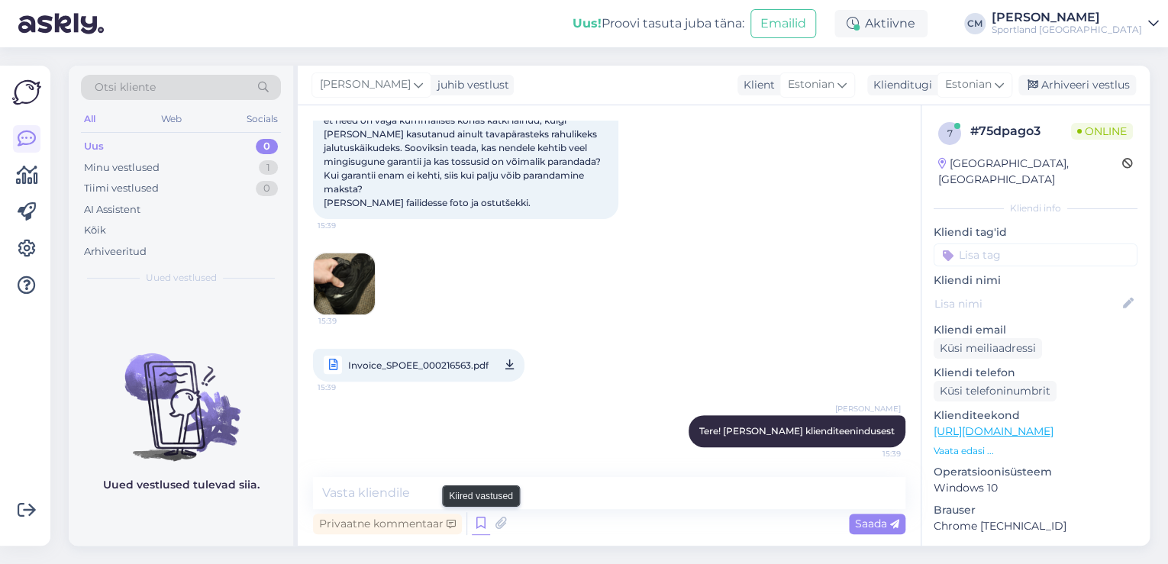
click at [482, 524] on icon at bounding box center [481, 523] width 18 height 23
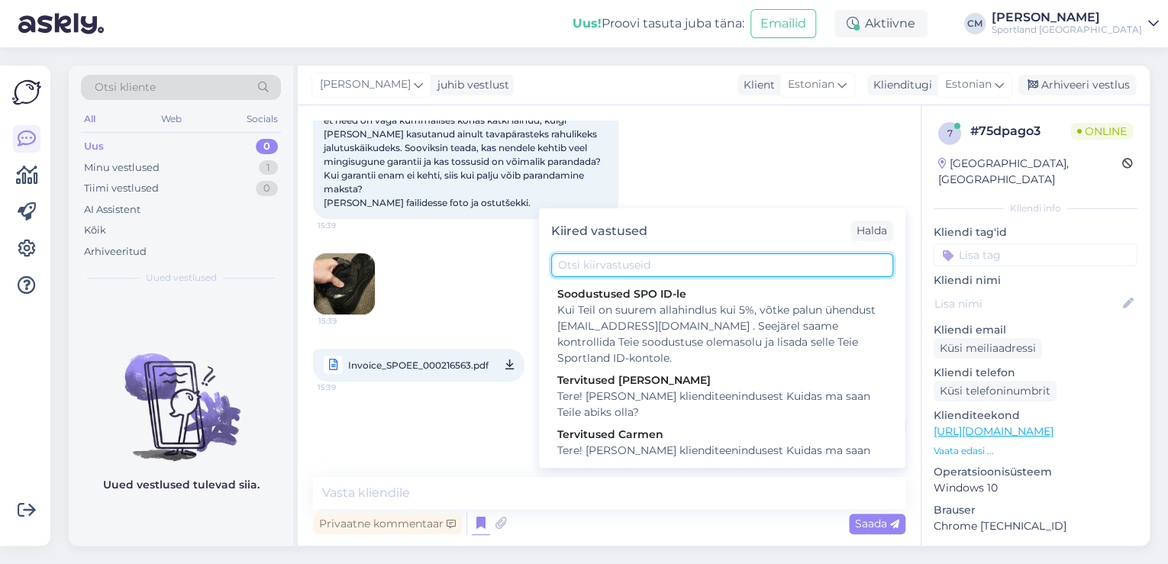
click at [638, 261] on input "text" at bounding box center [722, 265] width 342 height 24
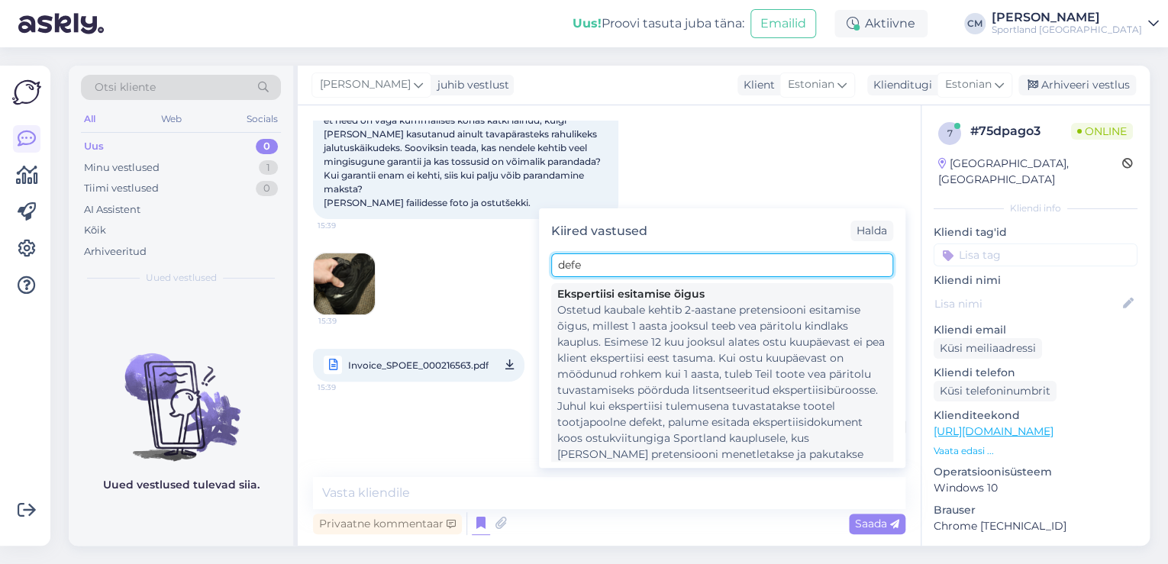
type input "defe"
click at [643, 328] on div "Ostetud kaubale kehtib 2-aastane pretensiooni esitamise õigus, millest 1 aasta …" at bounding box center [722, 390] width 330 height 176
type textarea "Ostetud kaubale kehtib 2-aastane pretensiooni esitamise õigus, millest 1 aasta …"
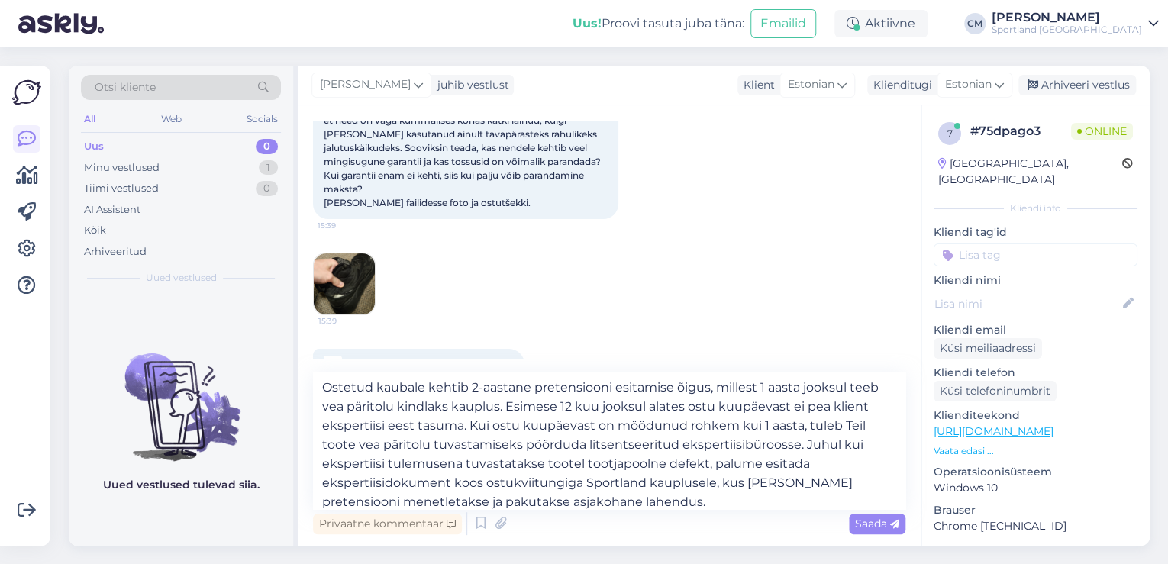
scroll to position [8, 0]
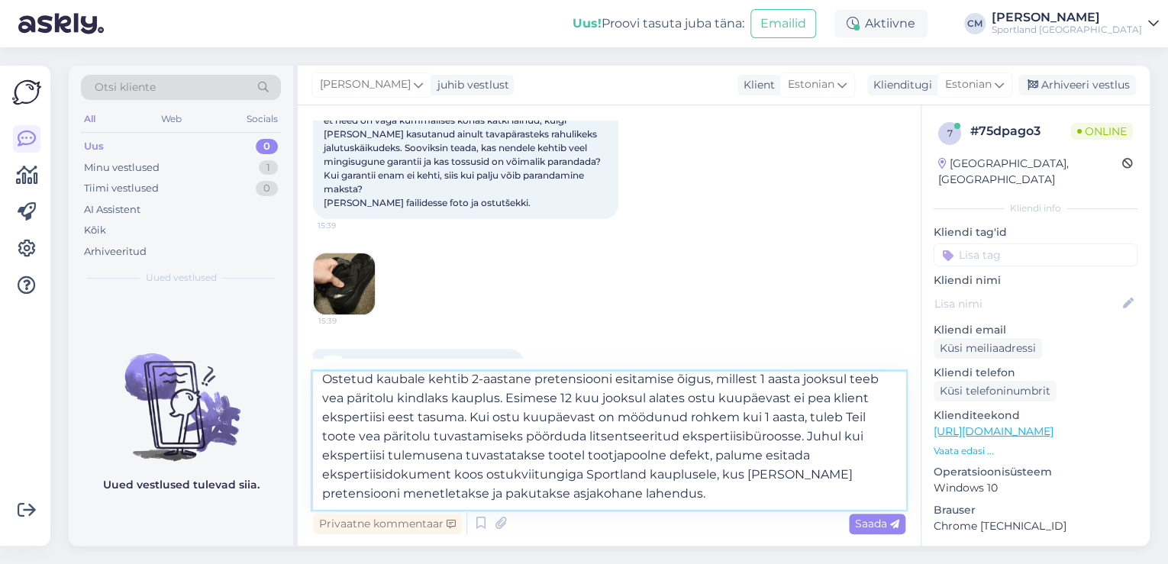
click at [643, 493] on textarea "Ostetud kaubale kehtib 2-aastane pretensiooni esitamise õigus, millest 1 aasta …" at bounding box center [609, 440] width 592 height 137
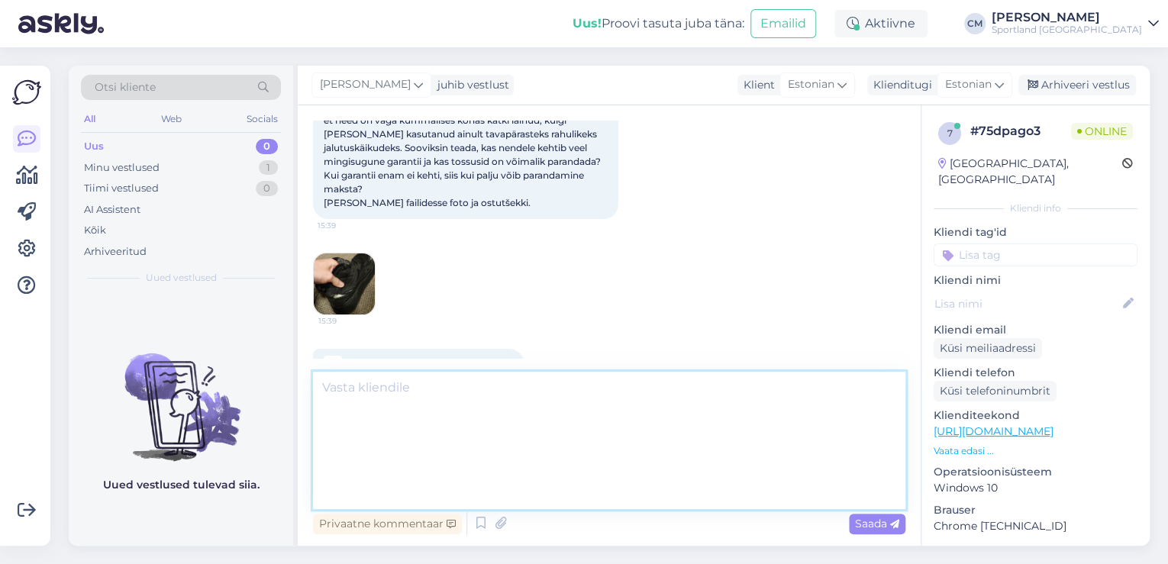
scroll to position [0, 0]
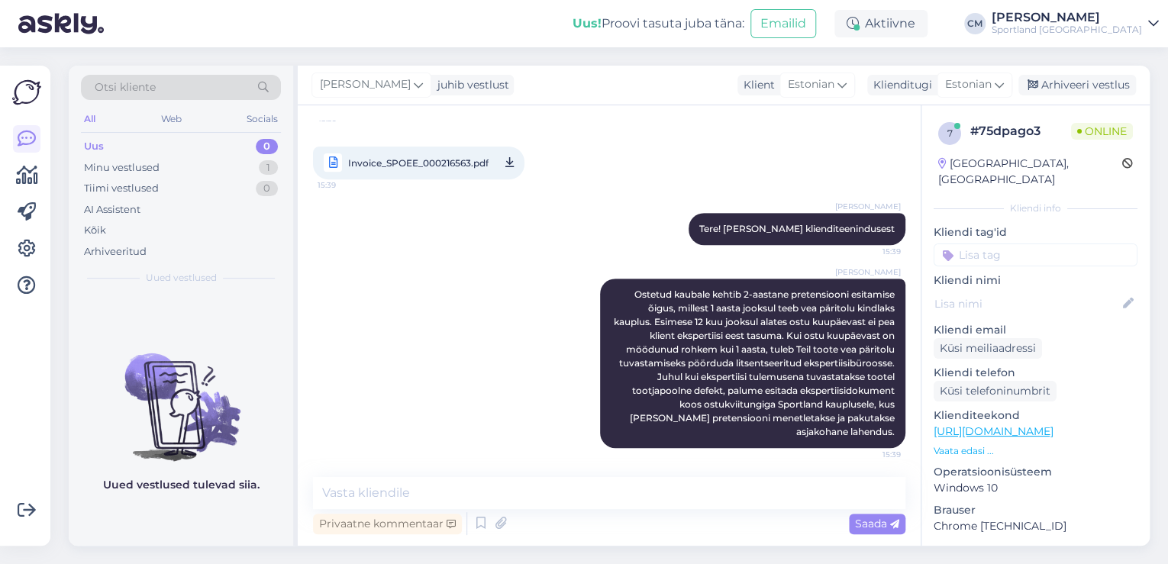
click at [982, 243] on input at bounding box center [1035, 254] width 204 height 23
type input "defe"
click at [1004, 291] on span "Defektiga toode" at bounding box center [1035, 295] width 74 height 9
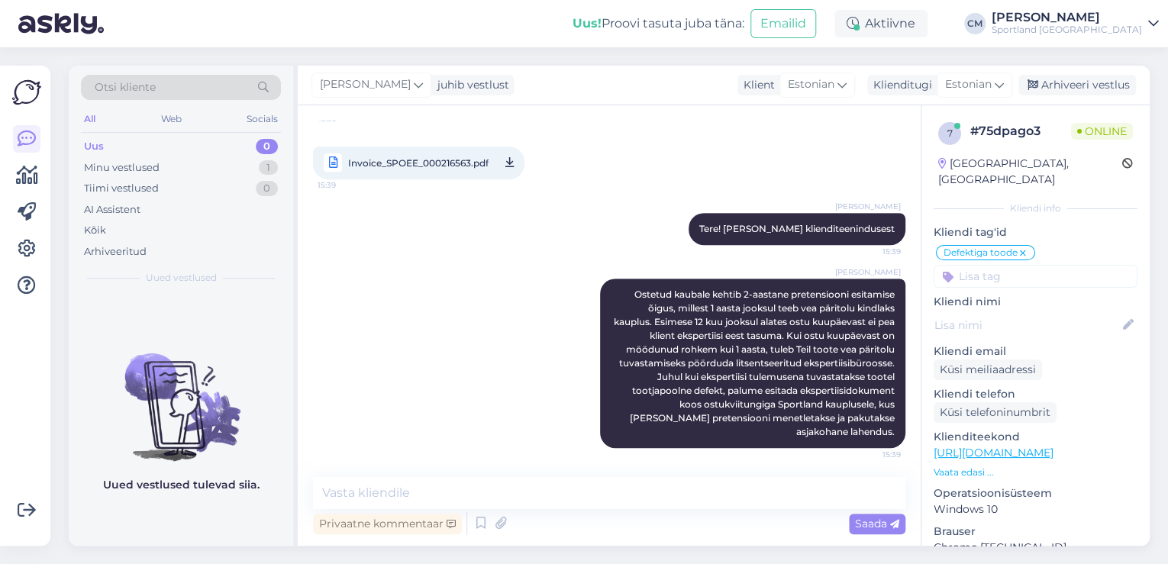
click at [470, 164] on span "Invoice_SPOEE_000216563.pdf" at bounding box center [418, 162] width 140 height 19
click at [1068, 88] on div "Arhiveeri vestlus" at bounding box center [1077, 85] width 118 height 21
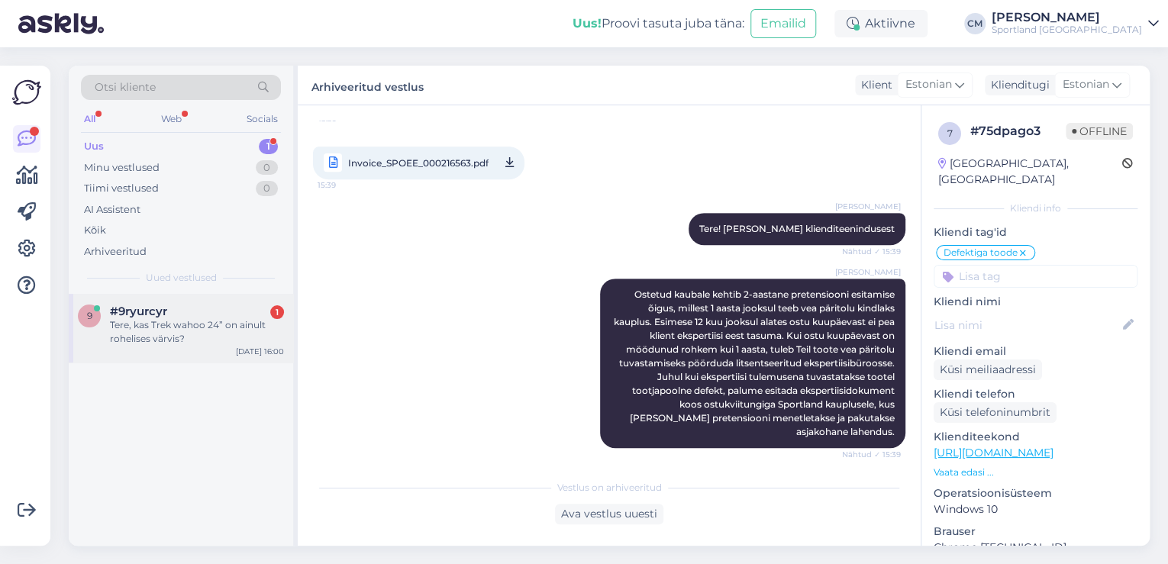
click at [201, 338] on div "Tere, kas Trek wahoo 24” on ainult rohelises värvis?" at bounding box center [197, 331] width 174 height 27
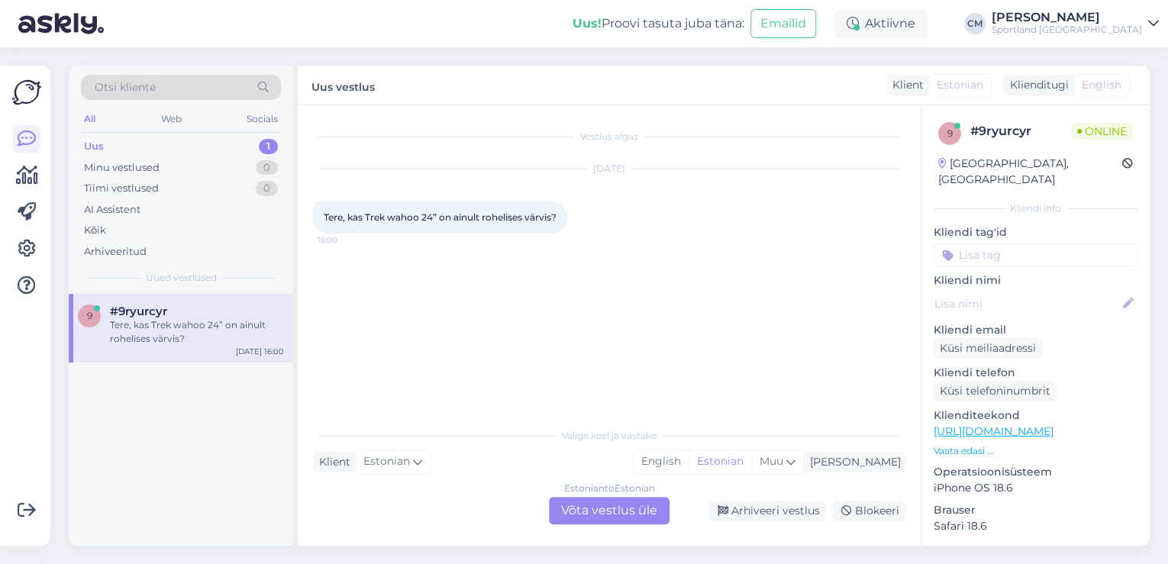
click at [654, 502] on div "Estonian to Estonian Võta vestlus üle" at bounding box center [609, 510] width 121 height 27
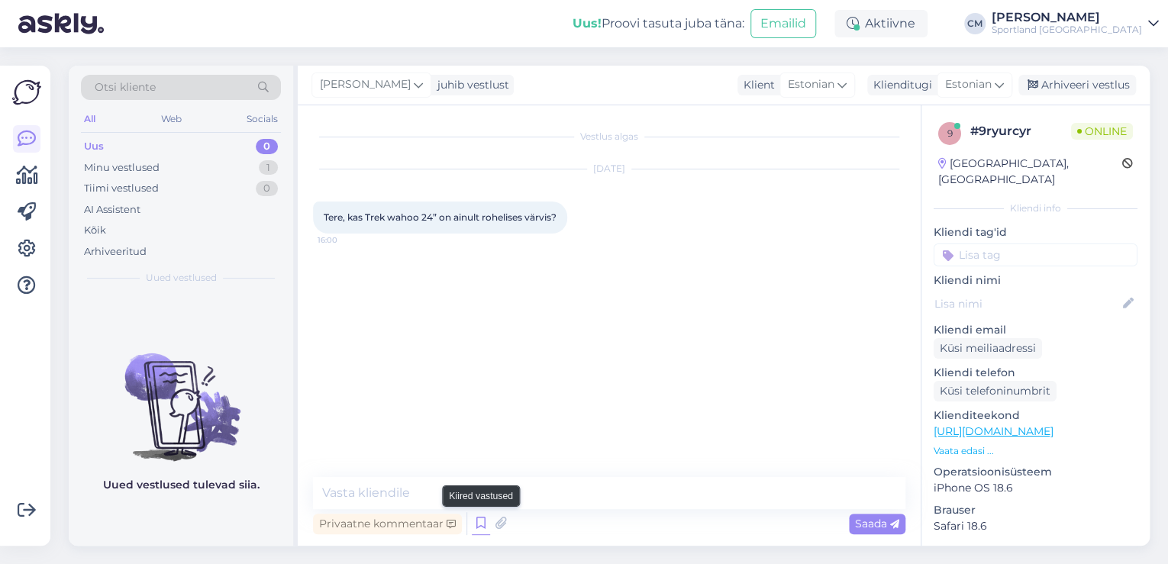
click at [485, 524] on icon at bounding box center [481, 523] width 18 height 23
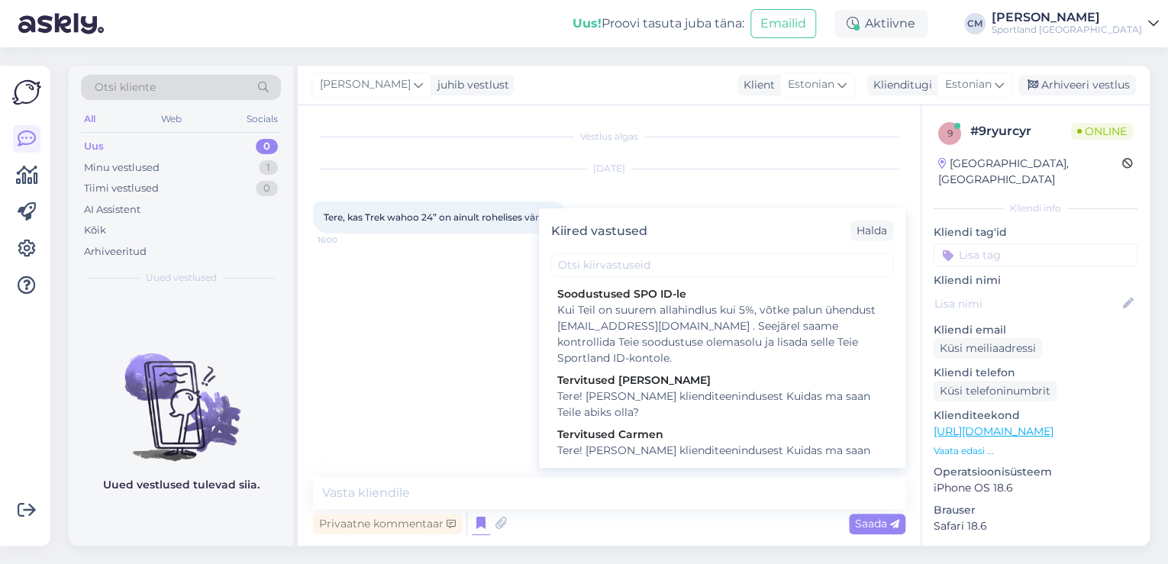
click at [682, 455] on div "Tere! [PERSON_NAME] klienditeenindusest Kuidas ma saan Teile abiks olla?" at bounding box center [722, 459] width 330 height 32
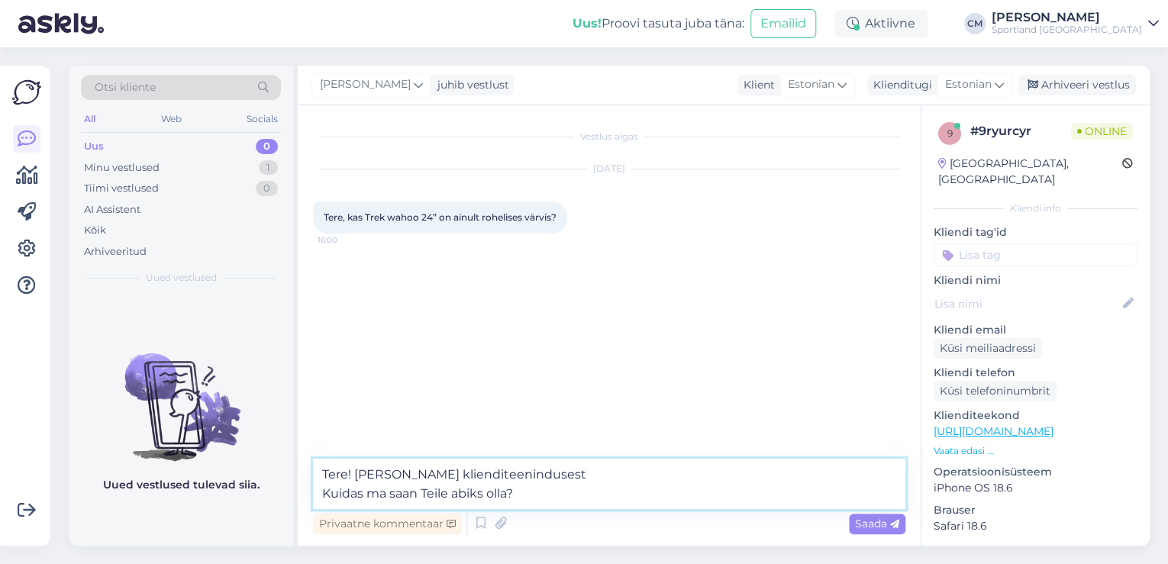
drag, startPoint x: 588, startPoint y: 501, endPoint x: 261, endPoint y: 512, distance: 327.6
click at [261, 512] on div "Otsi kliente All Web Socials Uus 0 Minu vestlused 1 Tiimi vestlused 0 AI Assist…" at bounding box center [609, 306] width 1081 height 480
type textarea "Tere! [PERSON_NAME] klienditeenindusest"
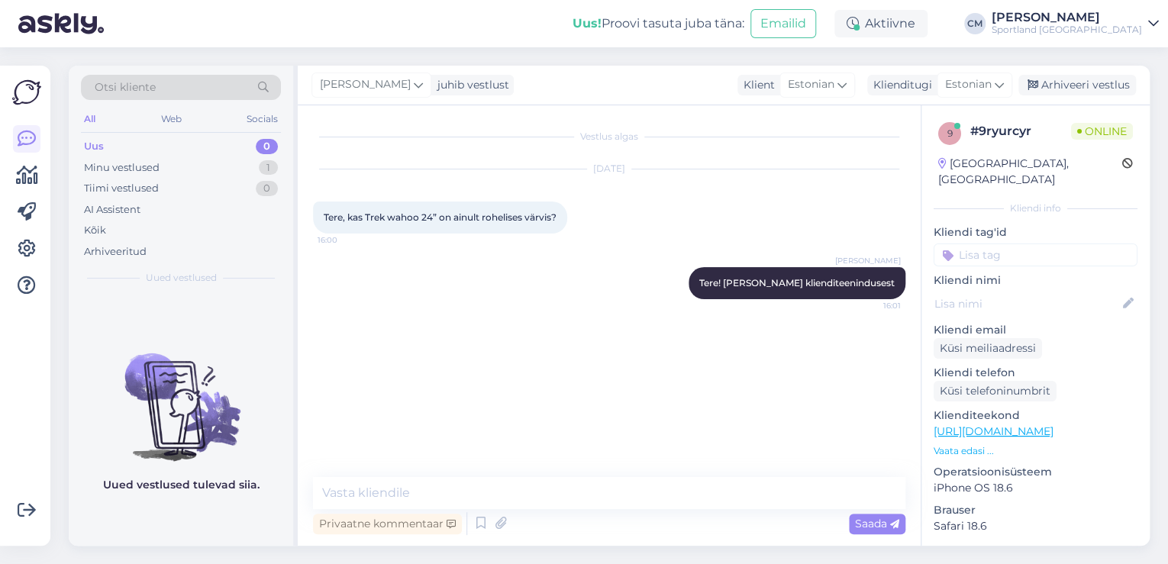
click at [1053, 424] on link "[URL][DOMAIN_NAME]" at bounding box center [993, 431] width 120 height 14
click at [401, 482] on textarea at bounding box center [609, 493] width 592 height 32
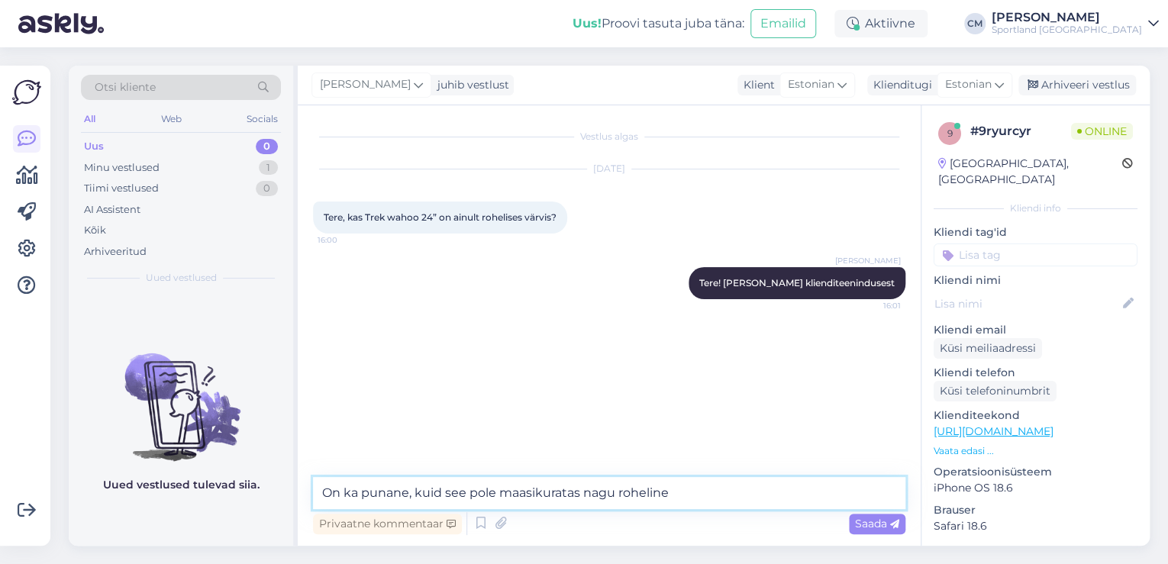
paste textarea "[URL][DOMAIN_NAME]"
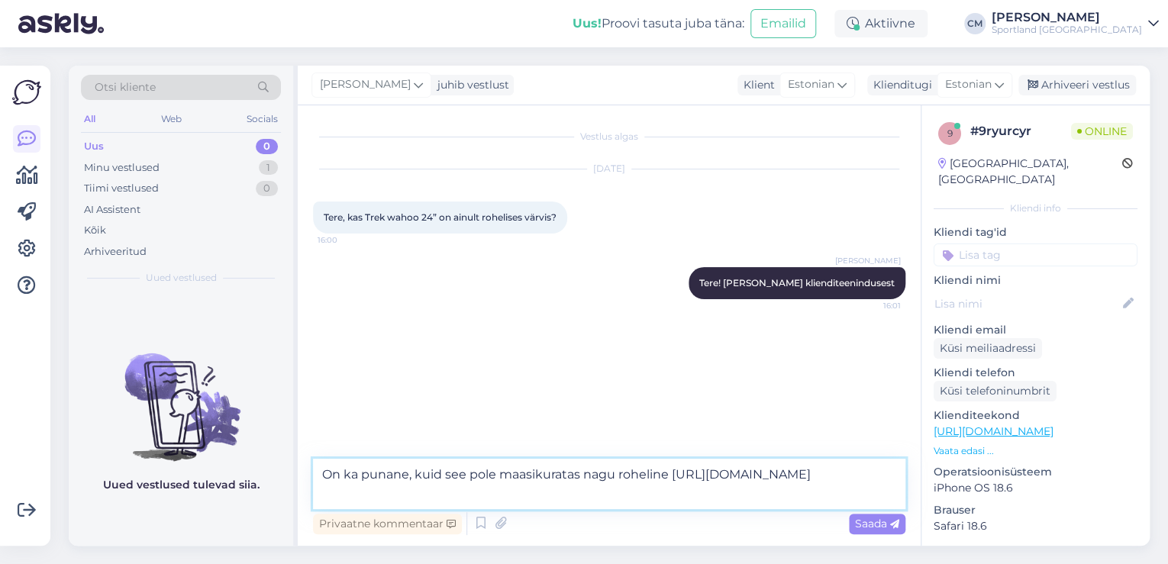
type textarea "On ka punane, kuid see pole maasikuratas nagu roheline [URL][DOMAIN_NAME]"
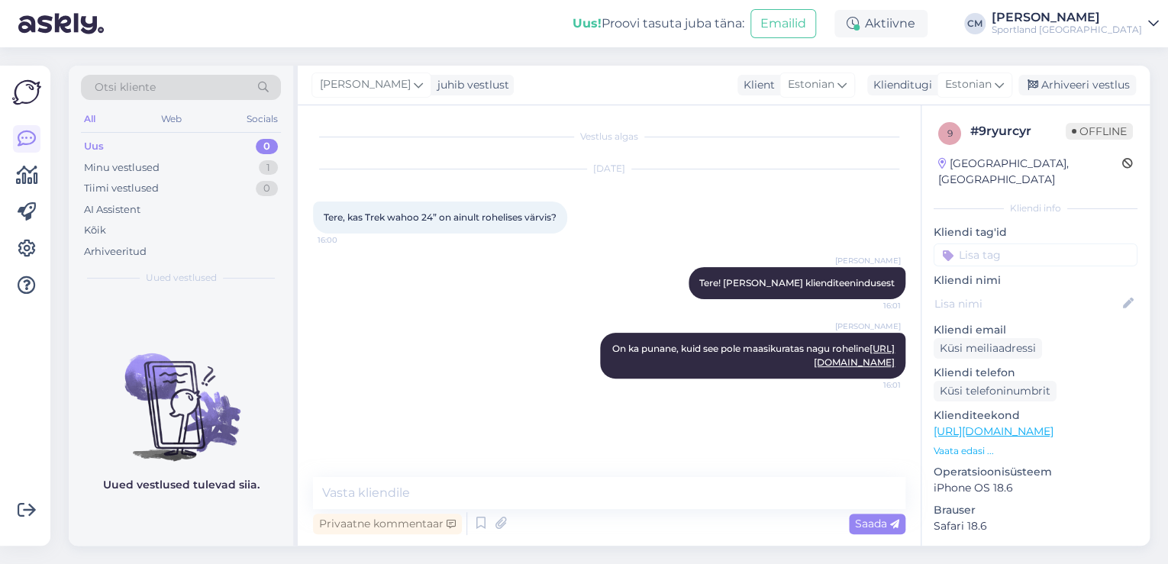
click at [978, 243] on input at bounding box center [1035, 254] width 204 height 23
type input "saada"
click at [1020, 306] on div "Toote saadavus" at bounding box center [1035, 313] width 86 height 15
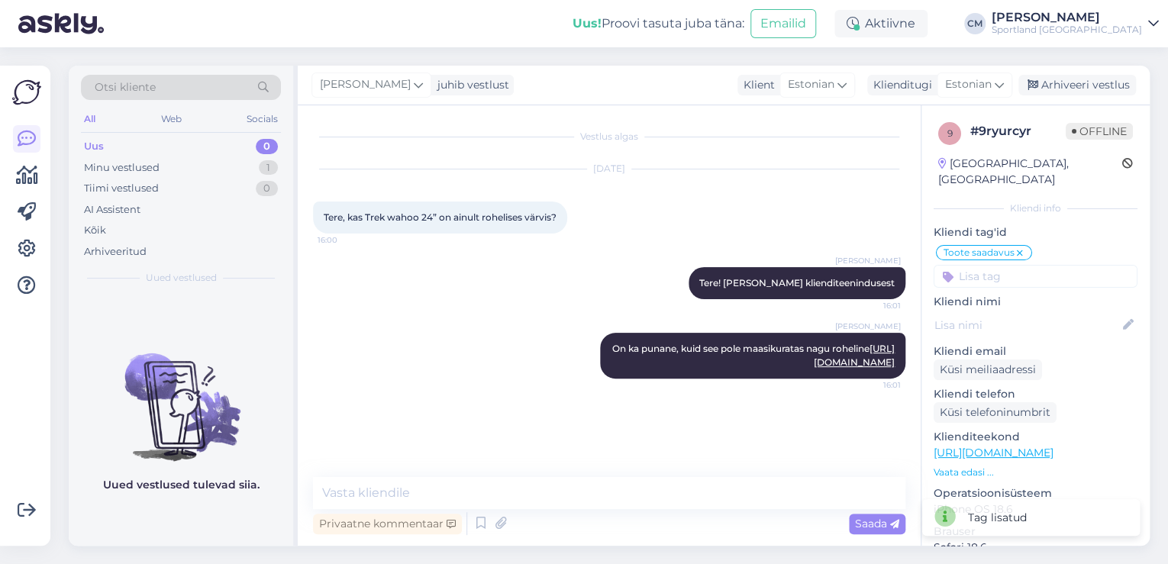
click at [1048, 97] on div "[PERSON_NAME] juhib vestlust Klient [DEMOGRAPHIC_DATA] Klienditugi [DEMOGRAPHIC…" at bounding box center [724, 86] width 852 height 40
click at [1052, 89] on div "Arhiveeri vestlus" at bounding box center [1077, 85] width 118 height 21
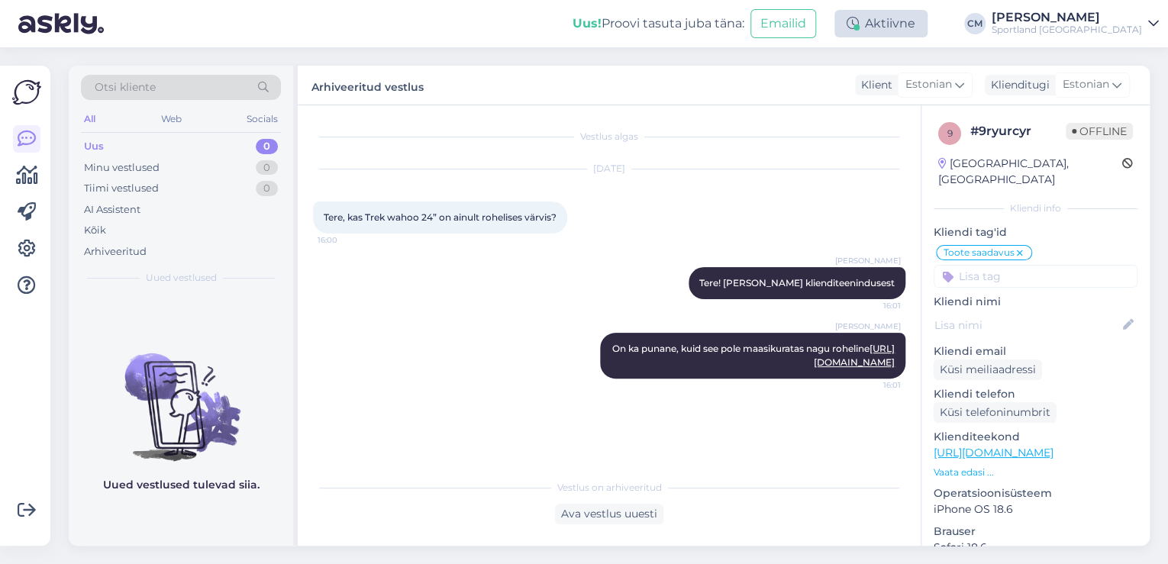
click at [927, 21] on div "Aktiivne" at bounding box center [880, 23] width 93 height 27
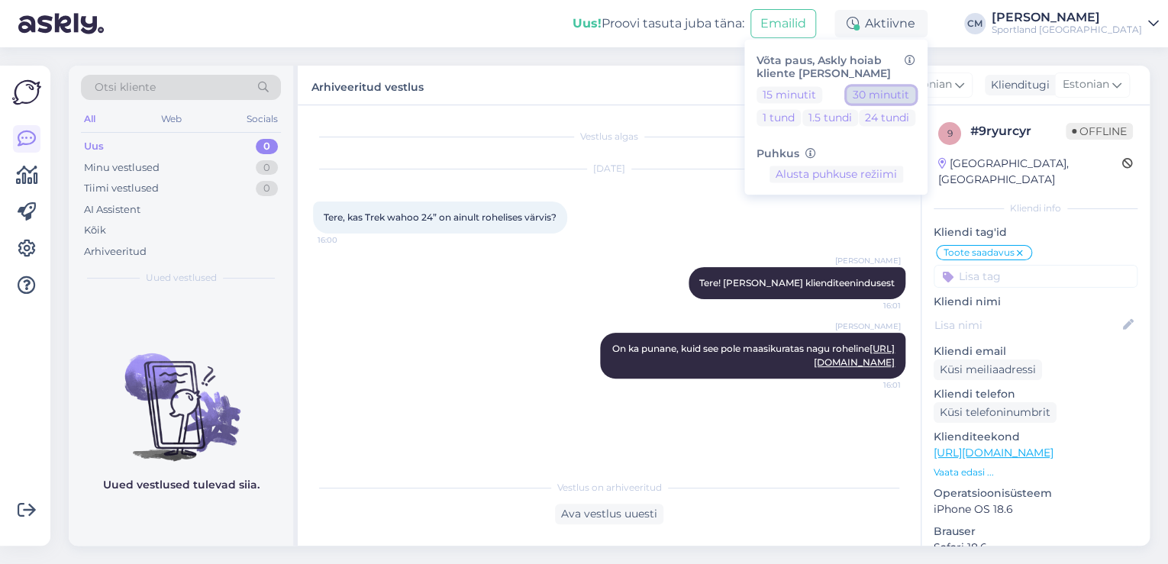
click at [915, 95] on button "30 minutit" at bounding box center [880, 94] width 69 height 17
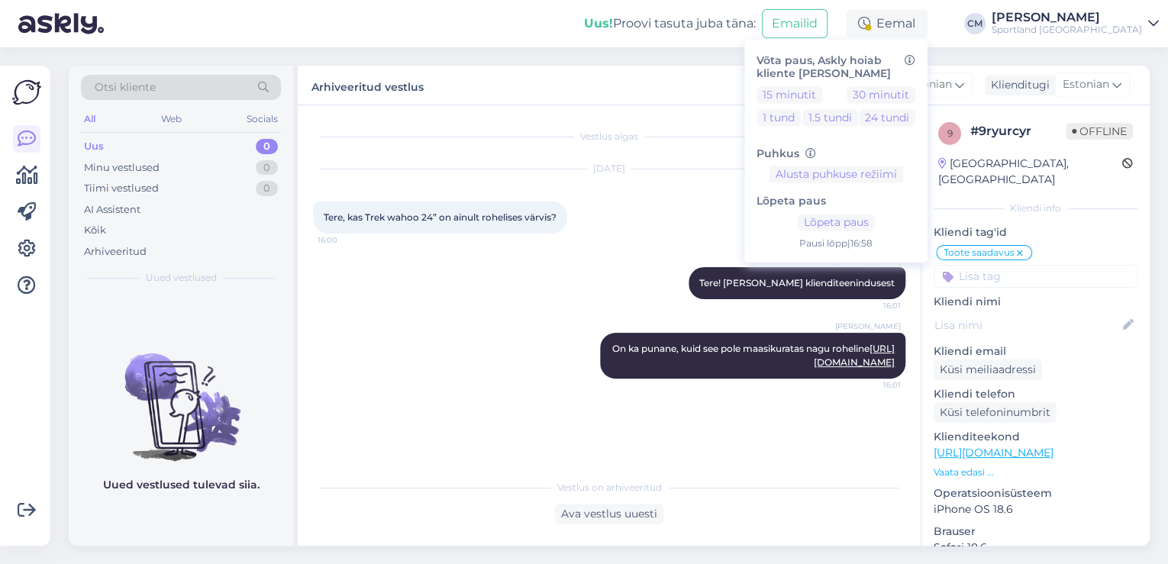
click at [1041, 31] on div "Sportland [GEOGRAPHIC_DATA]" at bounding box center [1066, 30] width 150 height 12
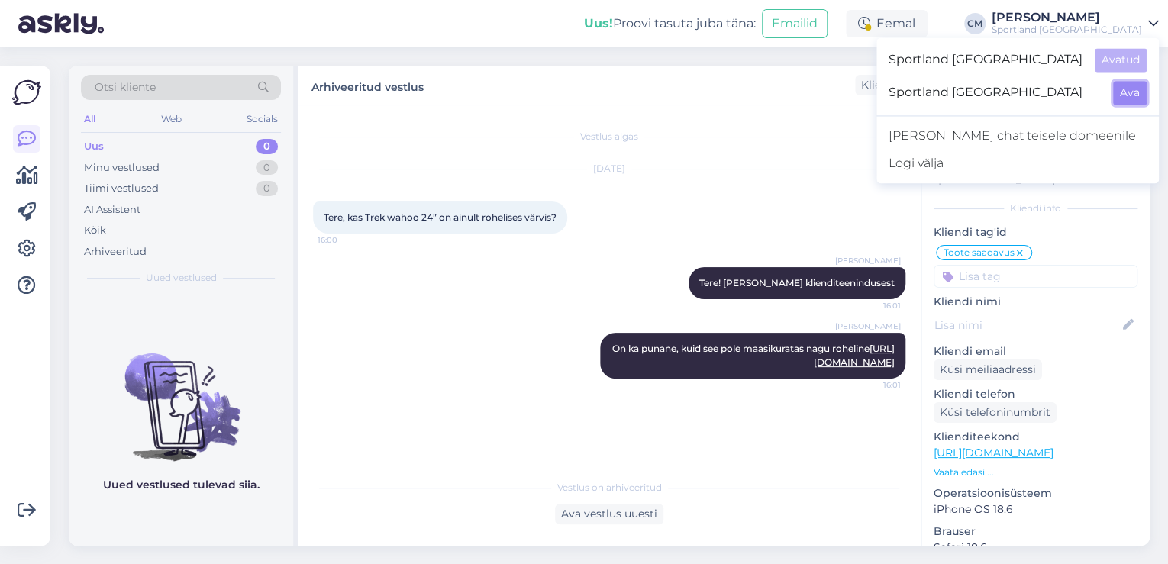
click at [1116, 89] on button "Ava" at bounding box center [1130, 93] width 34 height 24
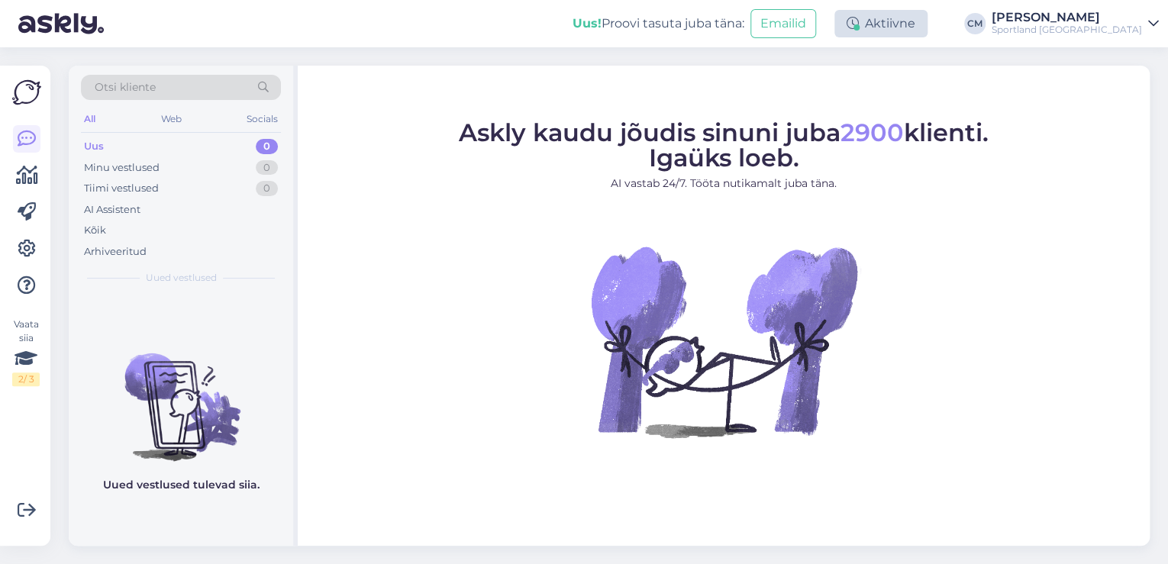
click at [927, 31] on div "Aktiivne" at bounding box center [880, 23] width 93 height 27
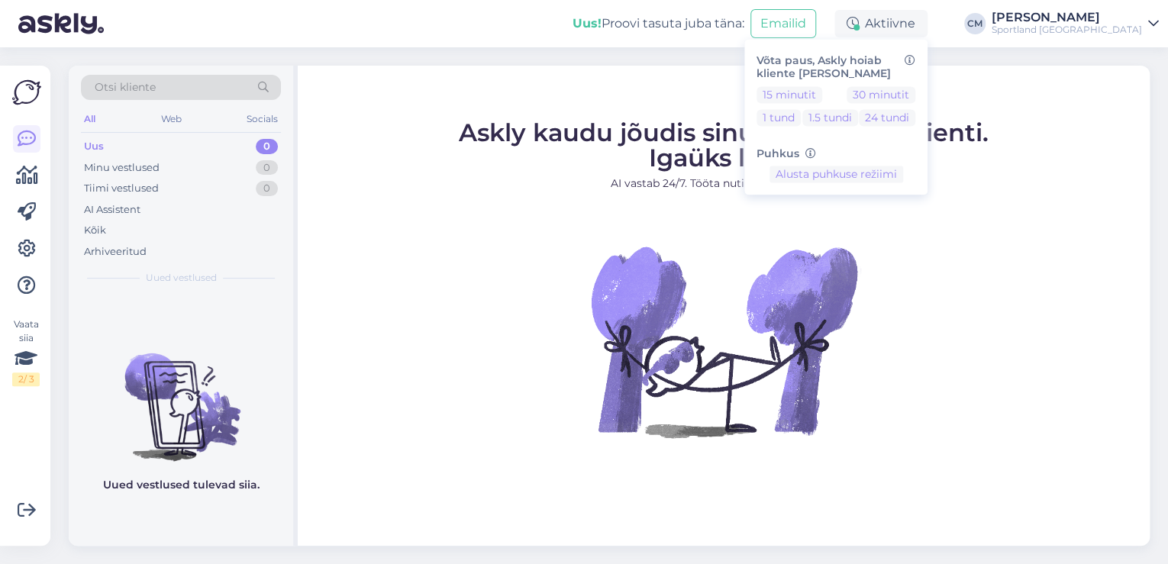
click at [915, 103] on div "15 minutit 30 minutit 1 tund 1.5 tundi 24 tundi" at bounding box center [835, 109] width 159 height 46
click at [915, 95] on button "30 minutit" at bounding box center [880, 94] width 69 height 17
click at [875, 226] on button "Lõpeta paus" at bounding box center [836, 222] width 77 height 17
click at [822, 95] on button "15 minutit" at bounding box center [789, 94] width 66 height 17
click at [1062, 18] on div "[PERSON_NAME]" at bounding box center [1066, 17] width 150 height 12
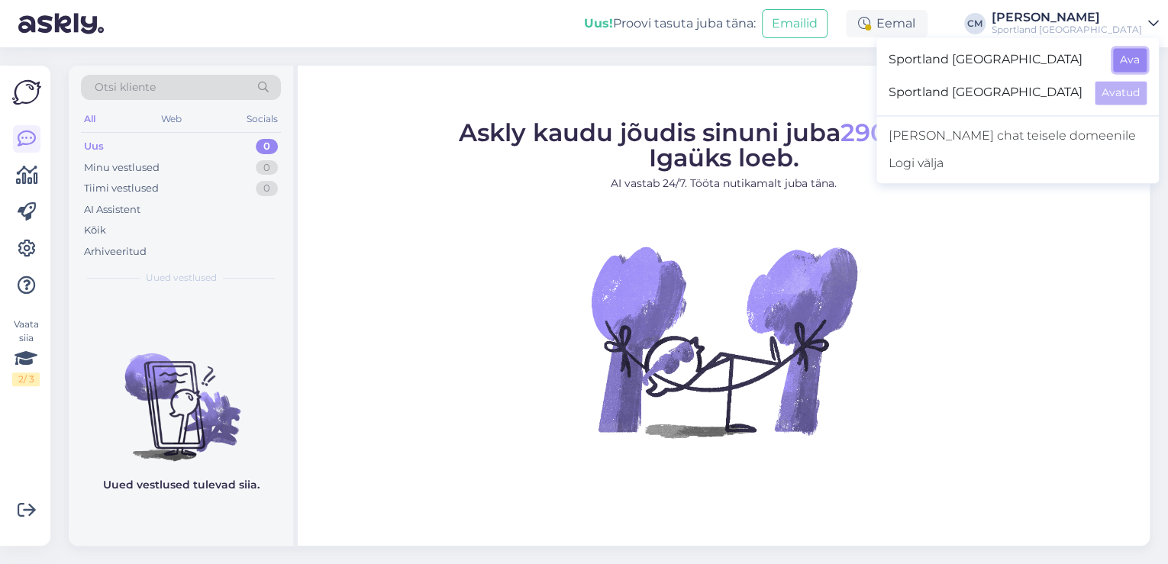
click at [1124, 53] on button "Ava" at bounding box center [1130, 60] width 34 height 24
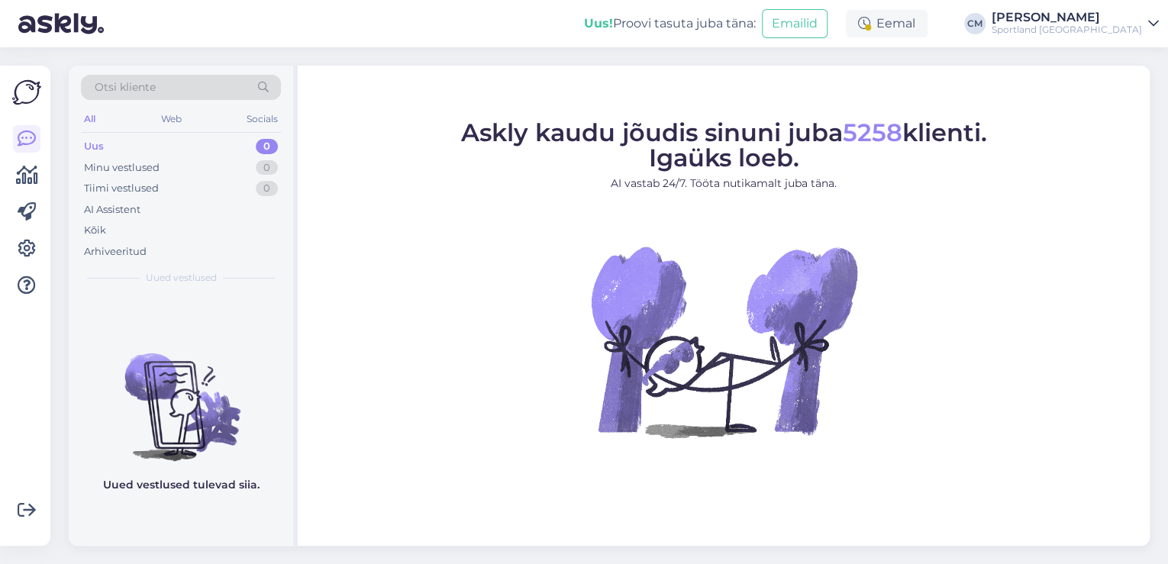
click at [870, 26] on icon at bounding box center [864, 24] width 12 height 12
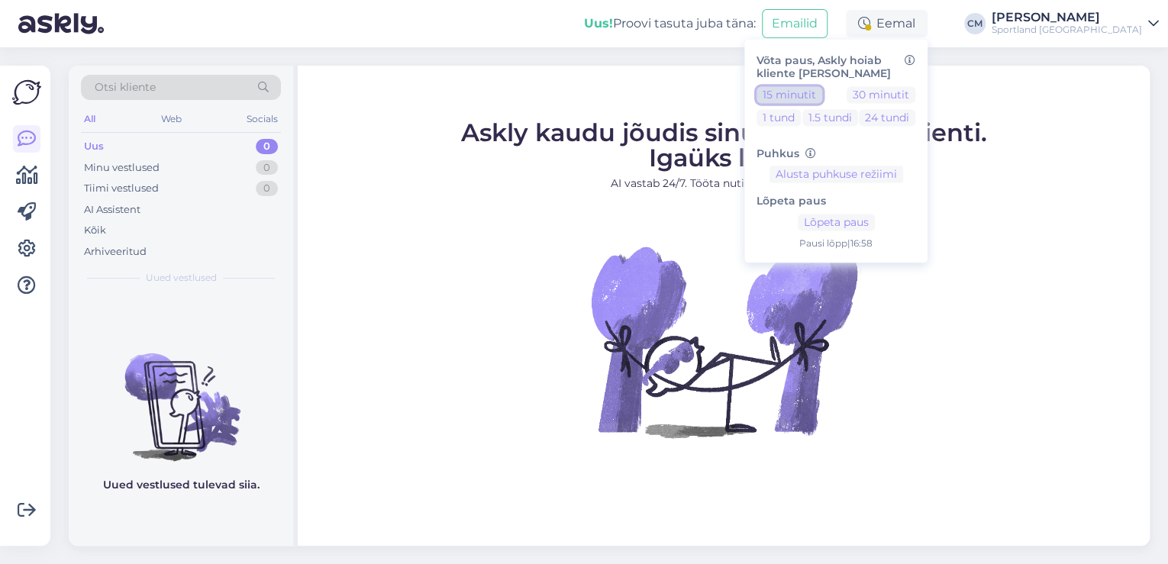
click at [822, 95] on button "15 minutit" at bounding box center [789, 94] width 66 height 17
click at [510, 200] on figcaption "Askly kaudu jõudis sinuni juba 5258 klienti. Igaüks loeb. AI vastab 24/7. Tööta…" at bounding box center [724, 162] width 526 height 83
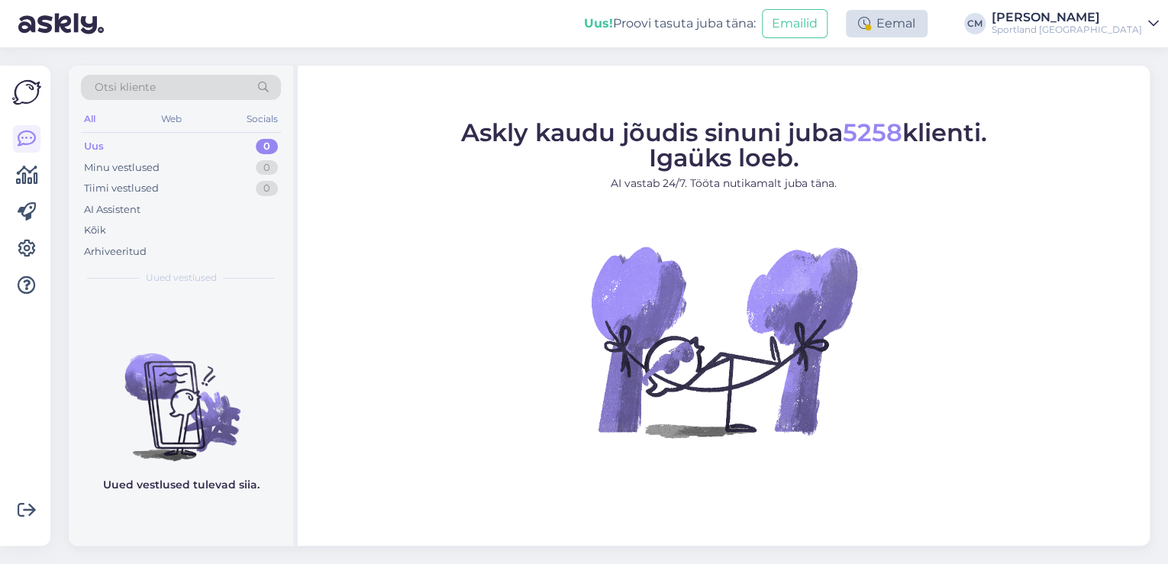
click at [927, 27] on div "Eemal" at bounding box center [887, 23] width 82 height 27
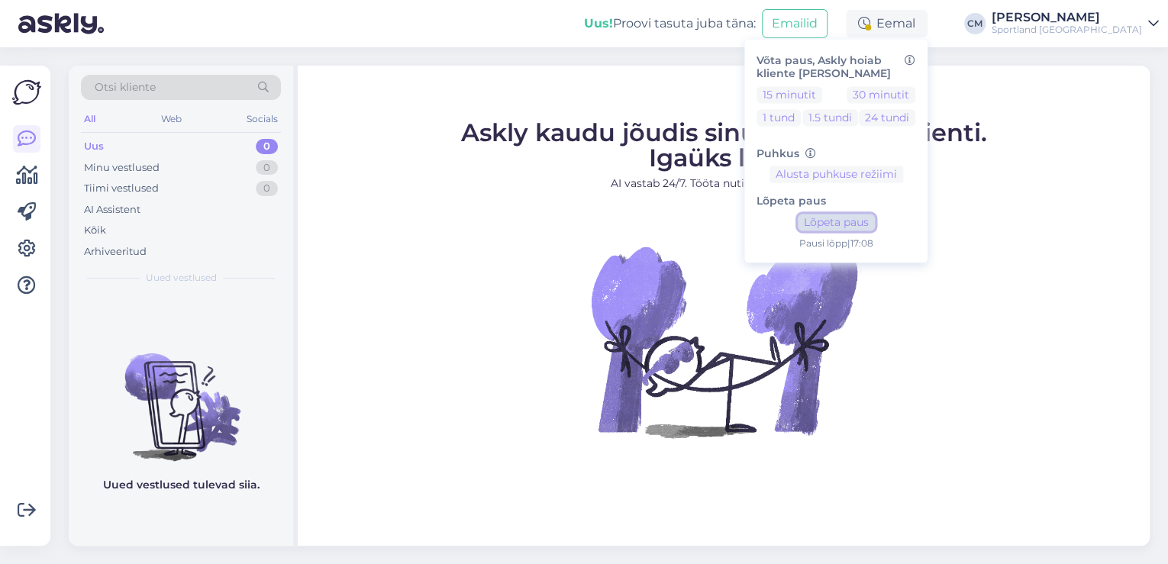
click at [875, 216] on button "Lõpeta paus" at bounding box center [836, 222] width 77 height 17
click at [1091, 33] on div "Sportland [GEOGRAPHIC_DATA]" at bounding box center [1066, 30] width 150 height 12
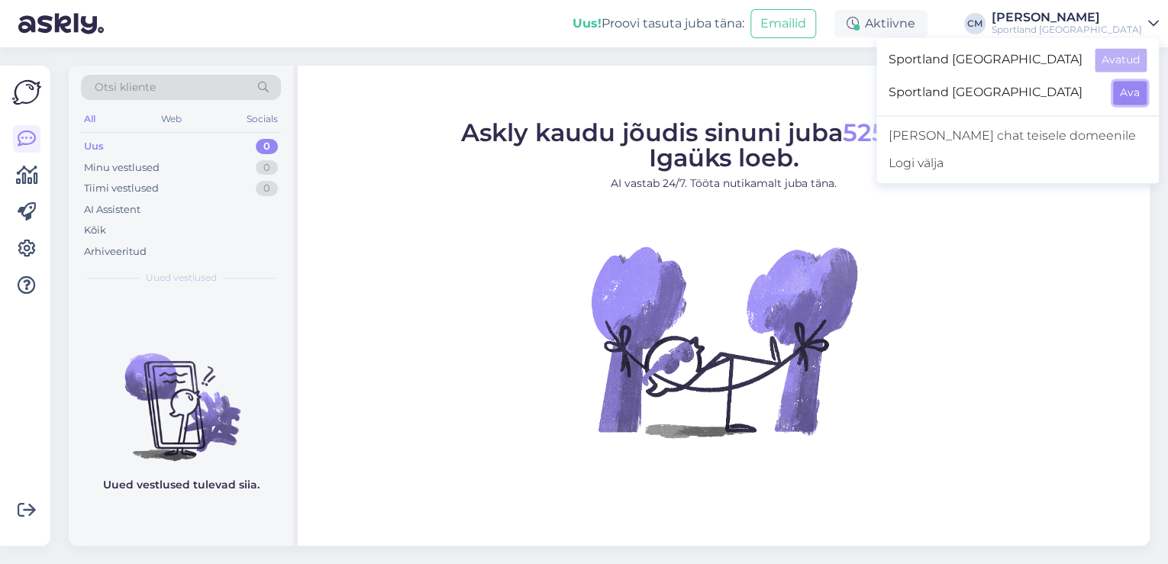
click at [1128, 82] on button "Ava" at bounding box center [1130, 93] width 34 height 24
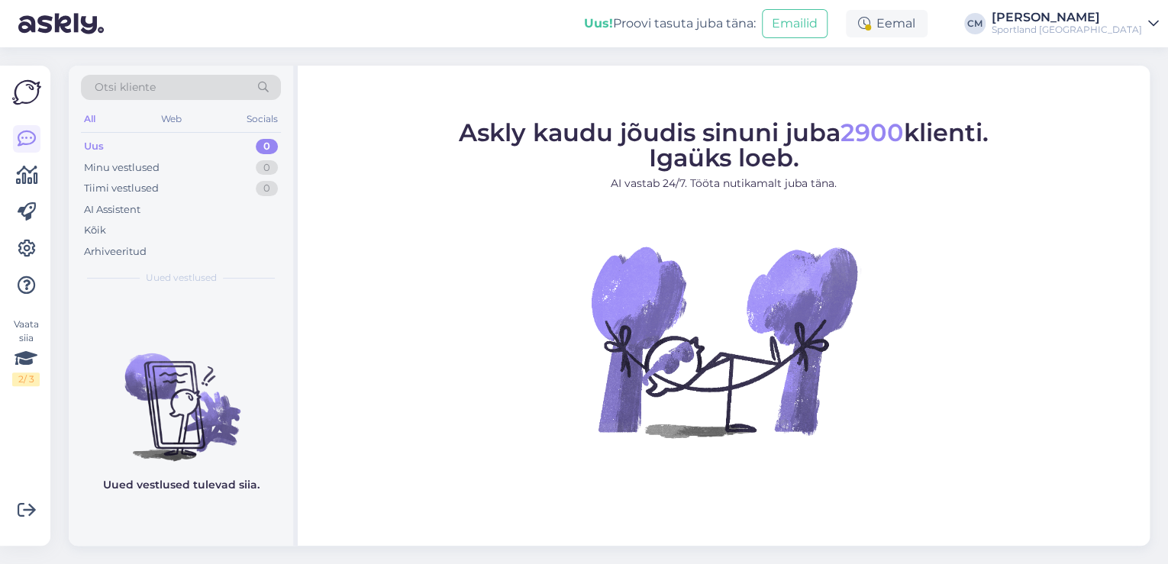
click at [927, 27] on div "Eemal" at bounding box center [887, 23] width 82 height 27
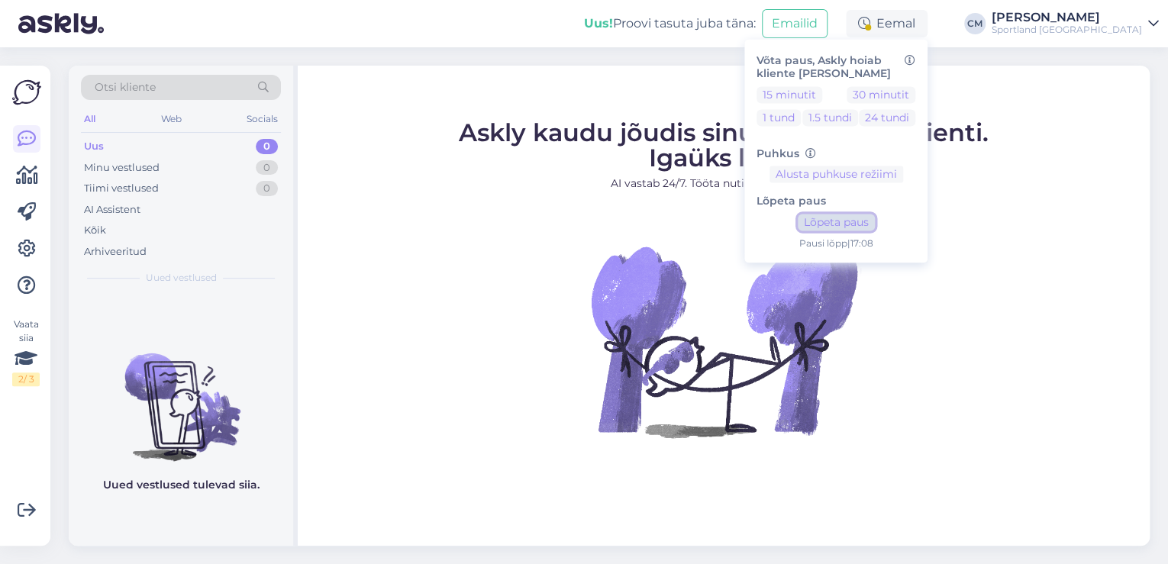
click at [875, 225] on button "Lõpeta paus" at bounding box center [836, 222] width 77 height 17
click at [1068, 43] on div "Uus! Proovi tasuta [PERSON_NAME]: Emailid Aktiivne Võta paus, Askly hoiab klien…" at bounding box center [584, 23] width 1168 height 47
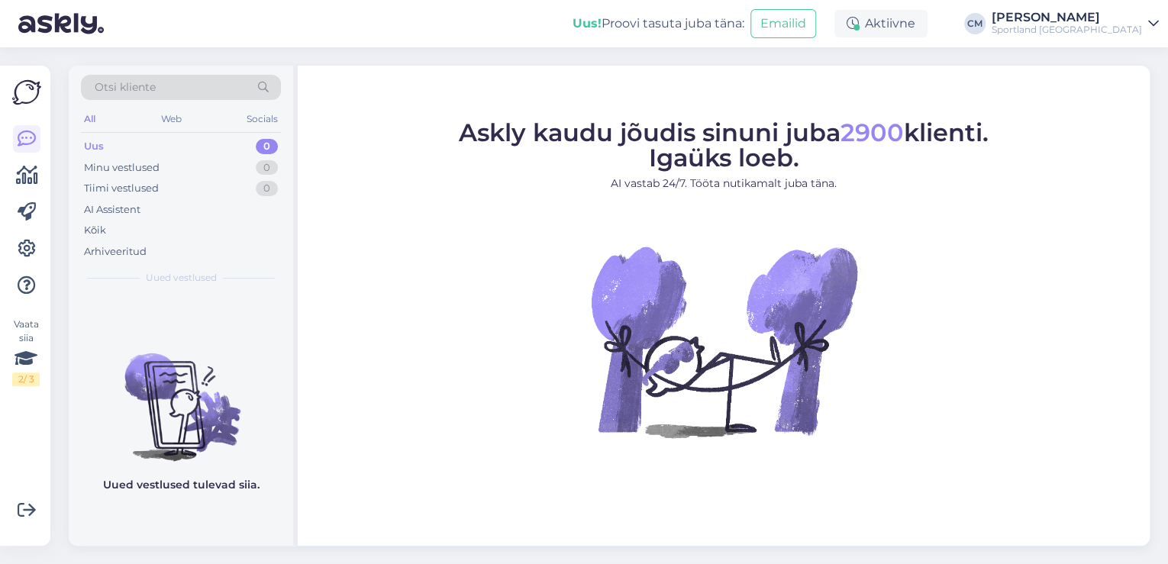
click at [1093, 40] on div "Uus! Proovi tasuta [PERSON_NAME]: Emailid Aktiivne Võta paus, Askly hoiab klien…" at bounding box center [584, 23] width 1168 height 47
click at [1084, 33] on div "Sportland [GEOGRAPHIC_DATA]" at bounding box center [1066, 30] width 150 height 12
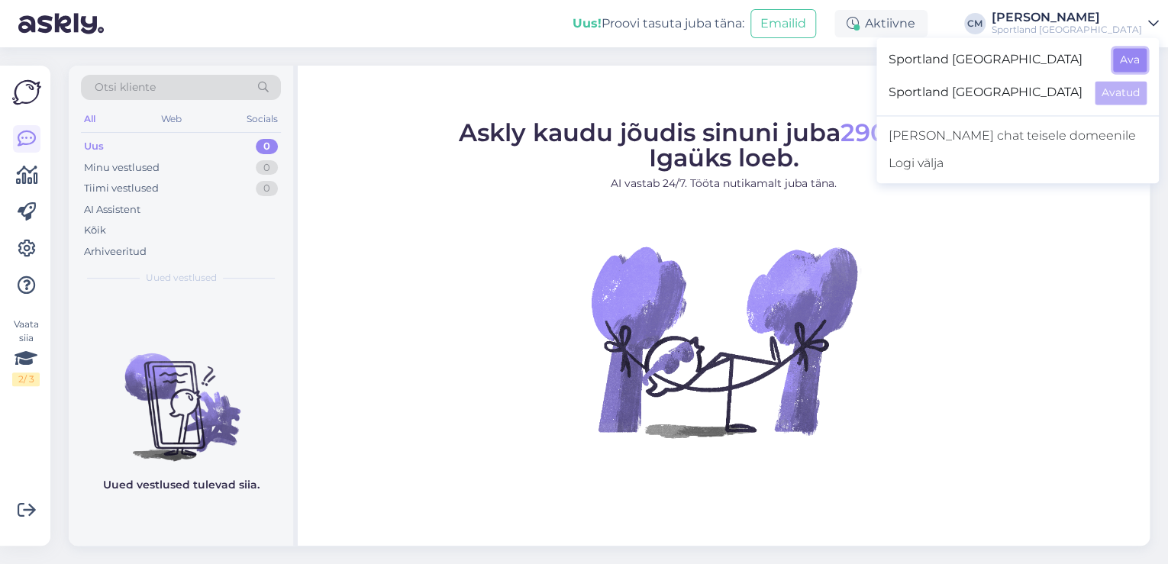
click at [1122, 64] on button "Ava" at bounding box center [1130, 60] width 34 height 24
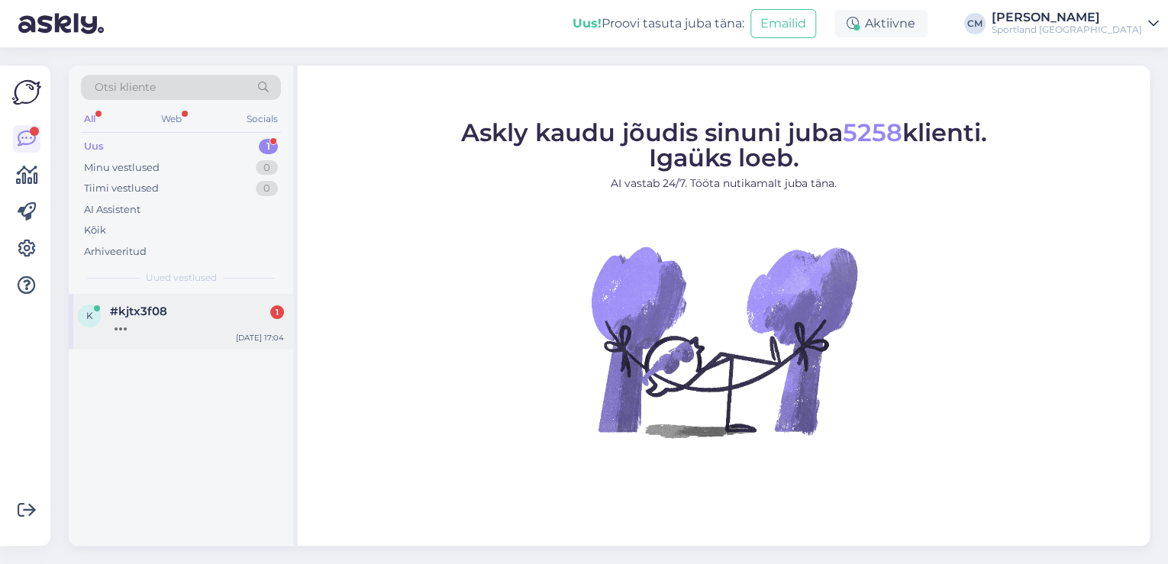
click at [197, 329] on div at bounding box center [197, 325] width 174 height 14
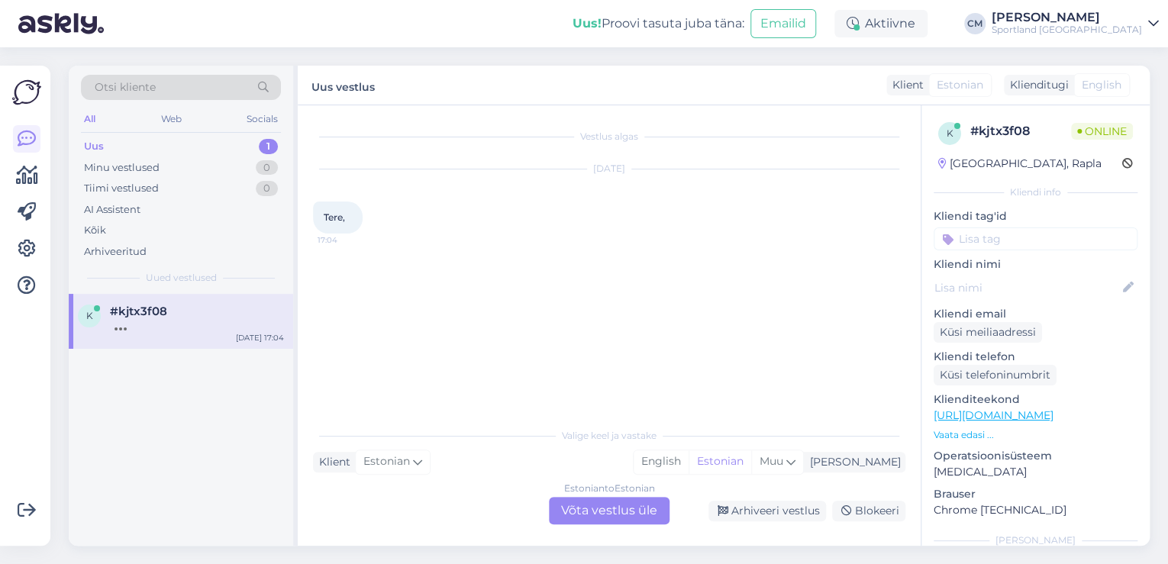
click at [595, 500] on div "Estonian to Estonian Võta vestlus üle" at bounding box center [609, 510] width 121 height 27
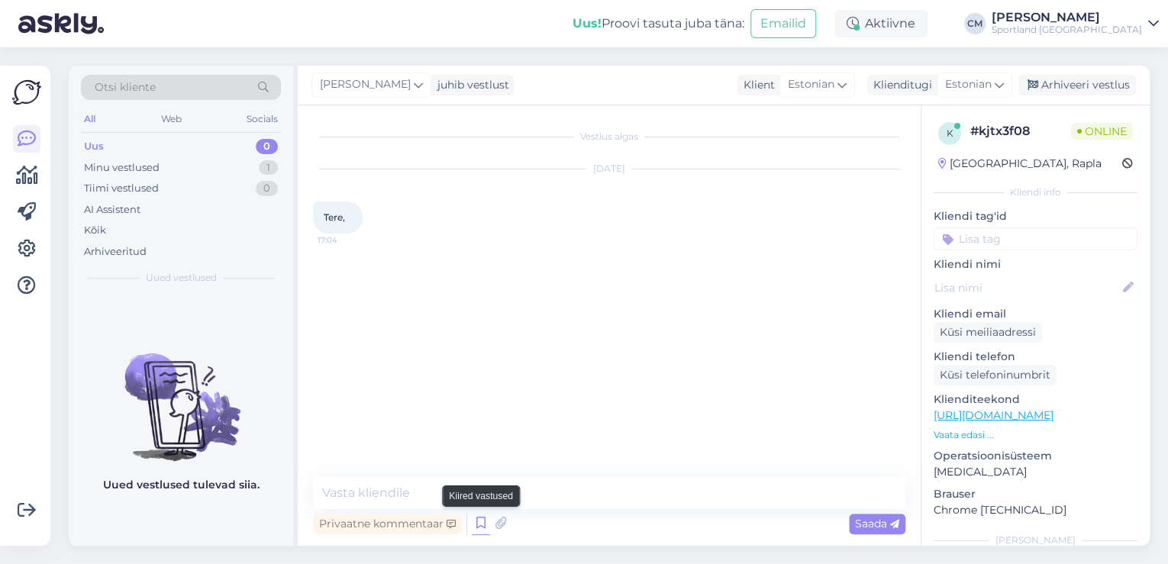
click at [482, 520] on icon at bounding box center [481, 523] width 18 height 23
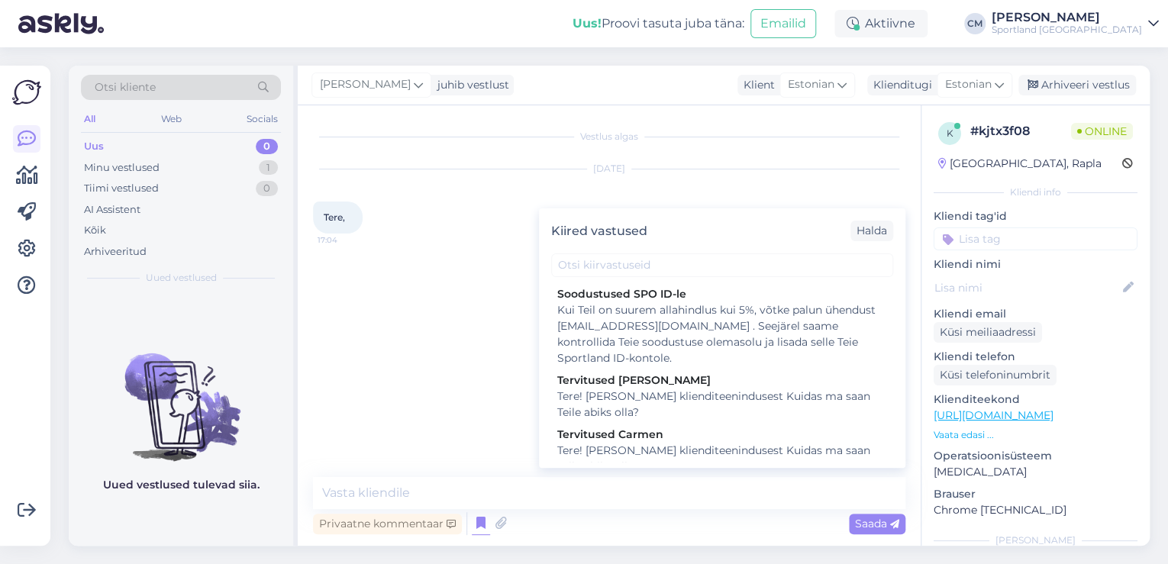
click at [613, 459] on div "Tere! [PERSON_NAME] klienditeenindusest Kuidas ma saan Teile abiks olla?" at bounding box center [722, 459] width 330 height 32
type textarea "Tere! [PERSON_NAME] klienditeenindusest Kuidas ma saan Teile abiks olla?"
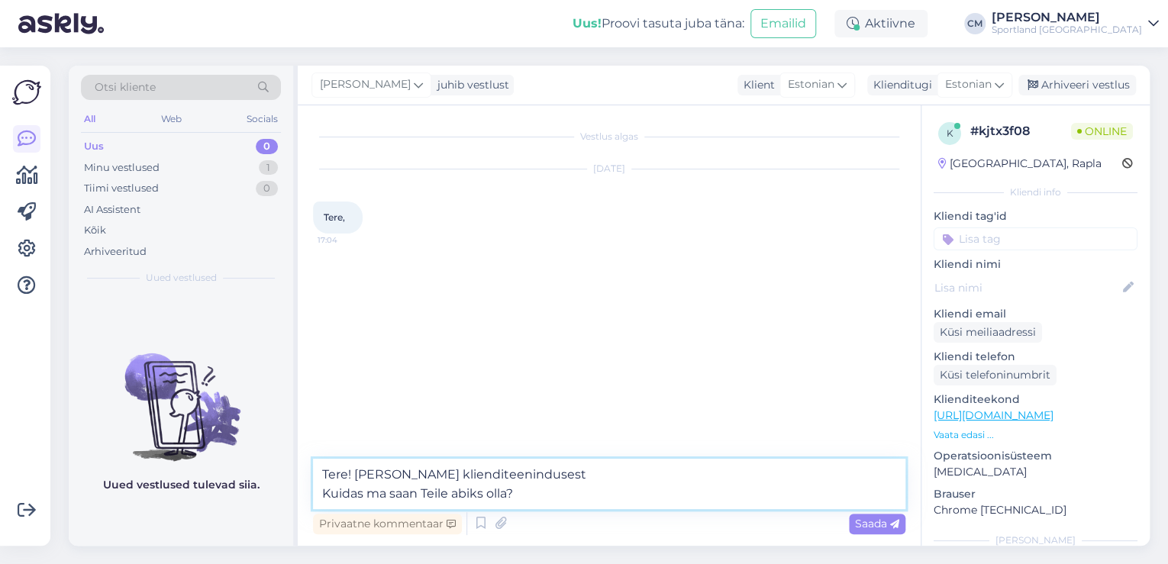
click at [591, 491] on textarea "Tere! [PERSON_NAME] klienditeenindusest Kuidas ma saan Teile abiks olla?" at bounding box center [609, 484] width 592 height 50
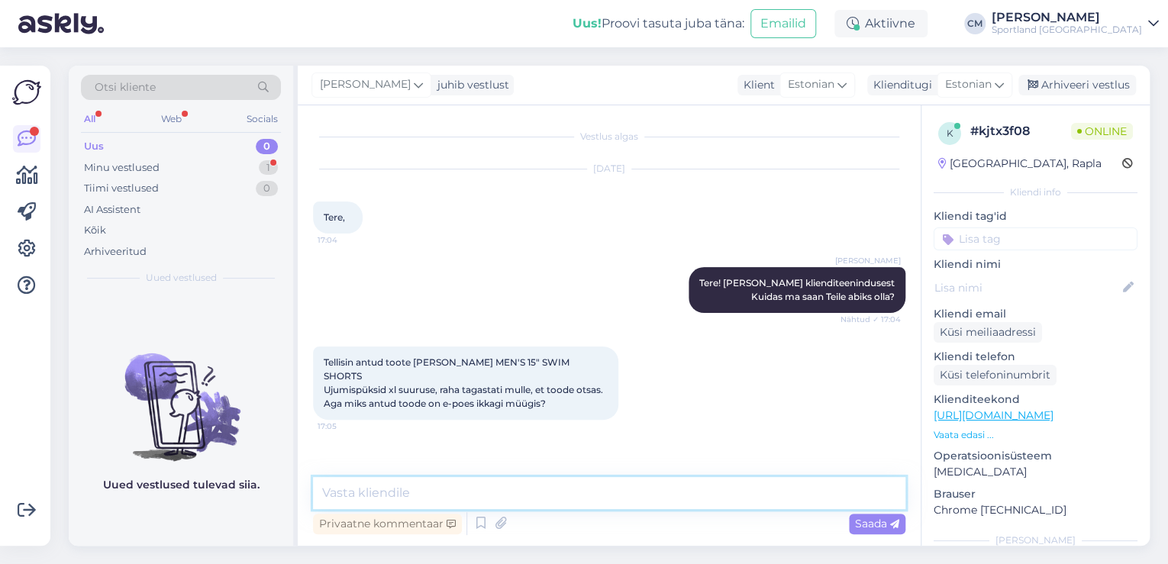
click at [366, 479] on textarea at bounding box center [609, 493] width 592 height 32
type textarea "Mis on [PERSON_NAME] number?"
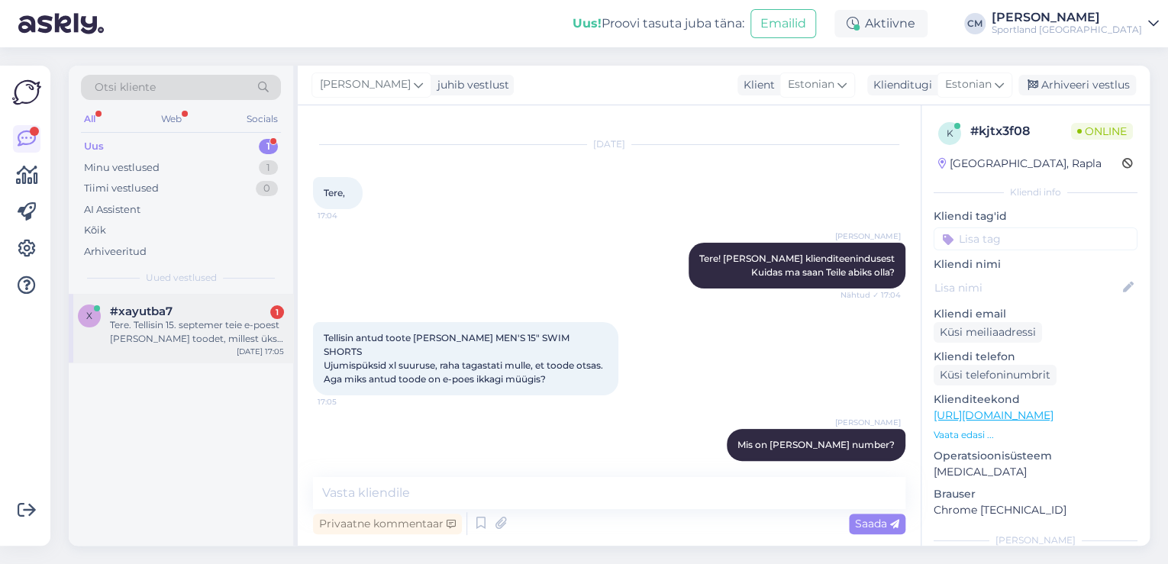
click at [189, 334] on div "Tere. Tellisin 15. septemer teie e-poest [PERSON_NAME] toodet, millest üks jõud…" at bounding box center [197, 331] width 174 height 27
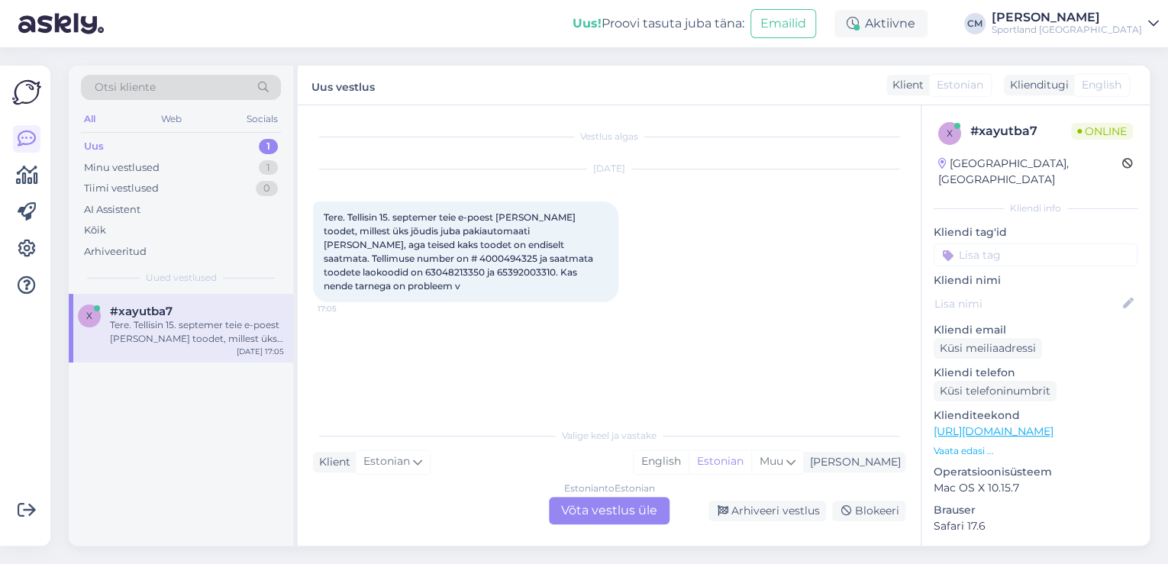
click at [587, 501] on div "Estonian to Estonian Võta vestlus üle" at bounding box center [609, 510] width 121 height 27
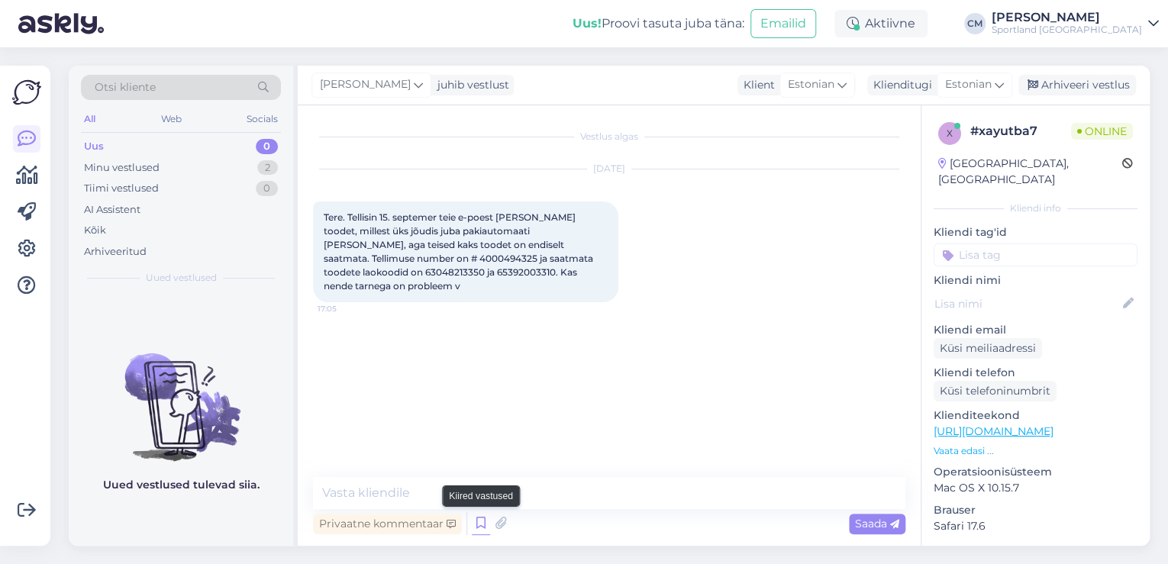
click at [479, 522] on icon at bounding box center [481, 523] width 18 height 23
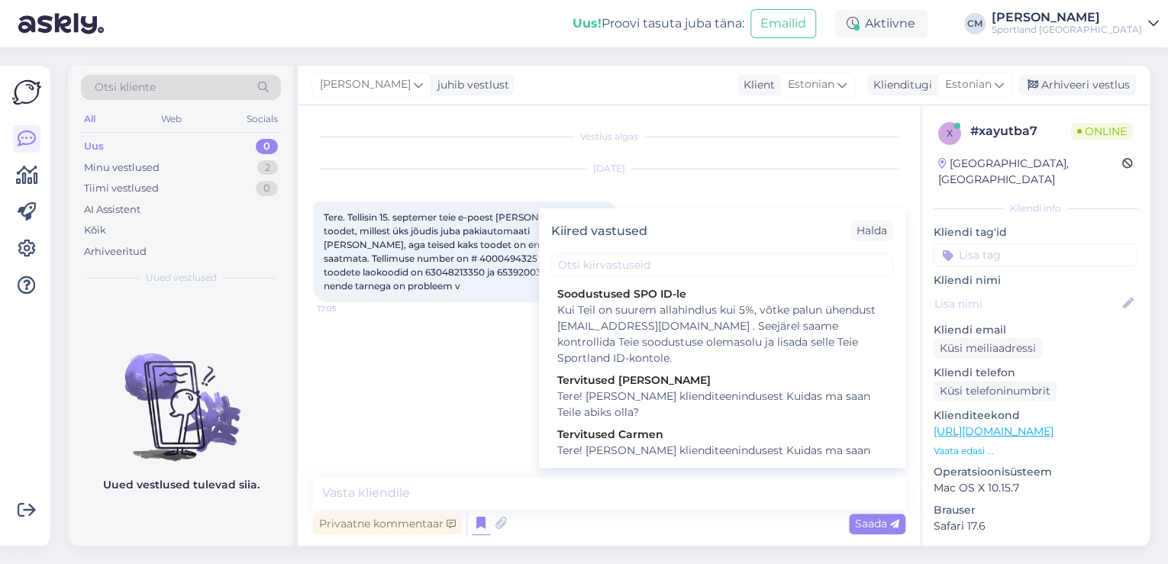
click at [645, 453] on div "Tere! [PERSON_NAME] klienditeenindusest Kuidas ma saan Teile abiks olla?" at bounding box center [722, 459] width 330 height 32
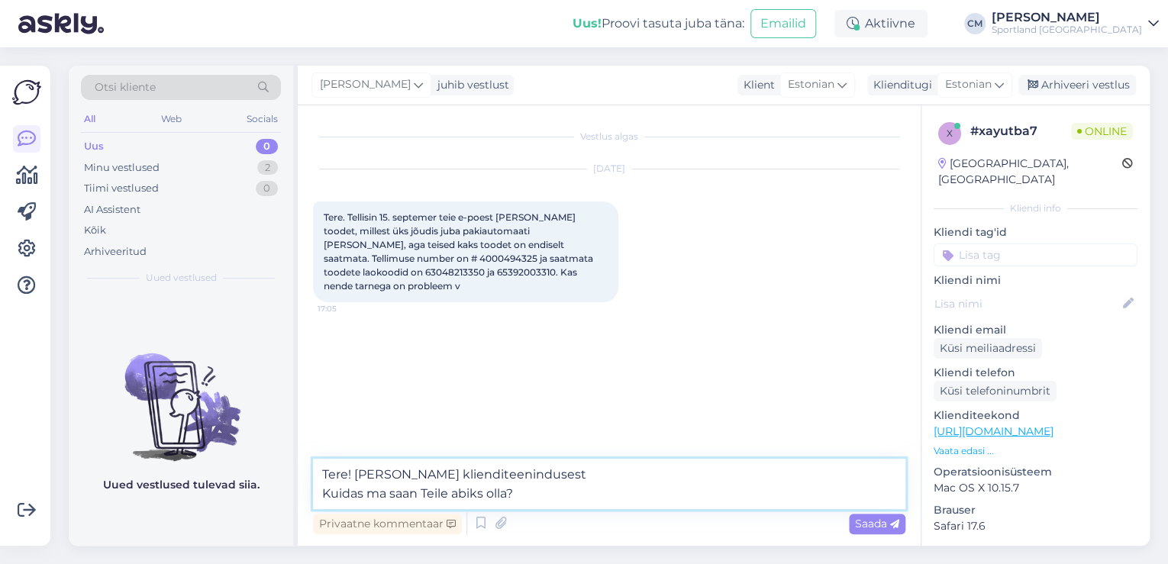
drag, startPoint x: 580, startPoint y: 504, endPoint x: 251, endPoint y: 529, distance: 329.9
click at [251, 529] on div "Otsi kliente All Web Socials Uus 0 Minu vestlused 2 Tiimi vestlused 0 AI Assist…" at bounding box center [609, 306] width 1081 height 480
type textarea "Tere! [PERSON_NAME] klienditeenindusest"
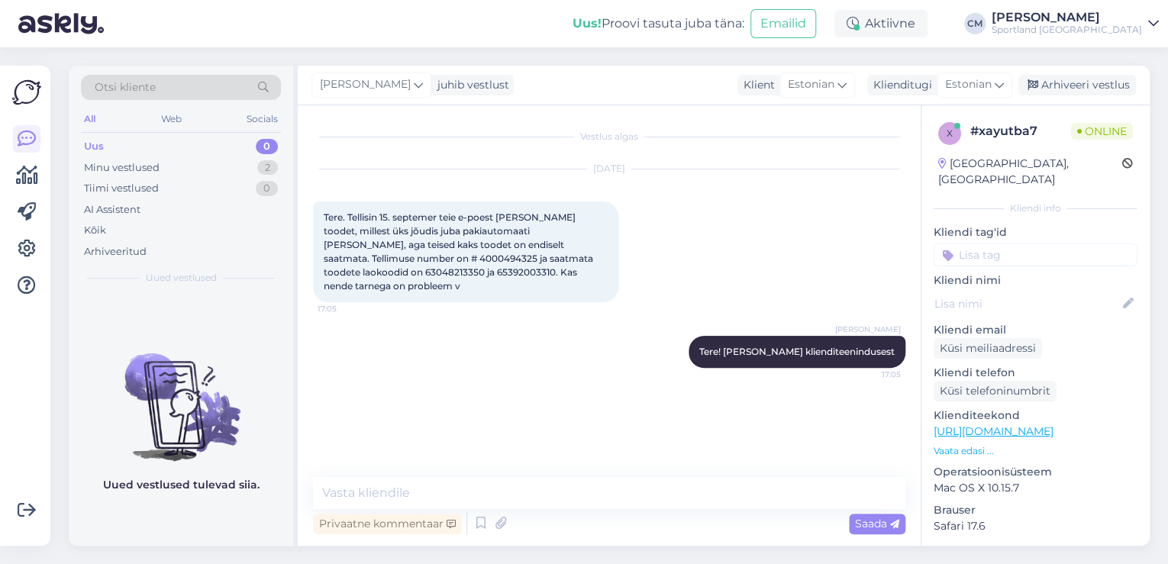
click at [555, 238] on div "Tere. Tellisin 15. septemer teie e-poest [PERSON_NAME] toodet, millest üks jõud…" at bounding box center [465, 251] width 305 height 101
copy span "4000494325"
click at [421, 501] on textarea at bounding box center [609, 493] width 592 height 32
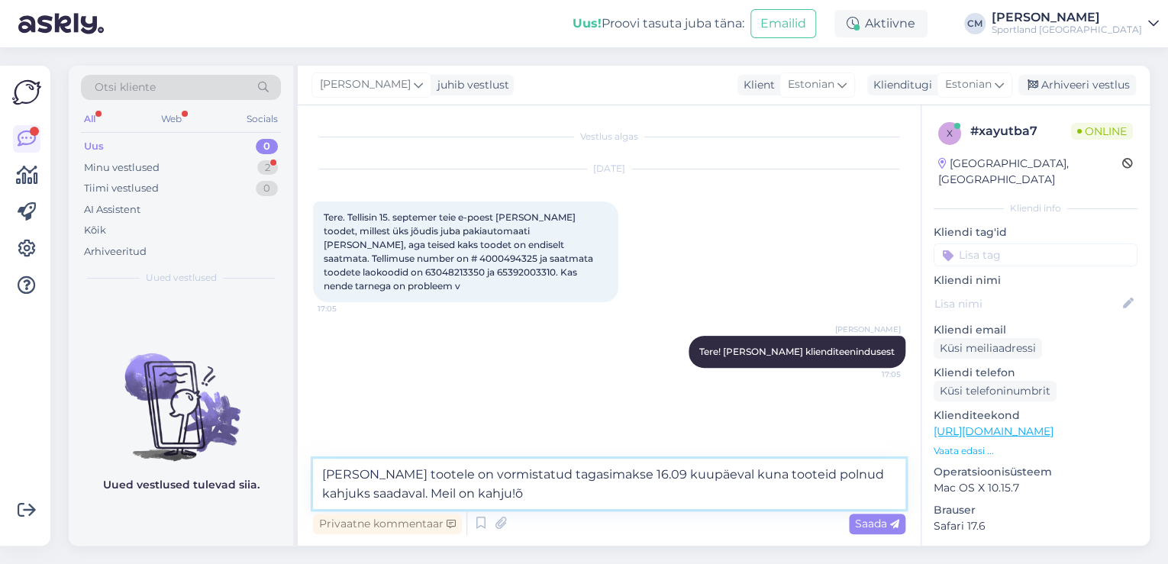
type textarea "[PERSON_NAME] tootele on vormistatud tagasimakse 16.09 kuupäeval kuna tooteid p…"
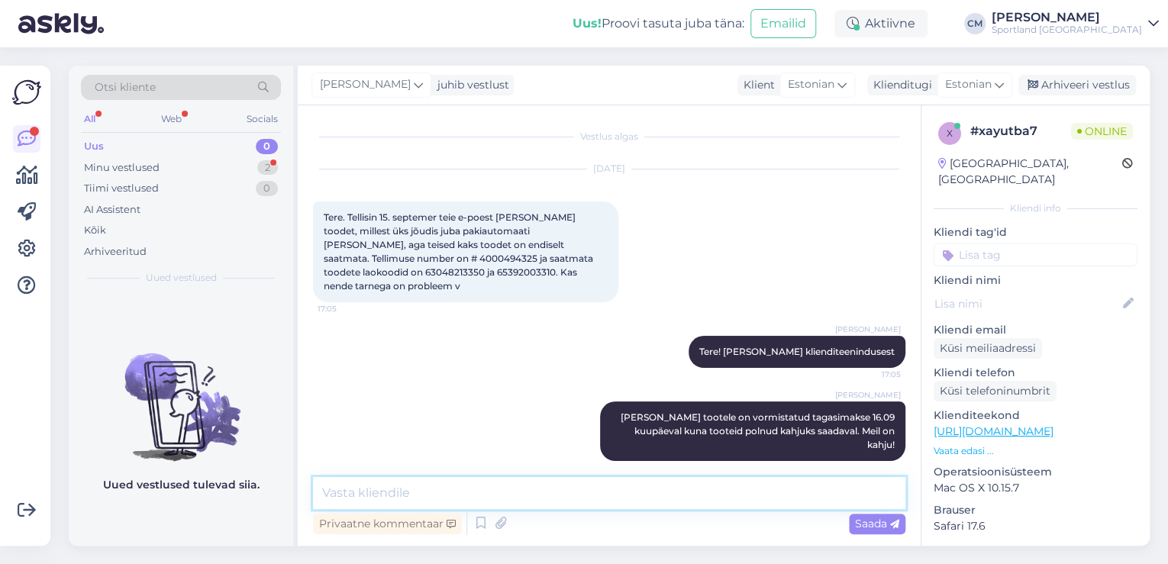
type textarea "S"
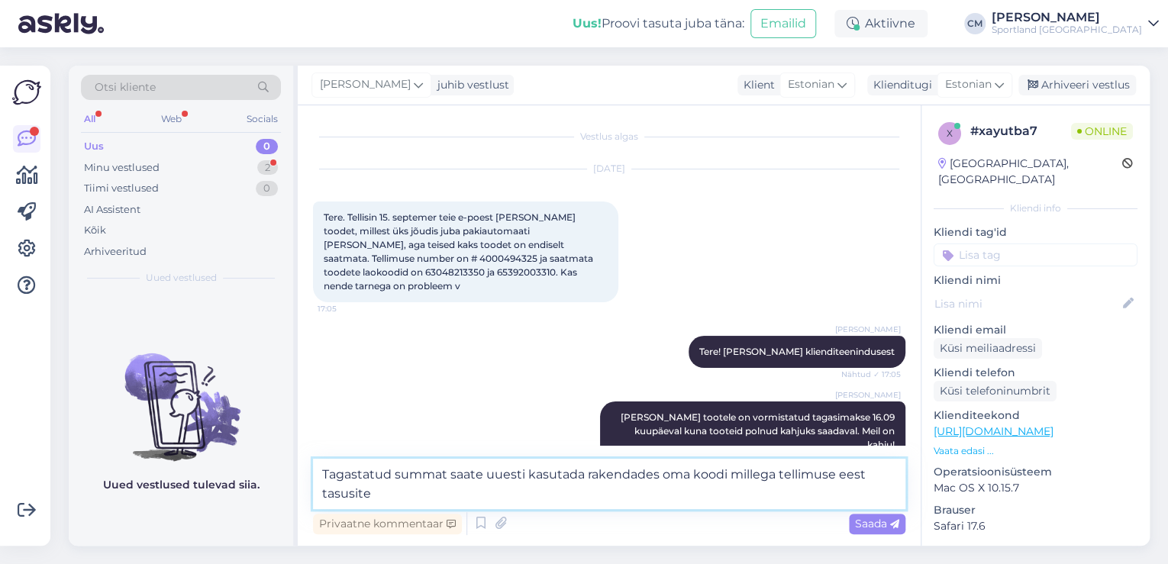
type textarea "Tagastatud summat saate uuesti kasutada rakendades oma koodi millega tellimuse …"
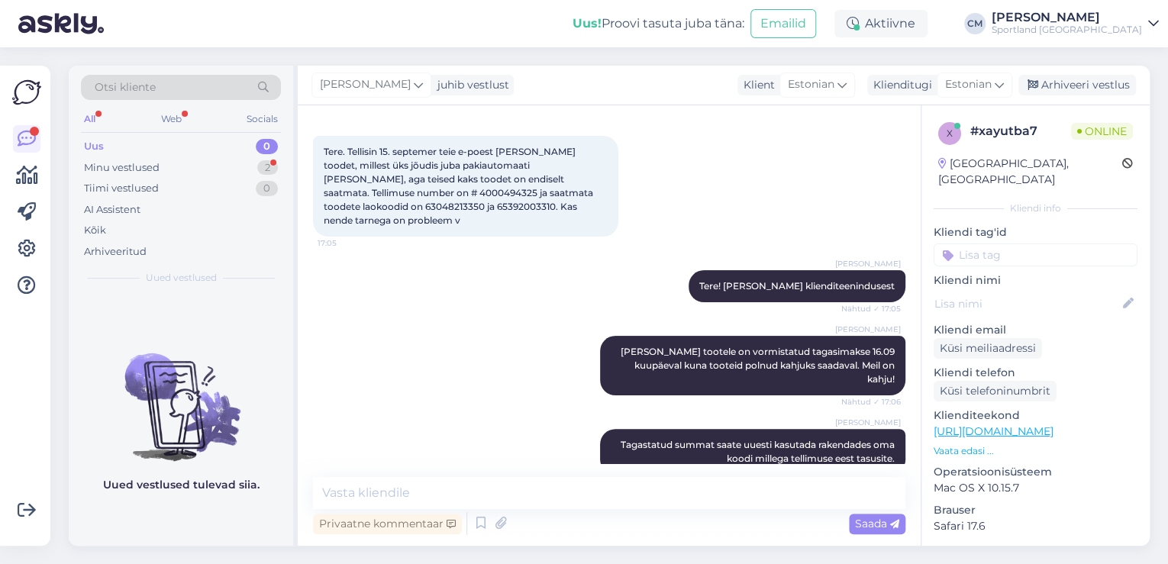
scroll to position [131, 0]
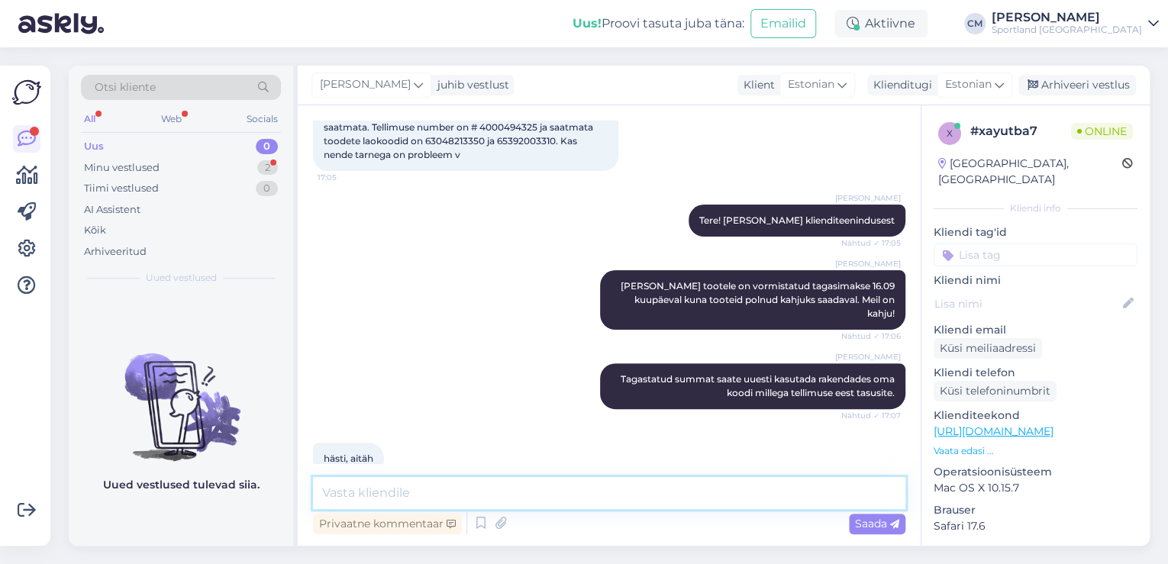
click at [456, 485] on textarea at bounding box center [609, 493] width 592 height 32
type textarea "Kas saan veel abiks olla?"
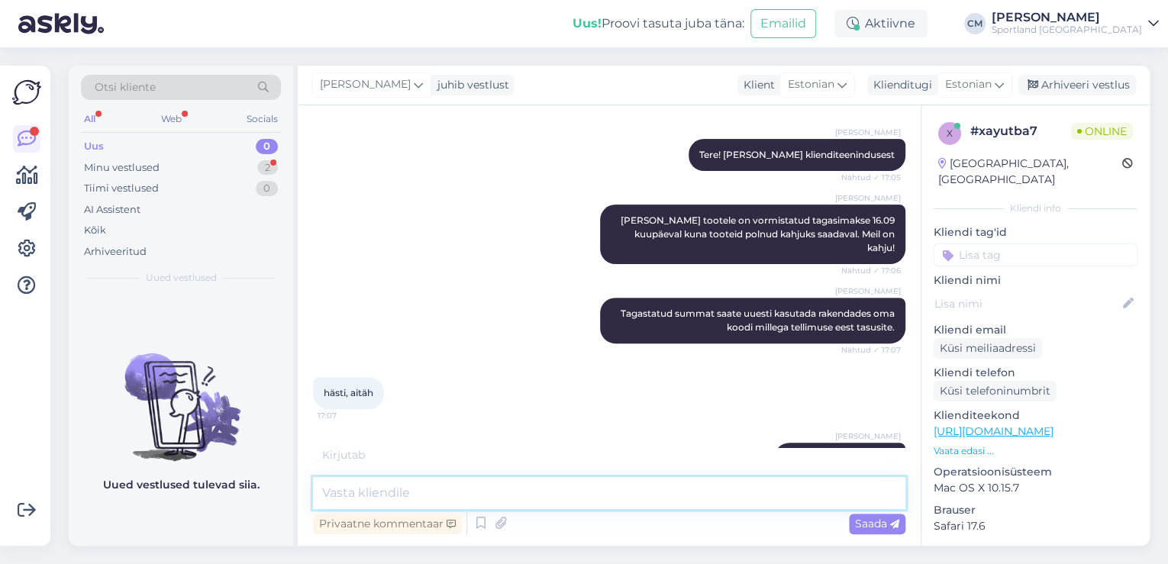
scroll to position [263, 0]
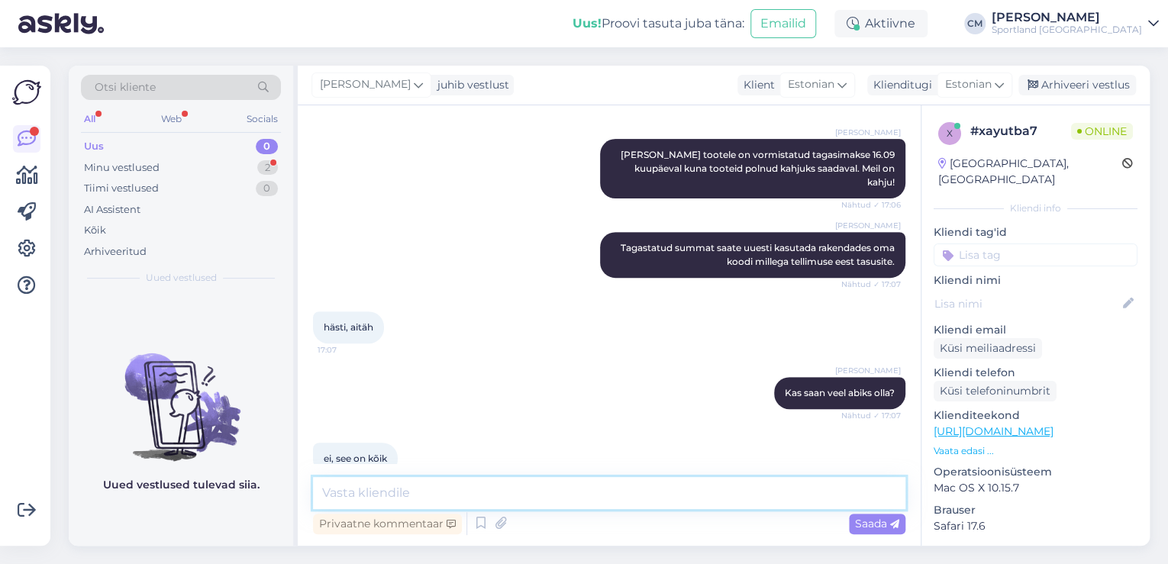
click at [644, 491] on textarea at bounding box center [609, 493] width 592 height 32
type textarea "Ilusat päeva jätku!"
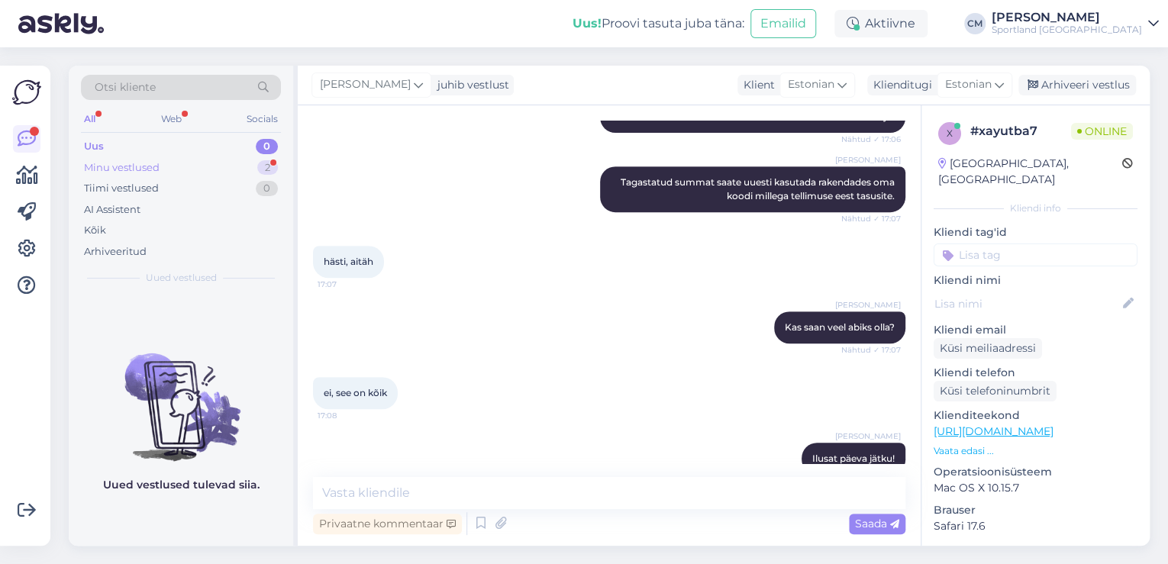
click at [253, 174] on div "Minu vestlused 2" at bounding box center [181, 167] width 200 height 21
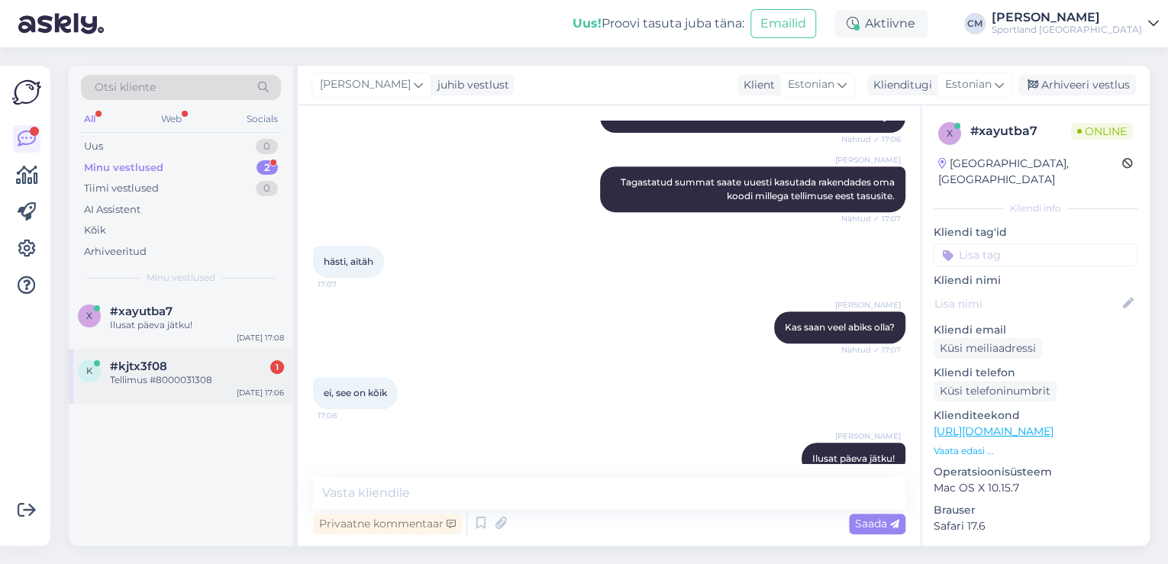
click at [229, 390] on div "k #kjtx3f08 1 Tellimus #8000031308 [DATE] 17:06" at bounding box center [181, 376] width 224 height 55
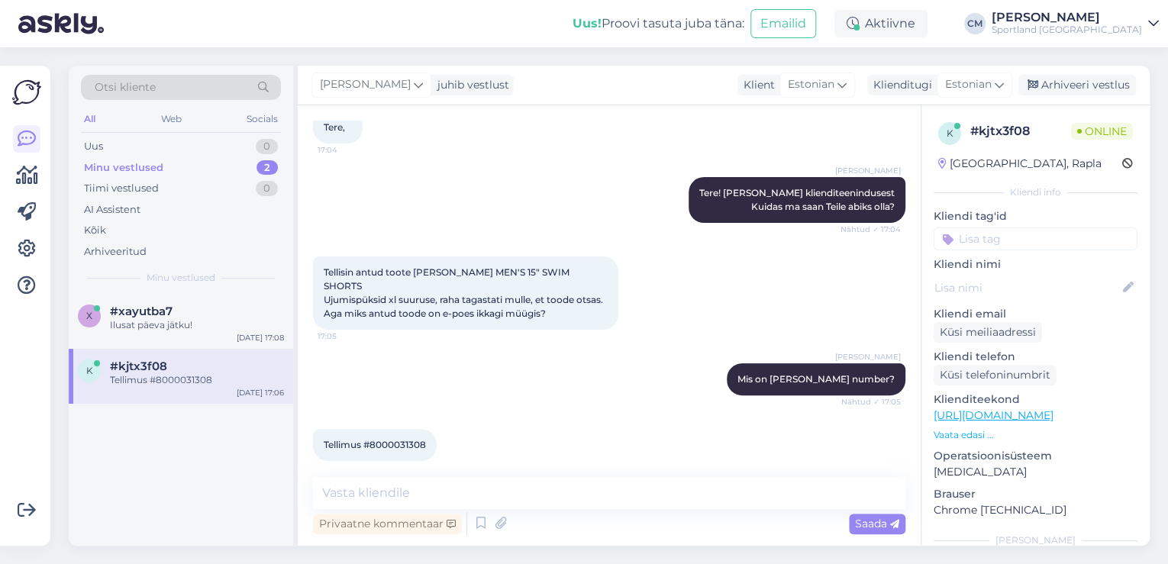
click at [401, 439] on span "Tellimus #8000031308" at bounding box center [375, 444] width 102 height 11
copy div "8000031308 17:06"
click at [504, 480] on textarea at bounding box center [609, 493] width 592 height 32
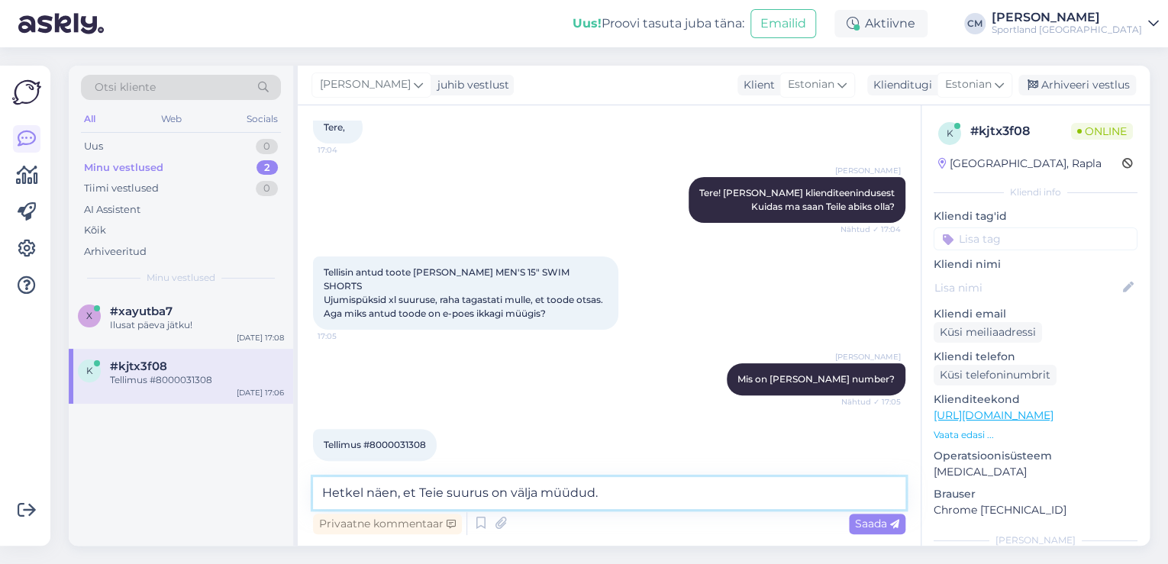
type textarea "Hetkel näen, et Teie suurus on välja müüdud."
paste textarea
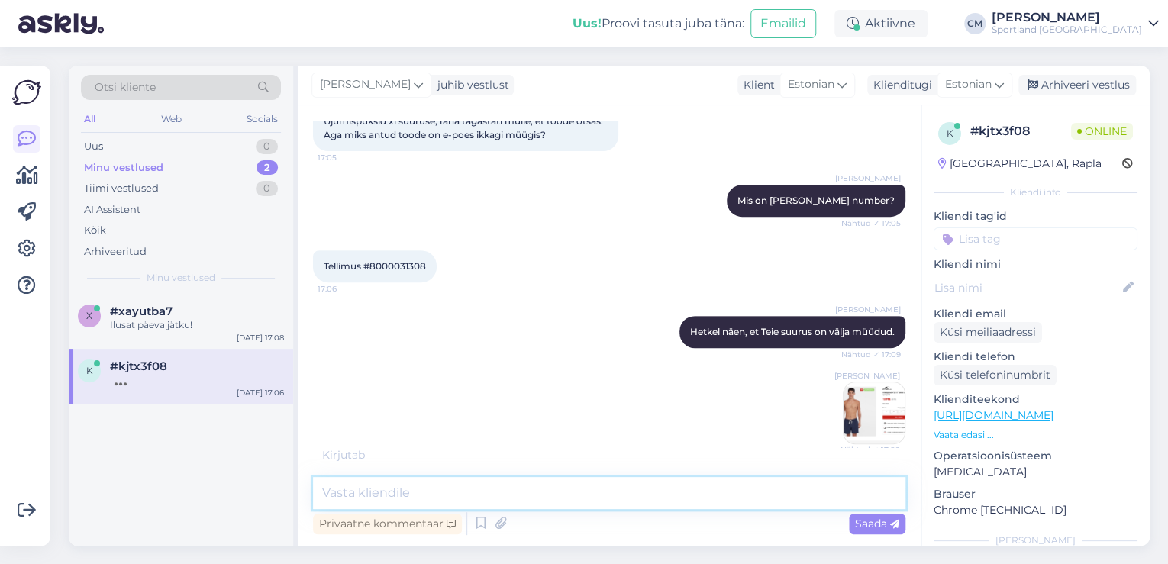
scroll to position [268, 0]
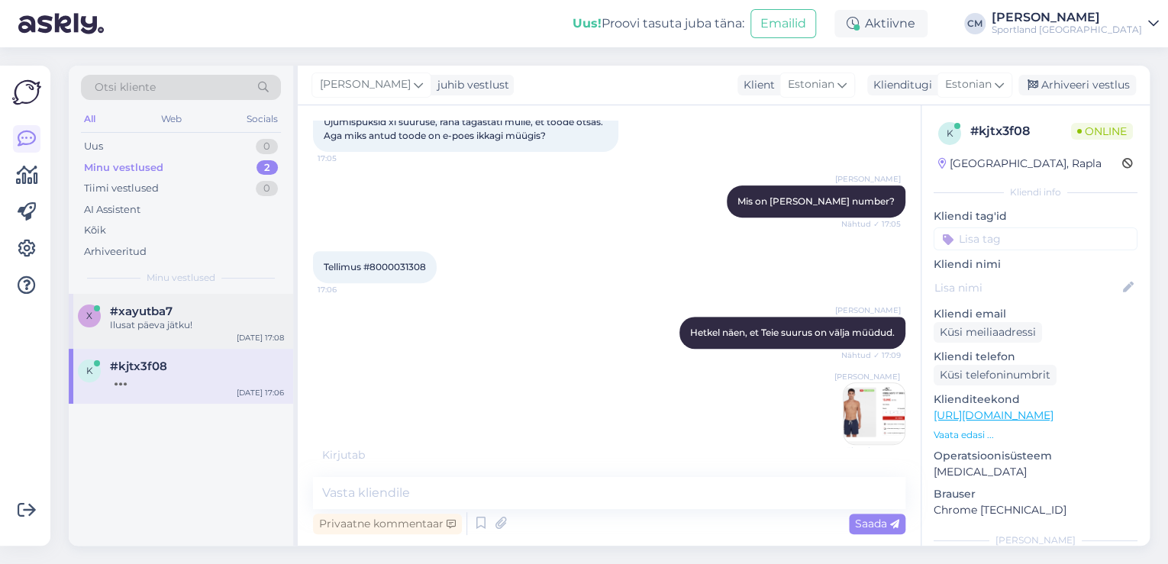
click at [208, 345] on div "x #xayutba7 Ilusat päeva jätku! [DATE] 17:08" at bounding box center [181, 321] width 224 height 55
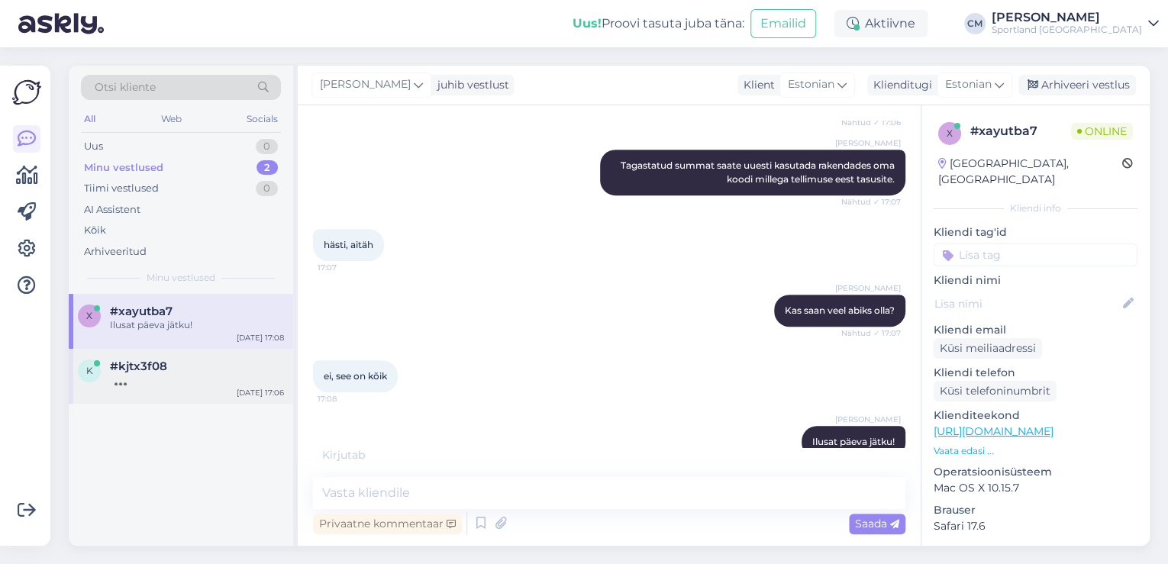
click at [199, 396] on div "k #kjtx3f08 [DATE] 17:06" at bounding box center [181, 376] width 224 height 55
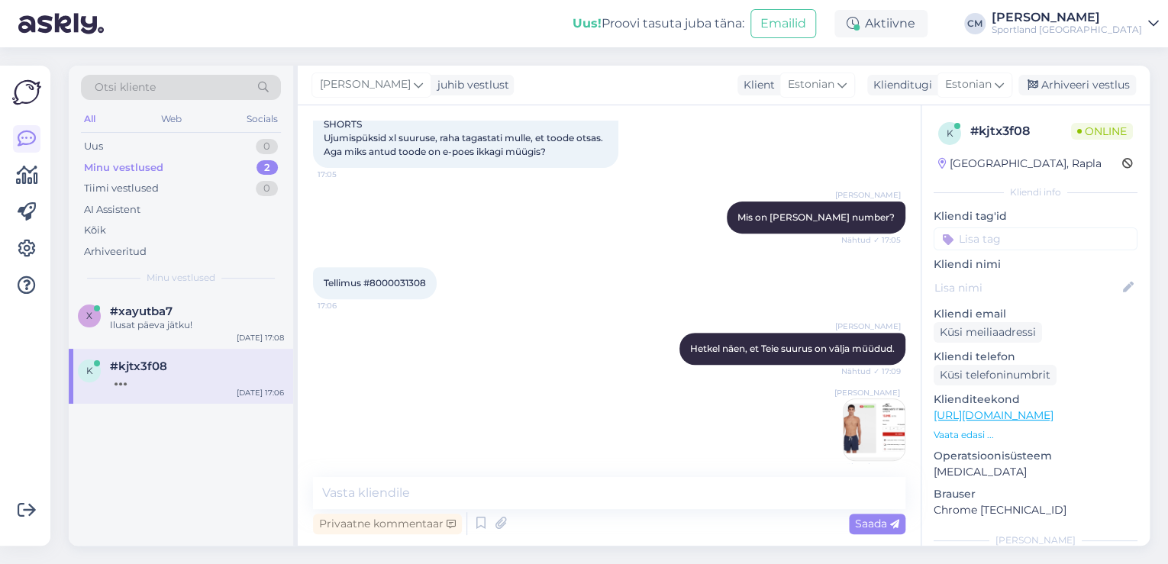
scroll to position [317, 0]
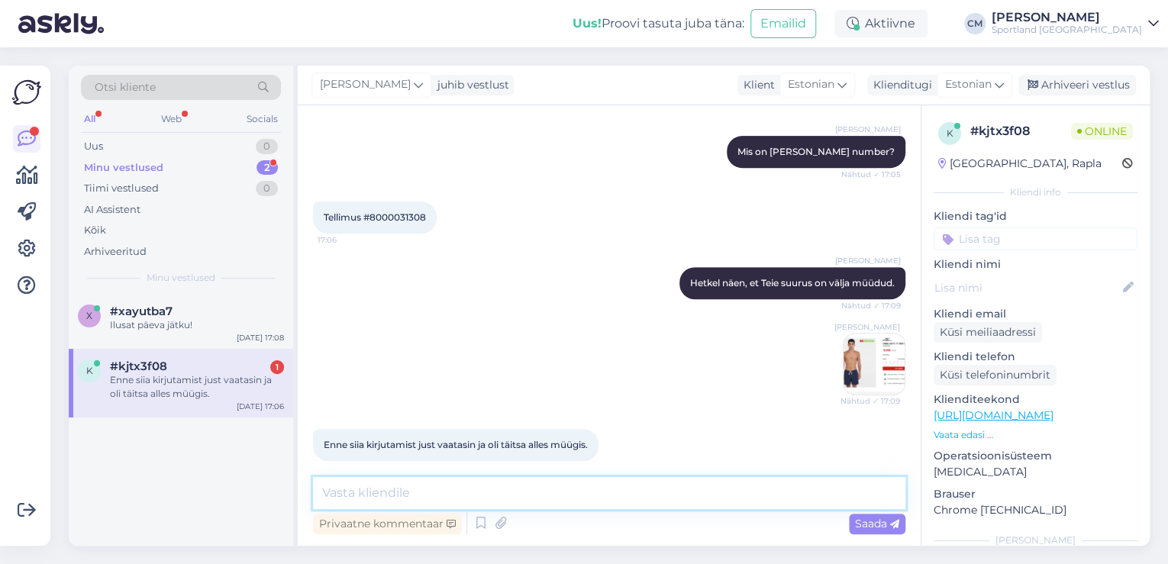
click at [614, 504] on textarea at bounding box center [609, 493] width 592 height 32
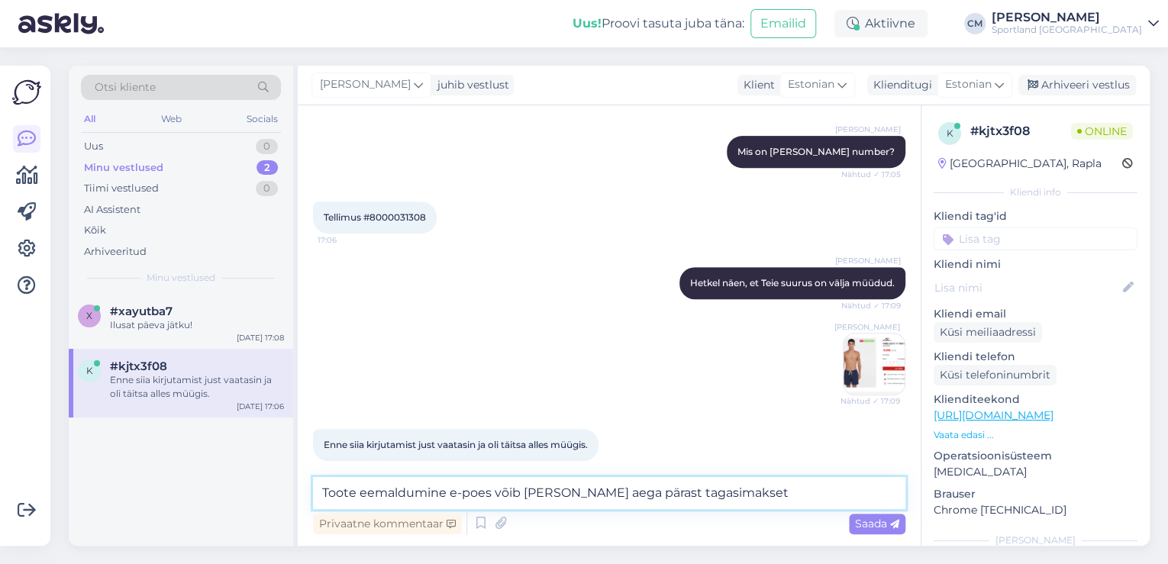
type textarea "Toote eemaldumine e-poes võib [PERSON_NAME] aega pärast tagasimakset."
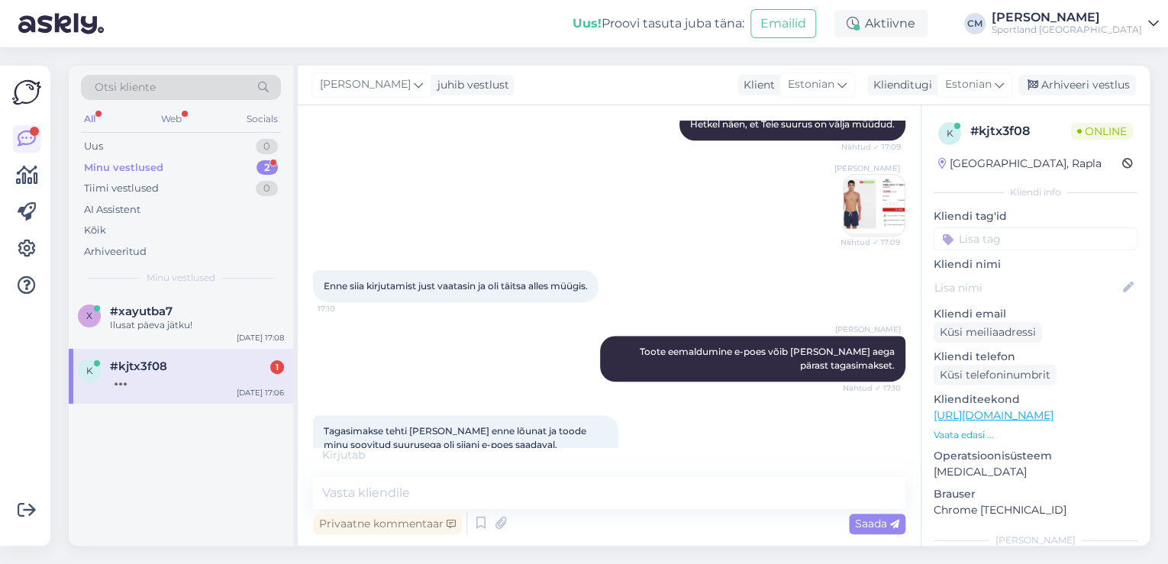
scroll to position [492, 0]
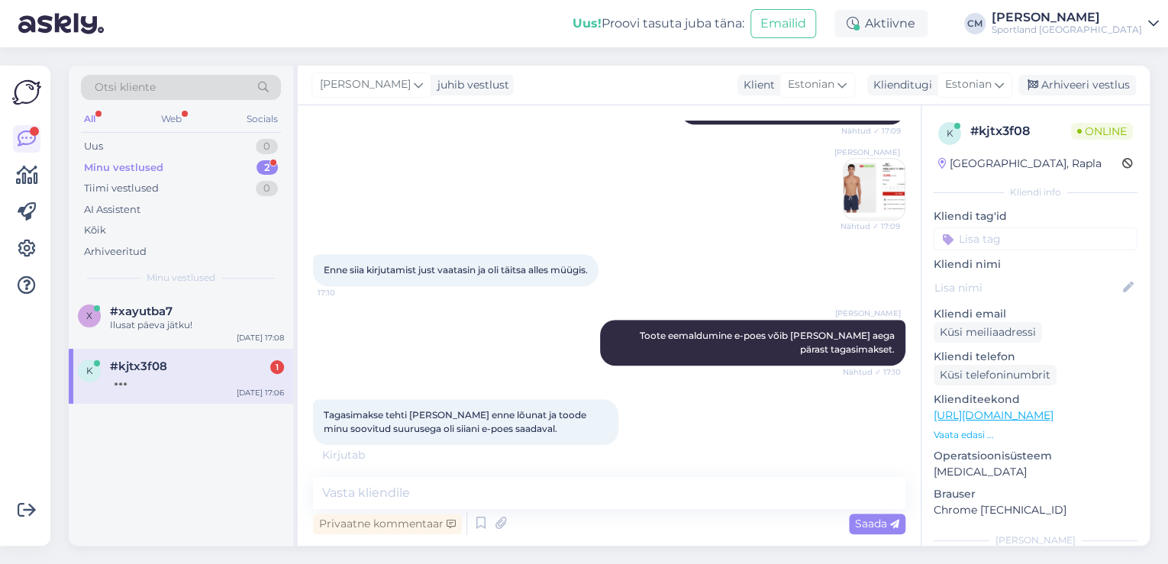
click at [633, 415] on div "Tagasimakse tehti [PERSON_NAME] enne lõunat ja toode minu soovitud suurusega ol…" at bounding box center [609, 421] width 592 height 79
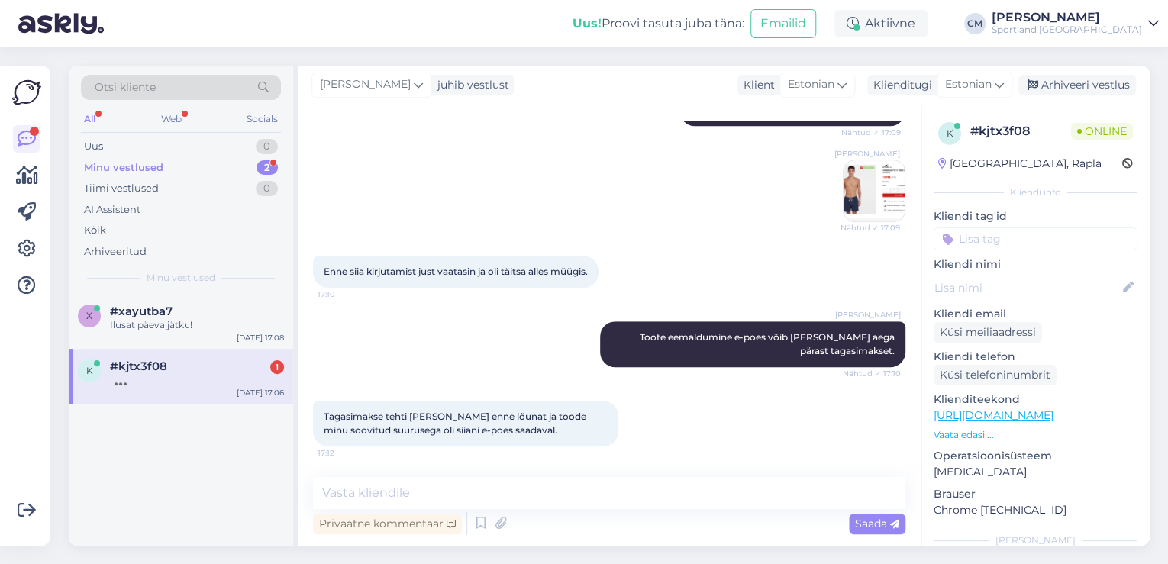
scroll to position [476, 0]
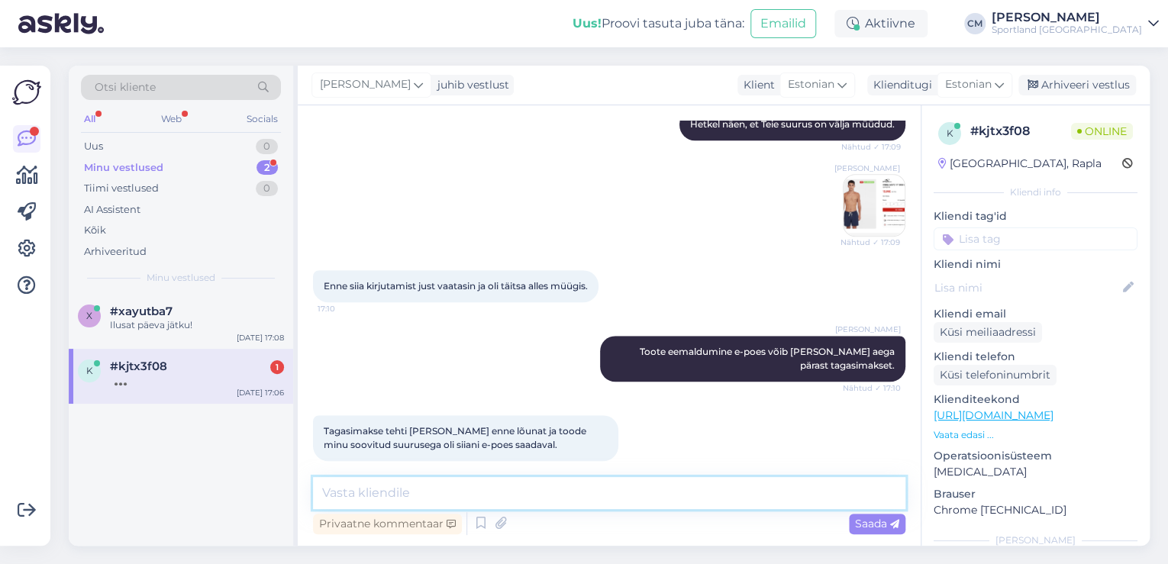
click at [527, 480] on textarea at bounding box center [609, 493] width 592 height 32
type textarea "H"
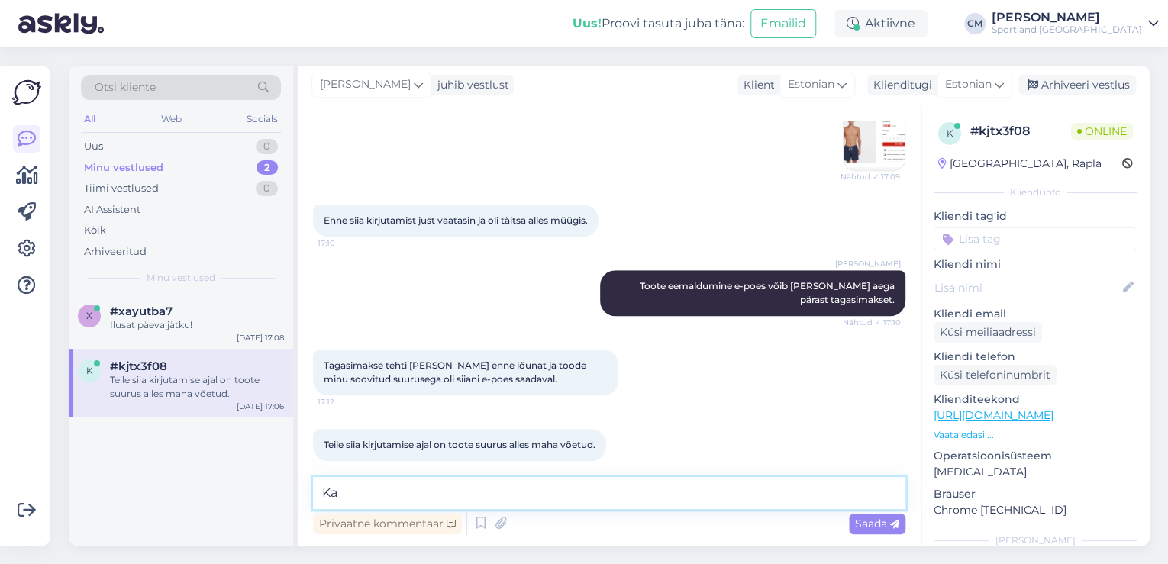
type textarea "K"
type textarea "Kahjuks Teie suurus on hetkel välja müüdud. Vabandame!"
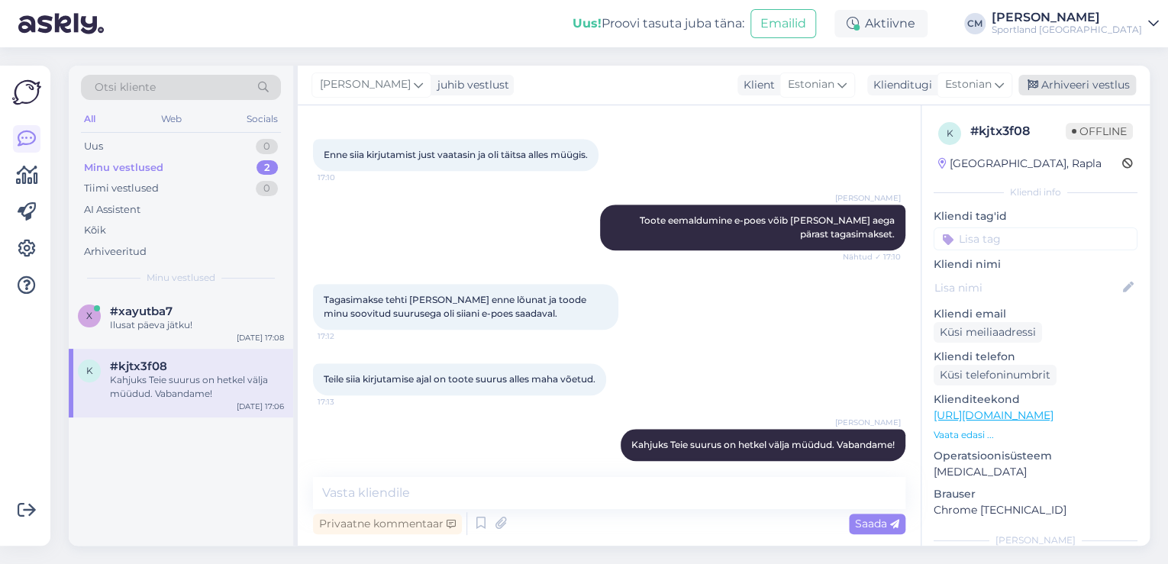
click at [1065, 75] on div "Arhiveeri vestlus" at bounding box center [1077, 85] width 118 height 21
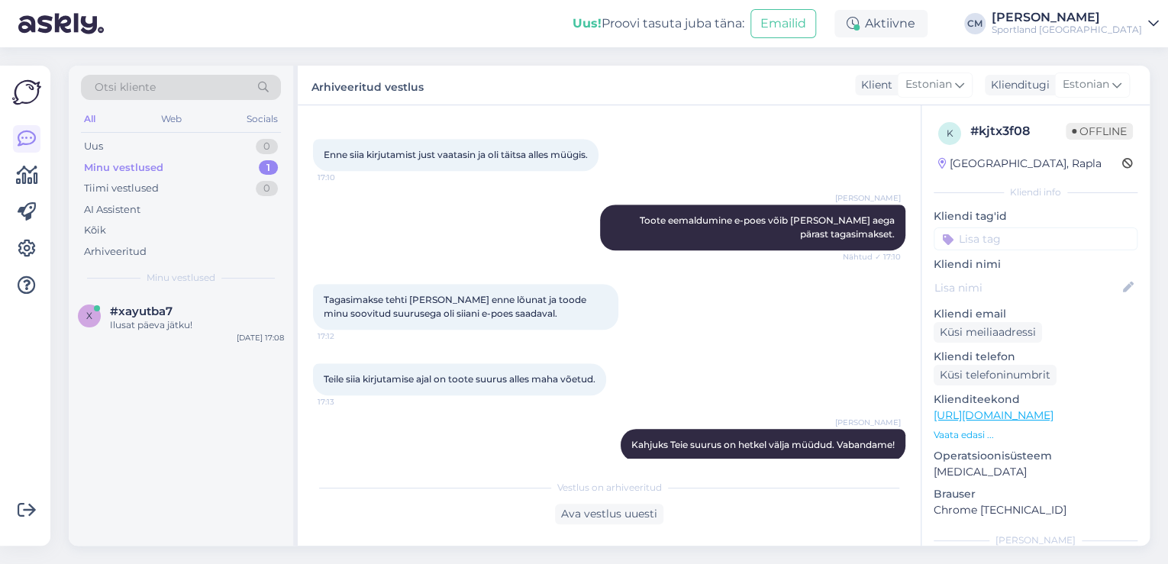
click at [1023, 243] on input at bounding box center [1035, 238] width 204 height 23
type input "saada"
click at [1027, 299] on span "Toote saadavus" at bounding box center [1035, 297] width 71 height 9
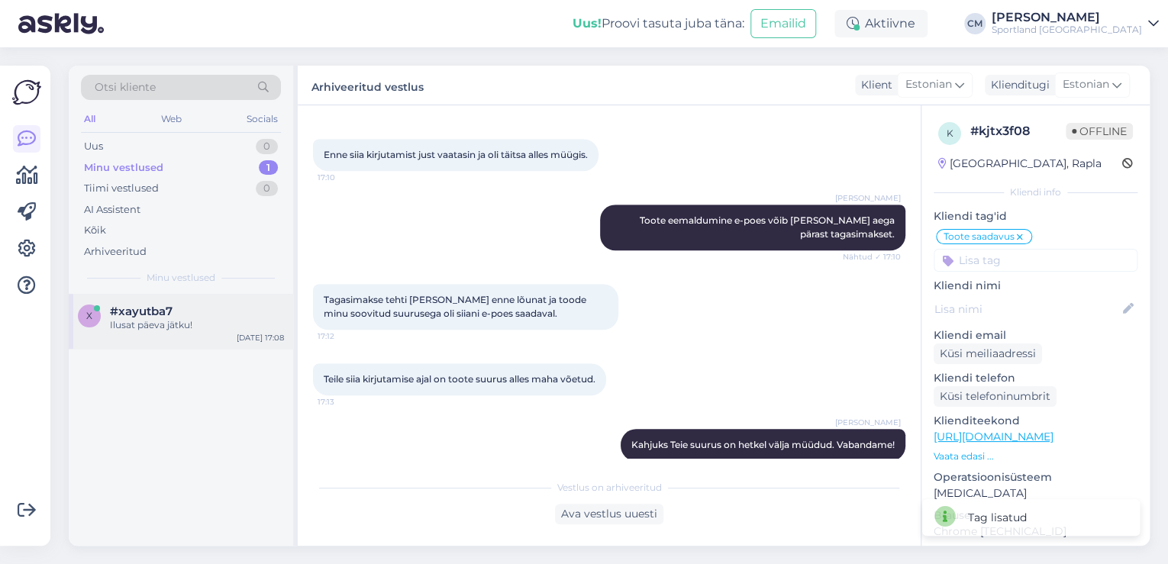
click at [218, 331] on div "x #xayutba7 Ilusat päeva jätku! [DATE] 17:08" at bounding box center [181, 321] width 224 height 55
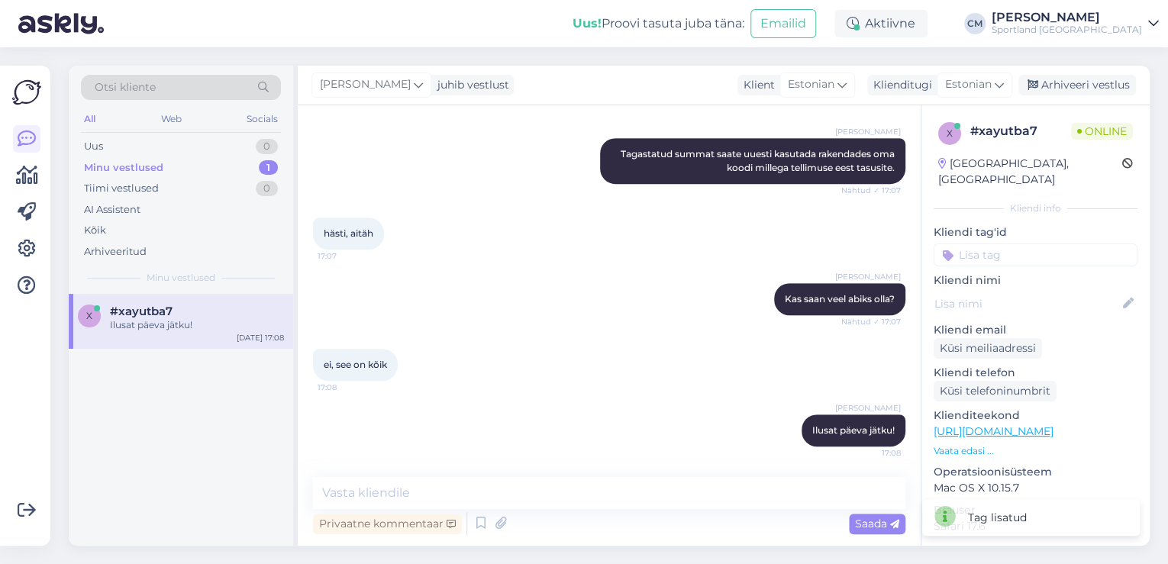
scroll to position [328, 0]
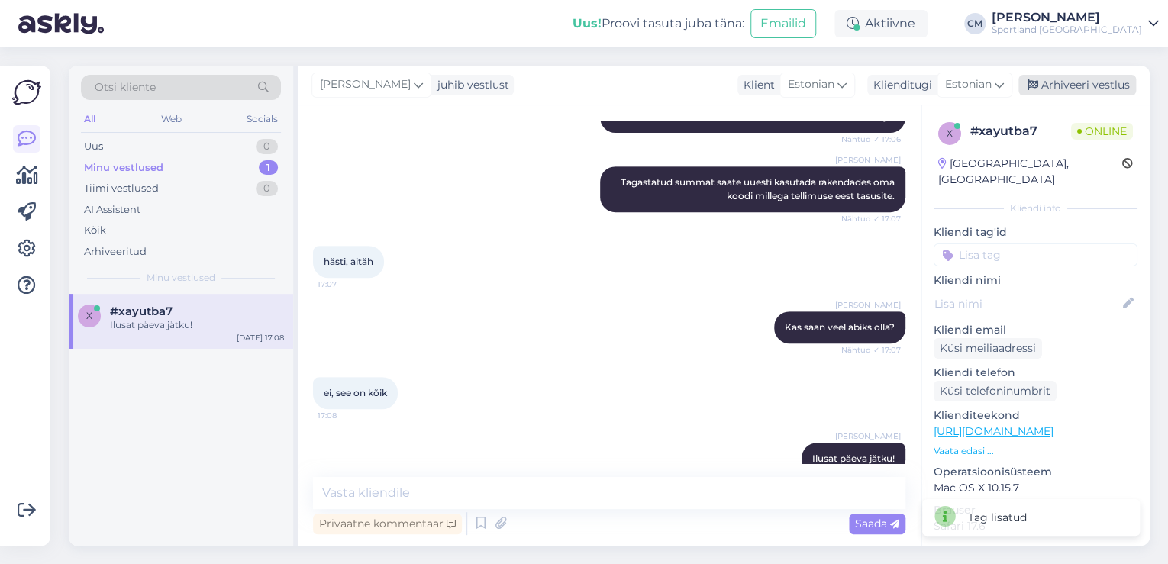
click at [1092, 94] on div "Arhiveeri vestlus" at bounding box center [1077, 85] width 118 height 21
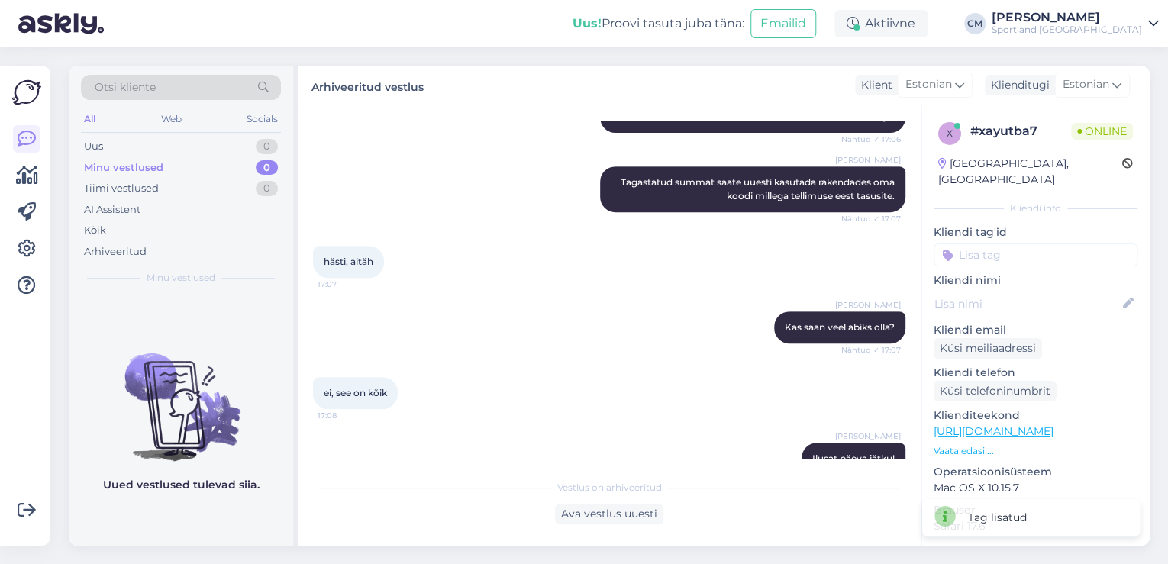
click at [1050, 224] on p "Kliendi tag'id" at bounding box center [1035, 232] width 204 height 16
click at [1048, 243] on input at bounding box center [1035, 254] width 204 height 23
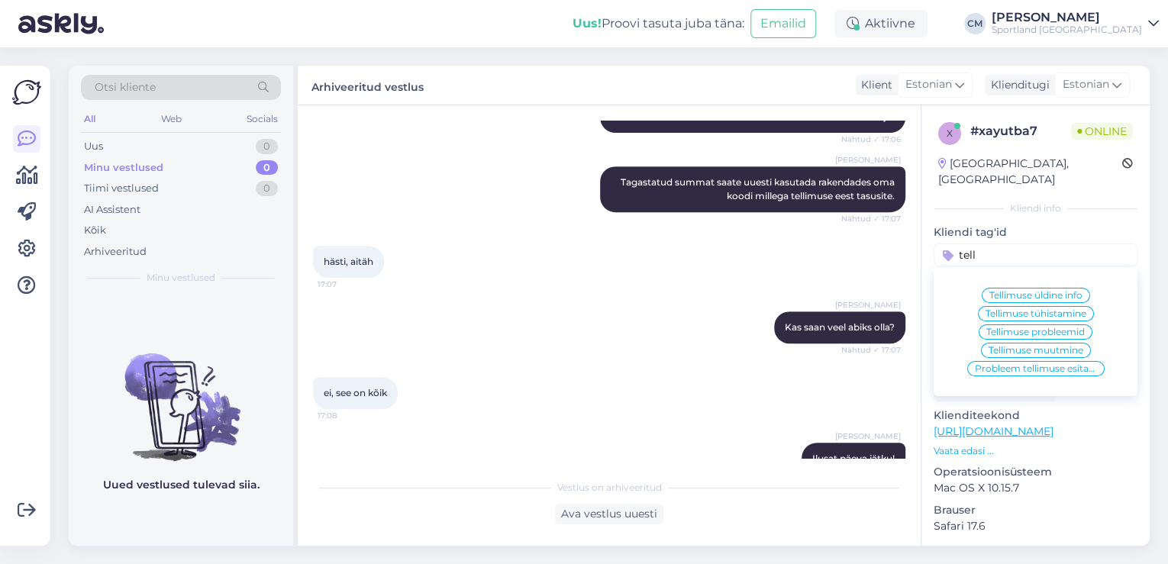
type input "tell"
click at [1046, 291] on span "Tellimuse üldine info" at bounding box center [1035, 295] width 93 height 9
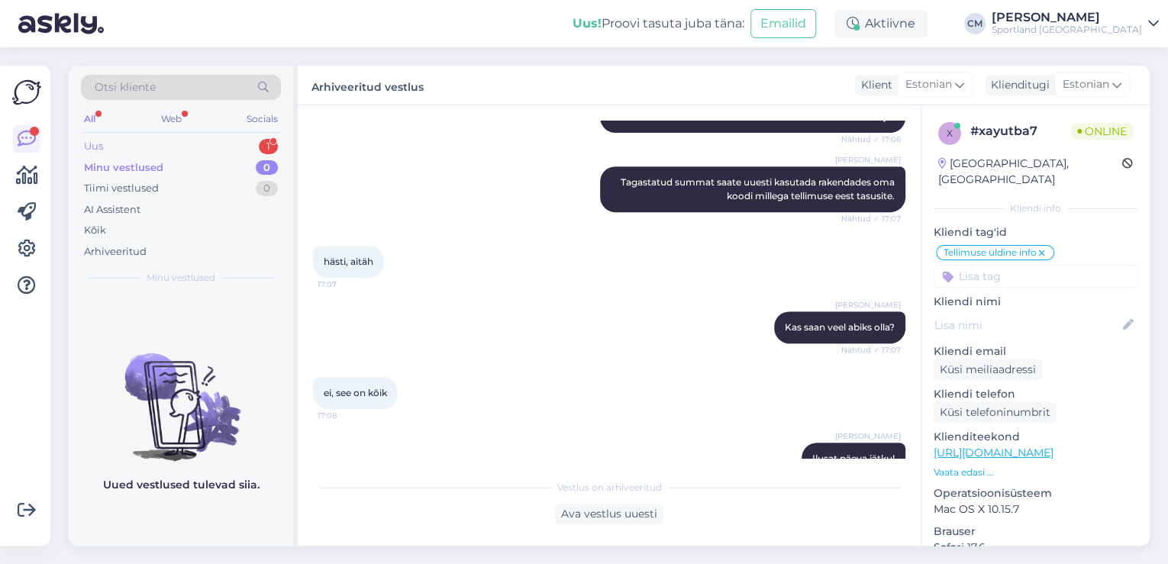
click at [263, 140] on div "1" at bounding box center [268, 146] width 19 height 15
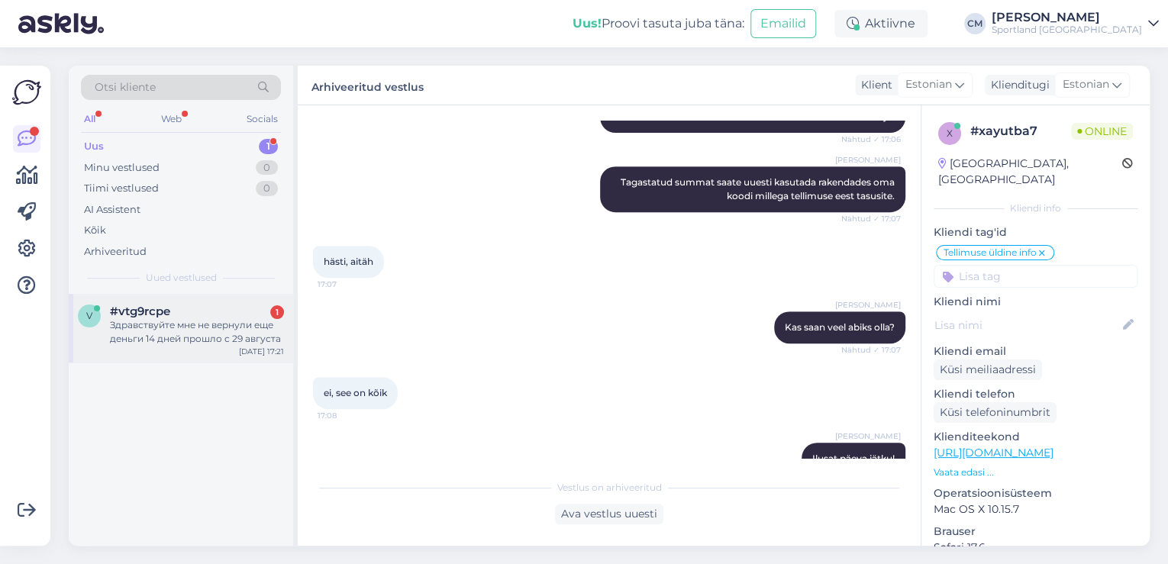
click at [216, 334] on div "Здравствуйте мне не вернули еще деньги 14 дней прошло с 29 августа" at bounding box center [197, 331] width 174 height 27
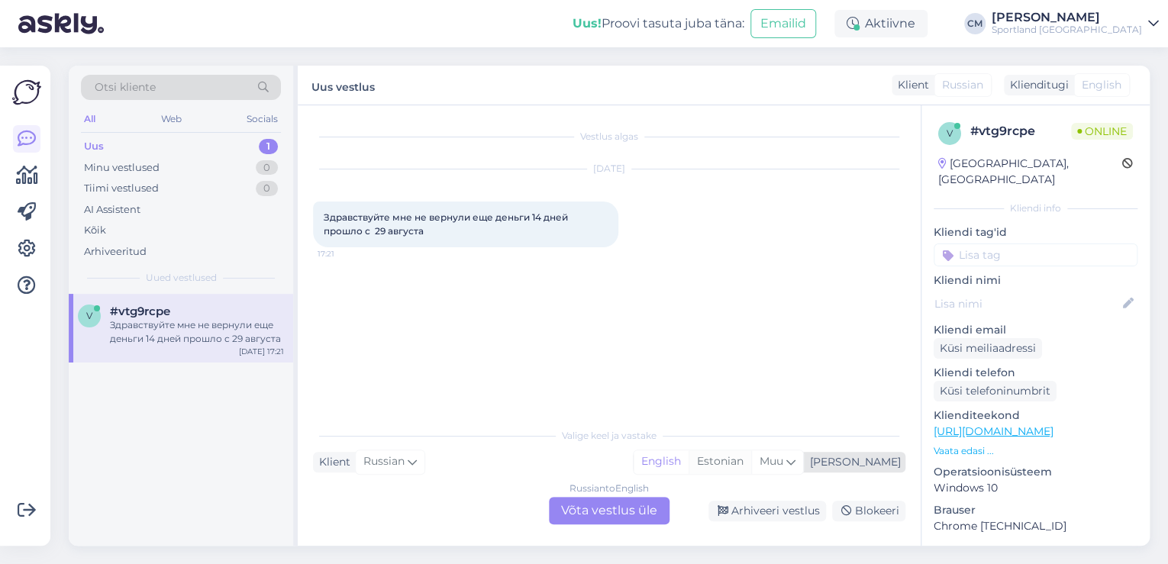
click at [751, 452] on div "Estonian" at bounding box center [719, 461] width 63 height 23
click at [552, 545] on div "Vestlus algas [DATE] Здравствуйте мне не вернули еще деньги 14 дней прошло с 29…" at bounding box center [609, 325] width 623 height 440
click at [579, 513] on div "Russian to Estonian Võta vestlus üle" at bounding box center [609, 510] width 121 height 27
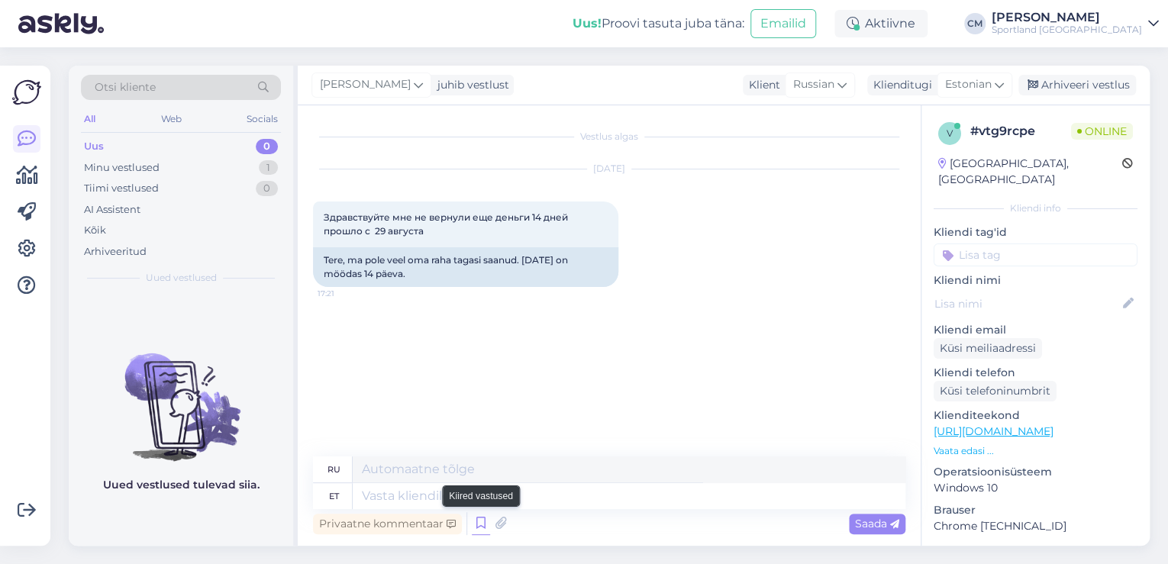
click at [479, 533] on icon at bounding box center [481, 523] width 18 height 23
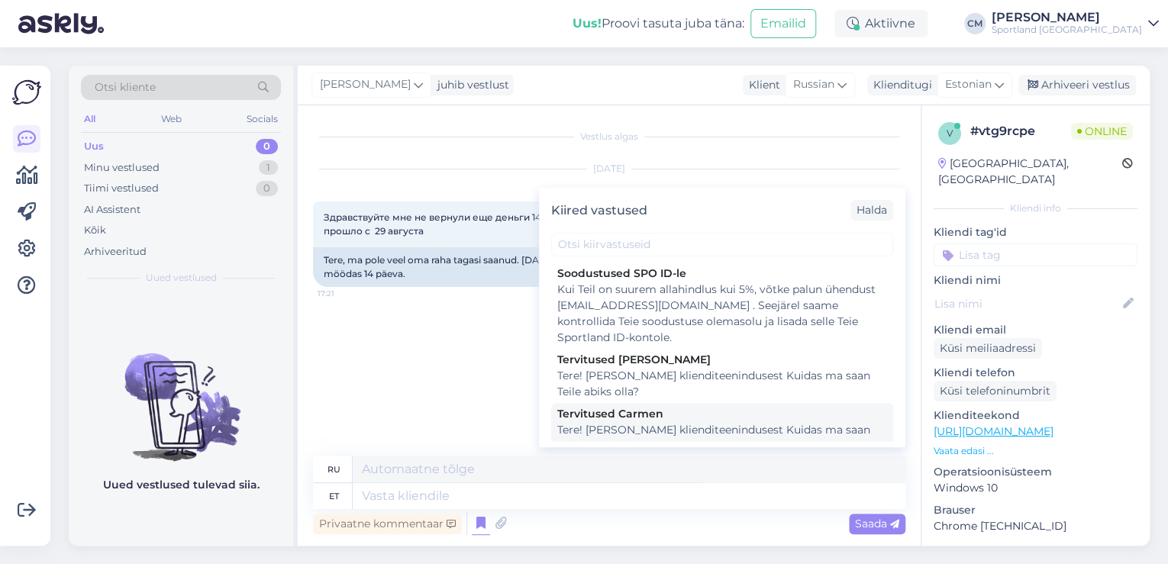
click at [626, 438] on div "Tere! [PERSON_NAME] klienditeenindusest Kuidas ma saan Teile abiks olla?" at bounding box center [722, 438] width 330 height 32
type textarea "Здравствуйте! Я [PERSON_NAME] из службы поддержки клиентов Чем я могу вам помоч…"
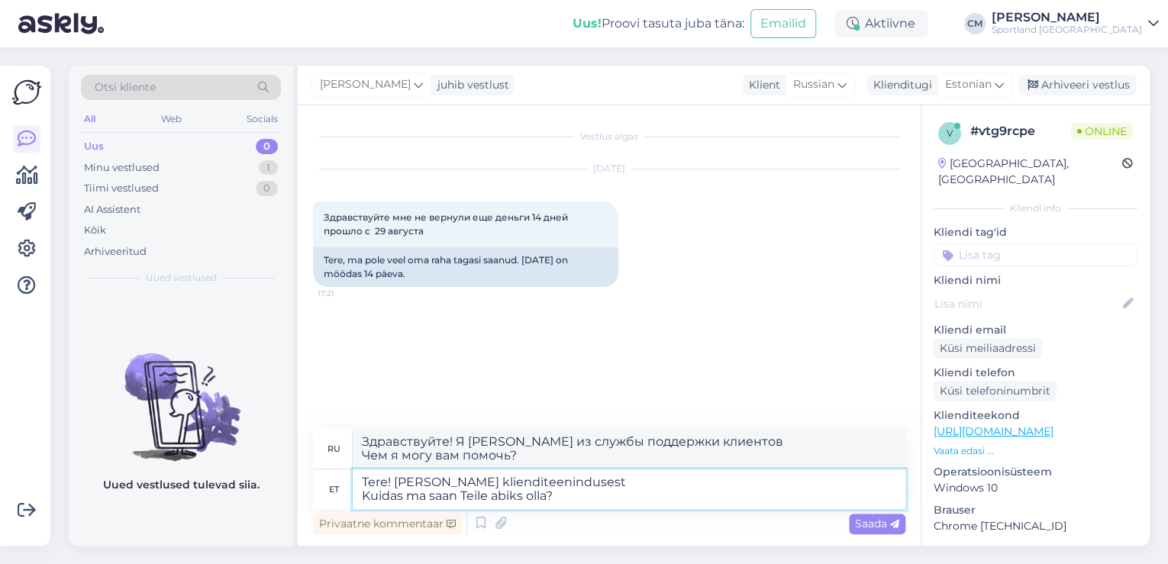
drag, startPoint x: 581, startPoint y: 498, endPoint x: 327, endPoint y: 511, distance: 253.8
click at [327, 511] on div "ru Здравствуйте! Я [PERSON_NAME] из службы поддержки клиентов Чем я могу вам по…" at bounding box center [609, 483] width 592 height 109
type textarea "Tere! [PERSON_NAME] klienditeenindusest"
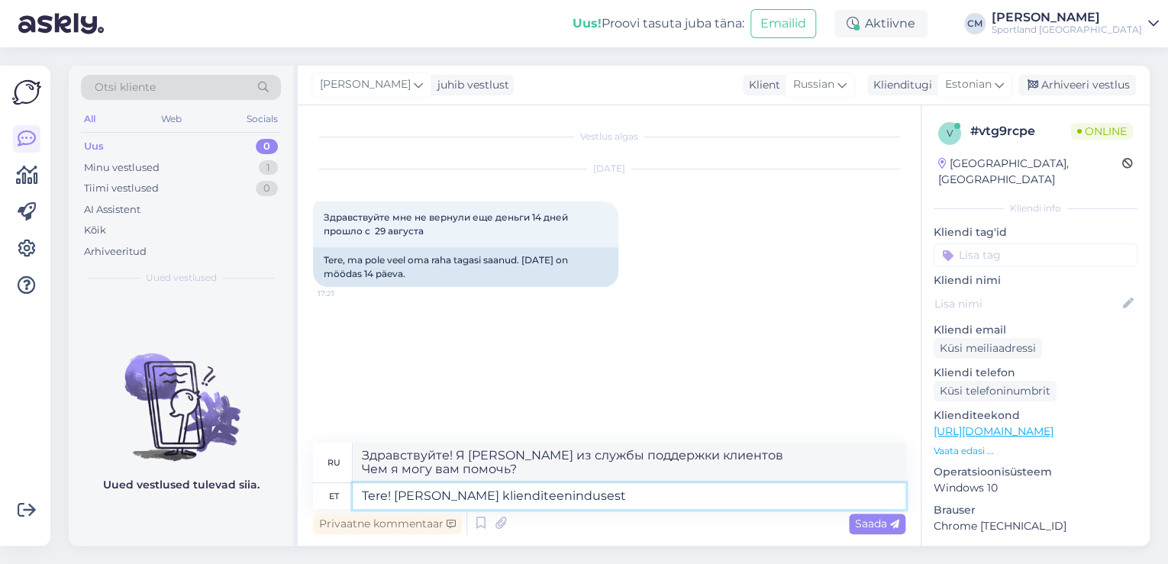
type textarea "Здравствуйте! Меня зовут [PERSON_NAME], я из службы поддержки клиентов."
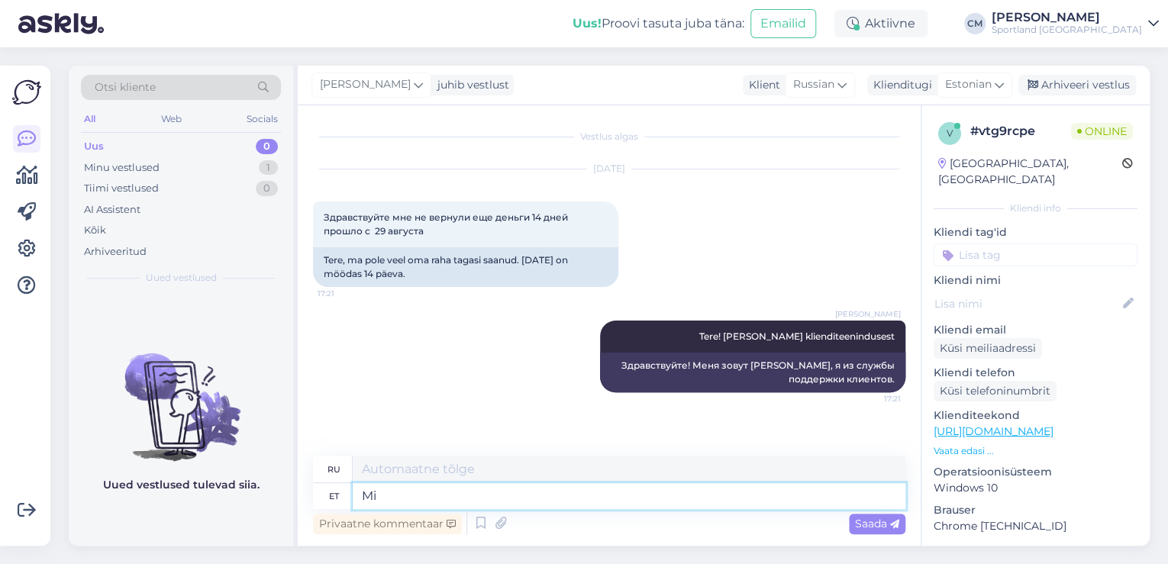
type textarea "Mi"
type textarea "Что"
type textarea "Mis on"
type textarea "Что такое"
type textarea "Mis on teie te"
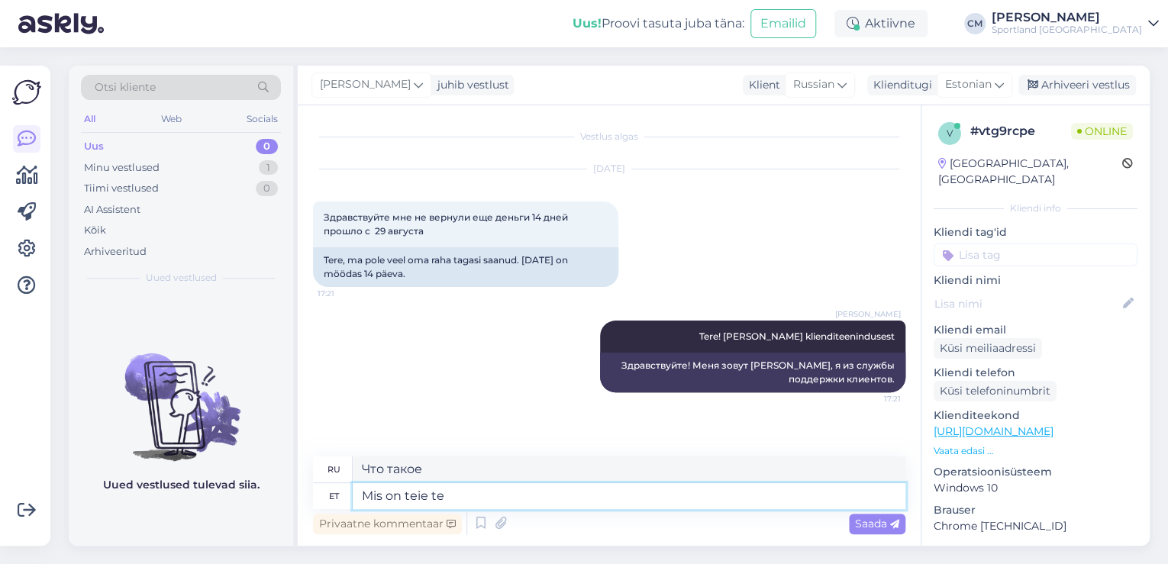
type textarea "А какой у тебя?"
type textarea "Mis on teie tellimus"
type textarea "Какой ваш заказ?"
type textarea "Mis on teie tellimuse number?"
type textarea "Какой номер вашего заказа?"
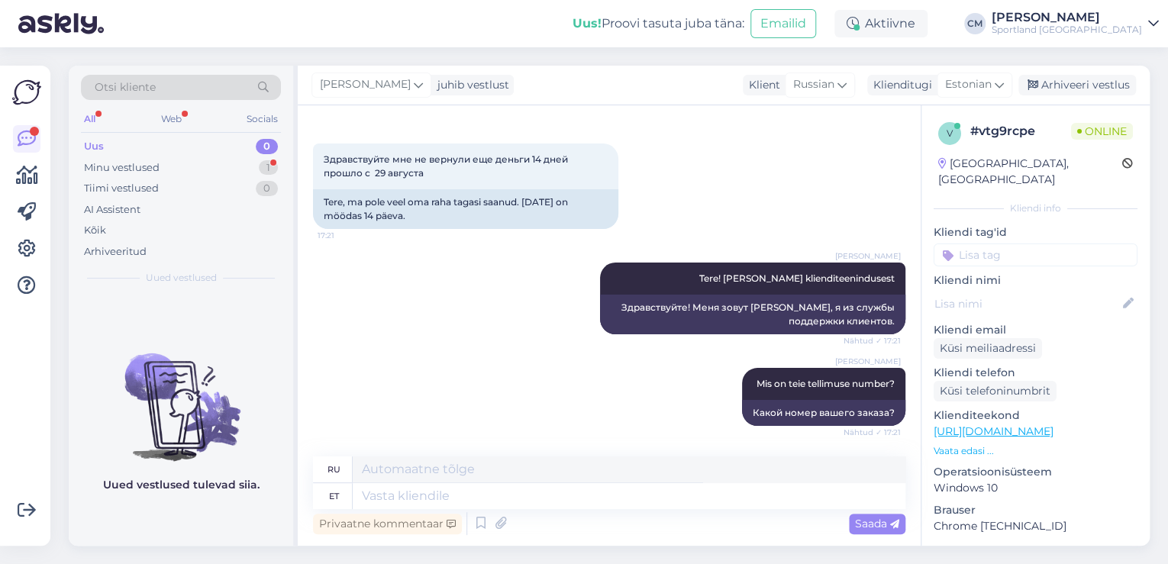
scroll to position [150, 0]
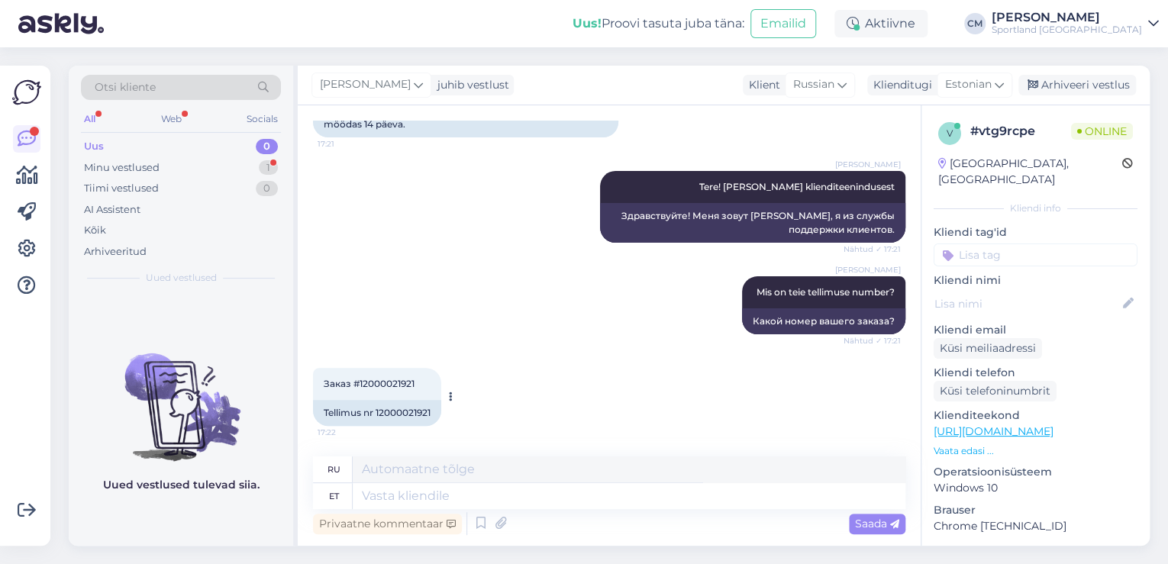
click at [412, 421] on div "Tellimus nr 12000021921" at bounding box center [377, 413] width 128 height 26
click at [412, 416] on div "Tellimus nr 12000021921" at bounding box center [377, 413] width 128 height 26
copy div "12000021921"
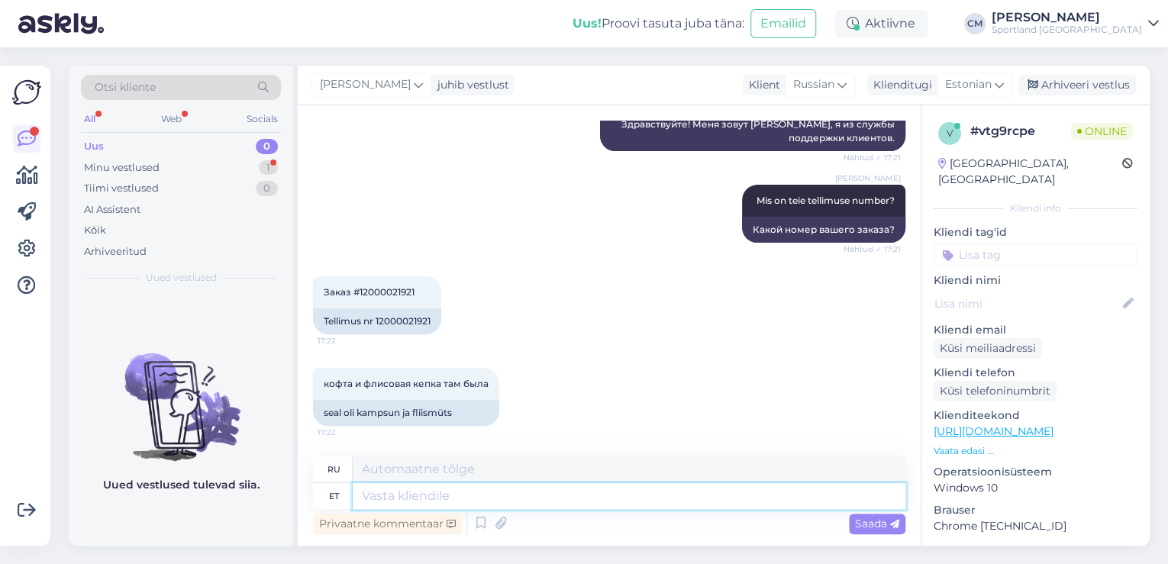
click at [382, 489] on textarea at bounding box center [629, 496] width 553 height 26
type textarea "Mõlemale t"
type textarea "Для обоих"
type textarea "Mõlemale tootele o"
type textarea "Для обоих продуктов"
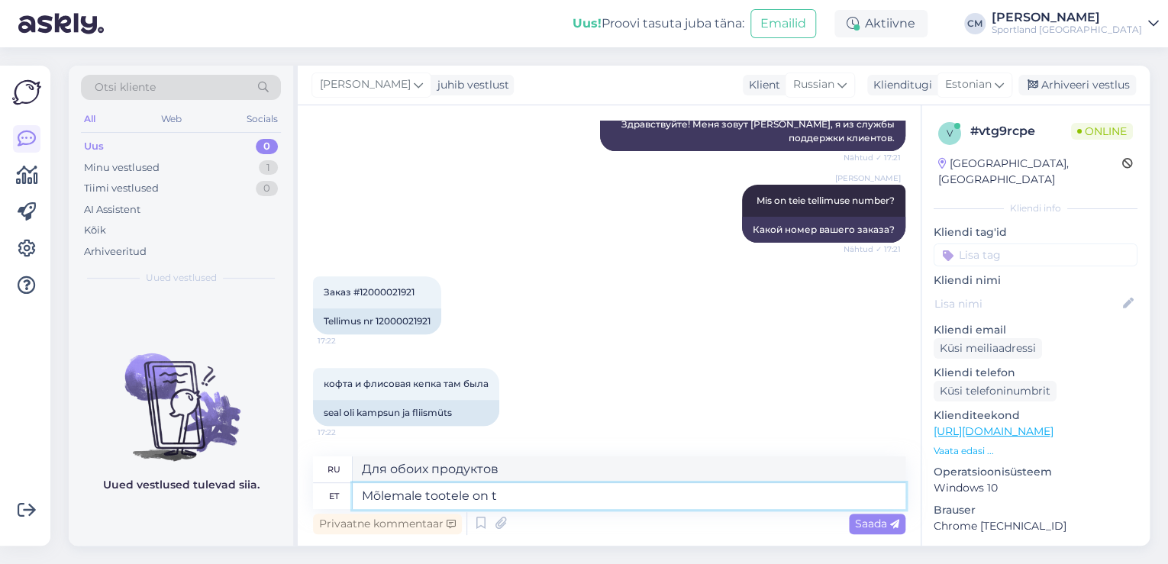
type textarea "Mõlemale tootele on ta"
type textarea "Оба продукта имеют"
type textarea "Mõlemale tootele on tagasimakse t"
type textarea "Оба продукта подлежат возврату."
type textarea "Mõlemale tootele on tagasimakse tehtud. Ü"
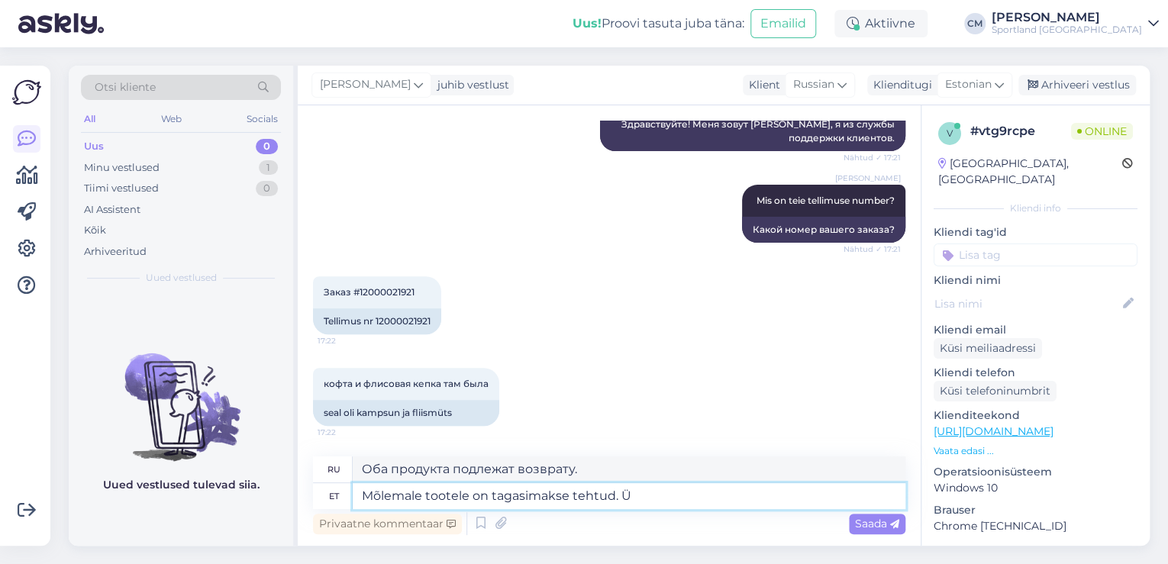
type textarea "Оба товара были возвращены."
type textarea "Mõlemale tootele on tagasimakse tehtud. Ühele ju"
type textarea "Оба товара были возвращены. Один"
type textarea "Mõlemale tootele on tagasimakse tehtud. Ühele juba"
type textarea "Оба товара были возвращены. Один уже был"
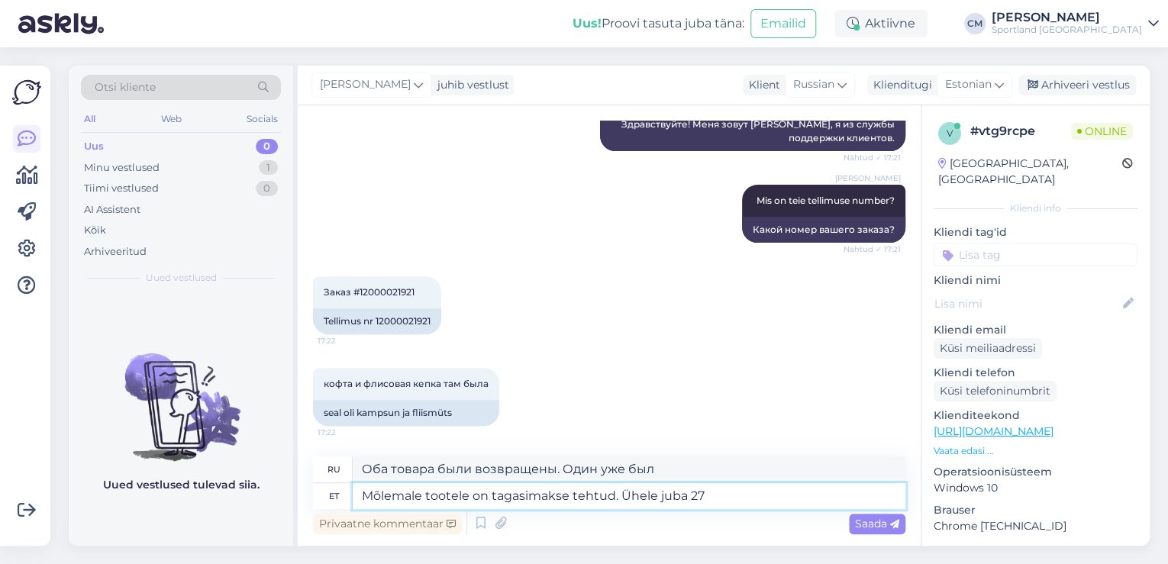
type textarea "Mõlemale tootele on tagasimakse tehtud. Ühele juba 27 u"
type textarea "Оба товара были возвращены. Один уже 27."
type textarea "Mõlemale tootele on tagasimakse tehtud. Ühele juba [DATE] a"
type textarea "Деньги за оба товара были возвращены. Один — уже 27 августа."
type textarea "Mõlemale tootele on tagasimakse tehtud. Ühele juba [DATE] ja te"
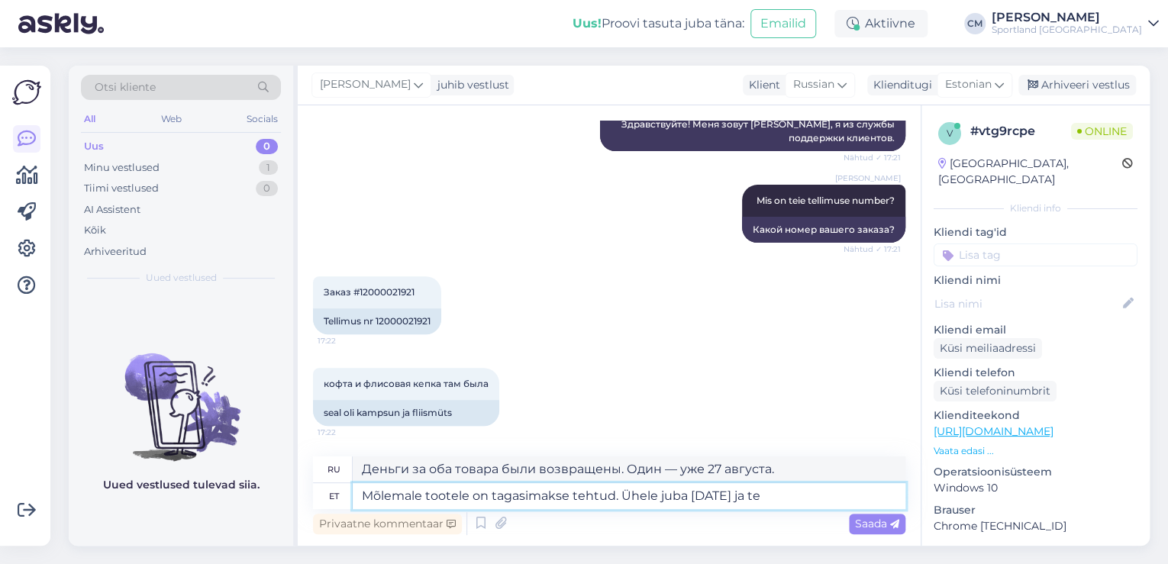
type textarea "Оба товара были возвращены. Один уже 27 августа, а другой"
type textarea "Mõlemale tootele on tagasimakse tehtud. Ühele juba [DATE] ja teisele 29 au"
type textarea "Деньги за оба товара были возвращены. Один — 27 августа, другой — 29 августа."
type textarea "Mõlemale tootele on tagasimakse tehtud. Ühele juba [DATE] ja teisele [DATE]."
type textarea "Оба товара были возвращены. Один — 27 августа, другой — 29 августа."
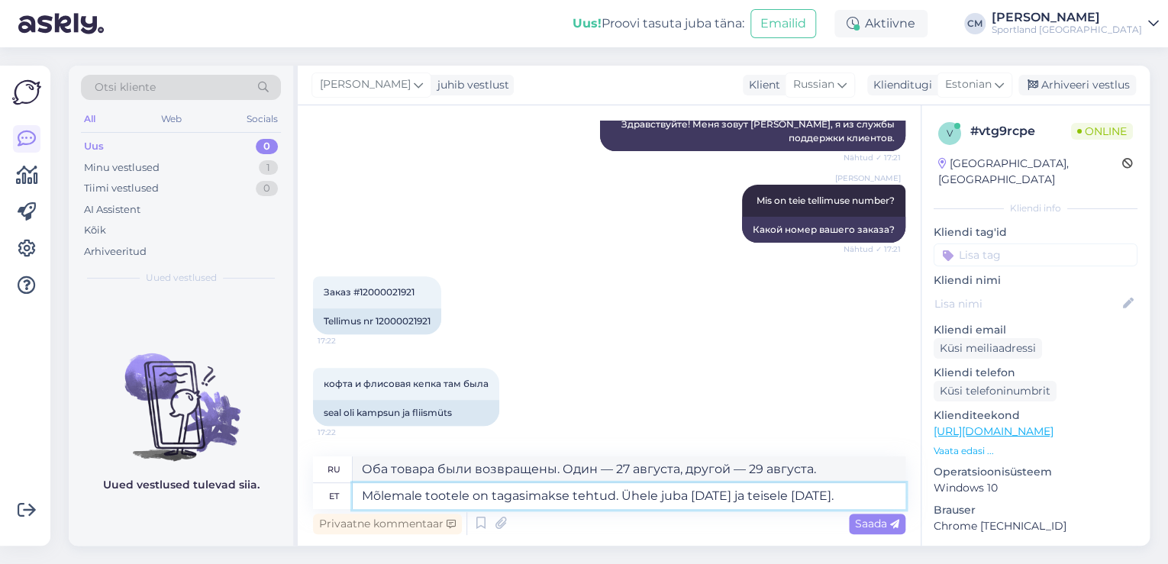
click at [661, 495] on textarea "Mõlemale tootele on tagasimakse tehtud. Ühele juba [DATE] ja teisele [DATE]." at bounding box center [629, 496] width 553 height 26
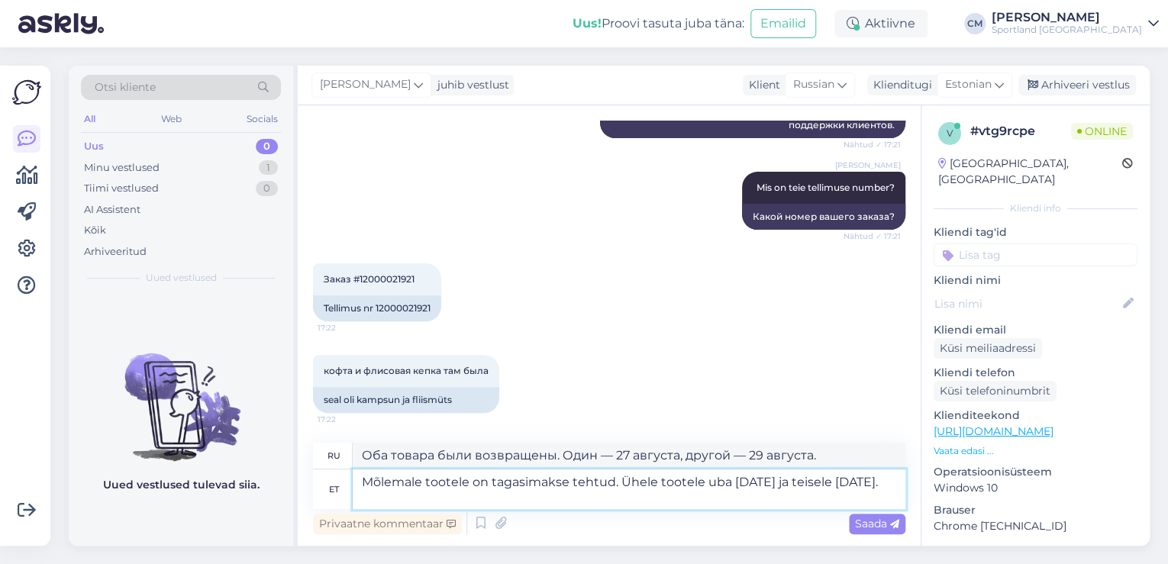
type textarea "Mõlemale tootele on tagasimakse tehtud. Ühele tootele juba [DATE] ja teisele [D…"
type textarea "Возврат средств за оба товара был осуществлён. Один товар уже 27 августа, а дру…"
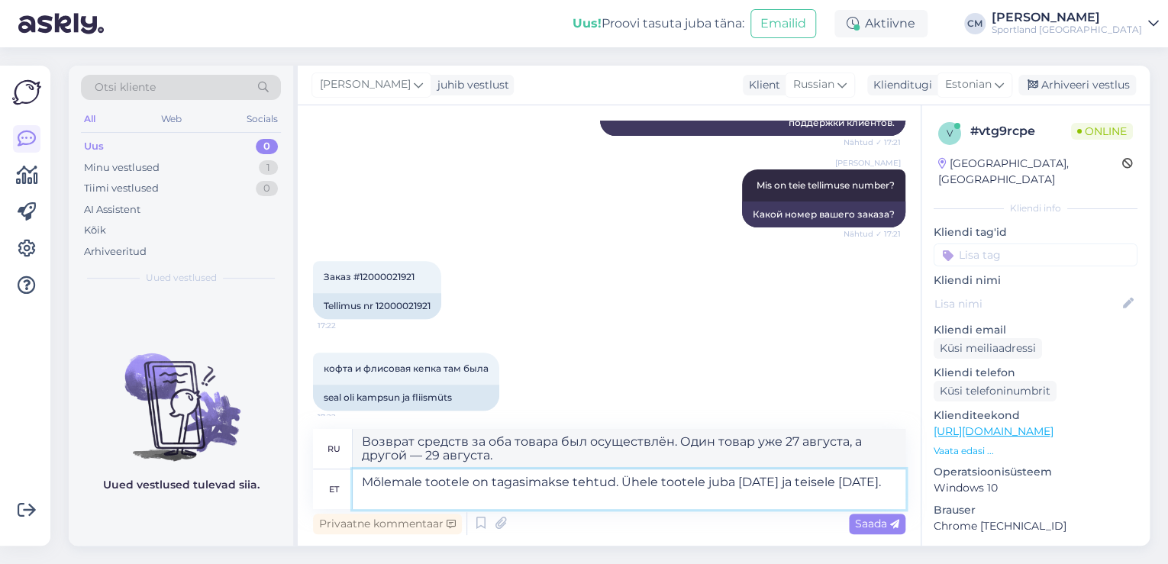
click at [858, 483] on textarea "Mõlemale tootele on tagasimakse tehtud. Ühele tootele juba [DATE] ja teisele [D…" at bounding box center [629, 489] width 553 height 40
type textarea "Mõlemale tootele on tagasimakse tehtud. Ühele tootele juba [DATE] ja teisele to…"
type textarea "Возврат средств за оба товара был осуществлён. Один товар уже 27 августа, а дру…"
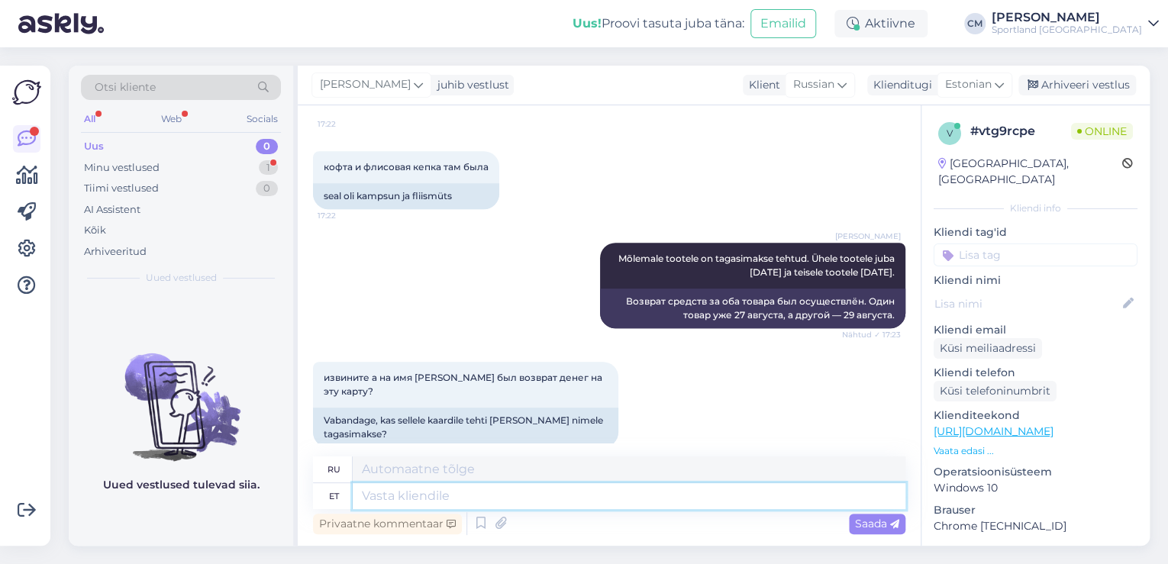
scroll to position [479, 0]
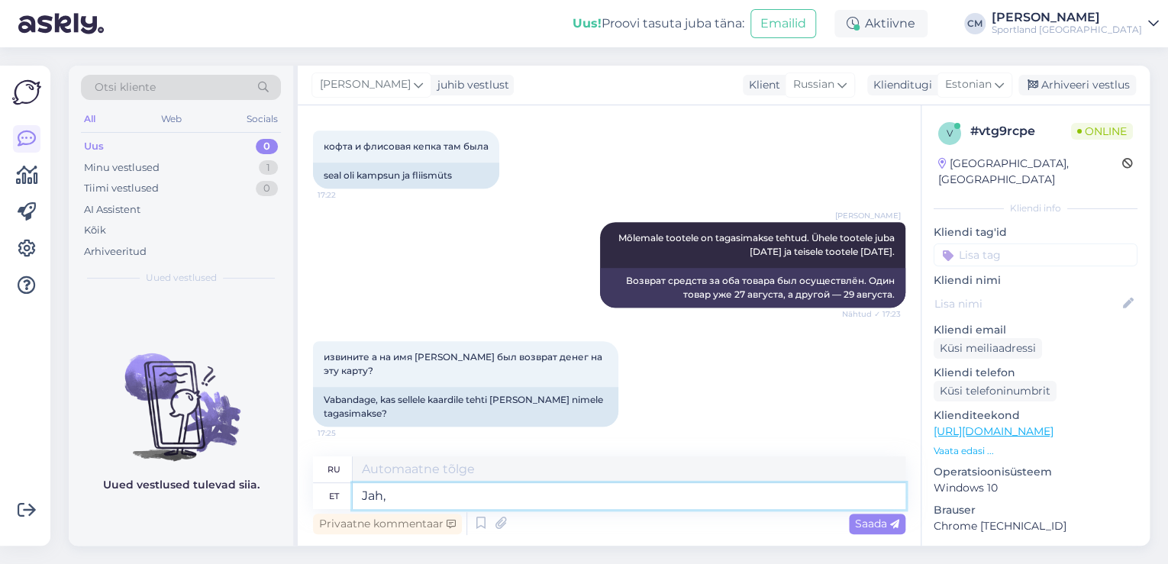
type textarea "Jah, t"
type textarea "Да,"
type textarea "Jah, tema la"
type textarea "Да, он/она"
type textarea "Jah, tema laguselt se"
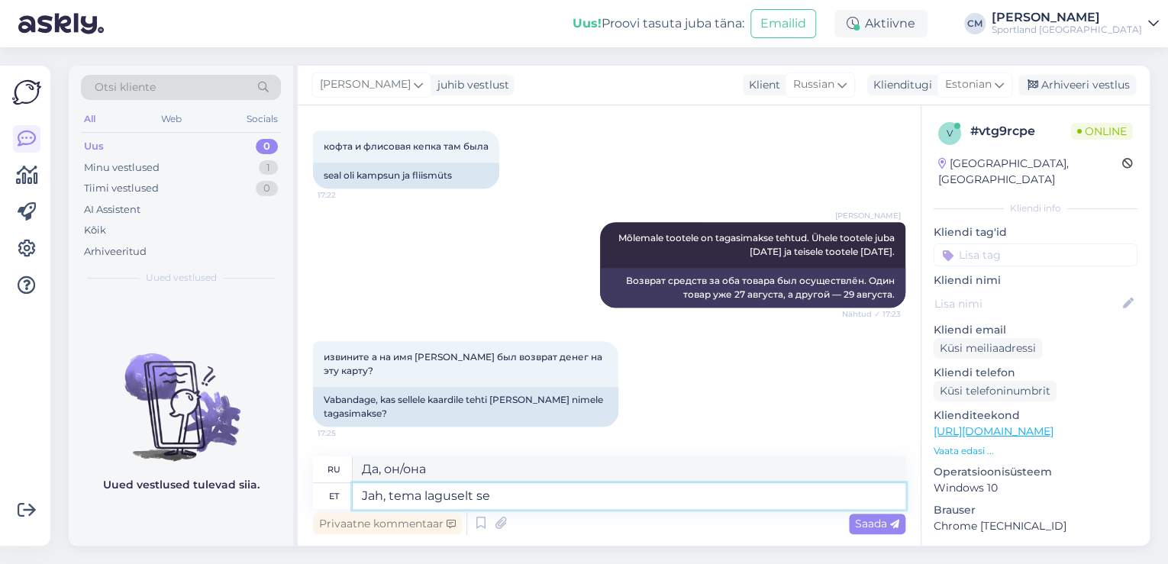
type textarea "Да, от его падения"
type textarea "Jah, tema laguselt selle te"
type textarea "Да, от его срыва"
type textarea "Jah, tema laguselt selle tellimuse ee"
type textarea "Да, он нарушил этот приказ."
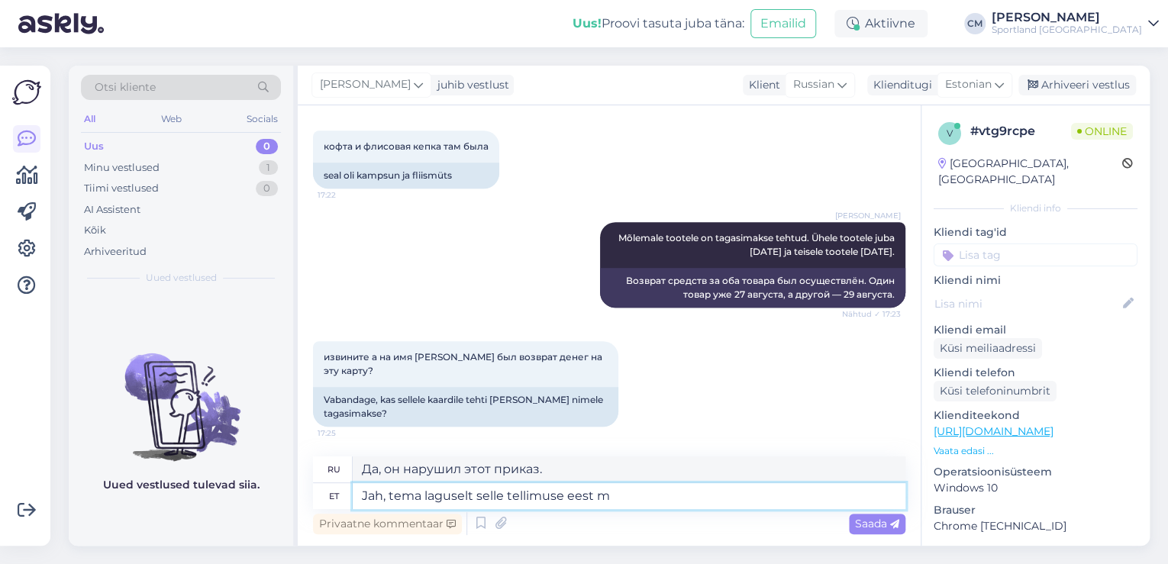
type textarea "Jah, tema laguselt selle tellimuse eest ma"
type textarea "[PERSON_NAME], из его анализа этого заказа"
type textarea "Jah, tema laguselt selle tellimuse eest maksis, eh"
type textarea "Да, он оплатил этот заказ из своего кармана,"
type textarea "Jah, tema laguselt selle tellimuse eest maksis, ehk ta"
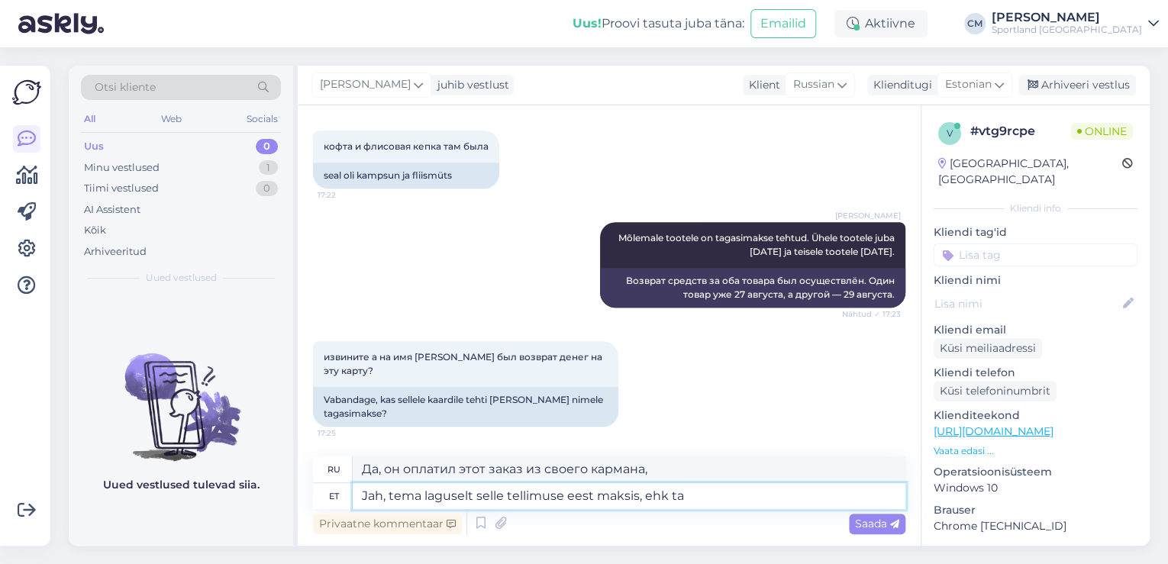
type textarea "Да, он оплатил этот заказ из своего кармана, возможно."
type textarea "Jah, tema laguselt selle tellimuse eest maksis, ehk tagasimakse l"
type textarea "Да, он оплатил этот заказ со своего счета, или возврат средств"
type textarea "Jah, tema laguselt selle tellimuse eest maksis, ehk tagasimakse [PERSON_NAME]"
type textarea "Да, он оплатил этот заказ со своего счета, поэтому возврат был произведен"
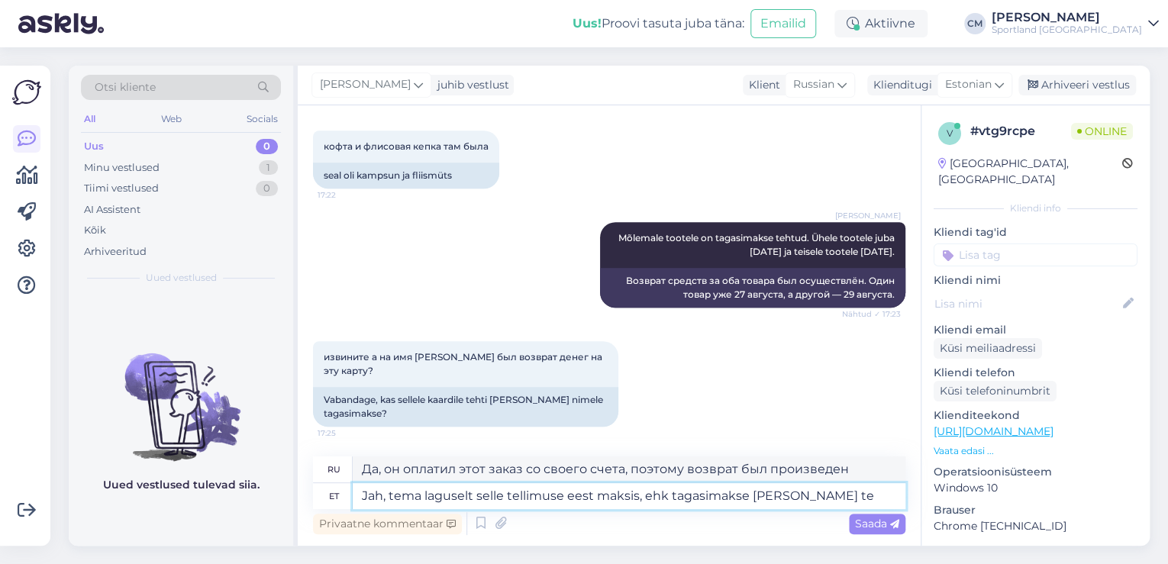
type textarea "Jah, tema laguselt selle tellimuse eest maksis, ehk tagasimakse [PERSON_NAME] t…"
type textarea "Да, он оплатил этот заказ со своего счета, поэтому возврат средств состоялся."
type textarea "Jah, tema laguselt selle tellimuse eest maksis, ehk tagasimakse [PERSON_NAME] t…"
type textarea "Да, он оплатил этот заказ со своего счета, поэтому возврат денег достался и ему."
type textarea "Jah, tema laguselt selle tellimuse eest maksis, ehk tagasimakse [PERSON_NAME] t…"
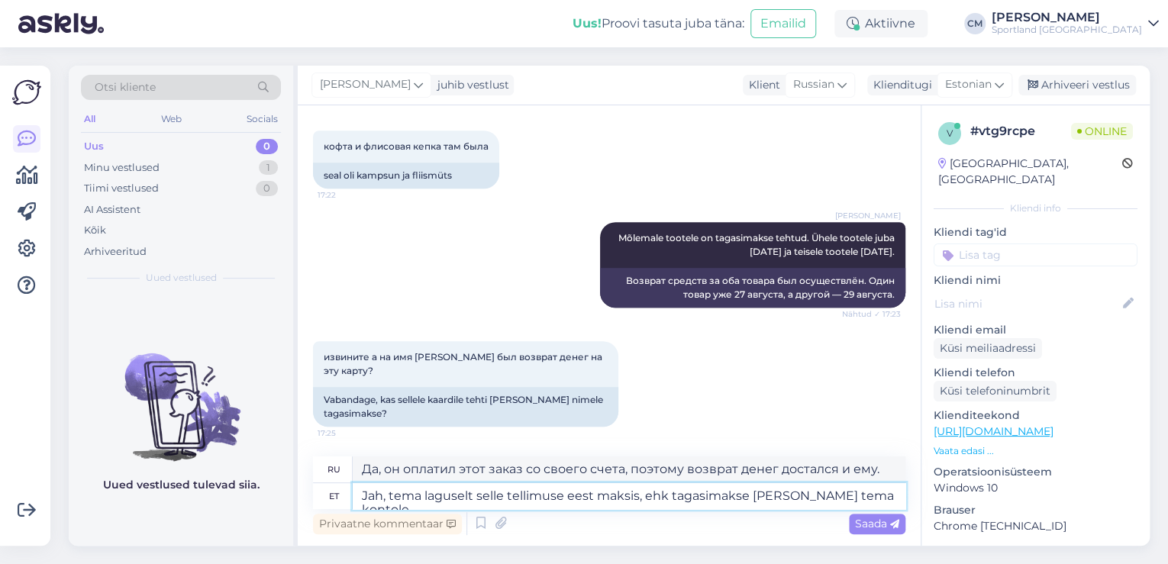
type textarea "Да, он оплатил этот заказ со своего счета, поэтому возврат также поступил на ег…"
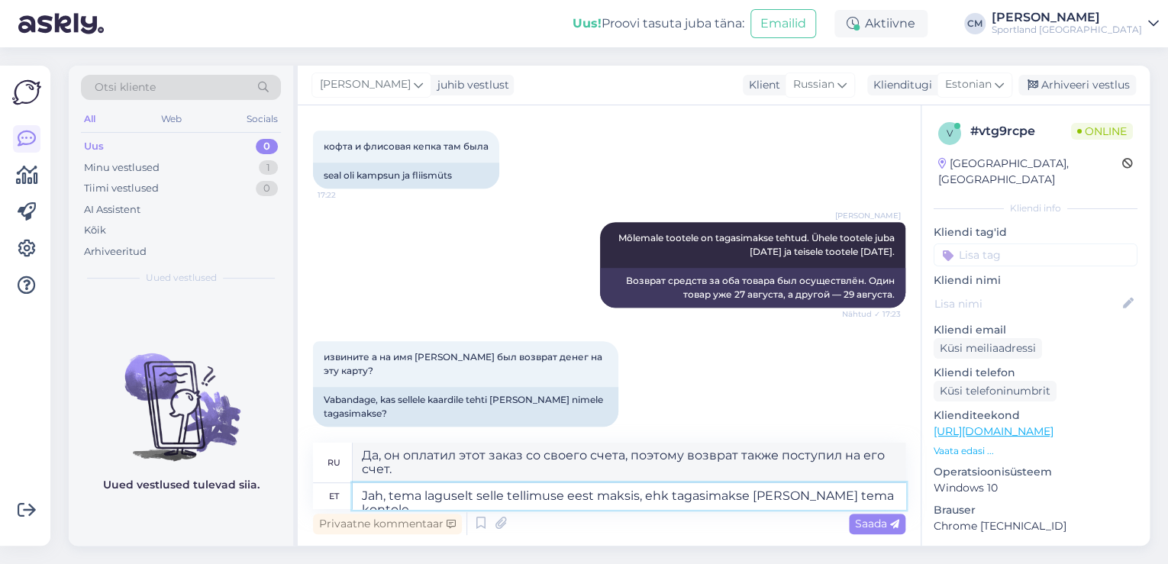
click at [430, 505] on textarea "Jah, tema laguselt selle tellimuse eest maksis, ehk tagasimakse [PERSON_NAME] t…" at bounding box center [629, 496] width 553 height 26
click at [430, 501] on textarea "Jah, tema laguselt selle tellimuse eest maksis, ehk tagasimakse [PERSON_NAME] t…" at bounding box center [629, 496] width 553 height 26
click at [431, 501] on textarea "Jah, tema laguselt selle tellimuse eest maksis, ehk tagasimakse [PERSON_NAME] t…" at bounding box center [629, 496] width 553 height 26
type textarea "Jah, tema alguselt selle tellimuse eest maksis, ehk tagasimakse [PERSON_NAME] t…"
type textarea "Да, изначально он оплатил этот заказ, поэтому возврат также поступил на его сче…"
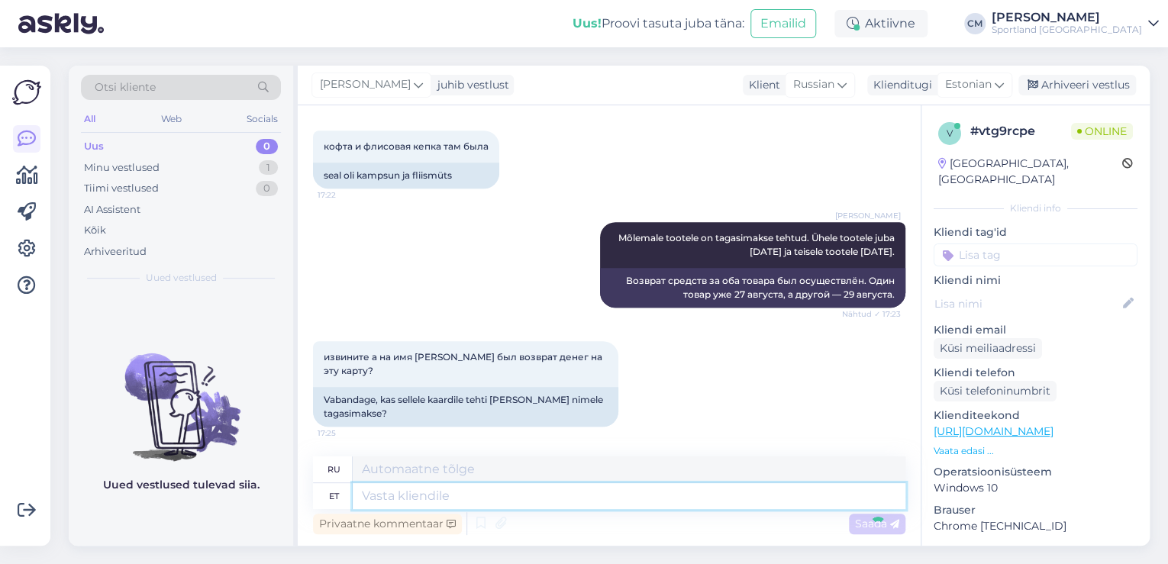
scroll to position [598, 0]
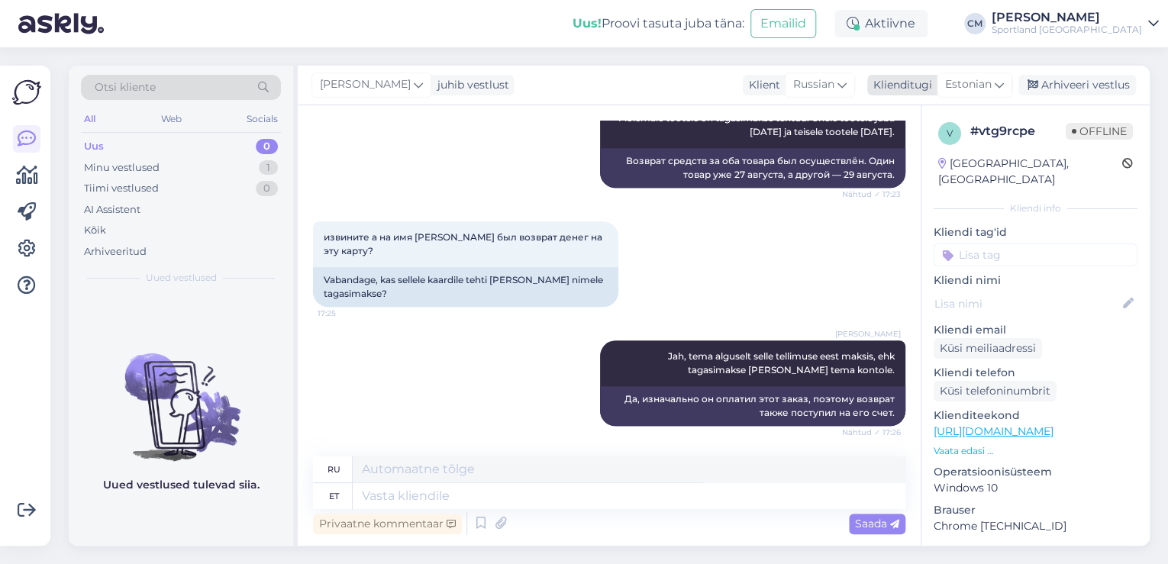
click at [1068, 78] on div "Arhiveeri vestlus" at bounding box center [1077, 85] width 118 height 21
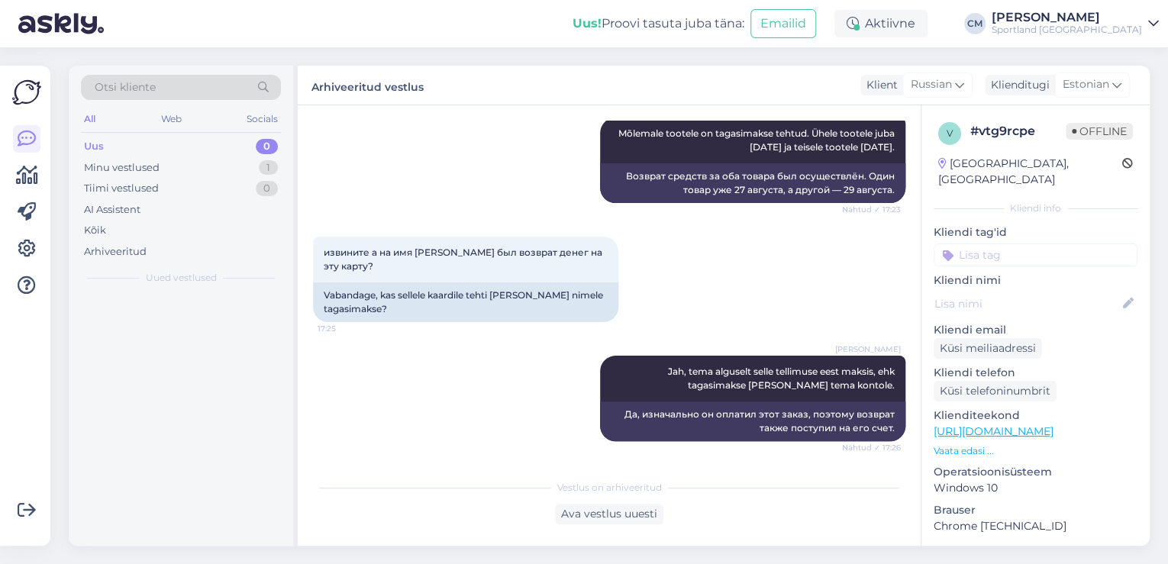
scroll to position [583, 0]
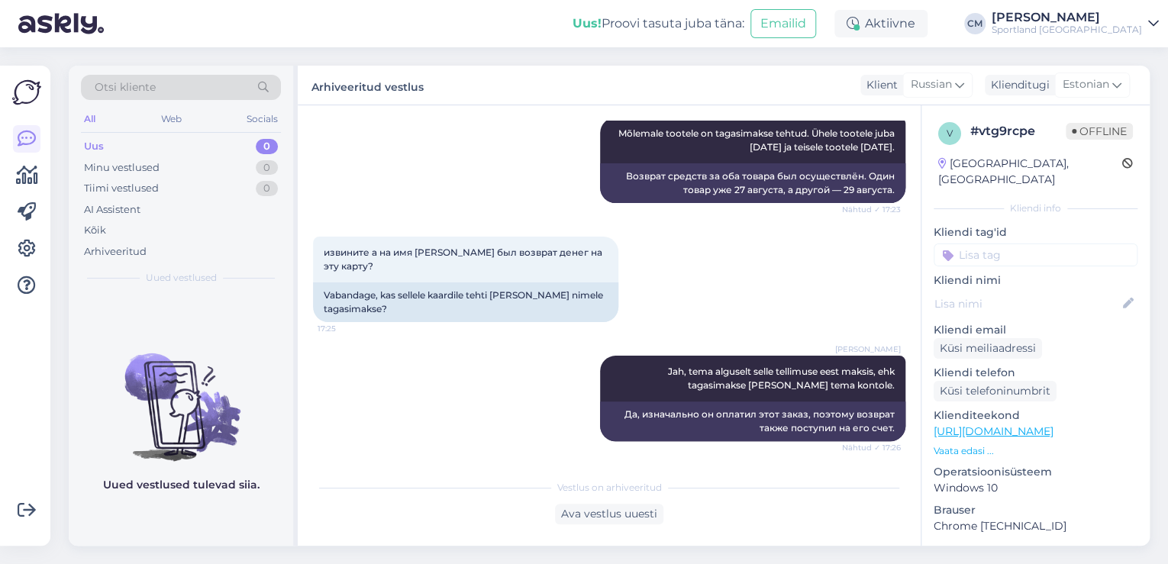
click at [1036, 224] on p "Kliendi tag'id" at bounding box center [1035, 232] width 204 height 16
click at [1030, 243] on input at bounding box center [1035, 254] width 204 height 23
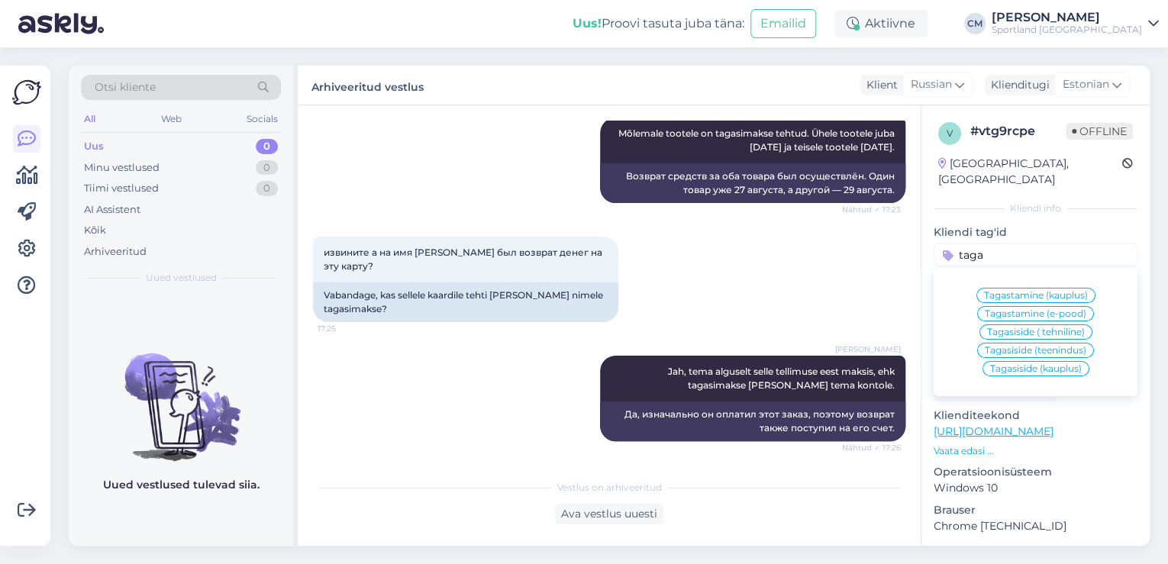
type input "taga"
click at [1026, 309] on span "Tagastamine (e-pood)" at bounding box center [1036, 313] width 102 height 9
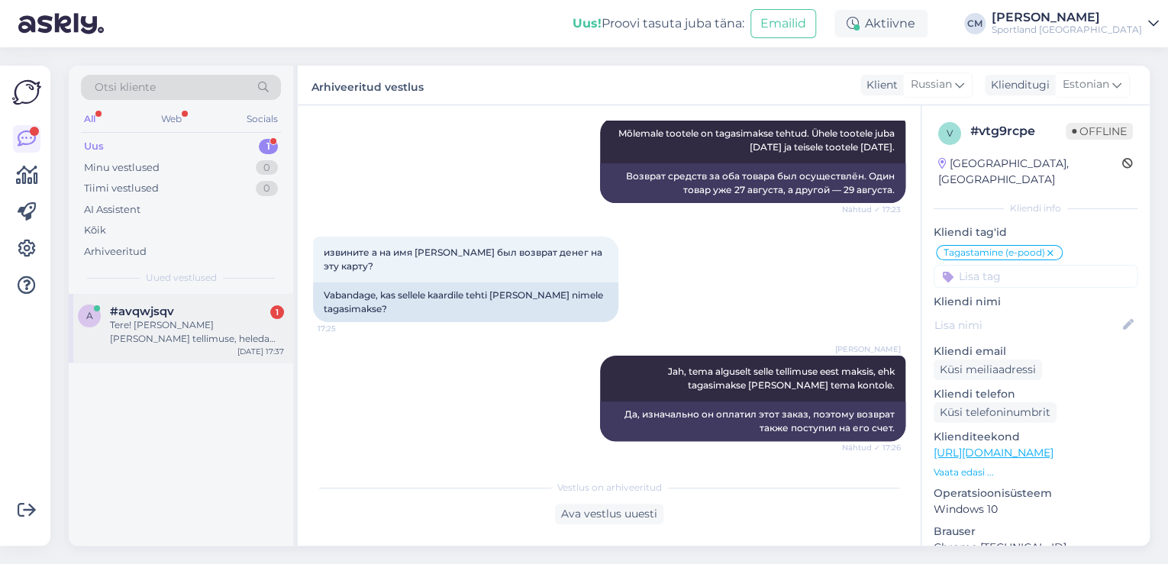
click at [237, 334] on div "Tere! [PERSON_NAME] [PERSON_NAME] tellimuse, heleda oNeille-i parka täiesti mää…" at bounding box center [197, 331] width 174 height 27
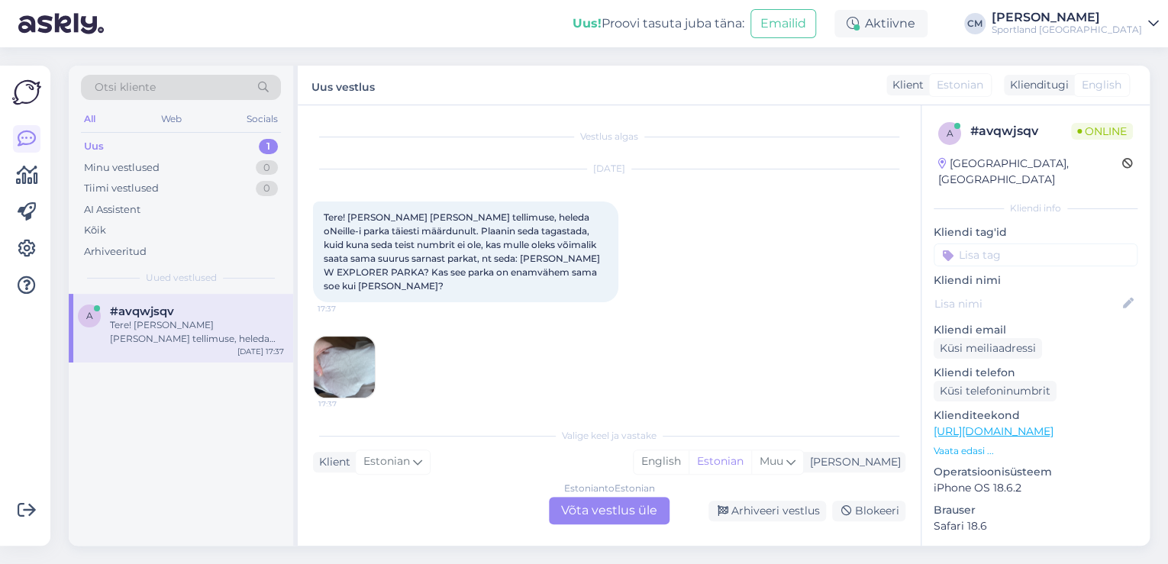
click at [624, 506] on div "Estonian to Estonian Võta vestlus üle" at bounding box center [609, 510] width 121 height 27
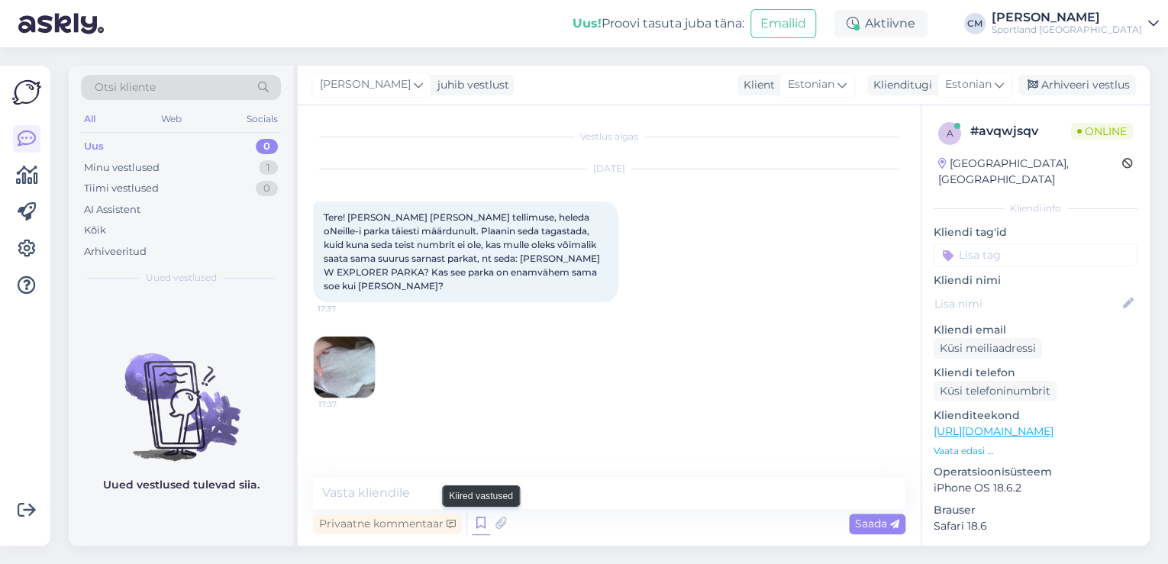
drag, startPoint x: 491, startPoint y: 522, endPoint x: 479, endPoint y: 524, distance: 12.3
click at [479, 524] on div "Privaatne kommentaar Saada" at bounding box center [609, 523] width 592 height 29
click at [479, 524] on icon at bounding box center [481, 523] width 18 height 23
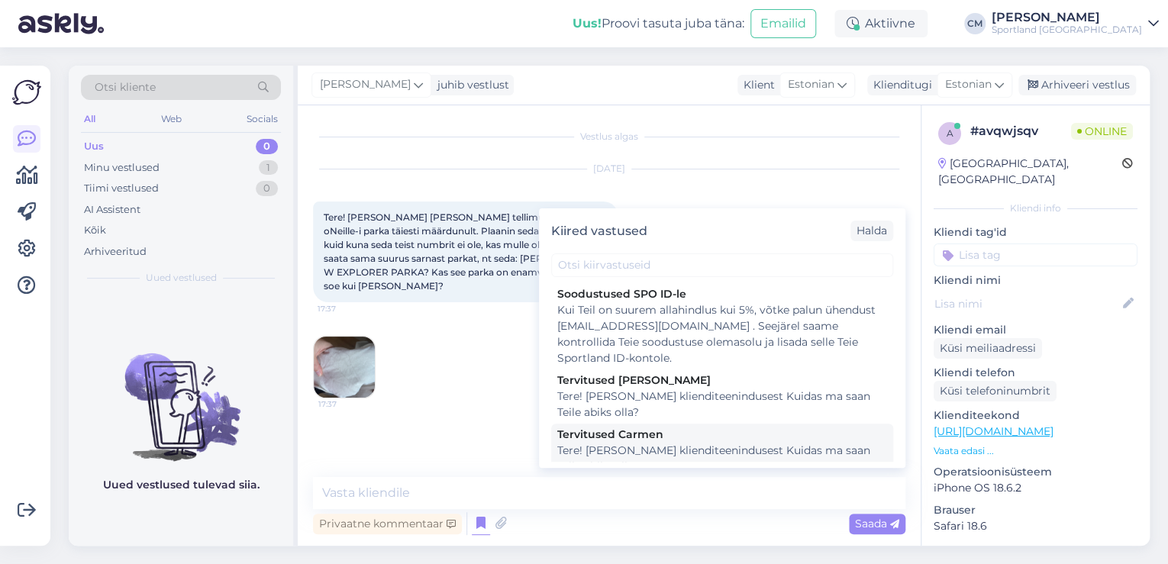
click at [748, 429] on div "Tervitused Carmen" at bounding box center [722, 435] width 330 height 16
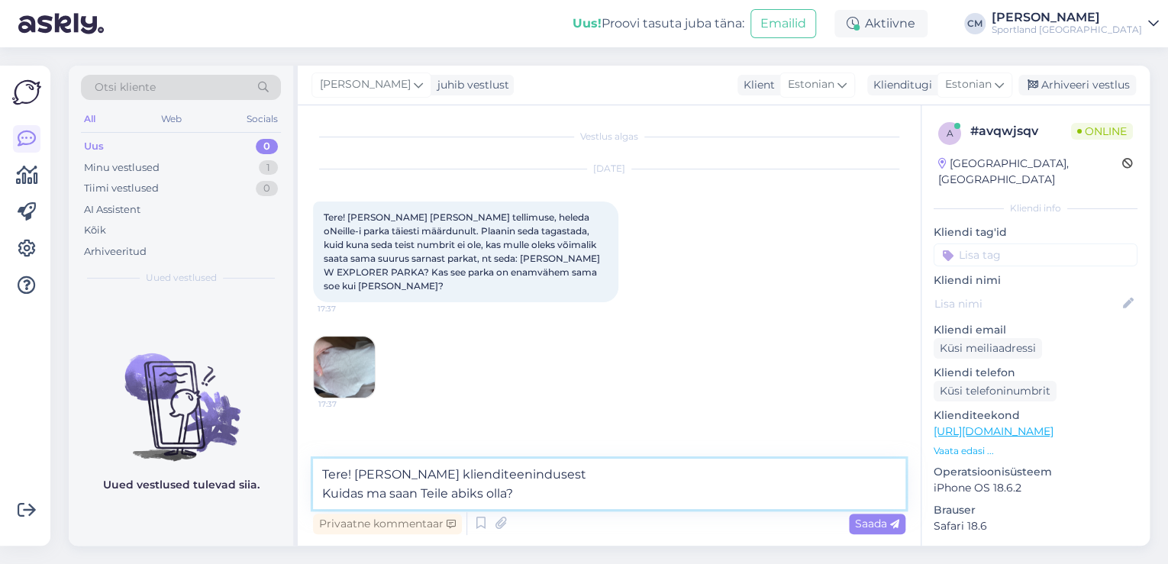
drag, startPoint x: 472, startPoint y: 505, endPoint x: 277, endPoint y: 508, distance: 194.6
click at [277, 508] on div "Otsi kliente All Web Socials Uus 0 Minu vestlused 1 Tiimi vestlused 0 AI Assist…" at bounding box center [609, 306] width 1081 height 480
type textarea "Tere! [PERSON_NAME] klienditeenindusest"
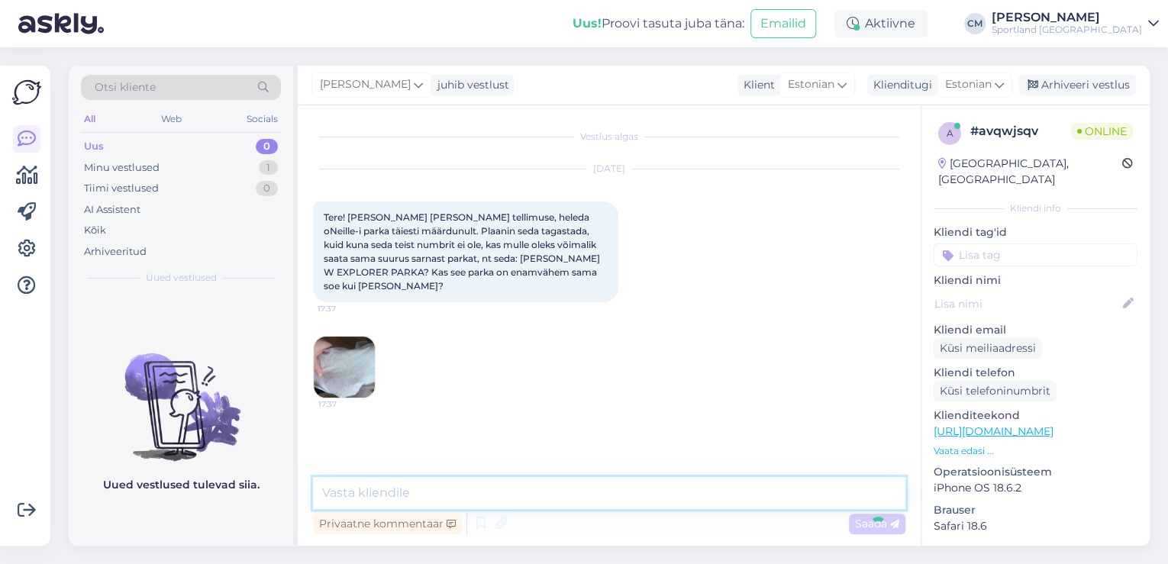
scroll to position [3, 0]
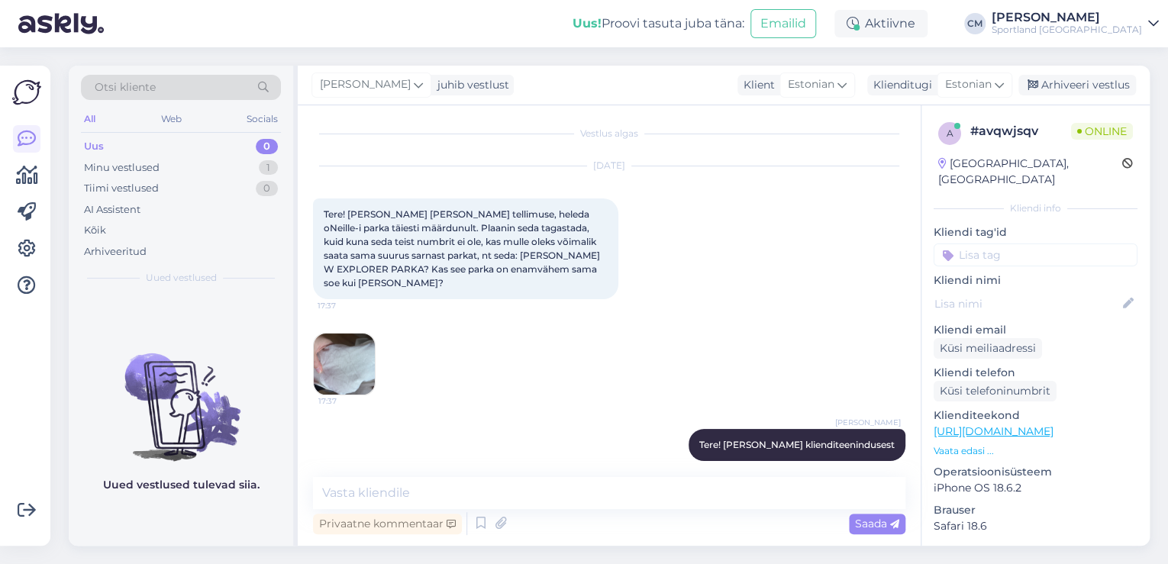
click at [354, 334] on img at bounding box center [344, 364] width 61 height 61
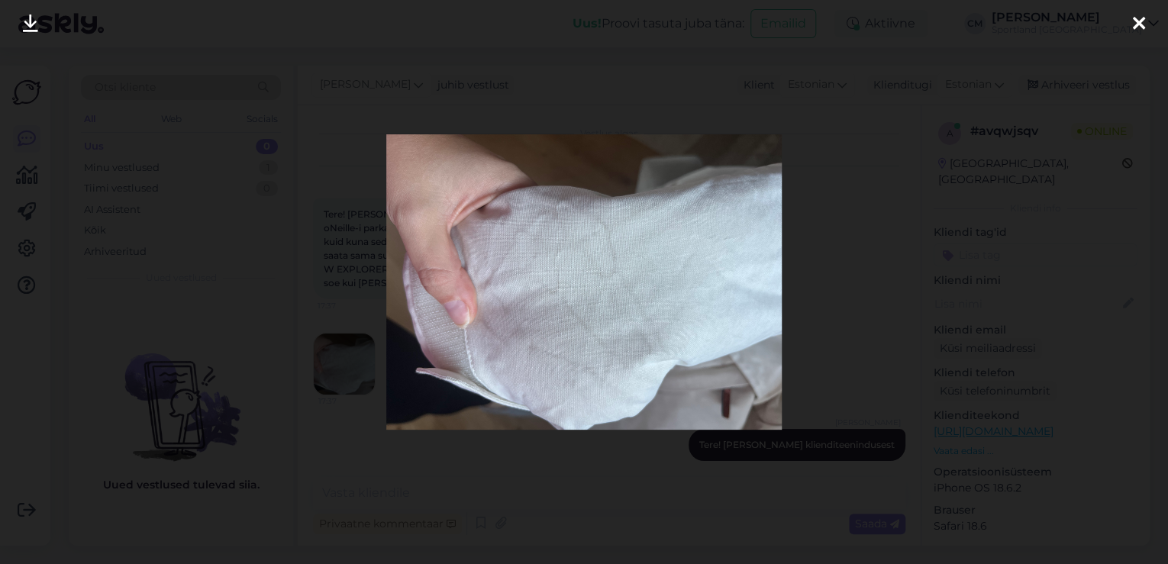
click at [342, 311] on div at bounding box center [584, 282] width 1168 height 564
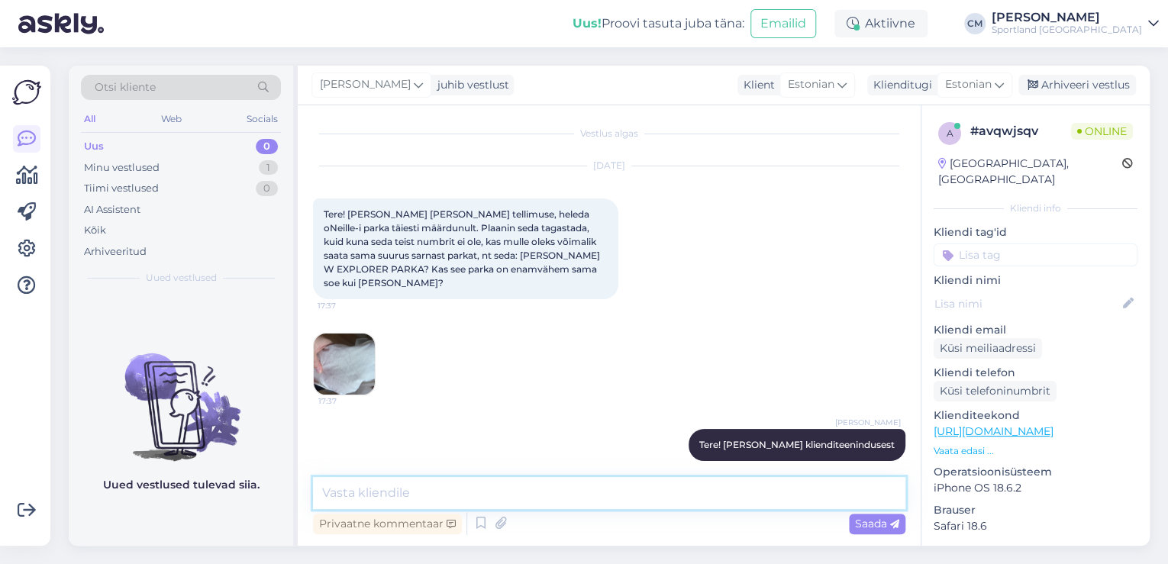
click at [392, 495] on textarea at bounding box center [609, 493] width 592 height 32
type textarea "T"
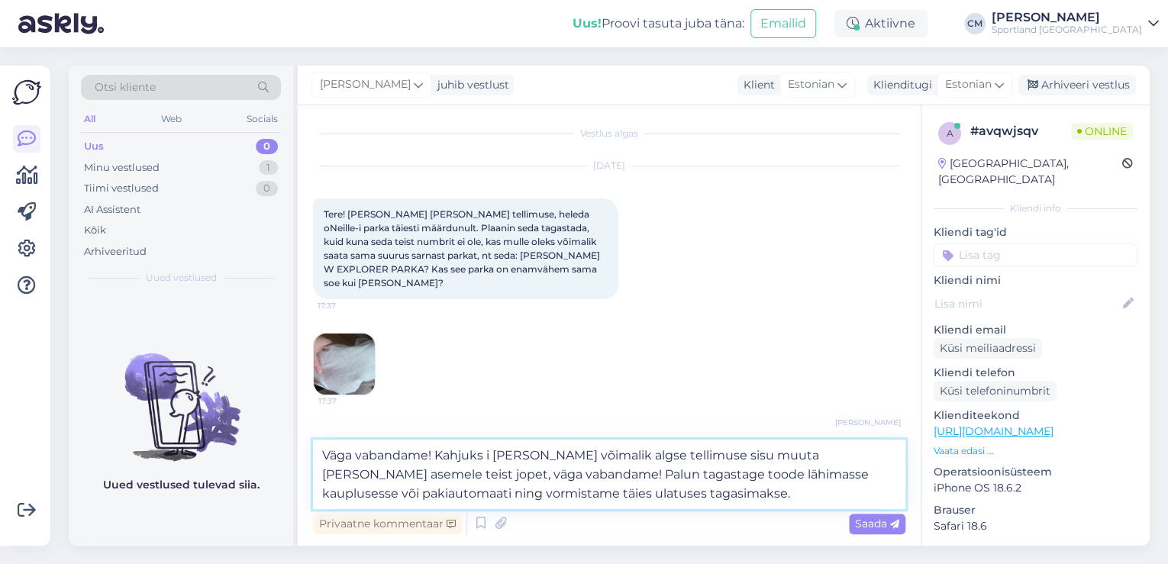
click at [485, 459] on textarea "Väga vabandame! Kahjuks i [PERSON_NAME] võimalik algse tellimuse sisu muuta [PE…" at bounding box center [609, 474] width 592 height 69
click at [714, 500] on textarea "Väga vabandame! Kahjuks ei [PERSON_NAME] võimalik algse tellimuse sisu muuta [P…" at bounding box center [609, 474] width 592 height 69
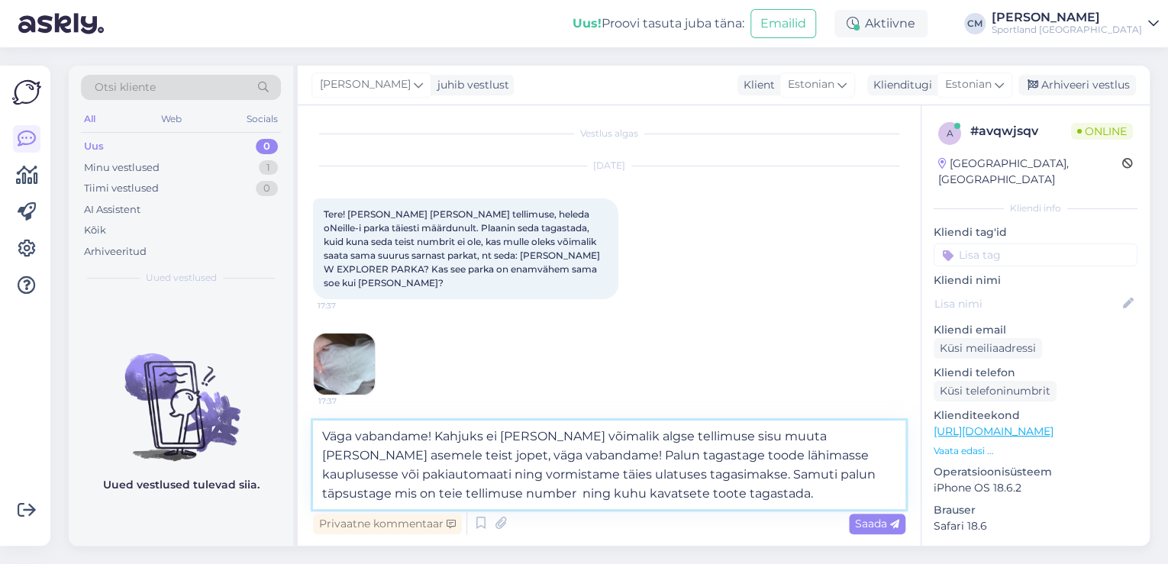
click at [461, 488] on textarea "Väga vabandame! Kahjuks ei [PERSON_NAME] võimalik algse tellimuse sisu muuta [P…" at bounding box center [609, 465] width 592 height 89
type textarea "Väga vabandame! Kahjuks ei [PERSON_NAME] võimalik algse tellimuse sisu muuta [P…"
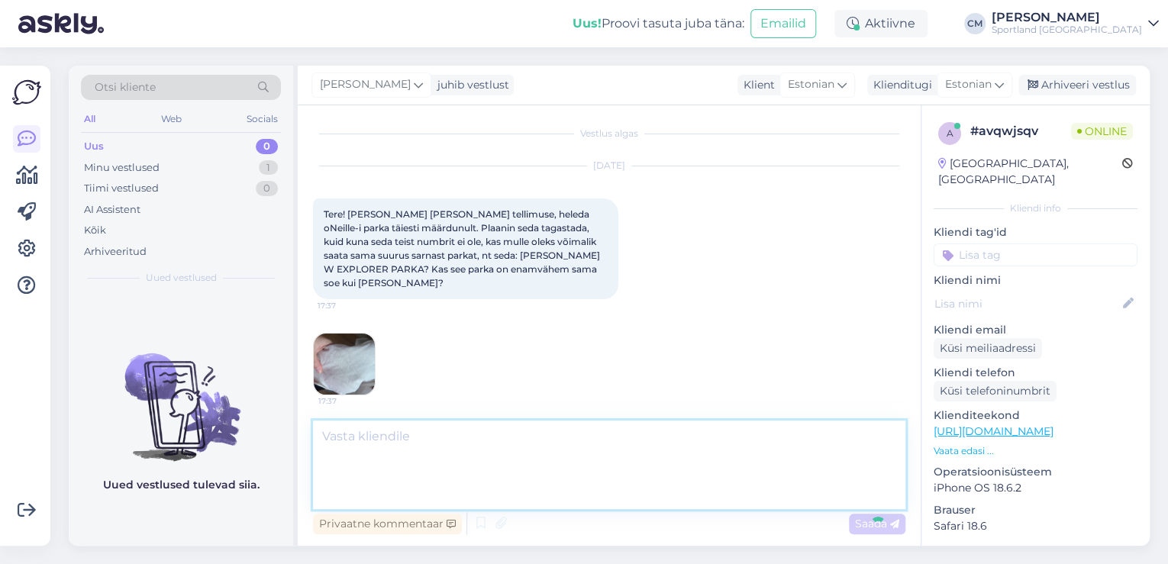
scroll to position [137, 0]
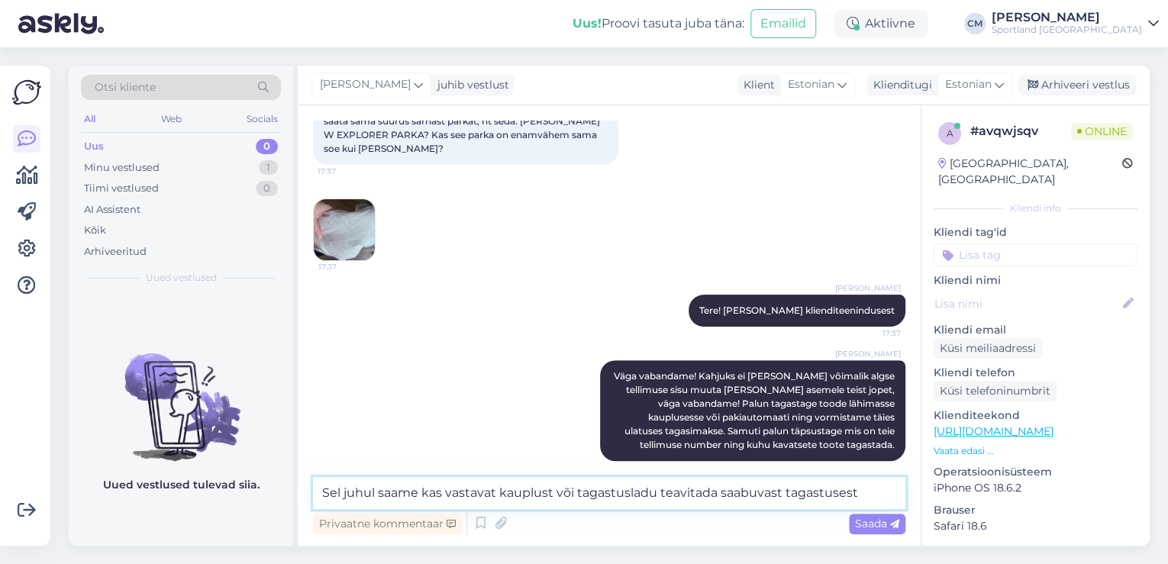
type textarea "Sel juhul saame kas vastavat kauplust või tagastusladu teavitada saabuvast taga…"
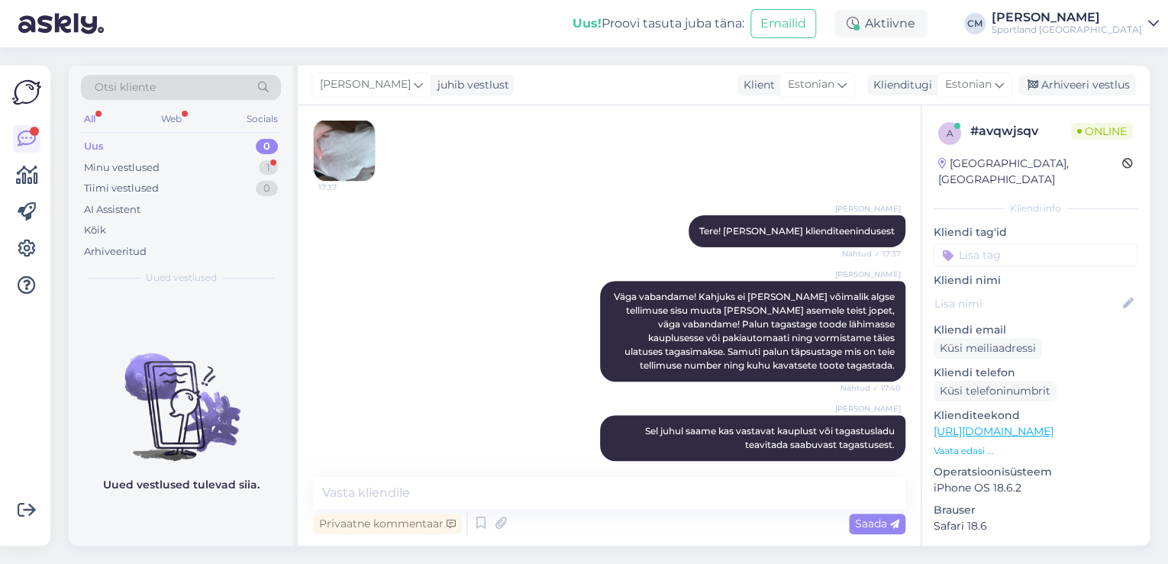
scroll to position [296, 0]
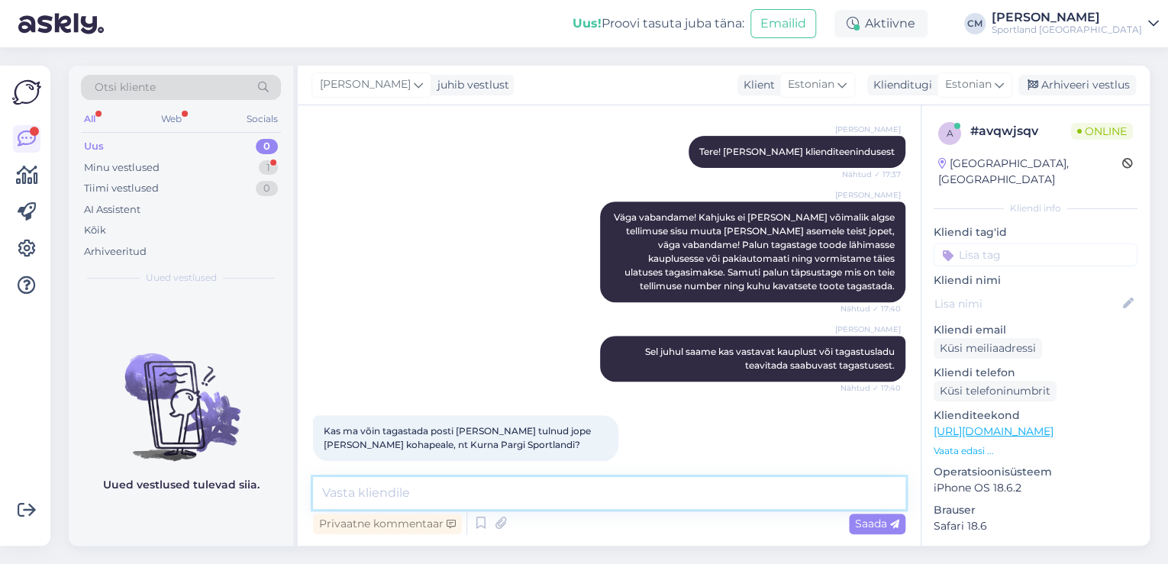
click at [475, 482] on textarea at bounding box center [609, 493] width 592 height 32
click at [405, 492] on textarea "Jah see oleks uurepärane" at bounding box center [609, 493] width 592 height 32
click at [500, 499] on textarea "Jah see oleks suurepärane" at bounding box center [609, 493] width 592 height 32
type textarea "Jah see oleks suurepärane!"
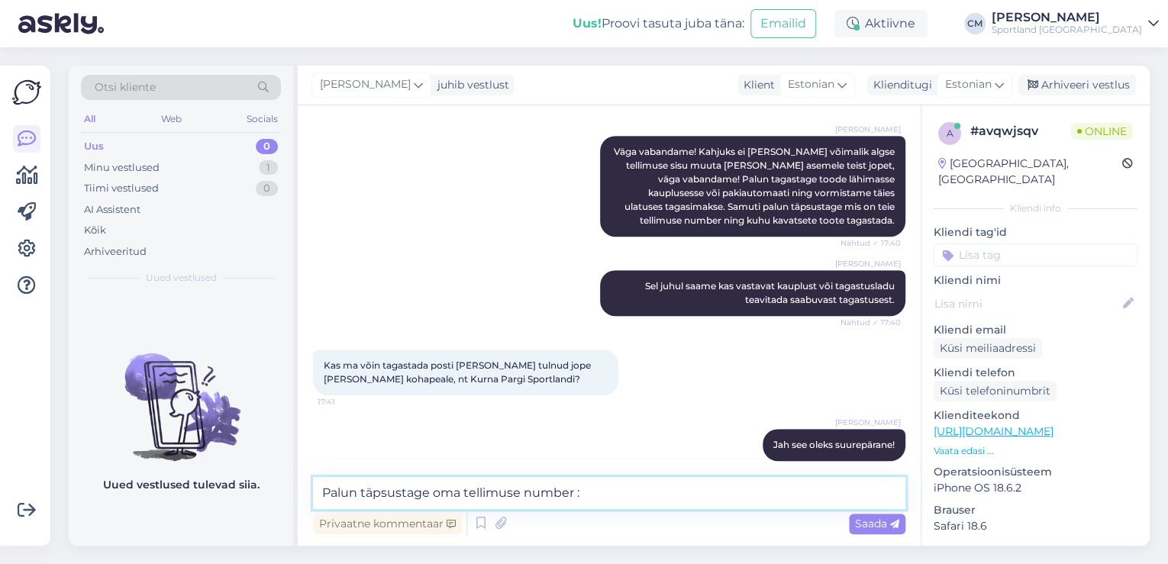
type textarea "Palun täpsustage oma tellimuse number :)"
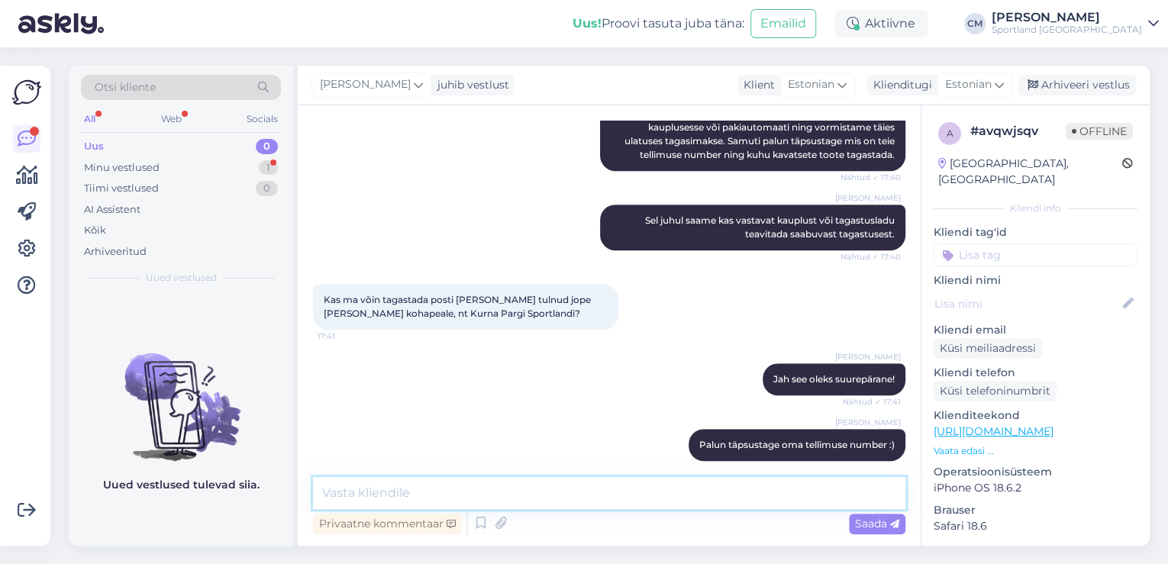
scroll to position [493, 0]
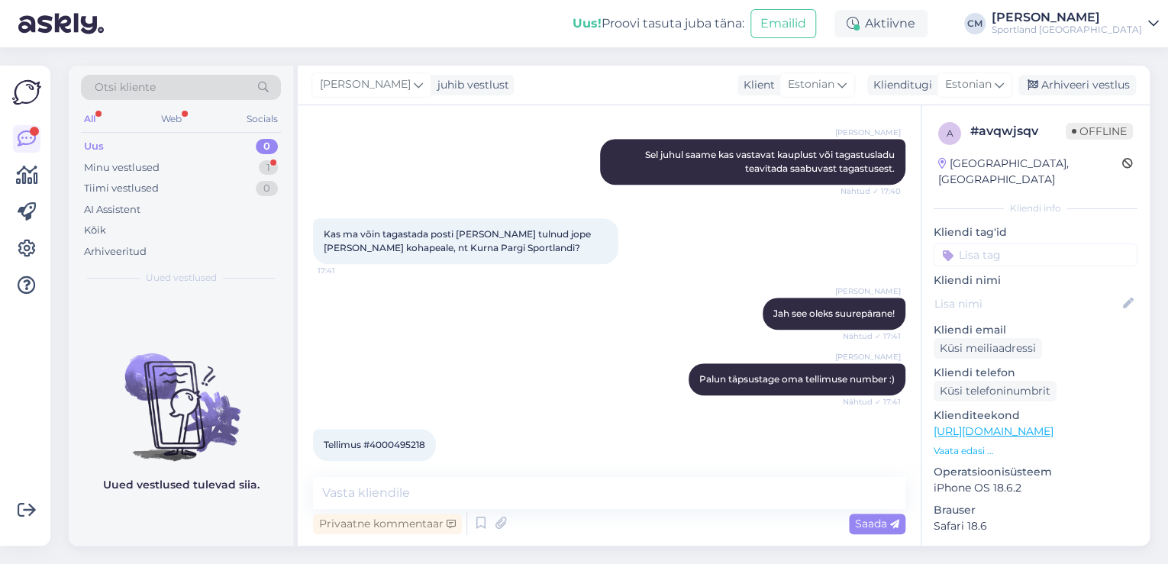
click at [392, 429] on div "Tellimus #4000495218 17:42" at bounding box center [374, 445] width 123 height 32
copy div "4000495218 17:42"
click at [382, 484] on textarea at bounding box center [609, 493] width 592 height 32
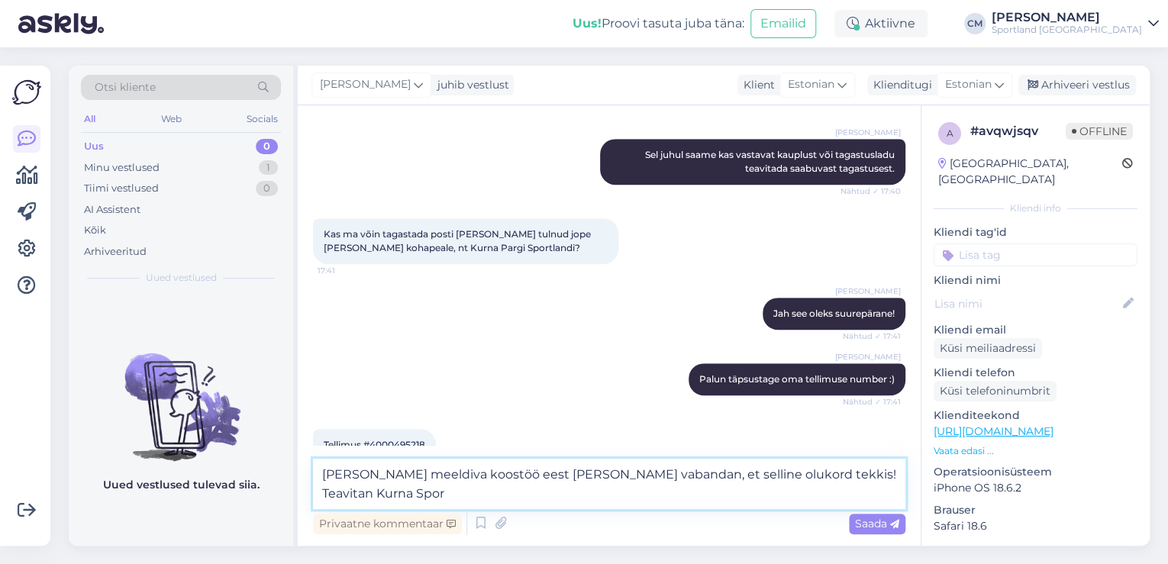
scroll to position [510, 0]
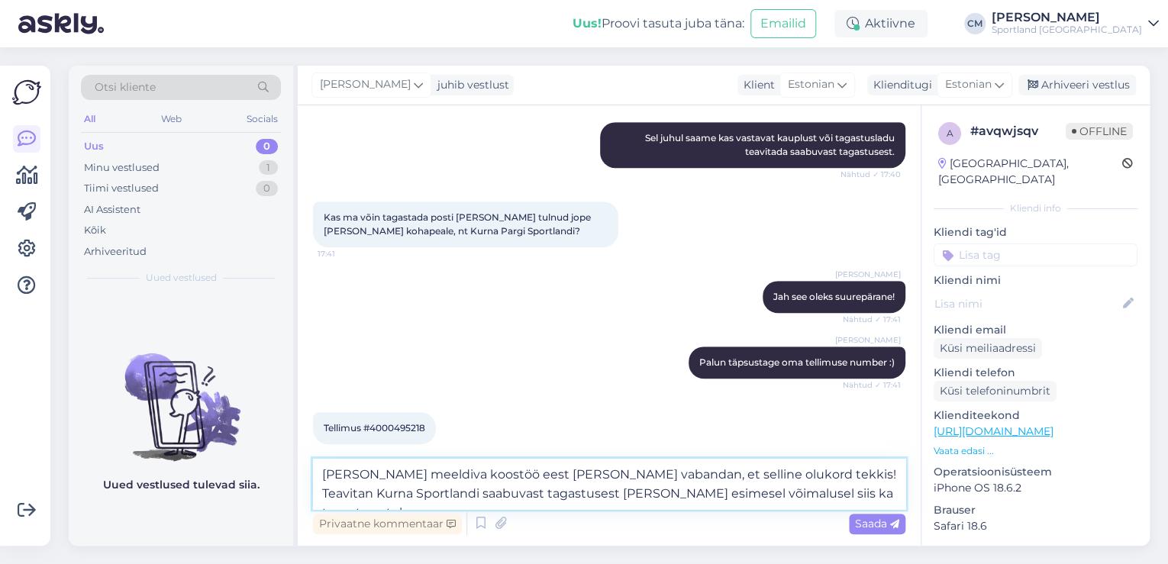
type textarea "[PERSON_NAME] meeldiva koostöö eest [PERSON_NAME] vabandan, et selline olukord …"
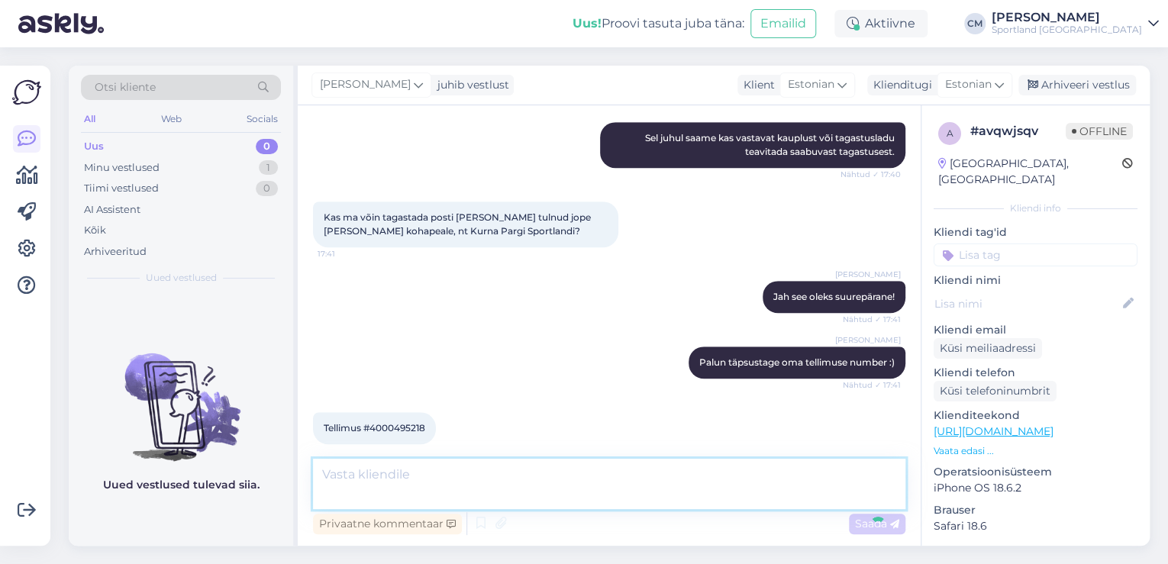
scroll to position [600, 0]
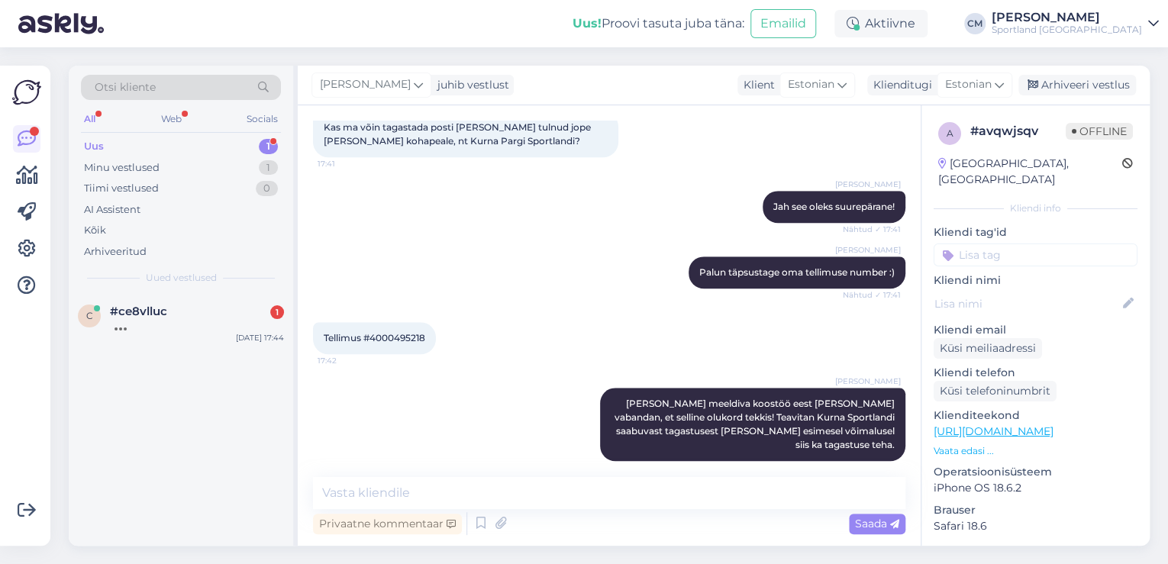
click at [205, 356] on div "c #ce8vlluc [DATE] 17:44" at bounding box center [181, 420] width 224 height 252
click at [211, 328] on div at bounding box center [197, 325] width 174 height 14
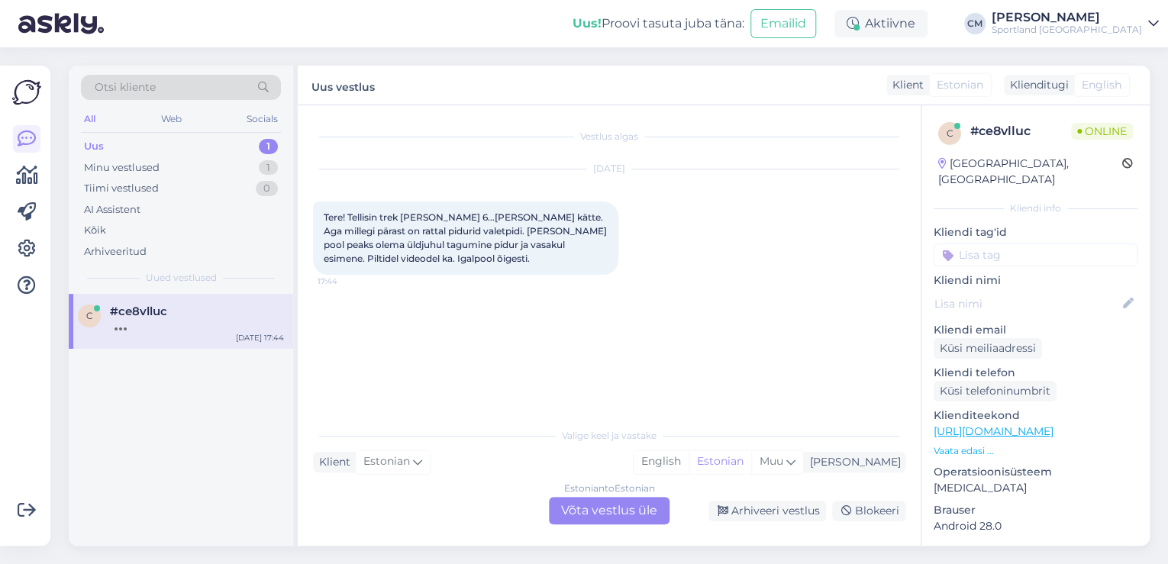
click at [618, 500] on div "Estonian to Estonian Võta vestlus üle" at bounding box center [609, 510] width 121 height 27
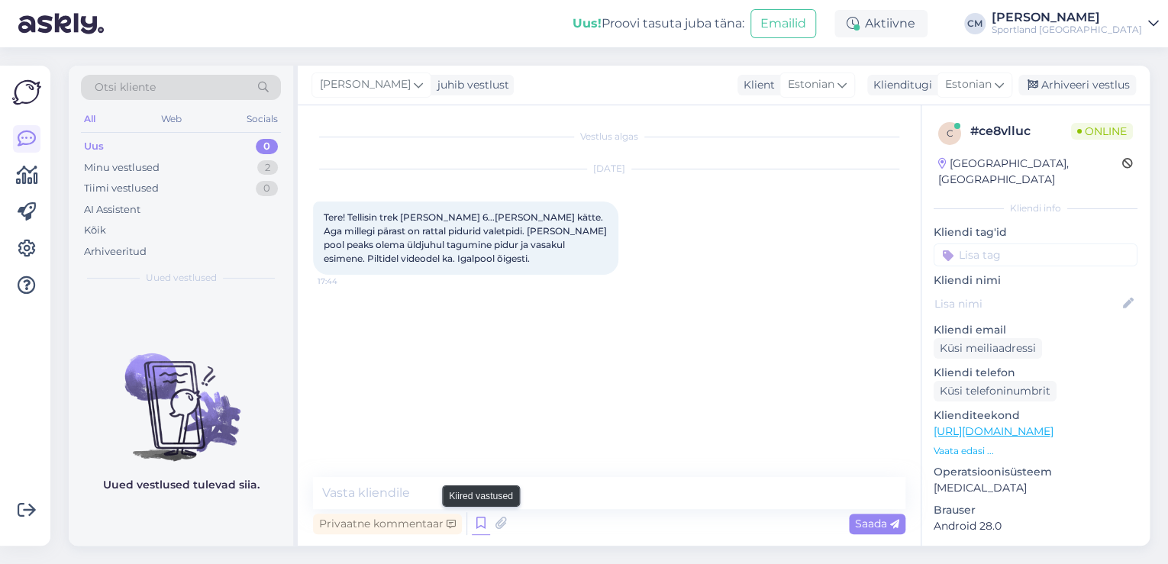
click at [475, 520] on icon at bounding box center [481, 523] width 18 height 23
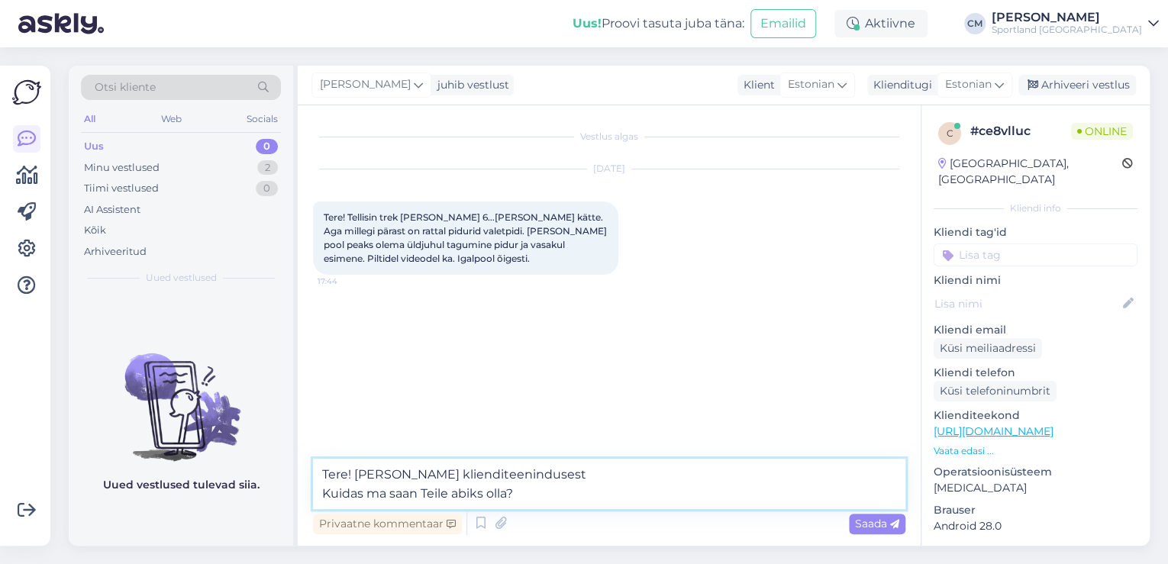
drag, startPoint x: 544, startPoint y: 488, endPoint x: 272, endPoint y: 494, distance: 272.5
click at [272, 494] on div "Otsi kliente All Web Socials Uus 0 Minu vestlused 2 Tiimi vestlused 0 AI Assist…" at bounding box center [609, 306] width 1081 height 480
type textarea "Tere! [PERSON_NAME] klienditeenindusest"
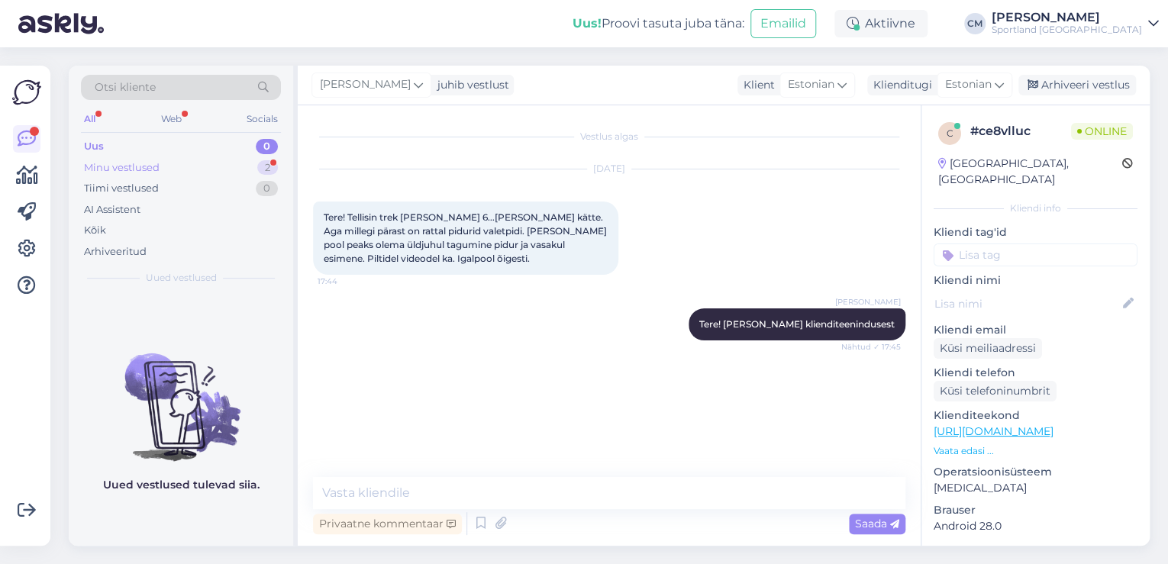
click at [227, 165] on div "Minu vestlused 2" at bounding box center [181, 167] width 200 height 21
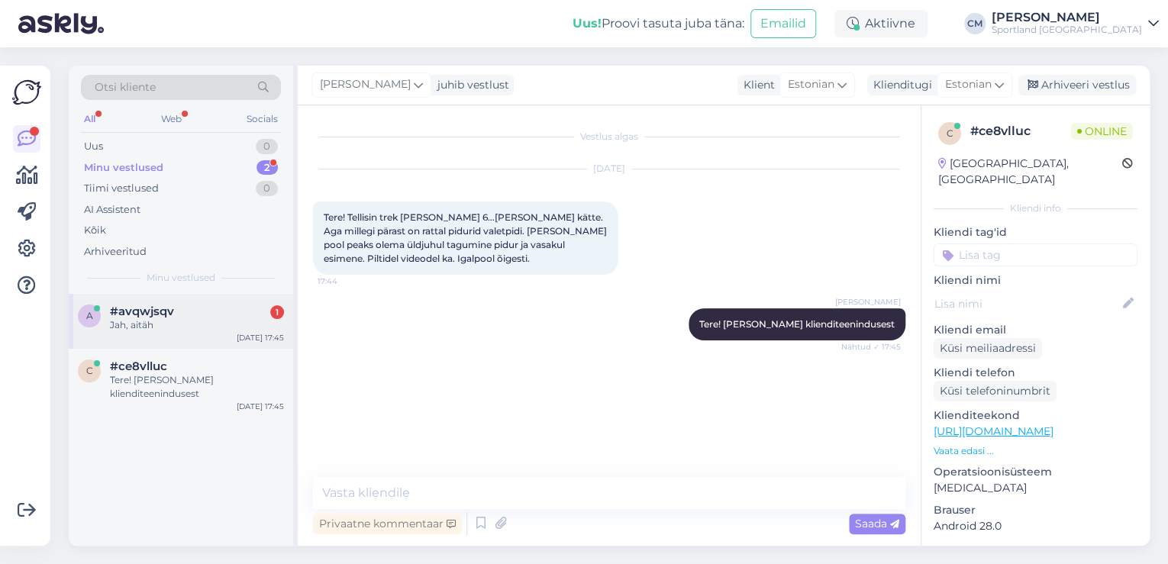
click at [224, 334] on div "a #avqwjsqv 1 Jah, aitäh [DATE] 17:45" at bounding box center [181, 321] width 224 height 55
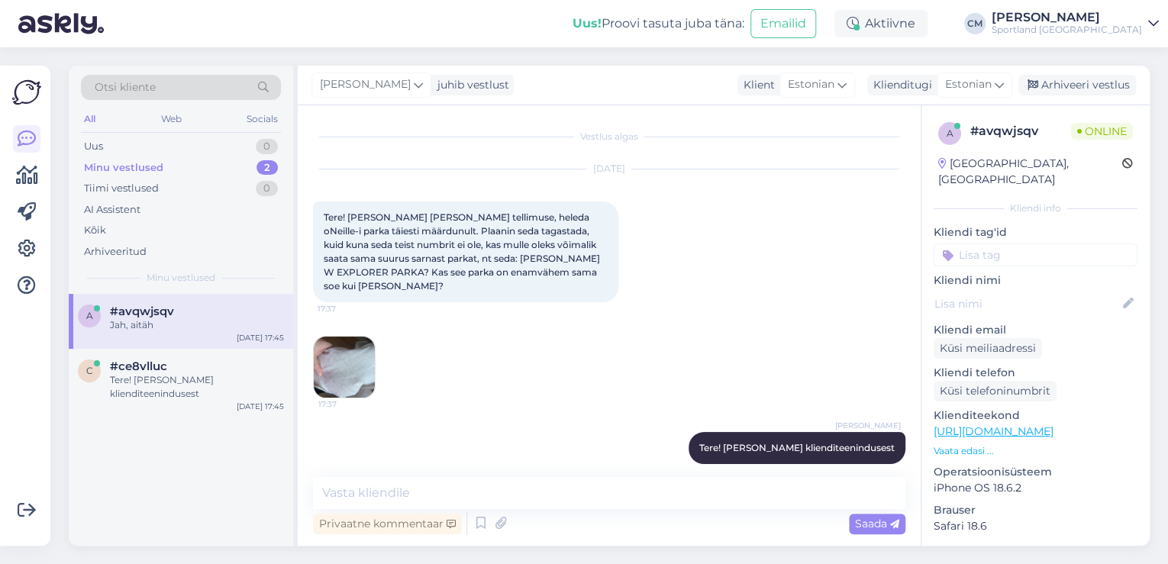
scroll to position [665, 0]
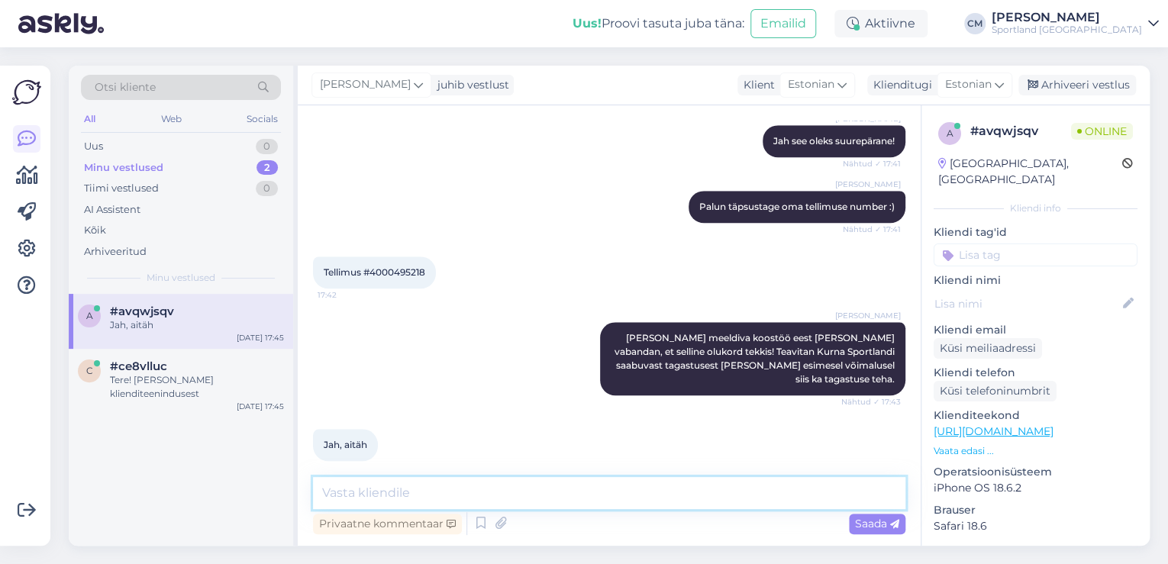
click at [437, 477] on textarea at bounding box center [609, 493] width 592 height 32
type textarea "Soovime Teile imeilusat õhtu jätku!"
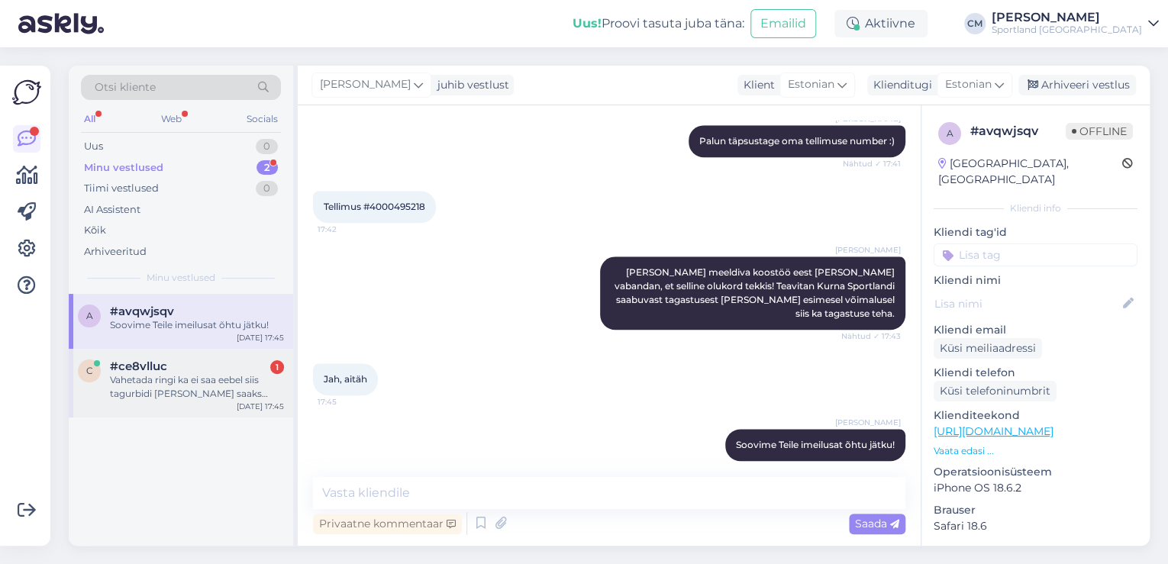
click at [253, 368] on div "#ce8vlluc 1" at bounding box center [197, 366] width 174 height 14
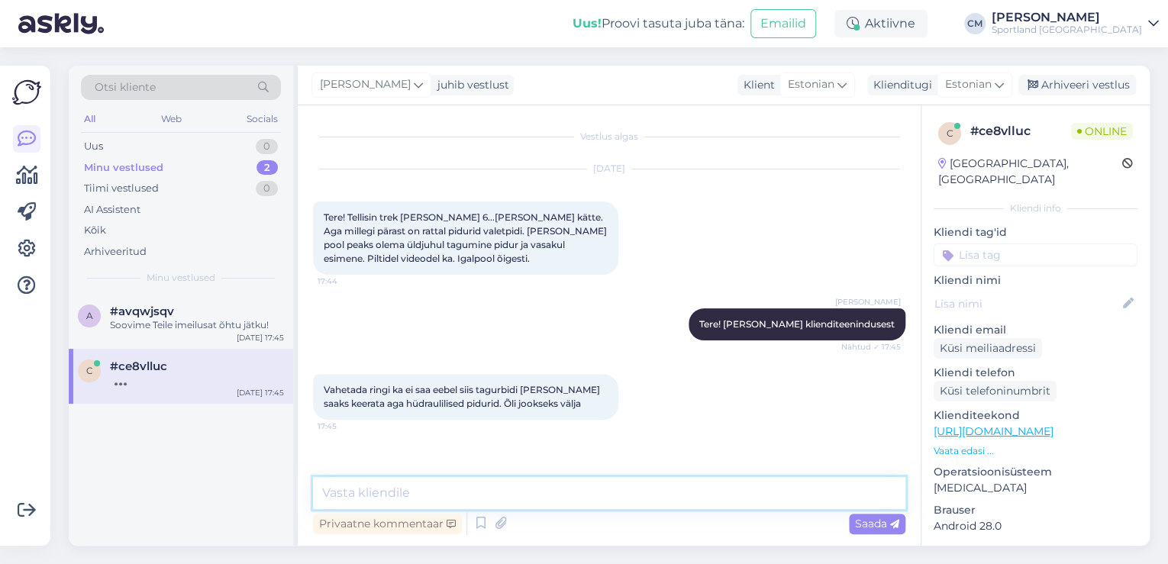
click at [397, 482] on textarea at bounding box center [609, 493] width 592 height 32
type textarea "M"
type textarea "Kuidas on Teie tellimuse number?"
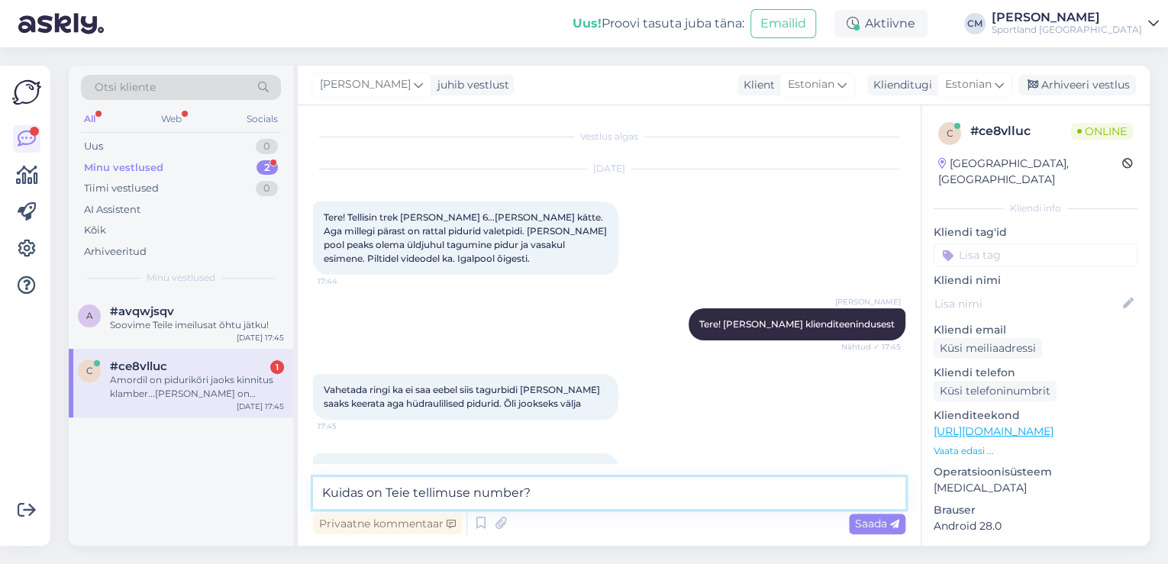
scroll to position [66, 0]
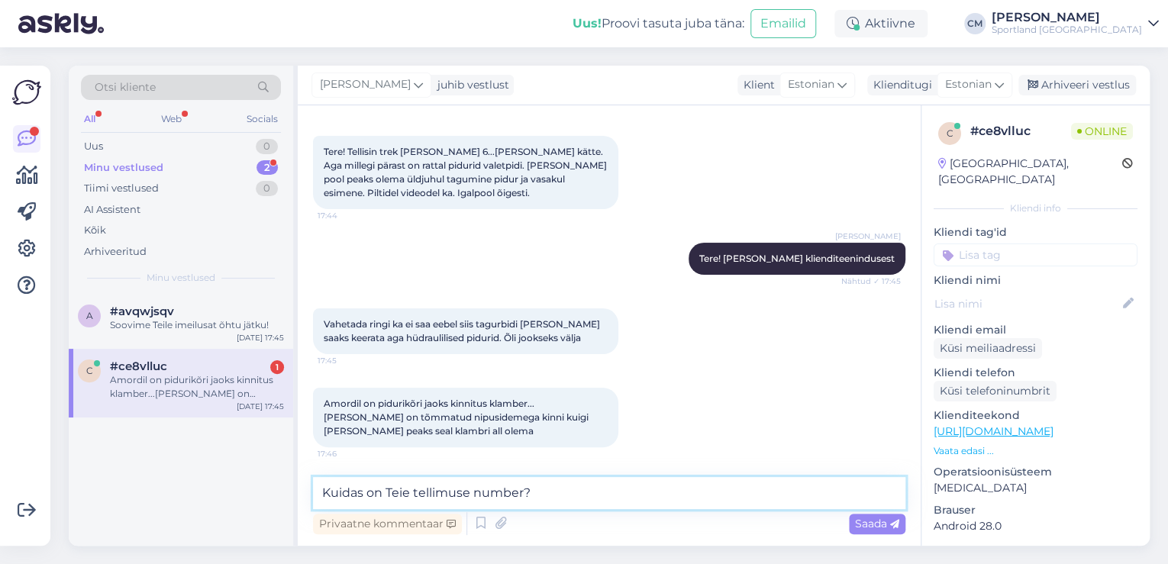
drag, startPoint x: 553, startPoint y: 491, endPoint x: 299, endPoint y: 492, distance: 253.4
click at [299, 492] on div "Vestlus algas [DATE] Tere! Tellisin trek [PERSON_NAME] 6...[PERSON_NAME] kätte.…" at bounding box center [609, 325] width 623 height 440
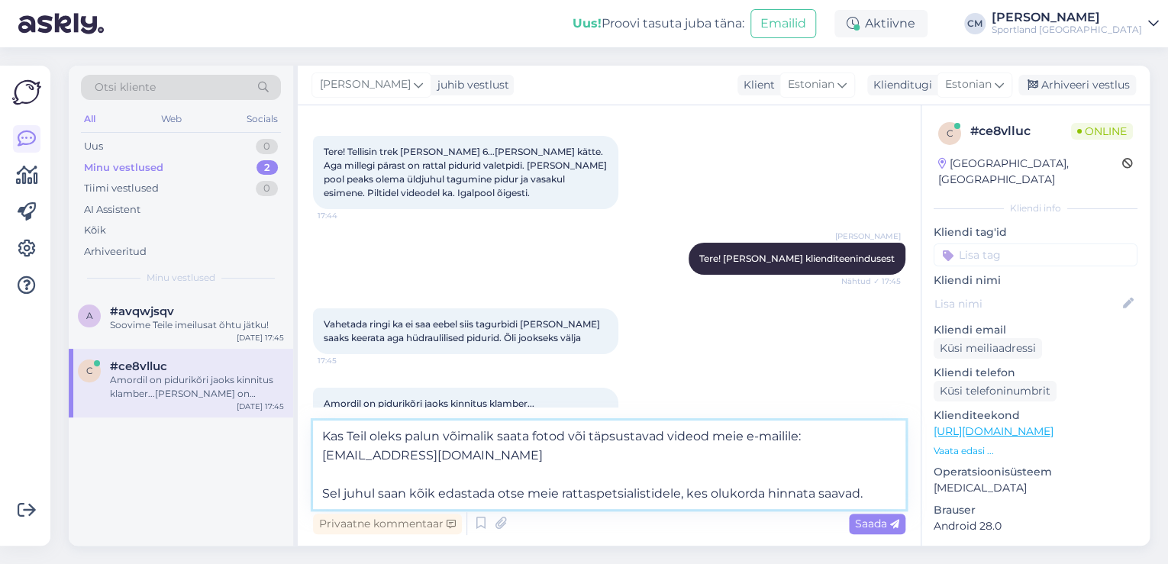
type textarea "Kas Teil oleks palun võimalik saata fotod või täpsustavad videod meie e-mailile…"
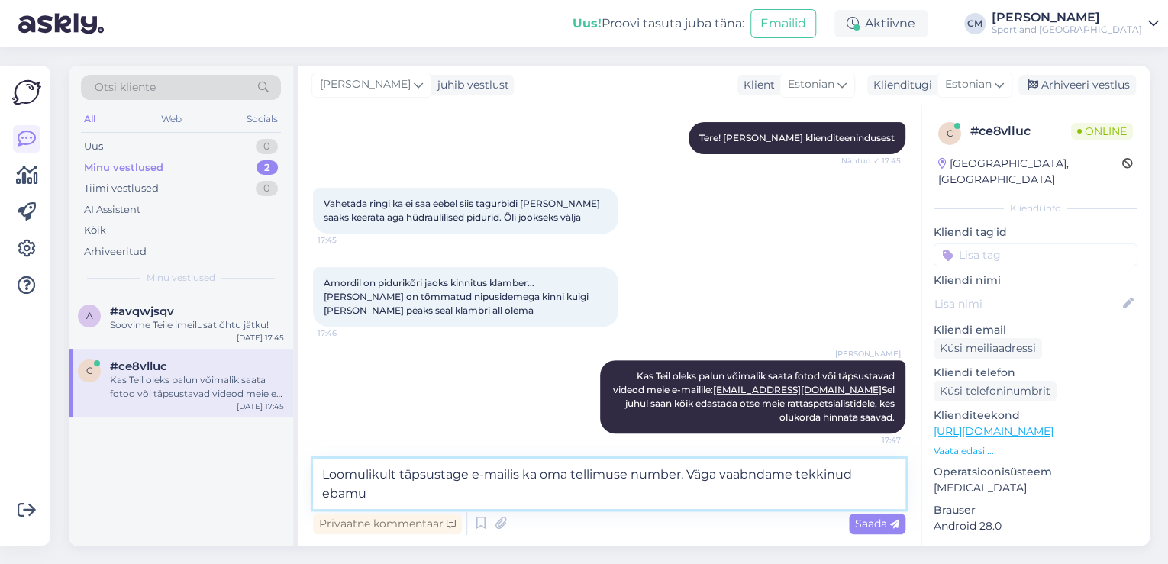
scroll to position [205, 0]
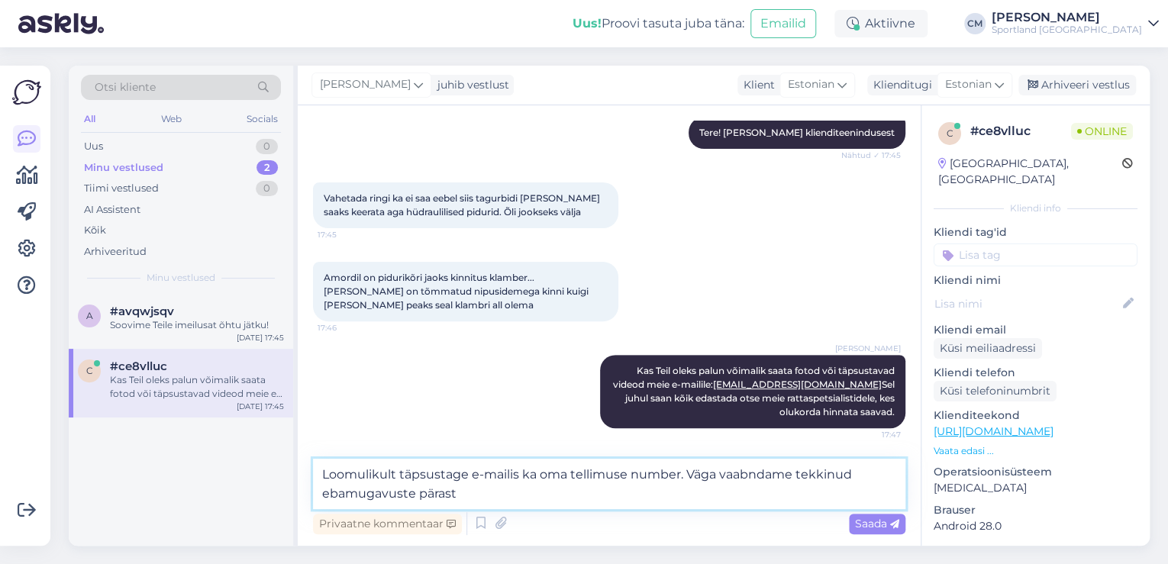
type textarea "Loomulikult täpsustage e-mailis ka oma tellimuse number. Väga vaabndame tekkinu…"
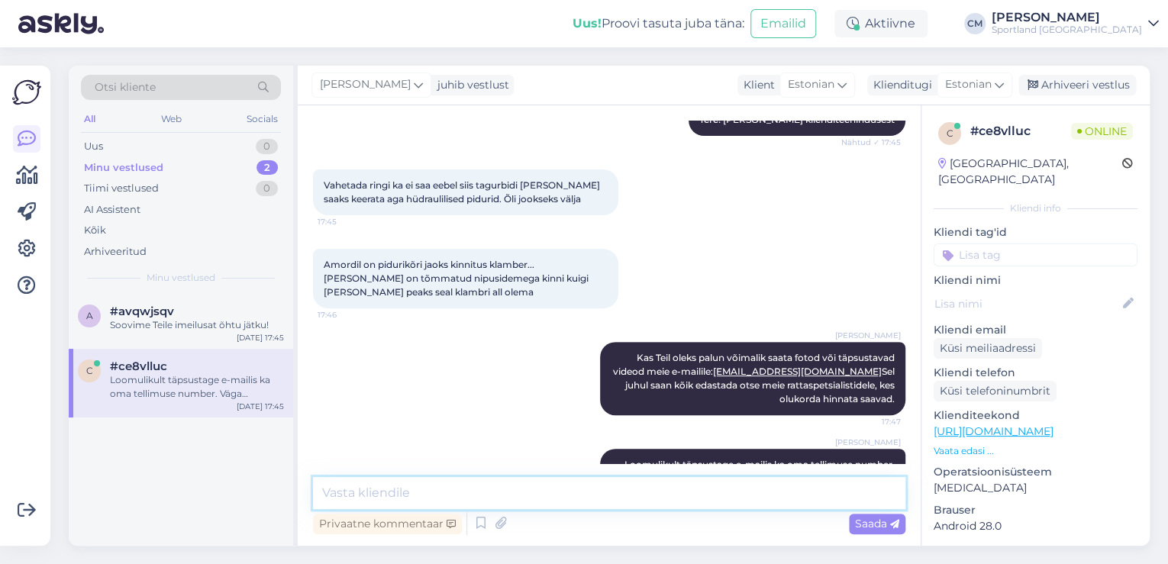
scroll to position [266, 0]
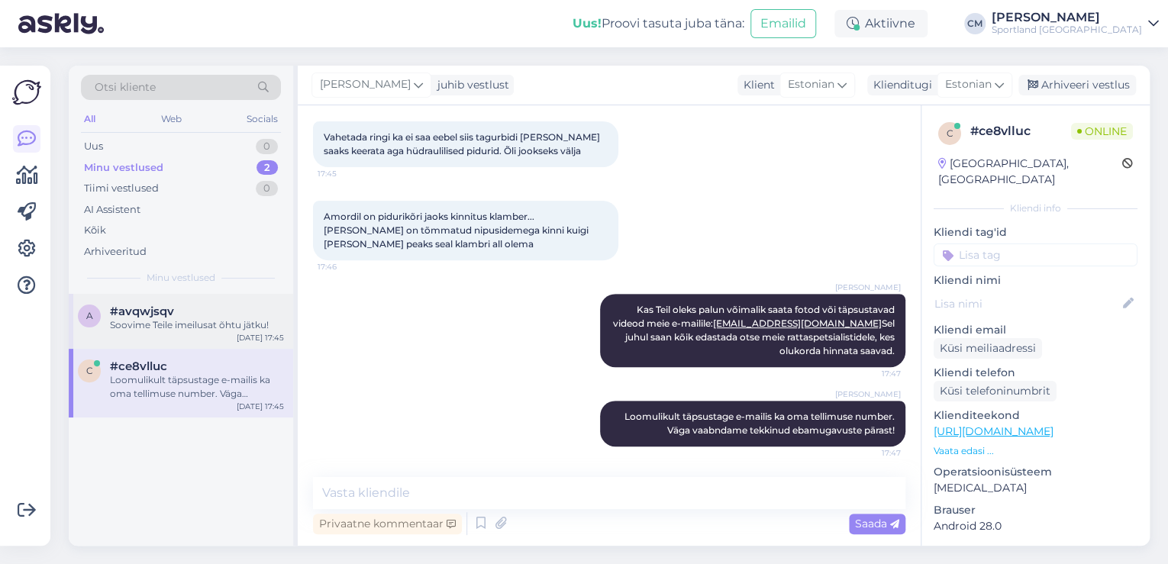
click at [232, 332] on div "a #avqwjsqv Soovime Teile imeilusat õhtu jätku! [DATE] 17:45" at bounding box center [181, 321] width 224 height 55
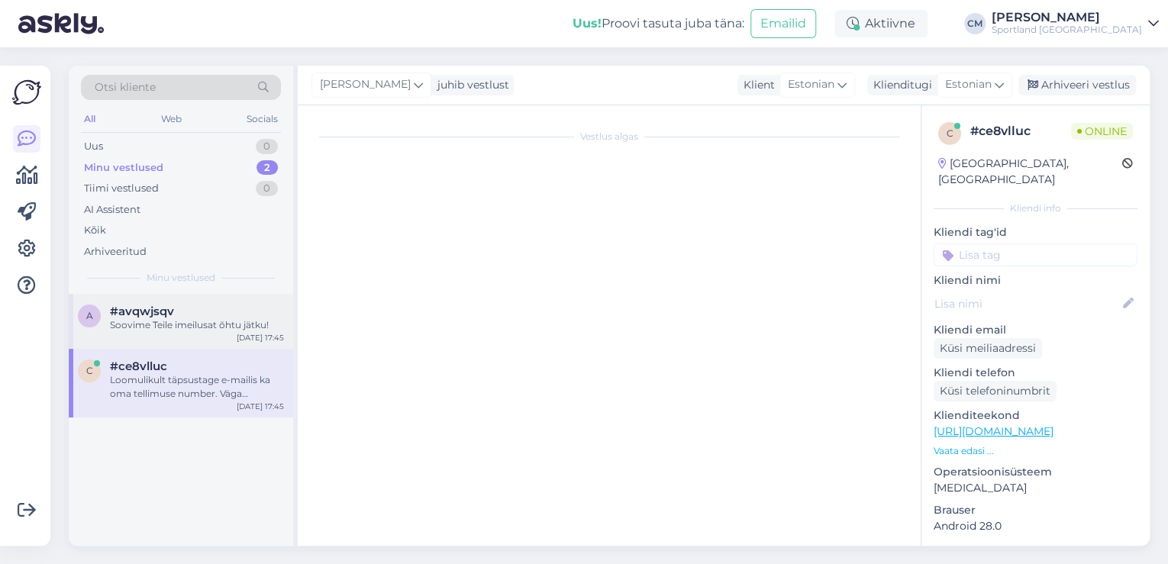
scroll to position [731, 0]
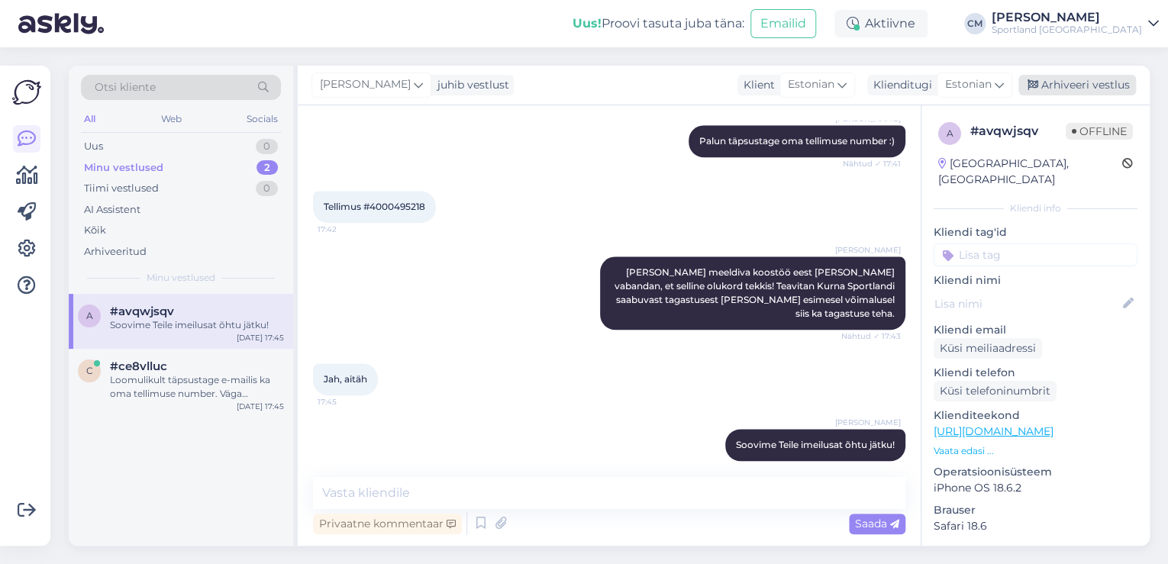
click at [1060, 83] on div "Arhiveeri vestlus" at bounding box center [1077, 85] width 118 height 21
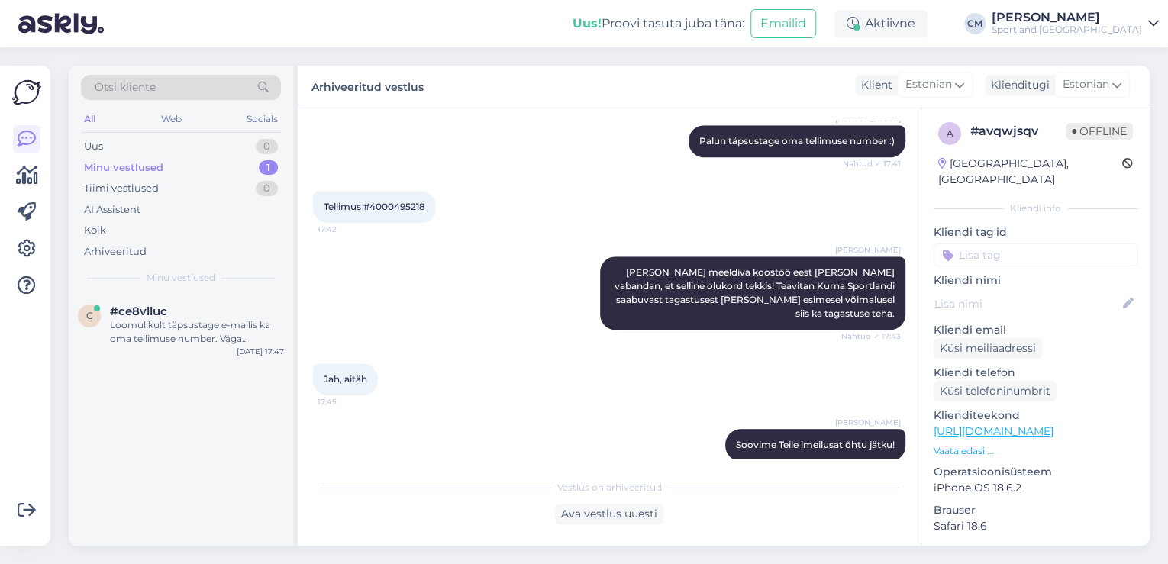
click at [1045, 243] on input at bounding box center [1035, 254] width 204 height 23
type input "pro"
click at [1021, 274] on div "Tellimuse probleemid Probleem tellimuse esitamisega" at bounding box center [1035, 304] width 204 height 61
click at [1022, 291] on span "Tellimuse probleemid" at bounding box center [1035, 295] width 98 height 9
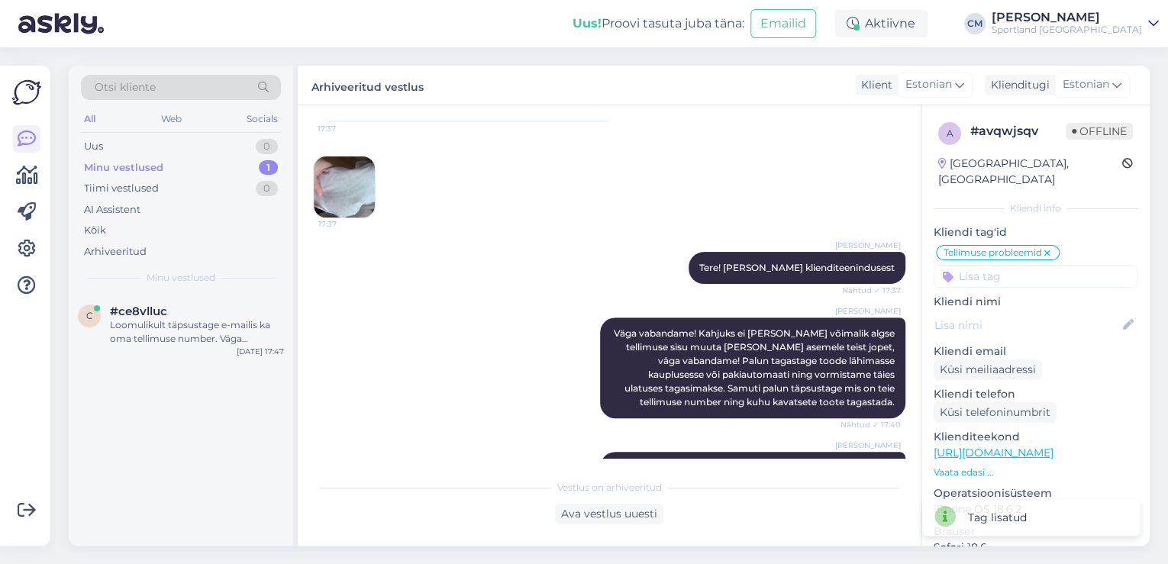
scroll to position [0, 0]
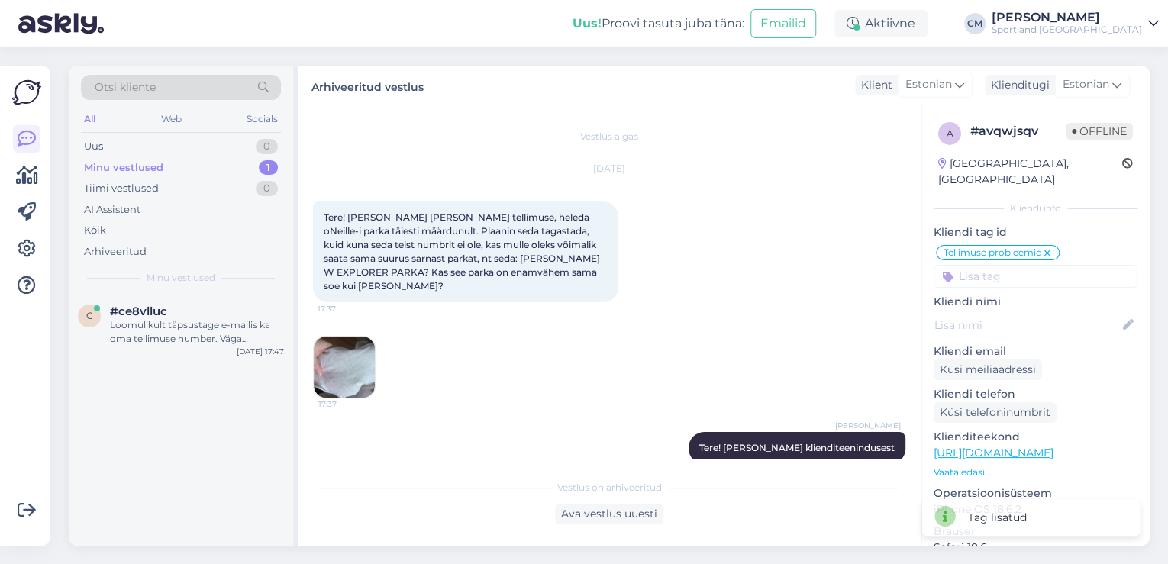
click at [352, 337] on img at bounding box center [344, 367] width 61 height 61
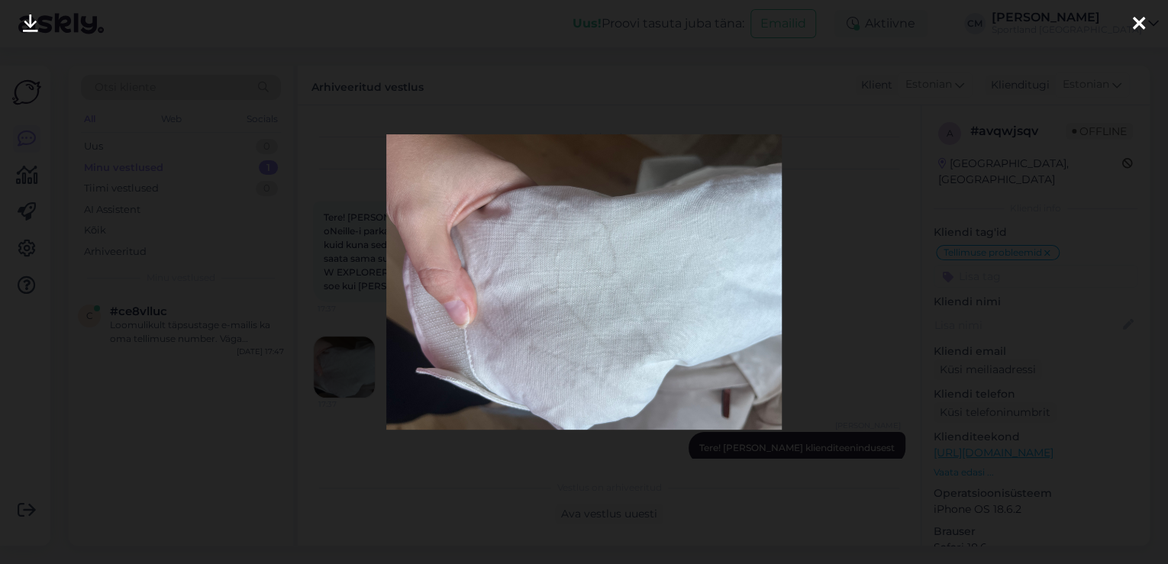
click at [367, 156] on div at bounding box center [584, 282] width 1168 height 564
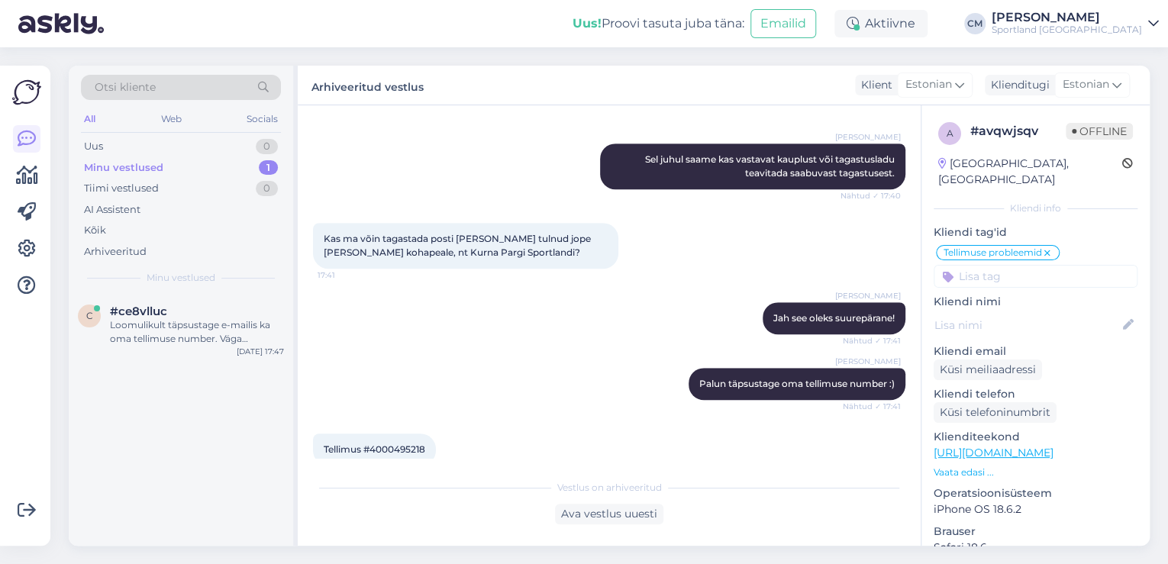
click at [212, 363] on div "c #ce8vlluc Loomulikult täpsustage e-mailis ka oma tellimuse number. Väga vaabn…" at bounding box center [181, 420] width 224 height 252
click at [212, 351] on div "c #ce8vlluc Loomulikult täpsustage e-mailis ka oma tellimuse number. Väga vaabn…" at bounding box center [181, 328] width 224 height 69
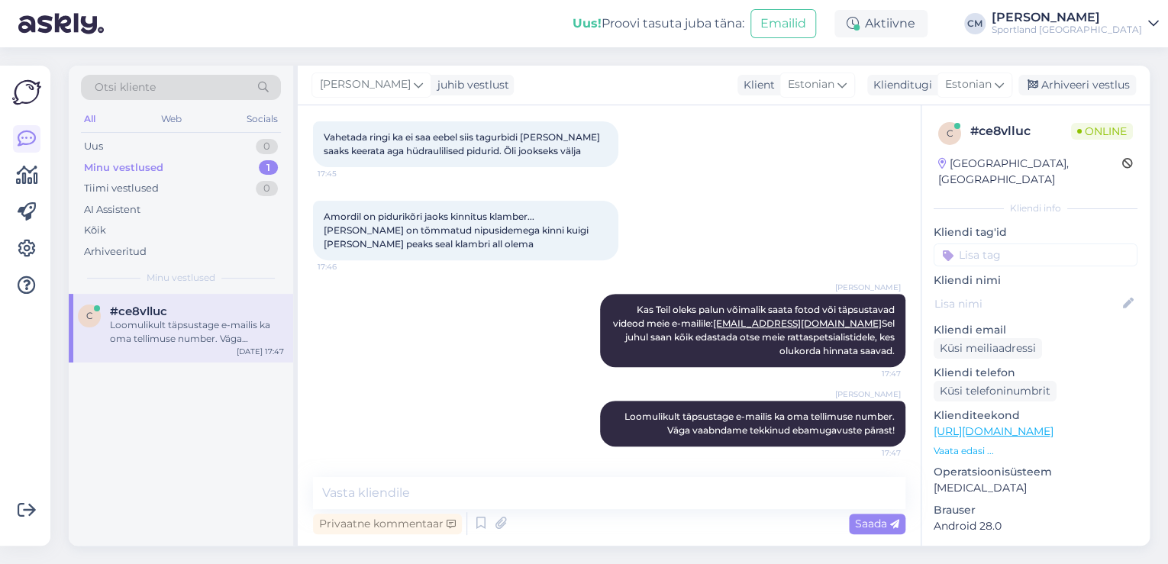
scroll to position [266, 0]
click at [998, 243] on input at bounding box center [1035, 254] width 204 height 23
type input "ratas"
click at [1043, 288] on div "Ratas" at bounding box center [1035, 295] width 41 height 15
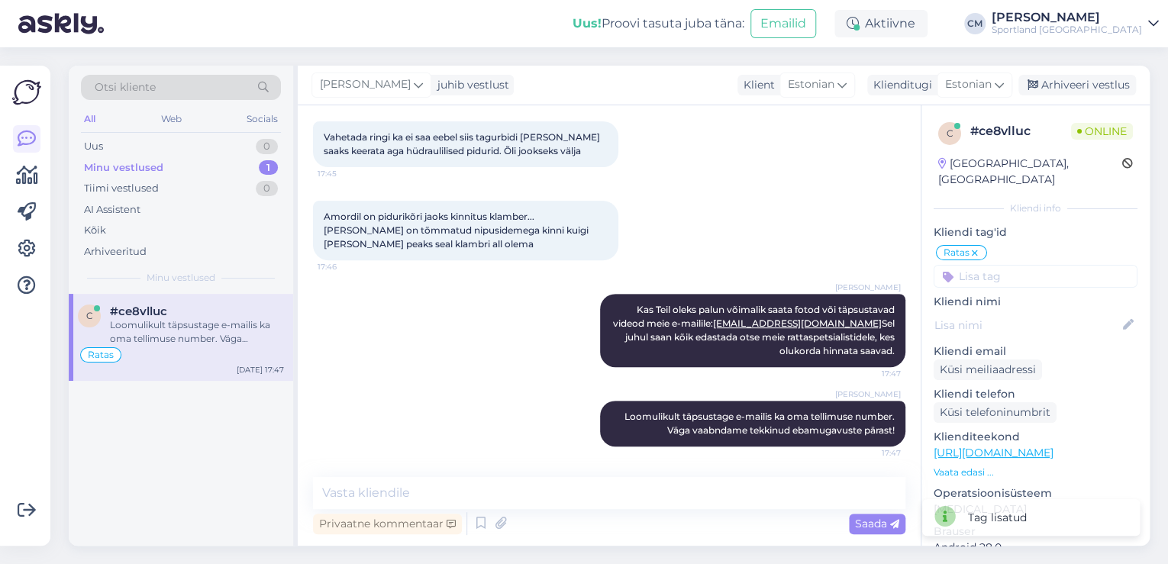
click at [1035, 271] on div "c # ce8vlluc Online [GEOGRAPHIC_DATA], [GEOGRAPHIC_DATA] Kliendi info Kliendi t…" at bounding box center [1035, 439] width 228 height 669
click at [1031, 266] on input at bounding box center [1035, 276] width 204 height 23
type input "hool"
click at [1029, 309] on div "Hooldus" at bounding box center [1035, 316] width 54 height 15
click at [995, 265] on input at bounding box center [1035, 276] width 204 height 23
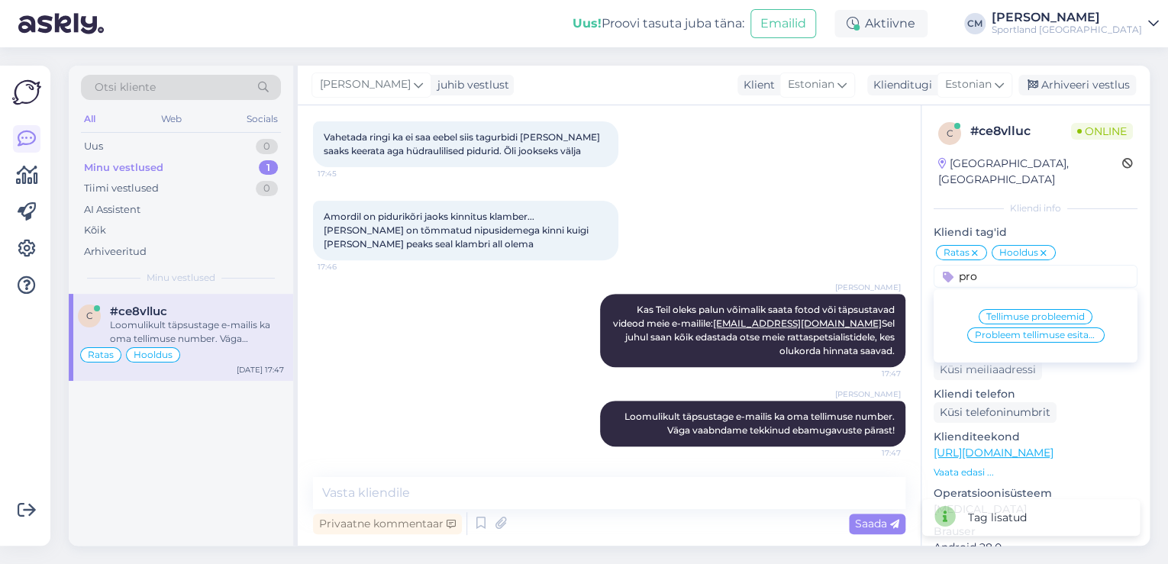
type input "pro"
click at [1006, 309] on div "Tellimuse probleemid" at bounding box center [1035, 316] width 114 height 15
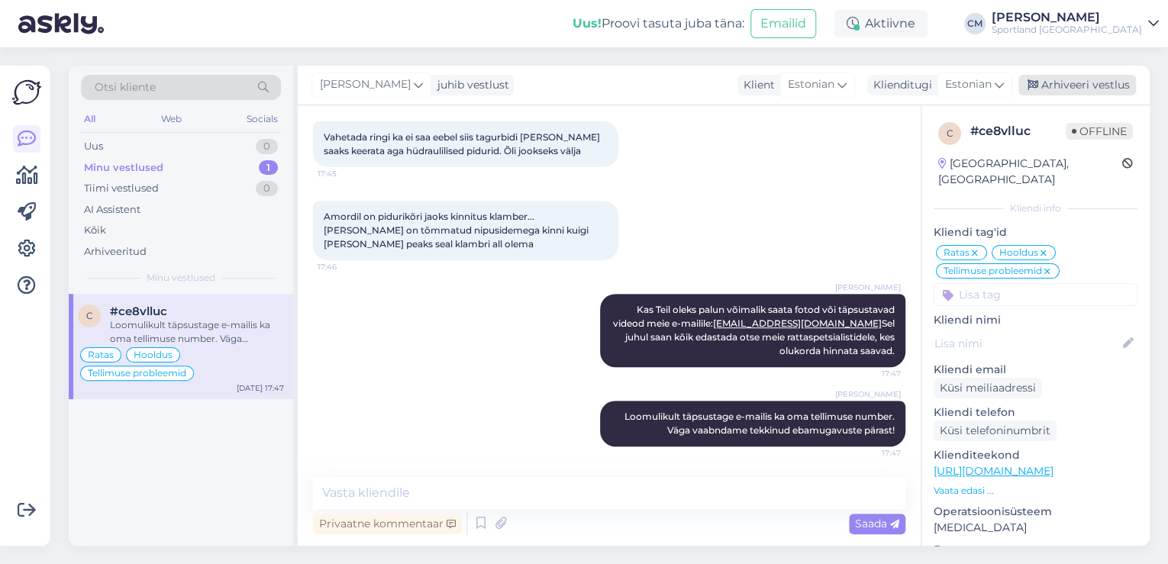
click at [1041, 82] on div "Arhiveeri vestlus" at bounding box center [1077, 85] width 118 height 21
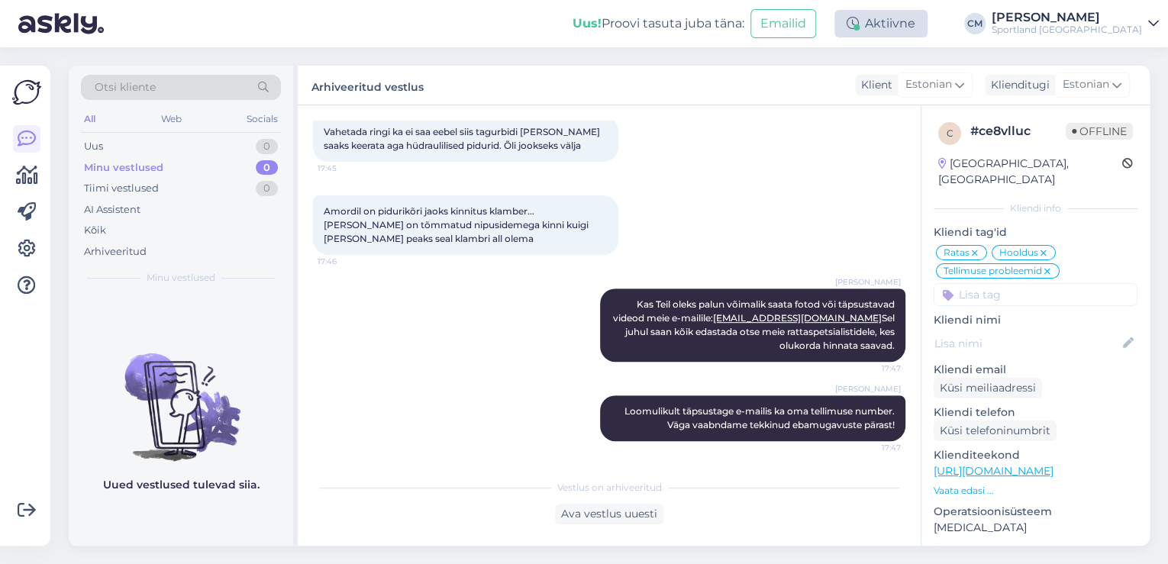
click at [910, 33] on div "Aktiivne" at bounding box center [880, 23] width 93 height 27
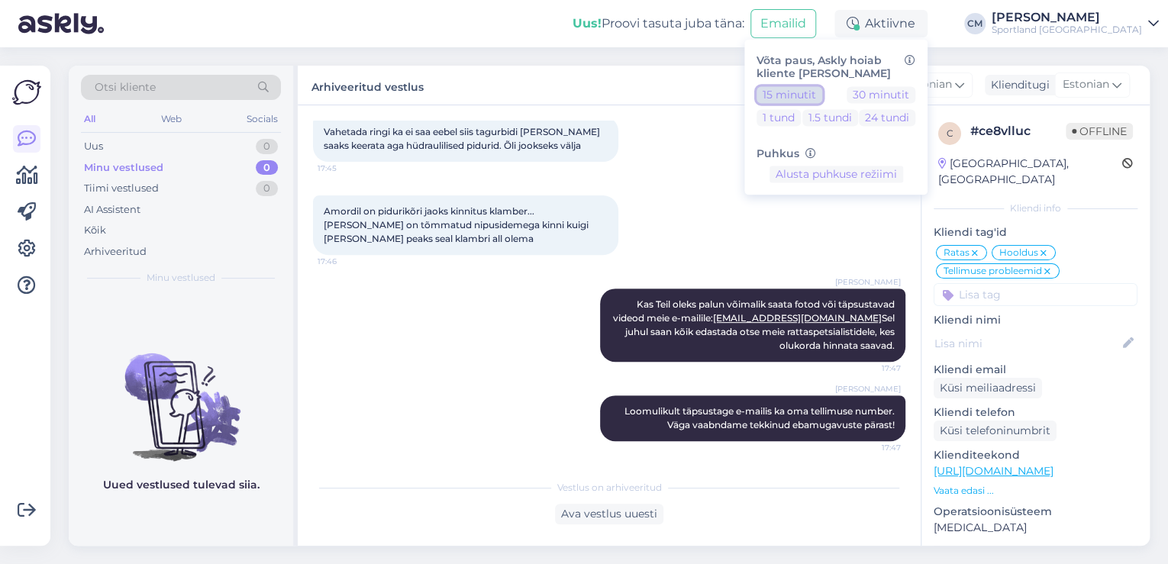
click at [822, 91] on button "15 minutit" at bounding box center [789, 94] width 66 height 17
click at [1096, 24] on div "Sportland [GEOGRAPHIC_DATA]" at bounding box center [1066, 30] width 150 height 12
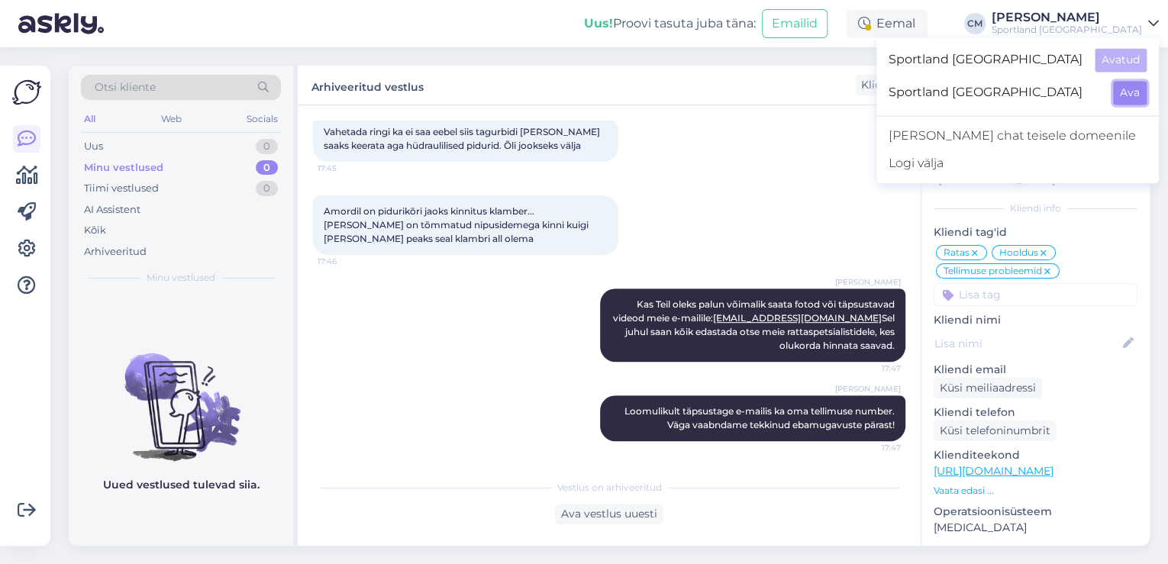
click at [1118, 93] on button "Ava" at bounding box center [1130, 93] width 34 height 24
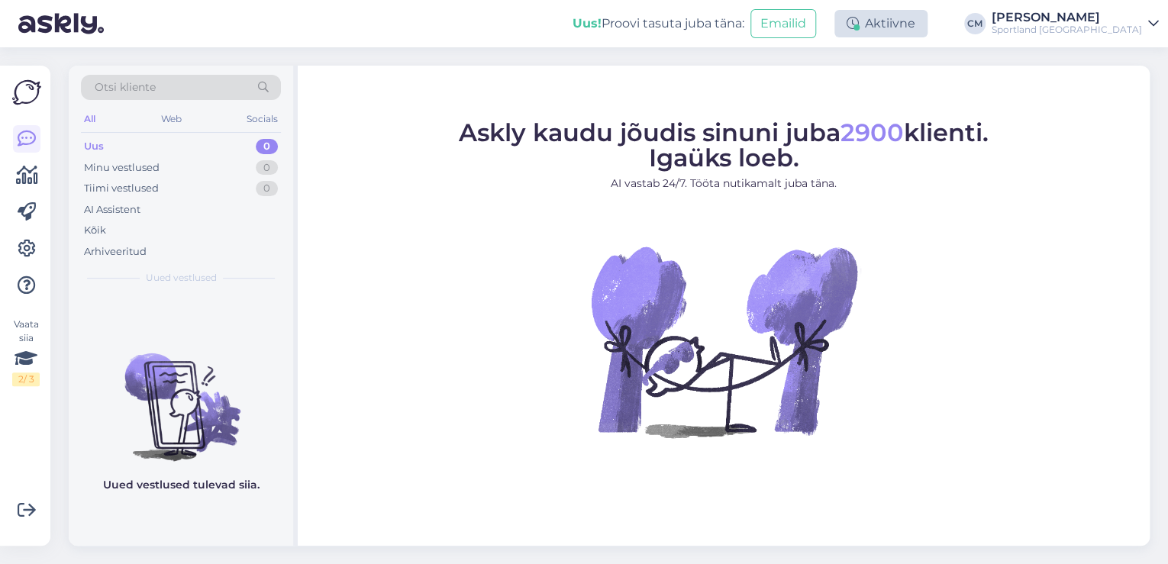
click at [859, 27] on icon at bounding box center [852, 24] width 12 height 12
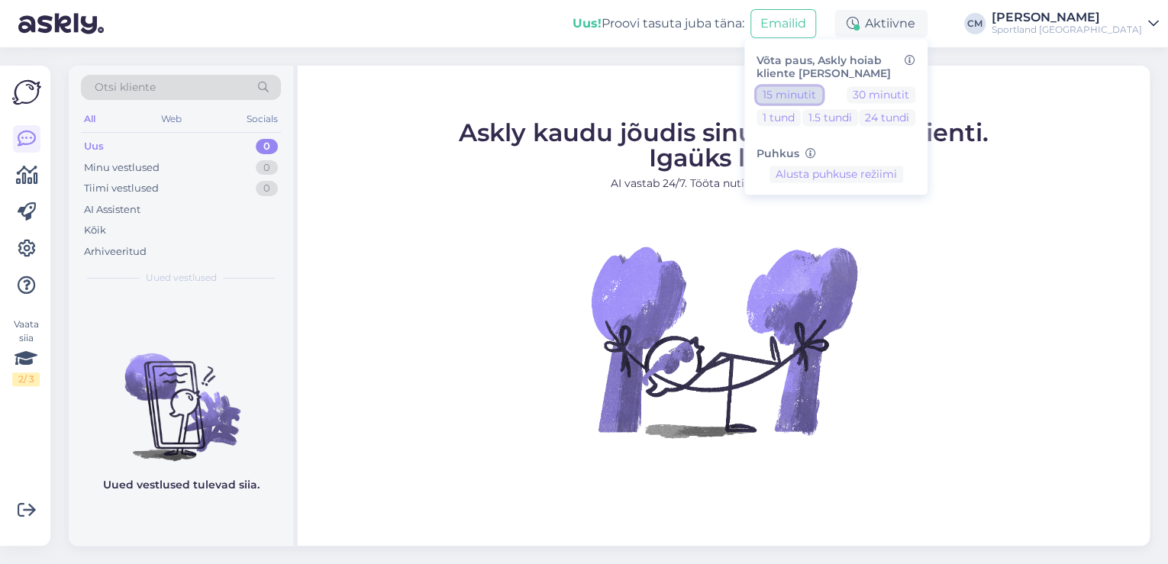
click at [822, 98] on button "15 minutit" at bounding box center [789, 94] width 66 height 17
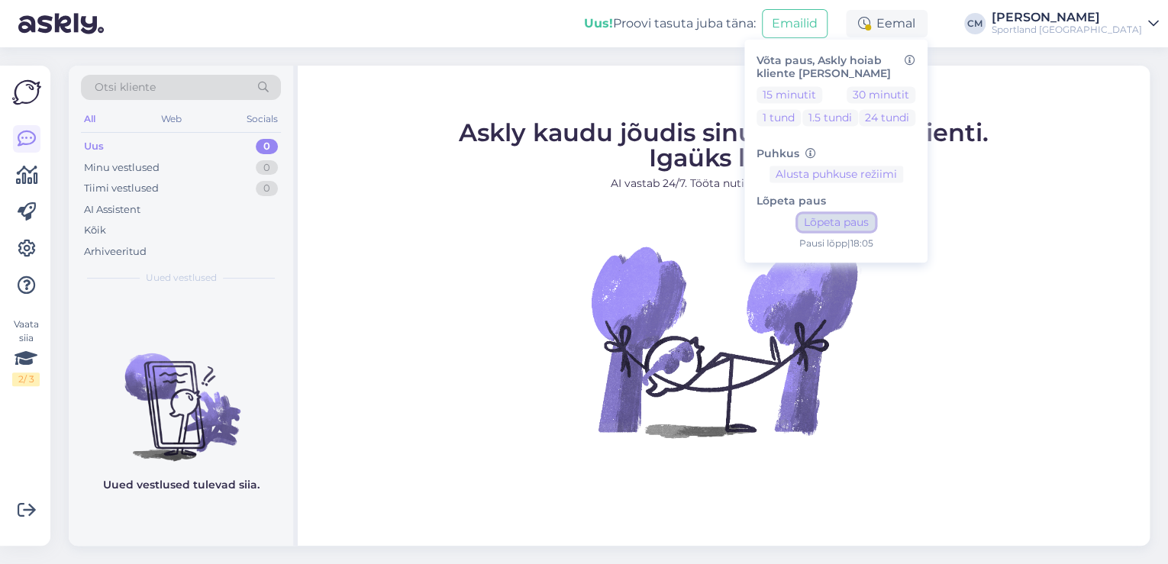
click at [875, 215] on button "Lõpeta paus" at bounding box center [836, 222] width 77 height 17
click at [1072, 37] on div "Uus! Proovi tasuta [PERSON_NAME]: Emailid Aktiivne Võta paus, Askly hoiab klien…" at bounding box center [584, 23] width 1168 height 47
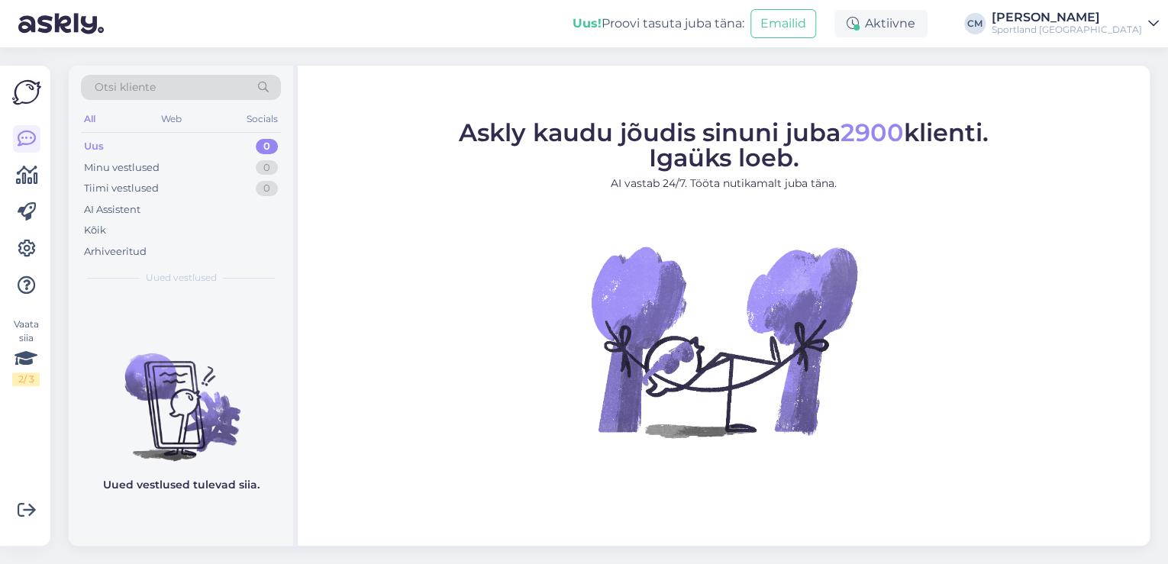
click at [1101, 34] on div "Sportland [GEOGRAPHIC_DATA]" at bounding box center [1066, 30] width 150 height 12
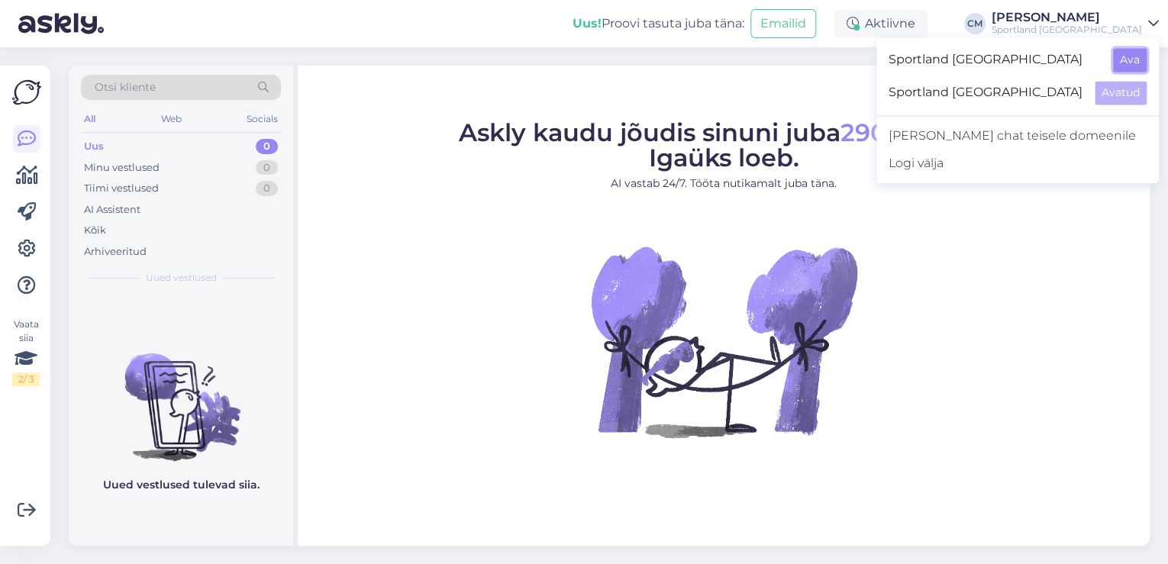
click at [1133, 65] on button "Ava" at bounding box center [1130, 60] width 34 height 24
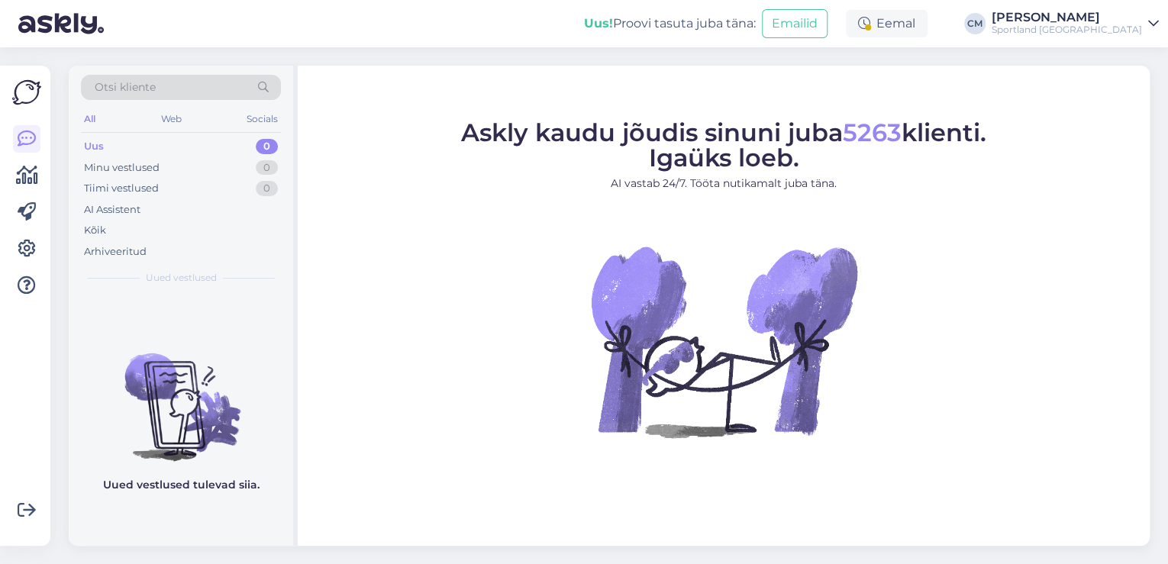
click at [927, 31] on div "Eemal" at bounding box center [887, 23] width 82 height 27
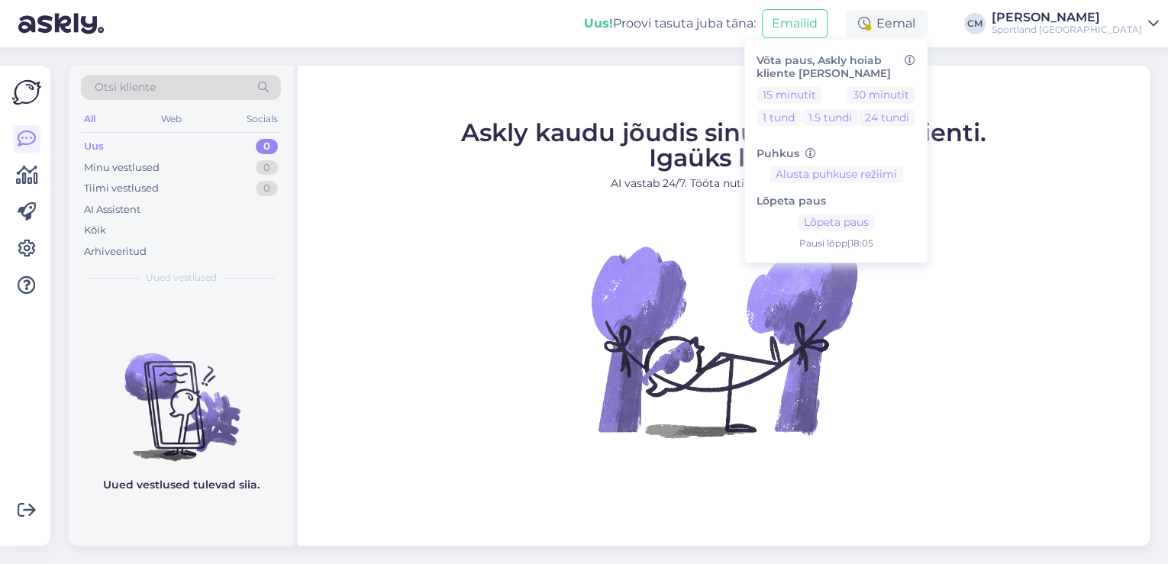
click at [875, 232] on div "Lõpeta paus Lõpeta paus Pausi [PERSON_NAME] | 18:05" at bounding box center [835, 217] width 159 height 68
click at [875, 220] on button "Lõpeta paus" at bounding box center [836, 222] width 77 height 17
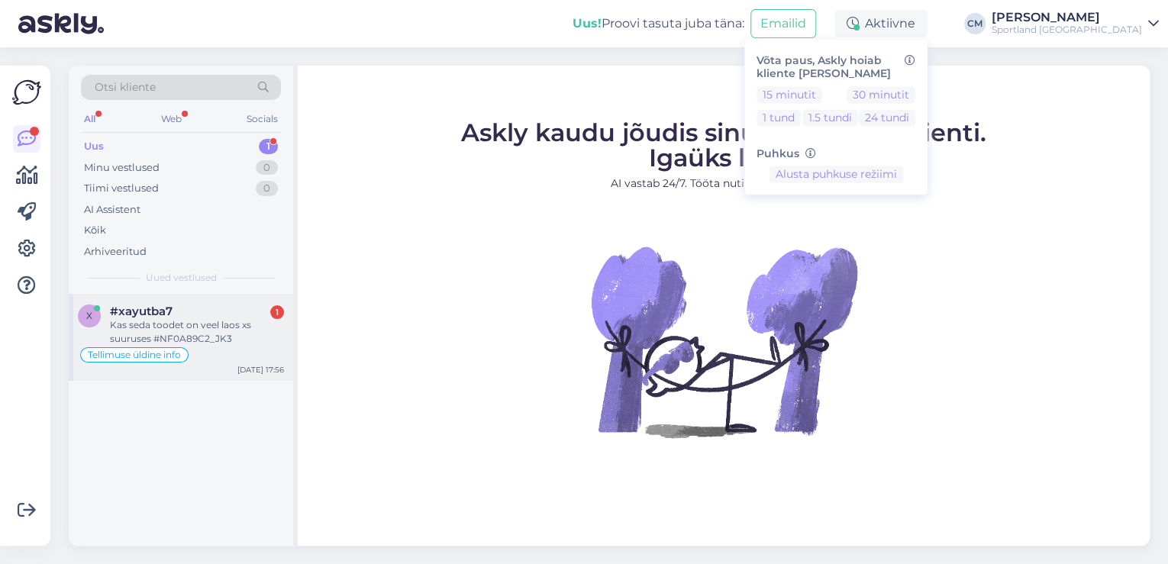
click at [225, 312] on div "#xayutba7 1" at bounding box center [197, 312] width 174 height 14
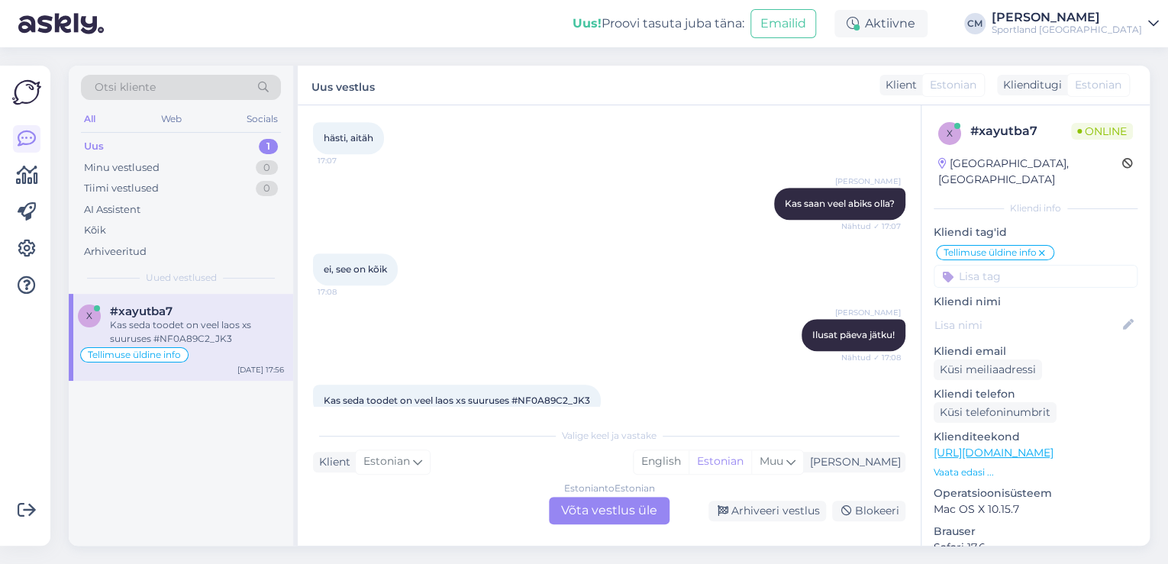
click at [616, 515] on div "Estonian to Estonian Võta vestlus üle" at bounding box center [609, 510] width 121 height 27
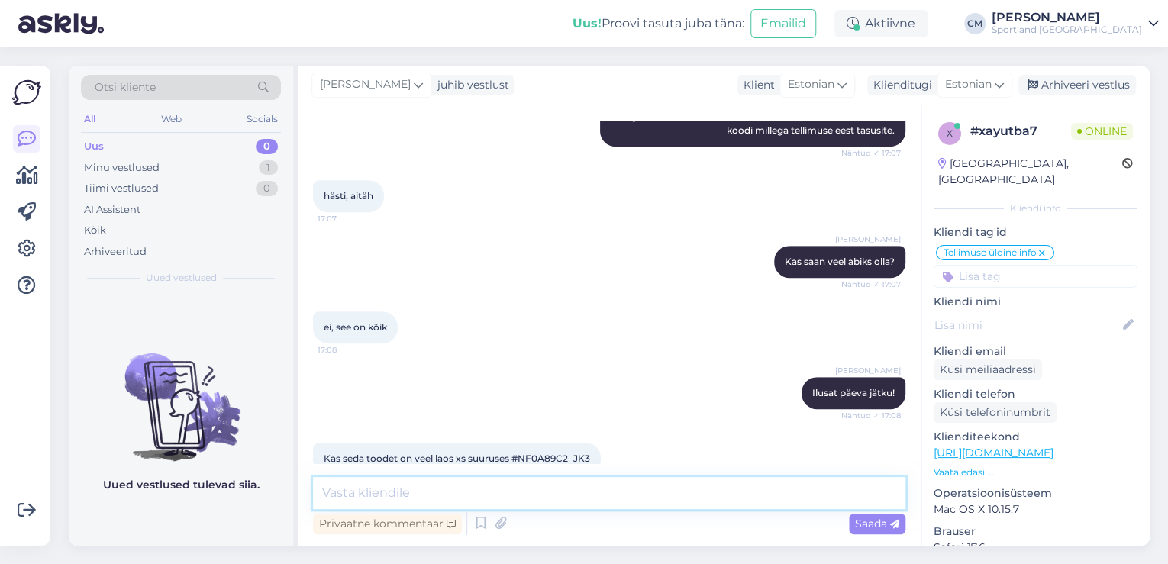
click at [489, 504] on textarea at bounding box center [609, 493] width 592 height 32
type textarea "Tere!"
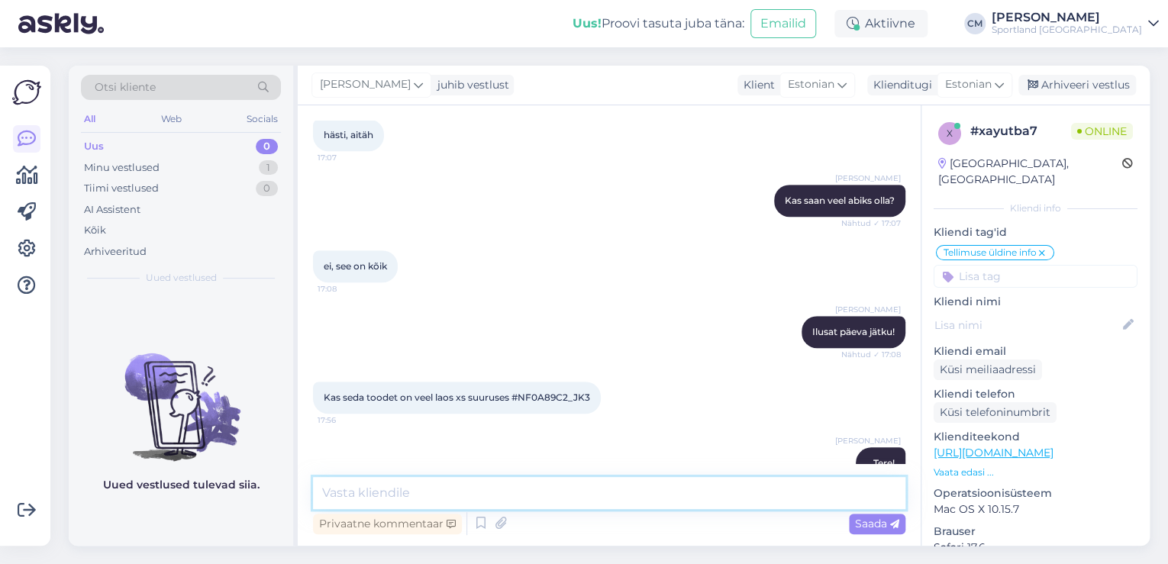
scroll to position [459, 0]
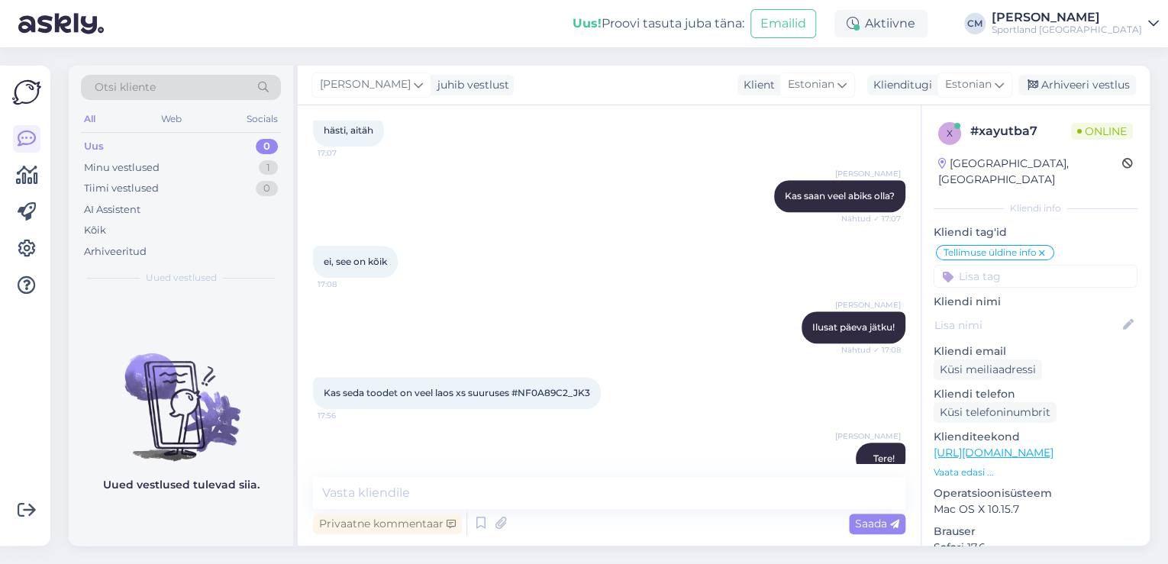
click at [528, 387] on span "Kas seda toodet on veel laos xs suuruses #NF0A89C2_JK3" at bounding box center [457, 392] width 266 height 11
copy div "NF0A89C2_JK3 17:56"
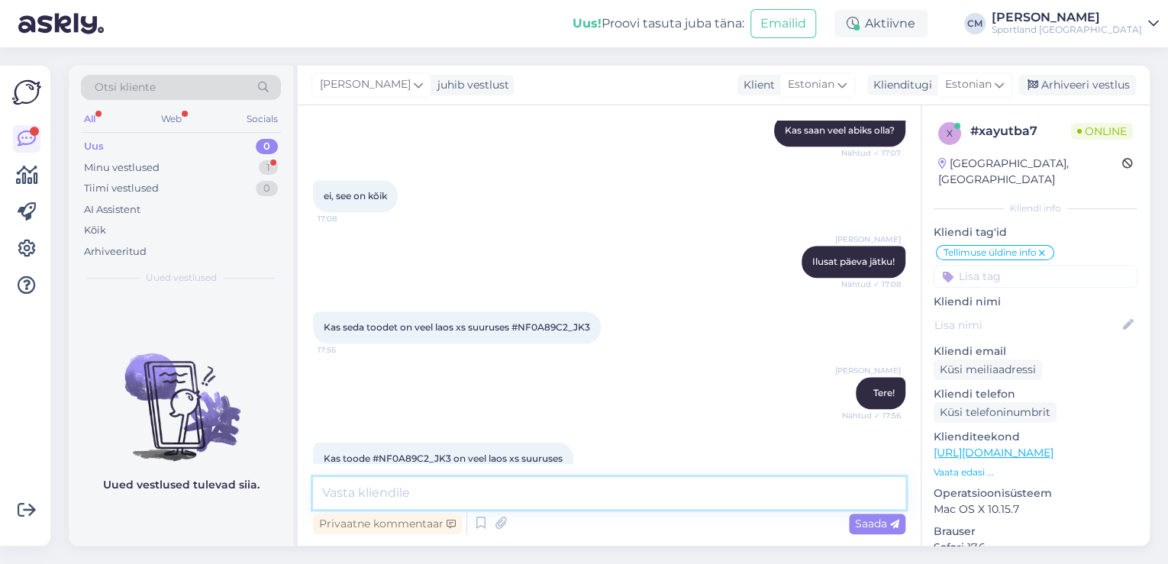
click at [411, 499] on textarea at bounding box center [609, 493] width 592 height 32
type textarea "Kohe uurin, üks moment palun"
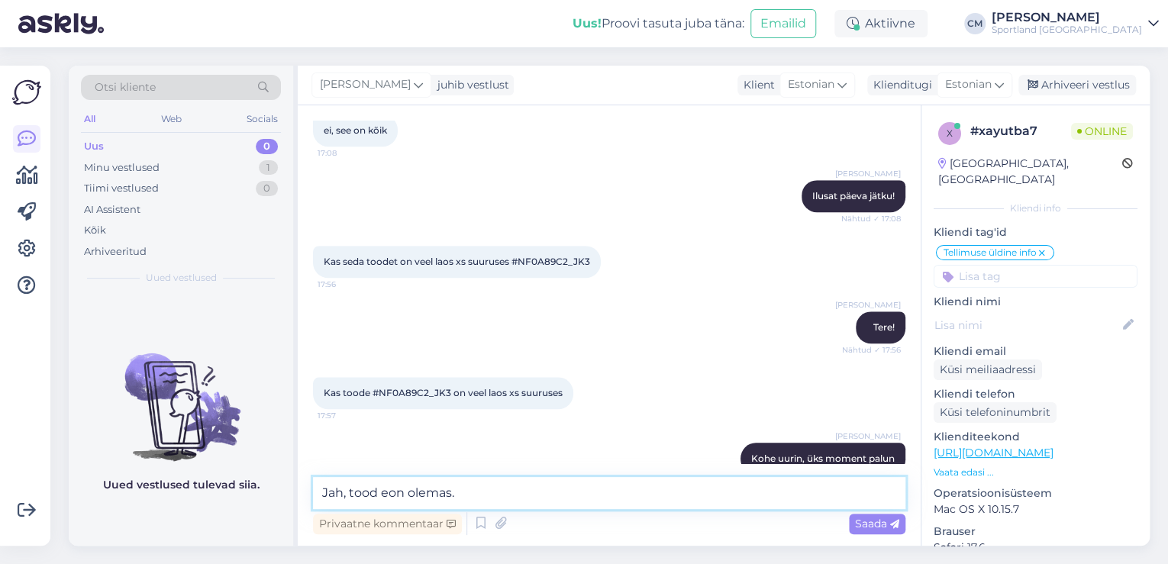
click at [393, 485] on textarea "Jah, tood eon olemas." at bounding box center [609, 493] width 592 height 32
type textarea "Jah, toode on olemas."
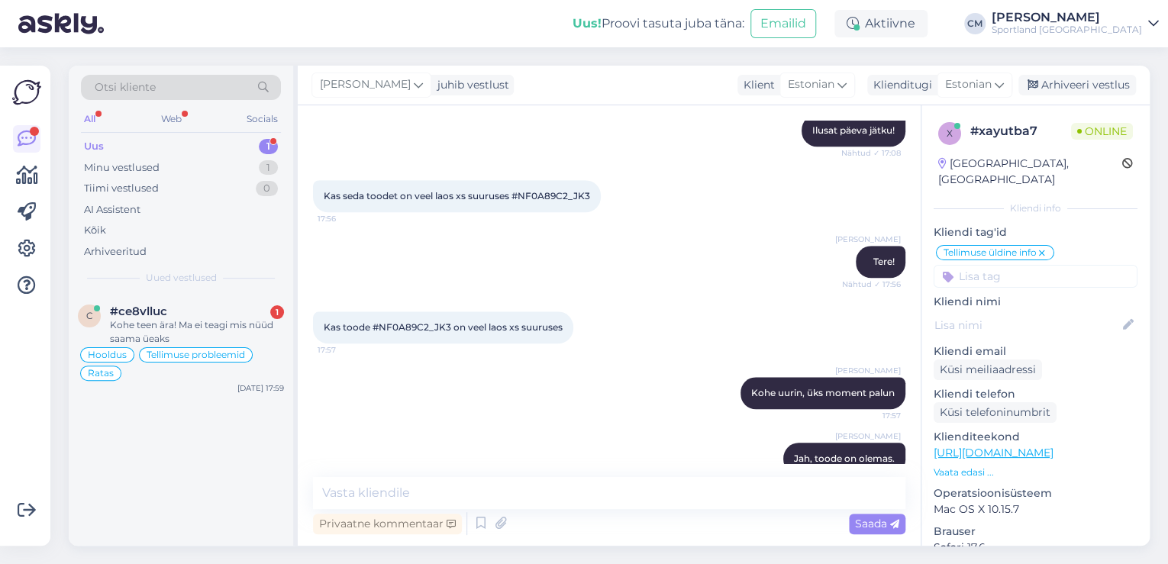
click at [182, 291] on div "Otsi kliente All Web Socials Uus 1 Minu vestlused 1 Tiimi vestlused 0 AI Assist…" at bounding box center [181, 180] width 224 height 228
click at [182, 294] on div "c #ce8vlluc 1 Kohe teen ära! Ma ei teagi mis nüüd saama üeaks Hooldus Tellimuse…" at bounding box center [181, 346] width 224 height 105
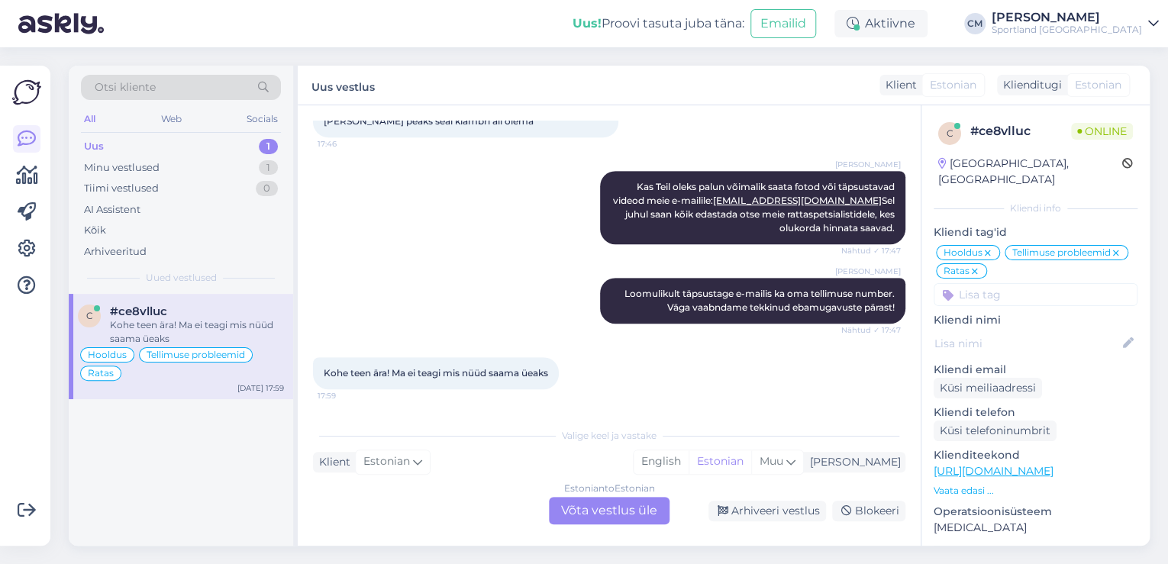
click at [608, 516] on div "Estonian to Estonian Võta vestlus üle" at bounding box center [609, 510] width 121 height 27
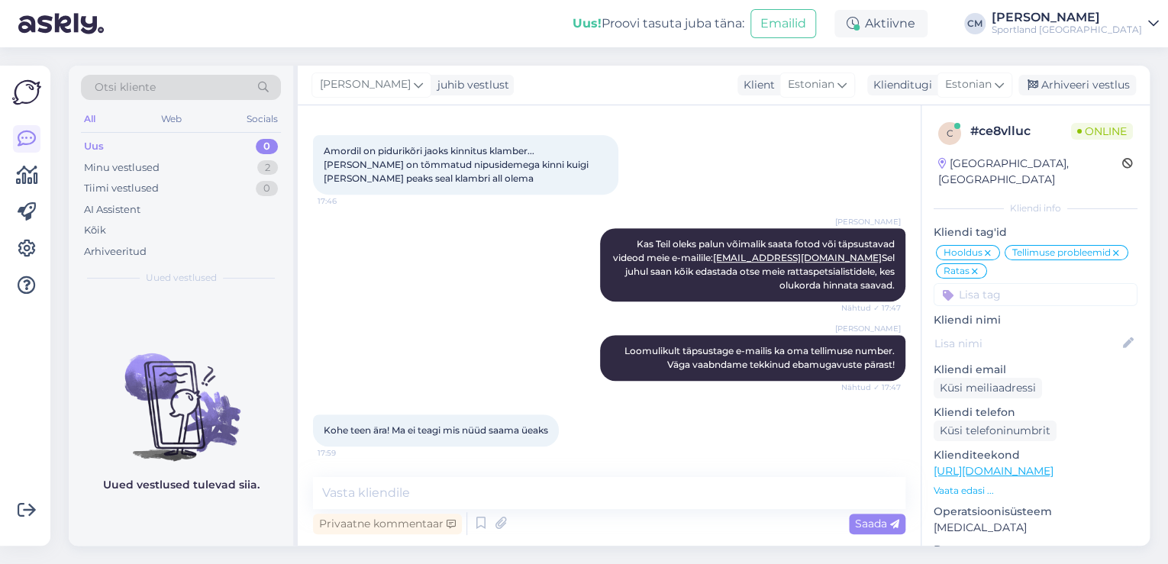
click at [577, 510] on div "Privaatne kommentaar Saada" at bounding box center [609, 523] width 592 height 29
click at [561, 502] on textarea at bounding box center [609, 493] width 592 height 32
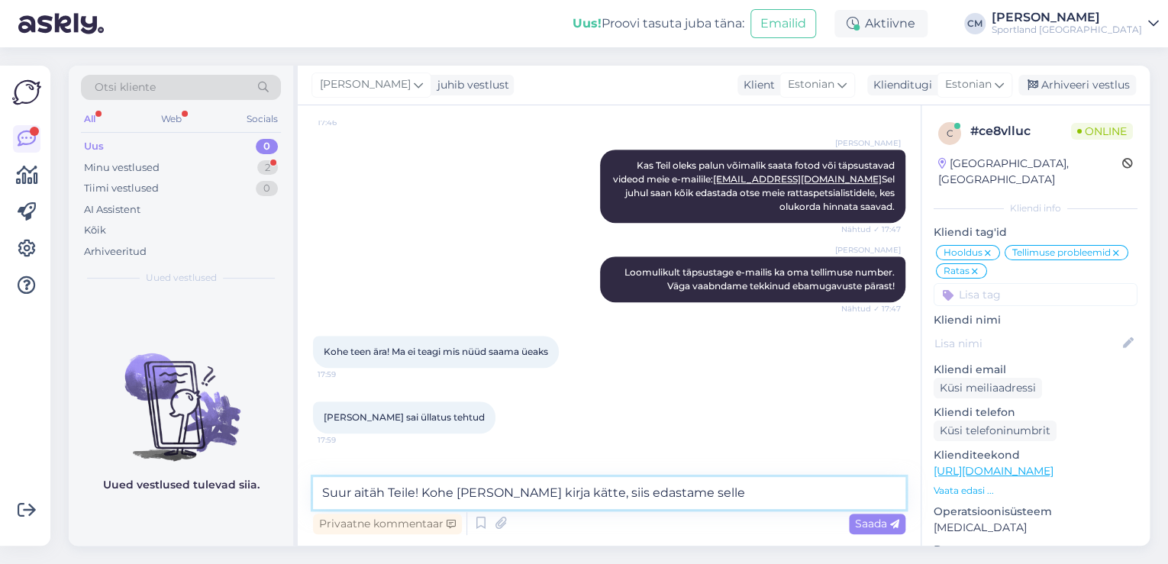
scroll to position [462, 0]
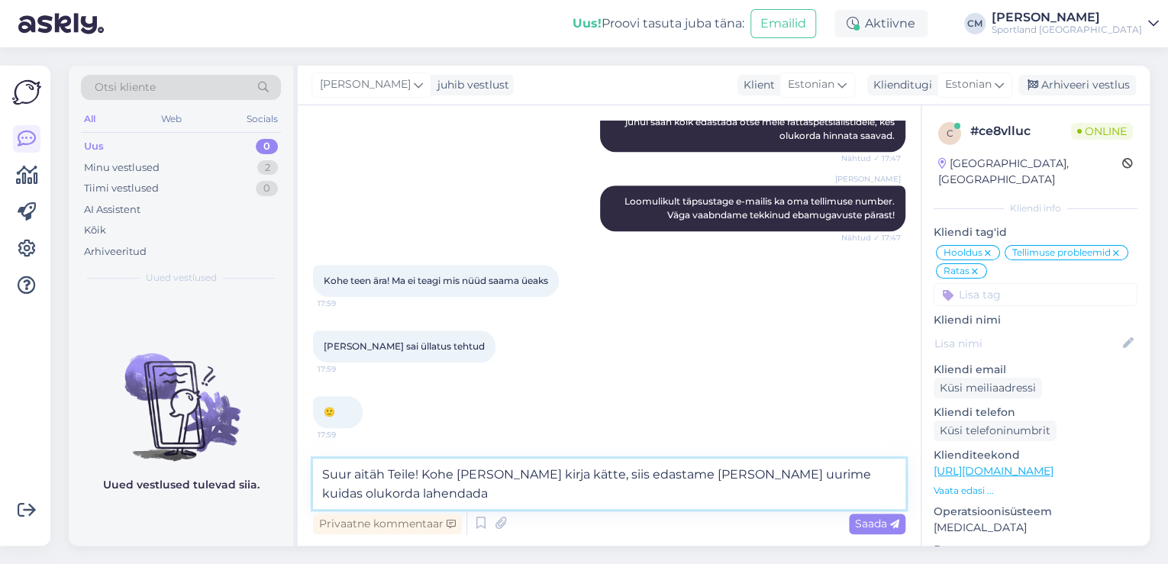
type textarea "Suur aitäh Teile! Kohe [PERSON_NAME] kirja kätte, siis edastame [PERSON_NAME] u…"
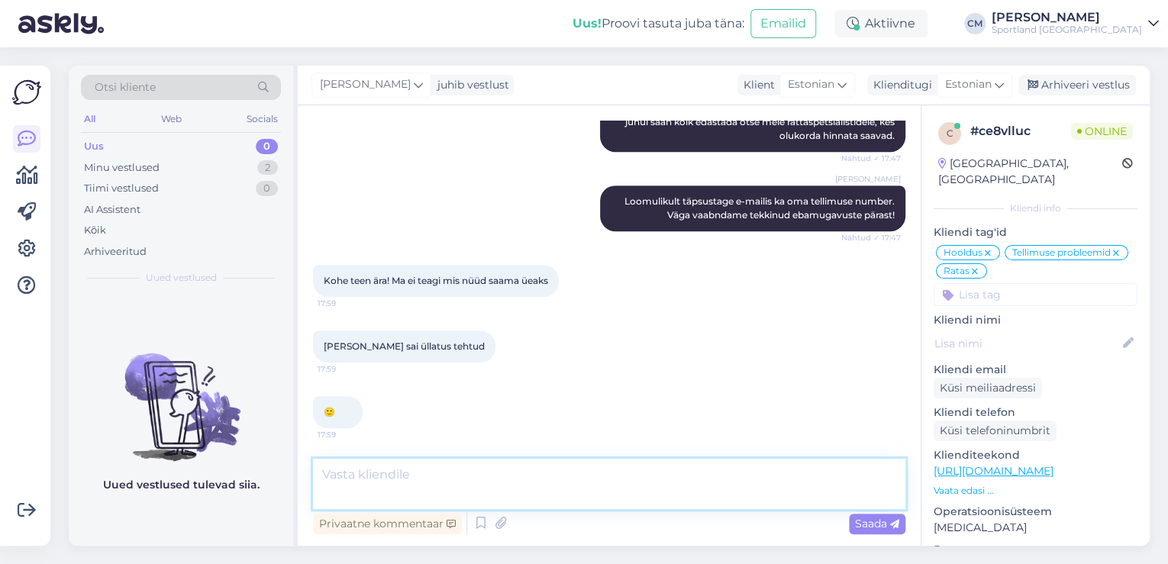
scroll to position [559, 0]
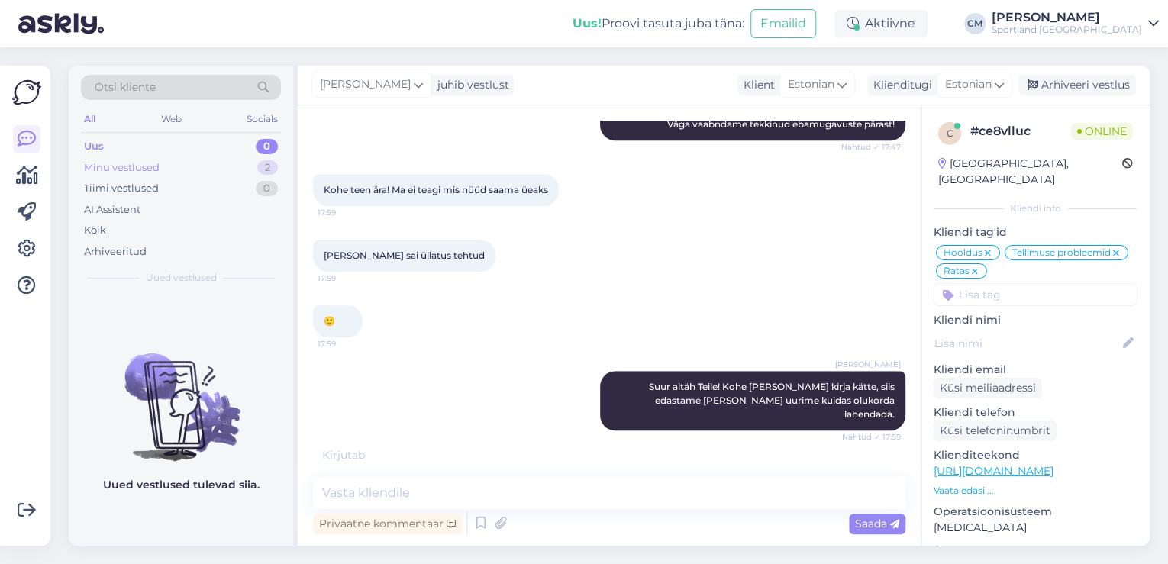
click at [230, 166] on div "Minu vestlused 2" at bounding box center [181, 167] width 200 height 21
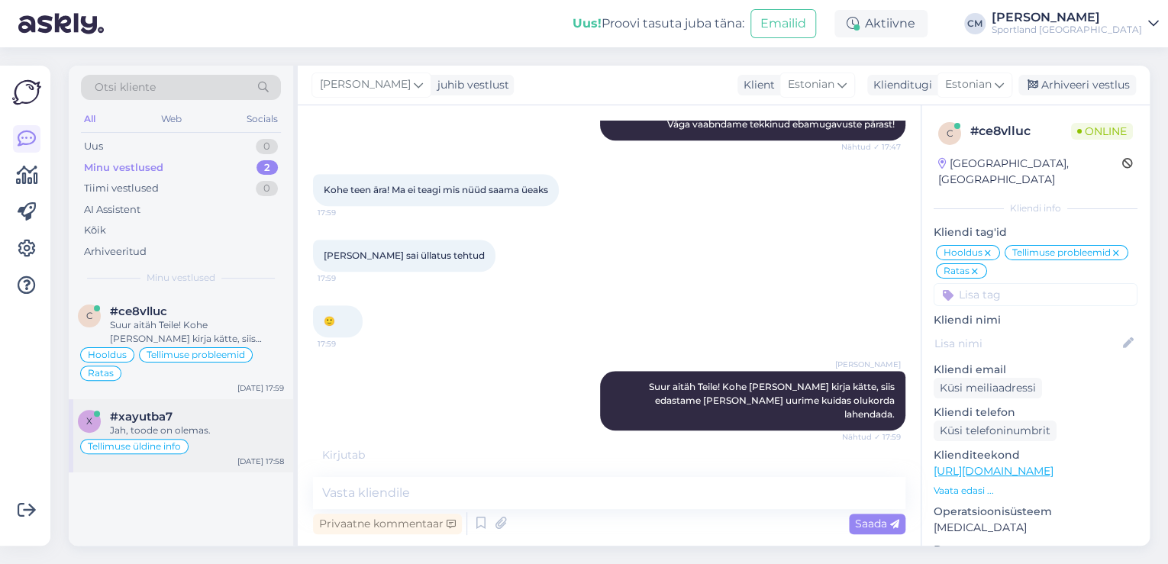
click at [237, 436] on div "Jah, toode on olemas." at bounding box center [197, 431] width 174 height 14
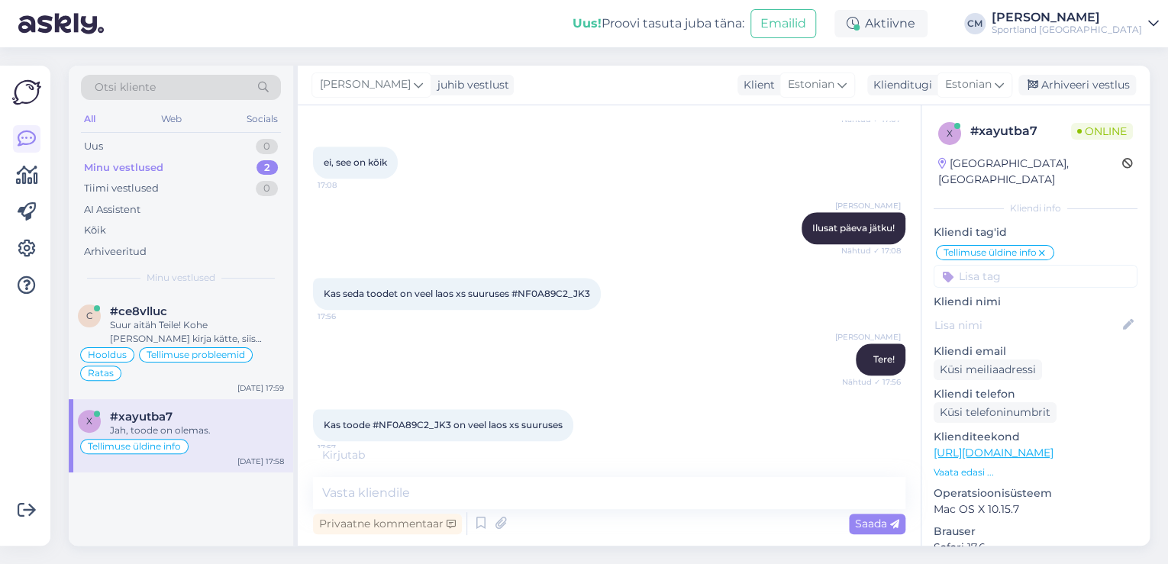
scroll to position [673, 0]
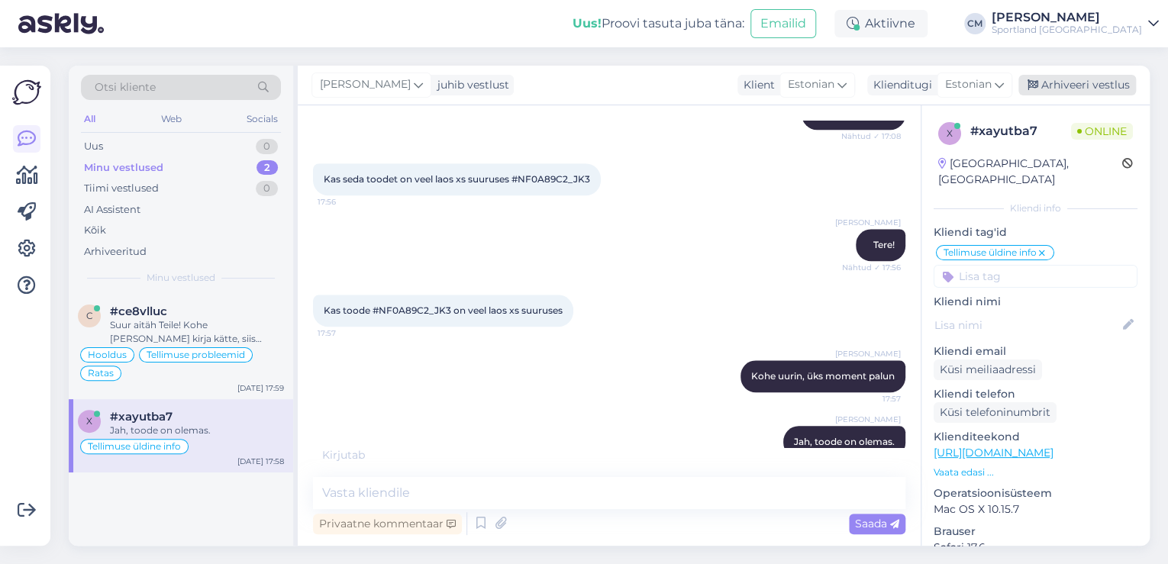
click at [1092, 95] on div "Arhiveeri vestlus" at bounding box center [1077, 85] width 118 height 21
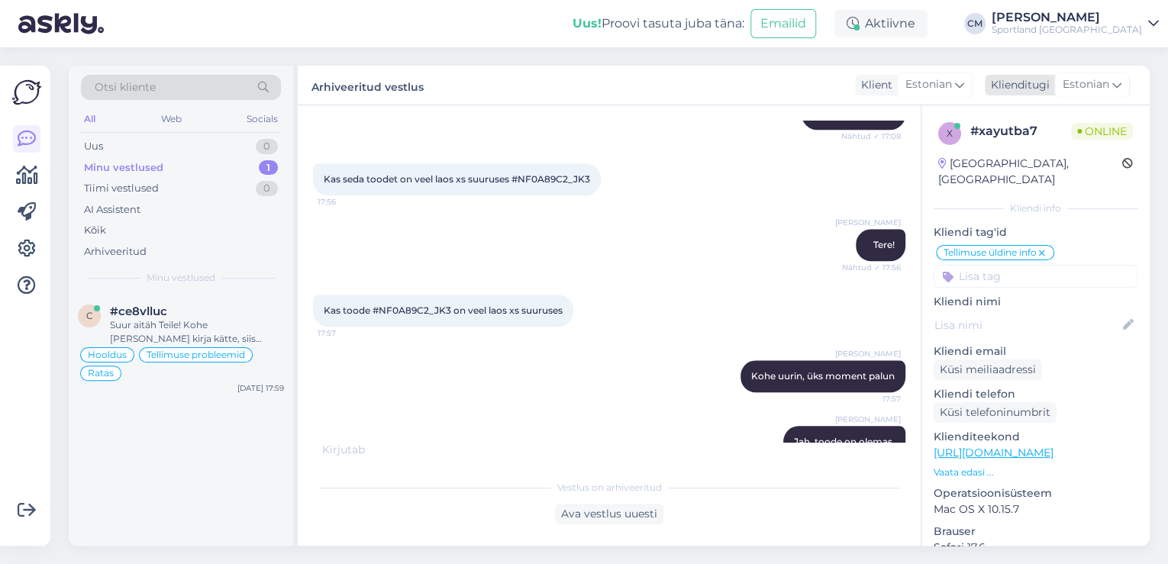
click at [1084, 91] on span "Estonian" at bounding box center [1085, 84] width 47 height 17
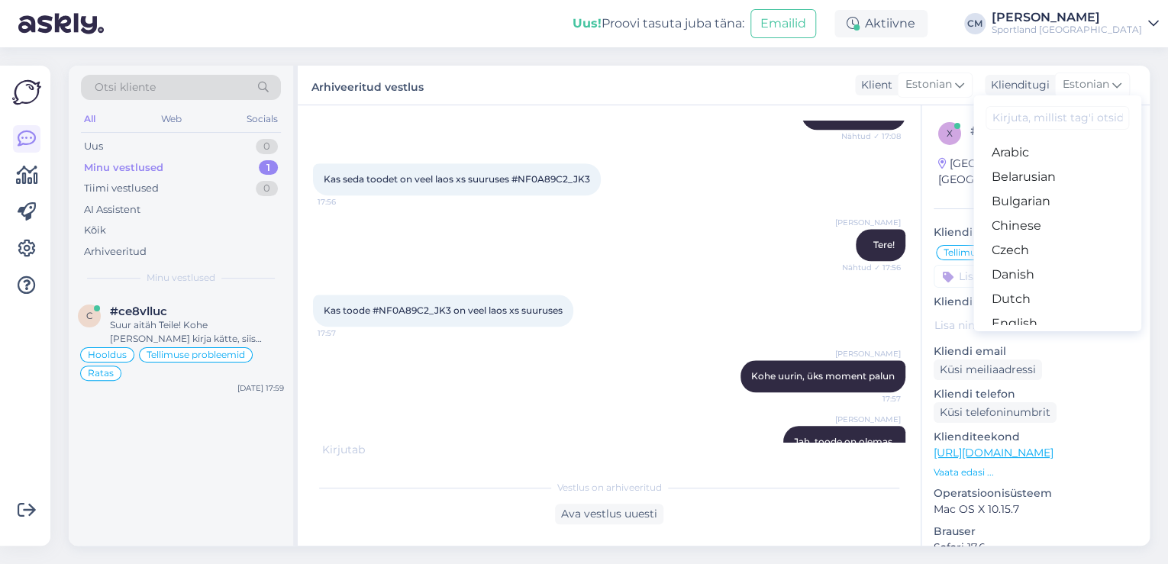
click at [957, 265] on input at bounding box center [1035, 276] width 204 height 23
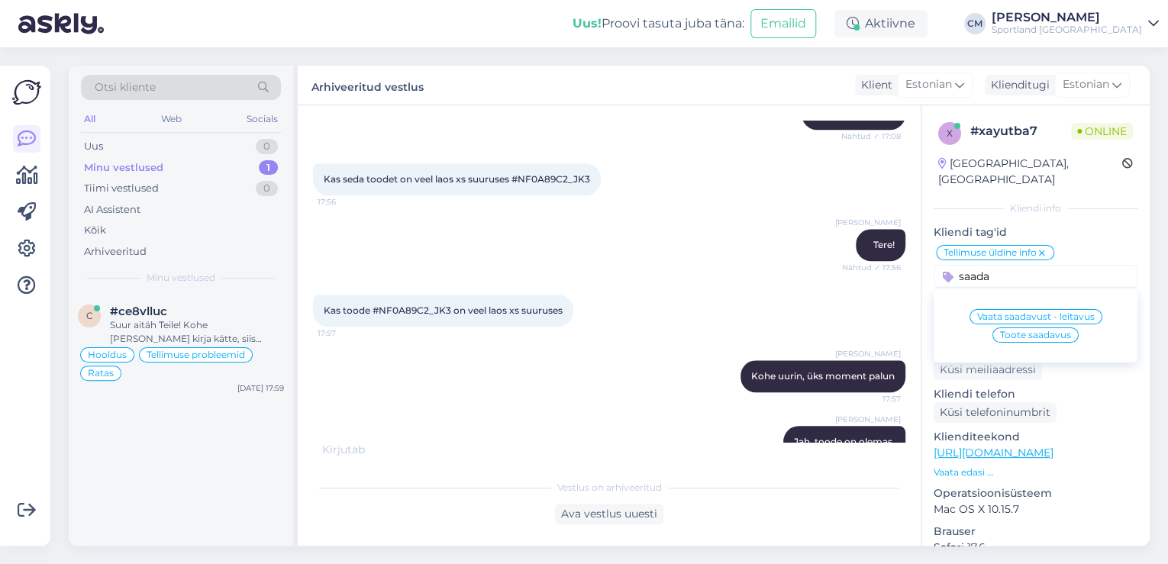
type input "saada"
click at [1028, 330] on span "Toote saadavus" at bounding box center [1035, 334] width 71 height 9
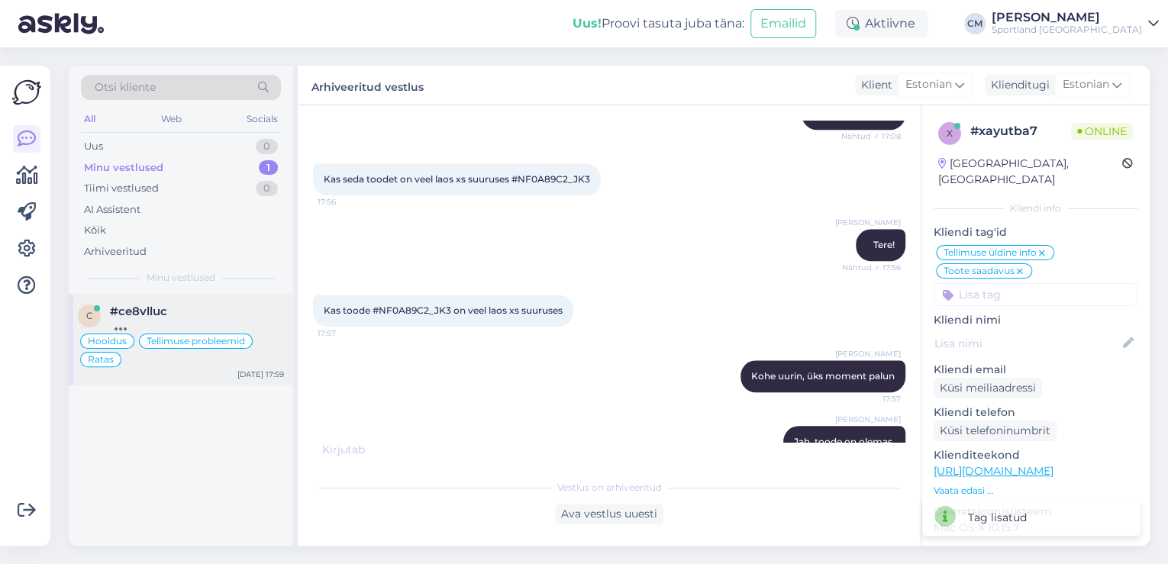
click at [238, 326] on div at bounding box center [197, 325] width 174 height 14
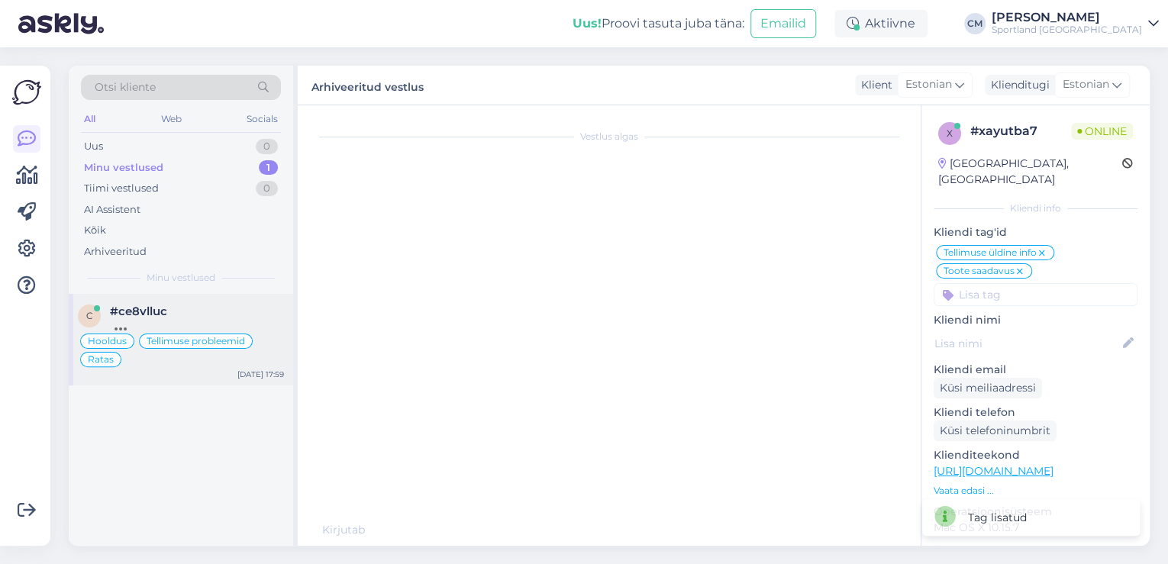
scroll to position [559, 0]
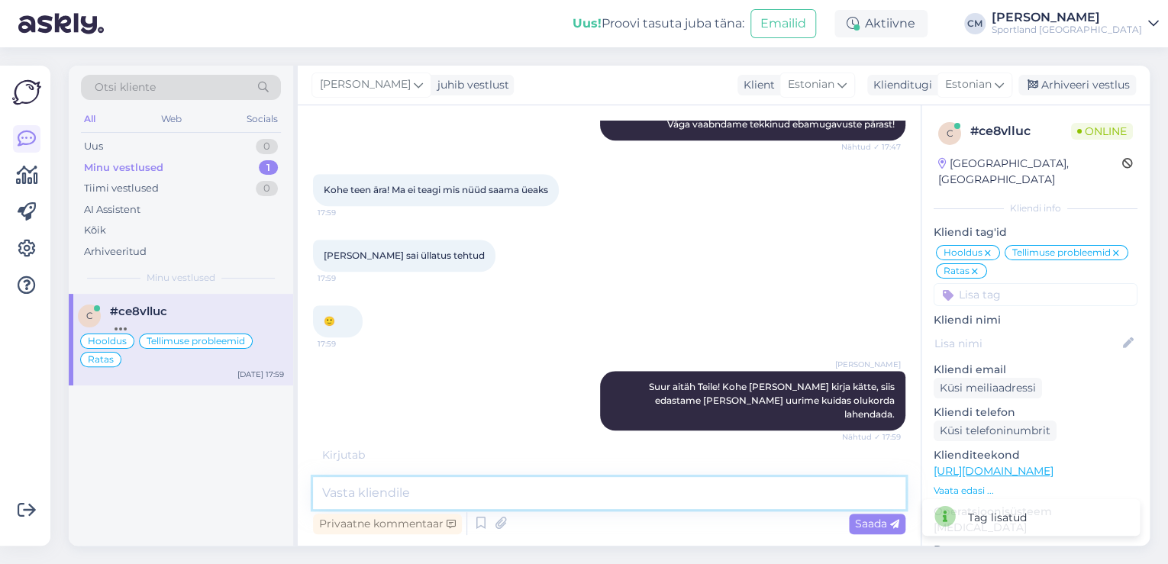
click at [589, 486] on textarea at bounding box center [609, 493] width 592 height 32
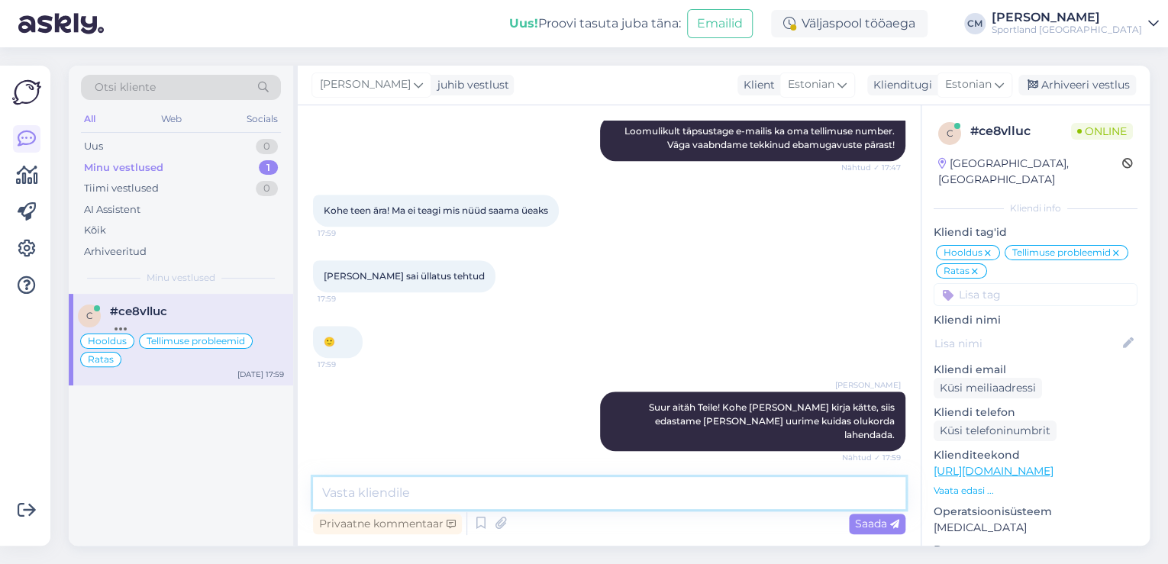
scroll to position [542, 0]
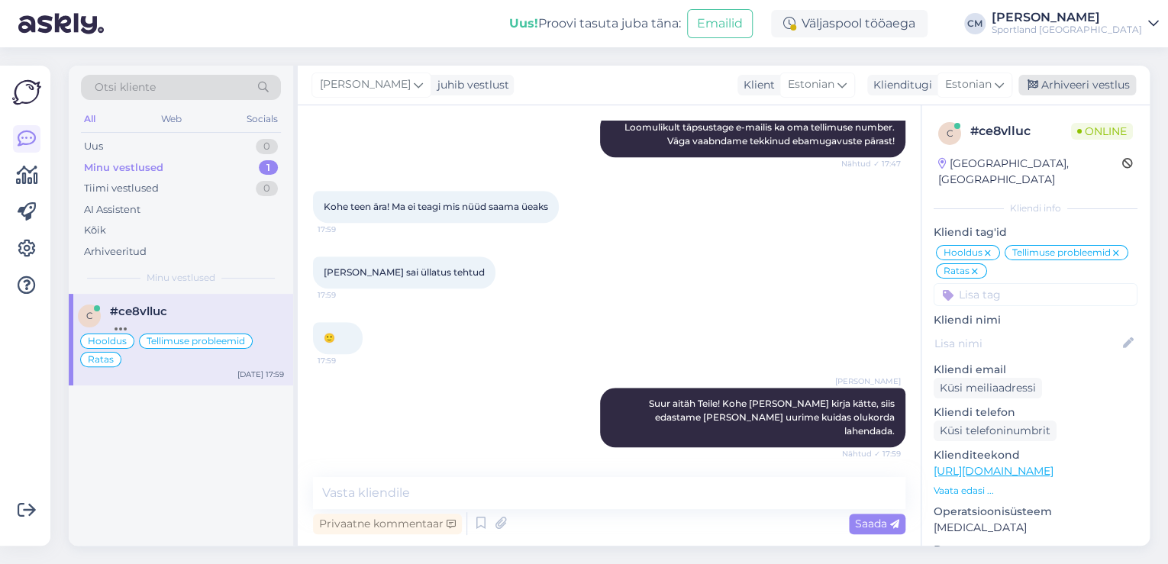
click at [1072, 80] on div "Arhiveeri vestlus" at bounding box center [1077, 85] width 118 height 21
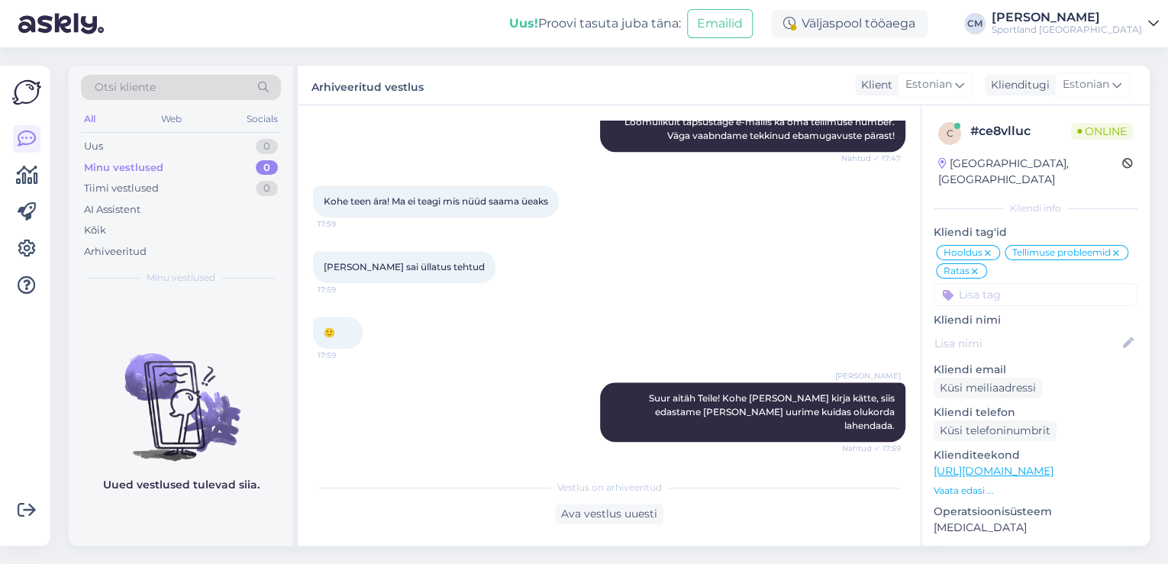
scroll to position [614, 0]
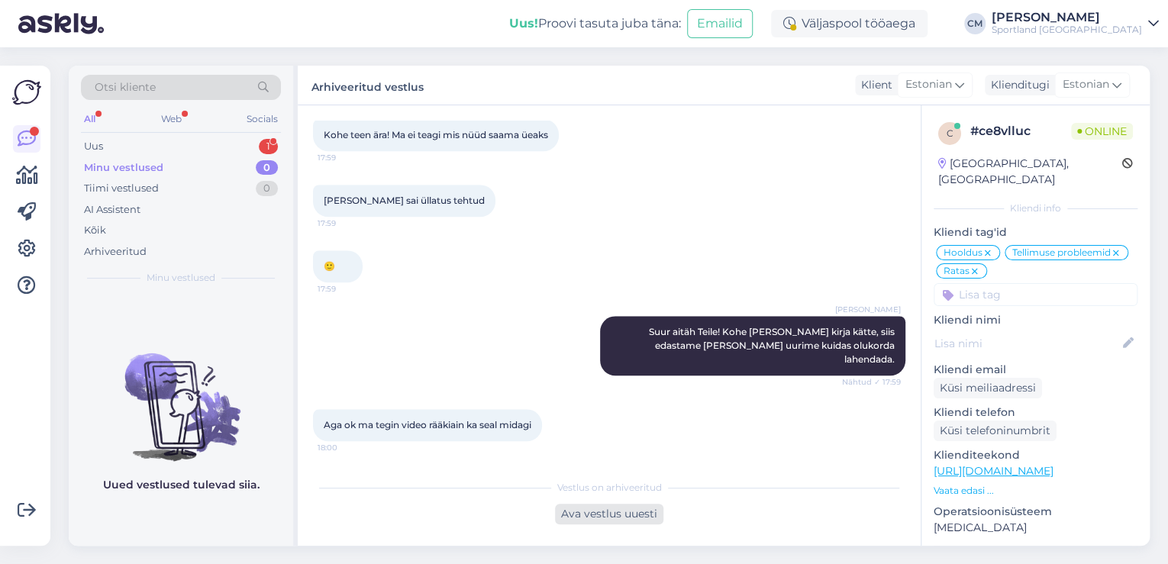
click at [601, 507] on div "Ava vestlus uuesti" at bounding box center [609, 514] width 108 height 21
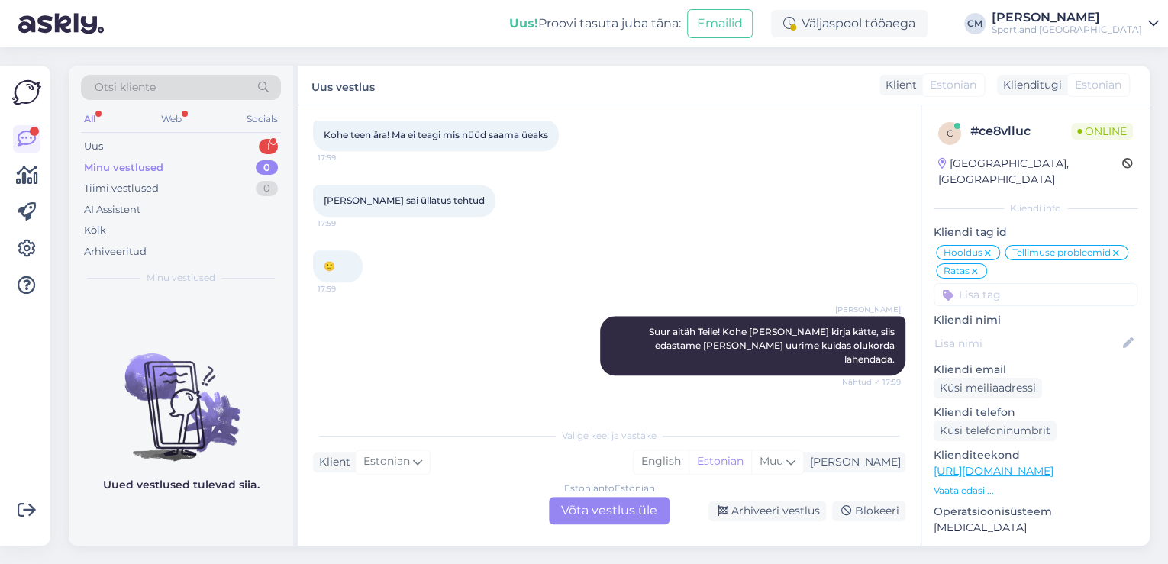
click at [621, 507] on div "Estonian to Estonian Võta vestlus üle" at bounding box center [609, 510] width 121 height 27
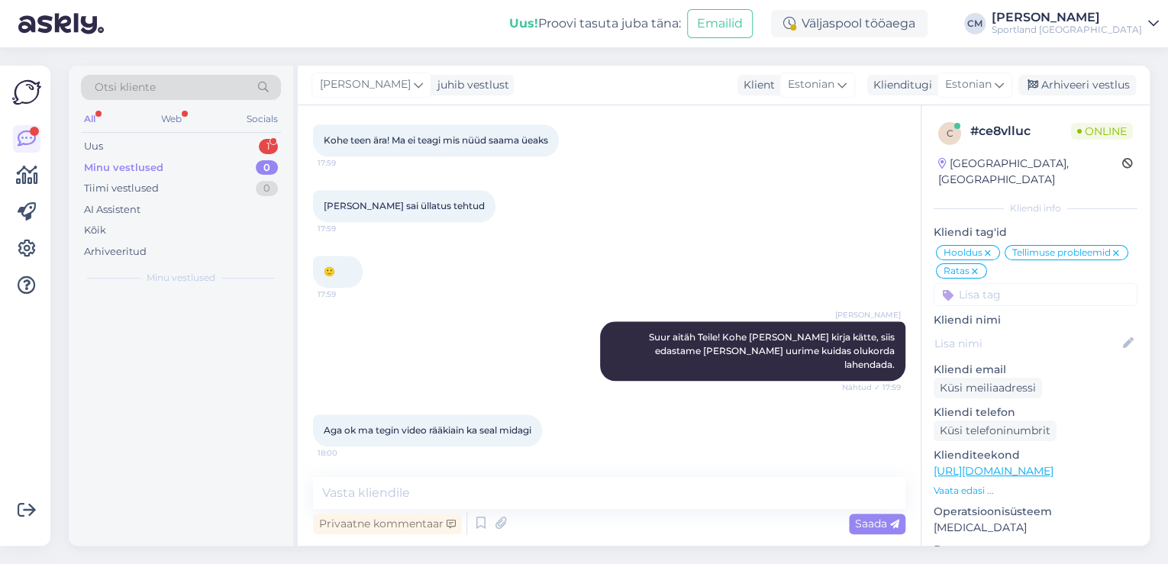
scroll to position [607, 0]
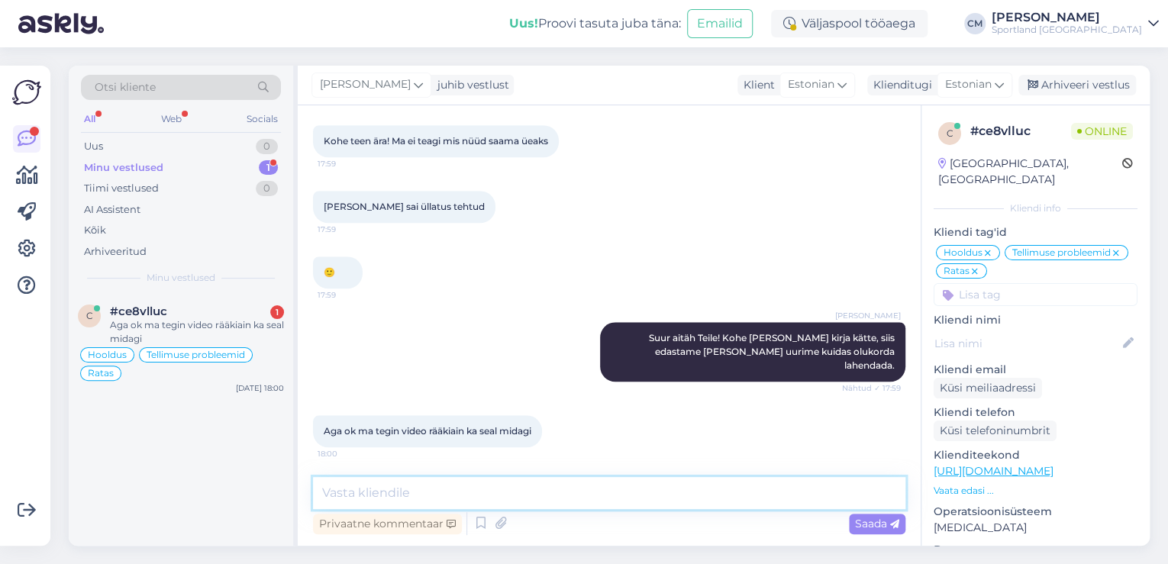
click at [571, 498] on textarea at bounding box center [609, 493] width 592 height 32
type textarea "Hästi, teeme nii :)"
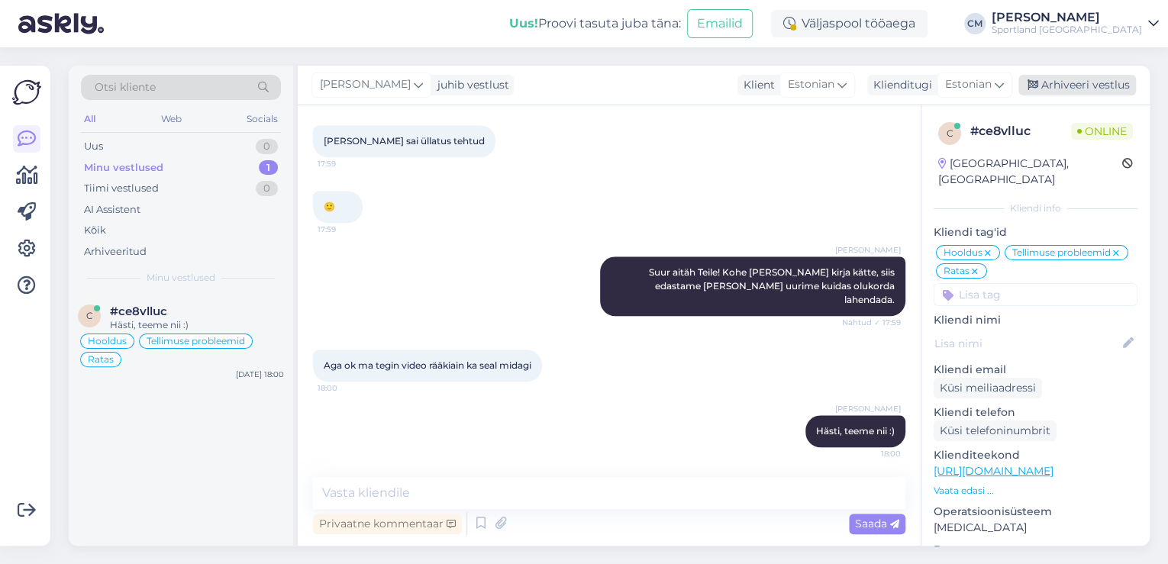
click at [1068, 84] on div "Arhiveeri vestlus" at bounding box center [1077, 85] width 118 height 21
